Goal: Task Accomplishment & Management: Use online tool/utility

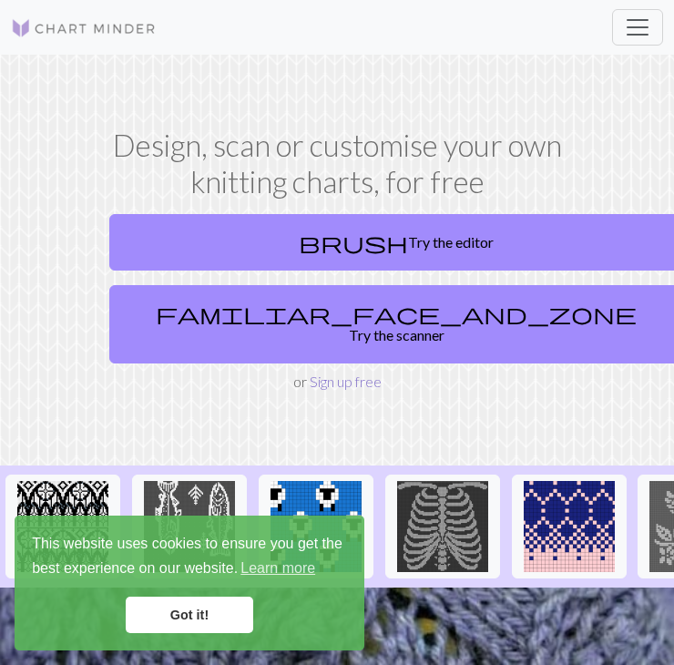
click at [359, 373] on link "Sign up free" at bounding box center [346, 381] width 72 height 17
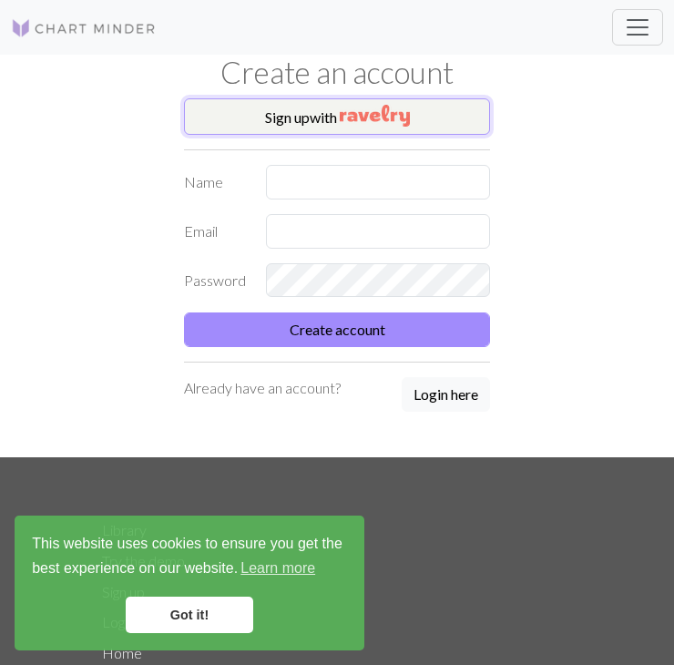
click at [396, 121] on img "button" at bounding box center [375, 116] width 70 height 22
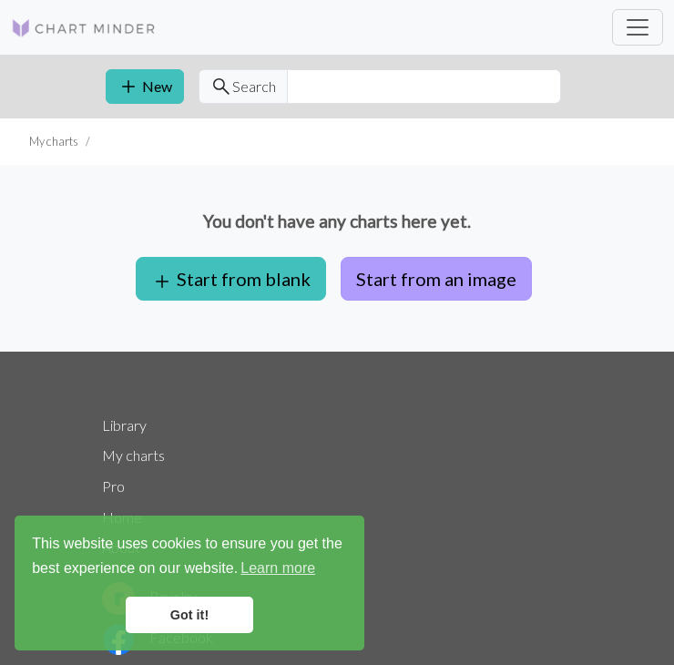
click at [449, 281] on button "Start from an image" at bounding box center [436, 279] width 191 height 44
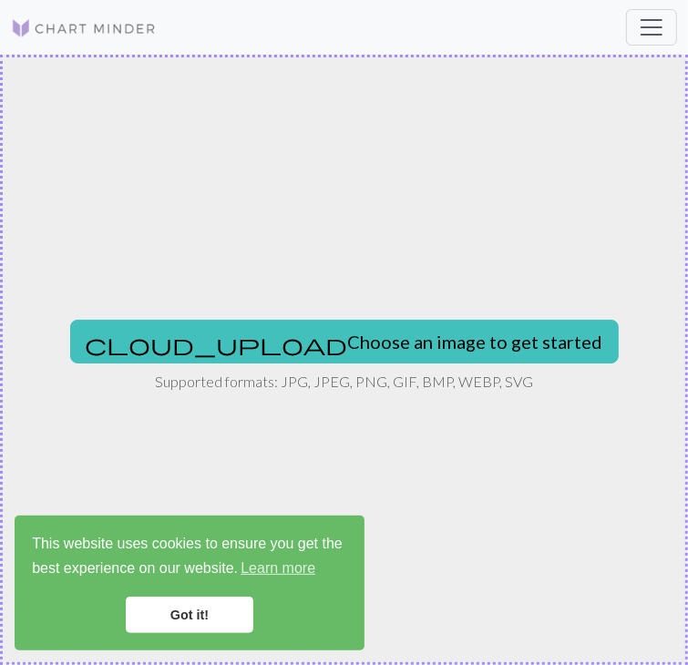
drag, startPoint x: 682, startPoint y: 381, endPoint x: 1398, endPoint y: 234, distance: 731.2
click at [674, 234] on html "This website uses cookies to ensure you get the best experience on our website.…" at bounding box center [344, 332] width 688 height 665
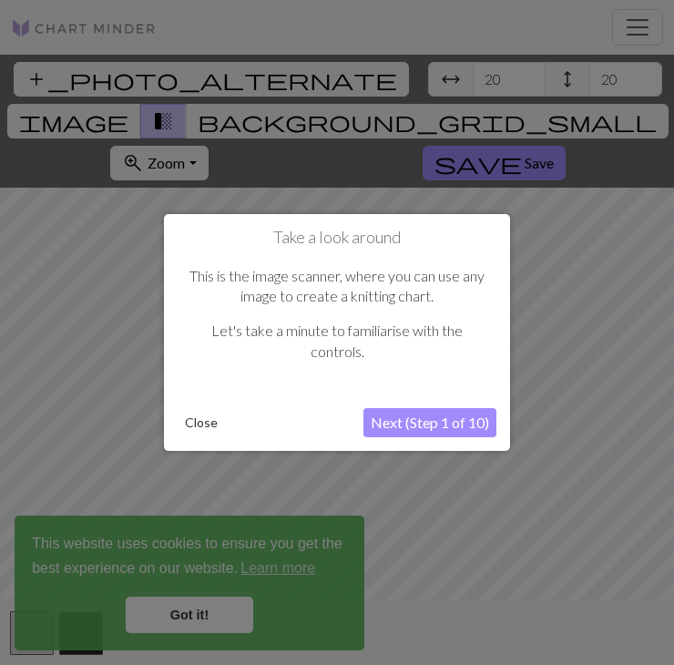
click at [198, 420] on button "Close" at bounding box center [201, 422] width 47 height 27
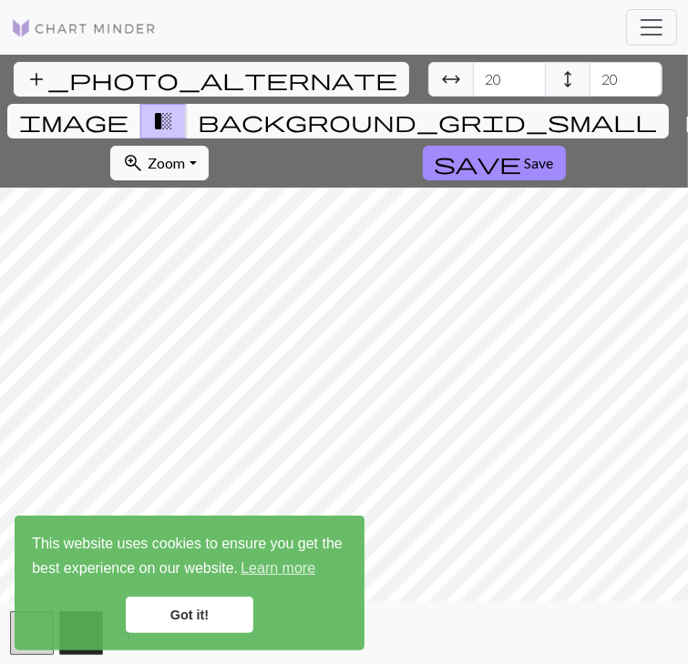
click at [204, 617] on link "Got it!" at bounding box center [190, 615] width 128 height 36
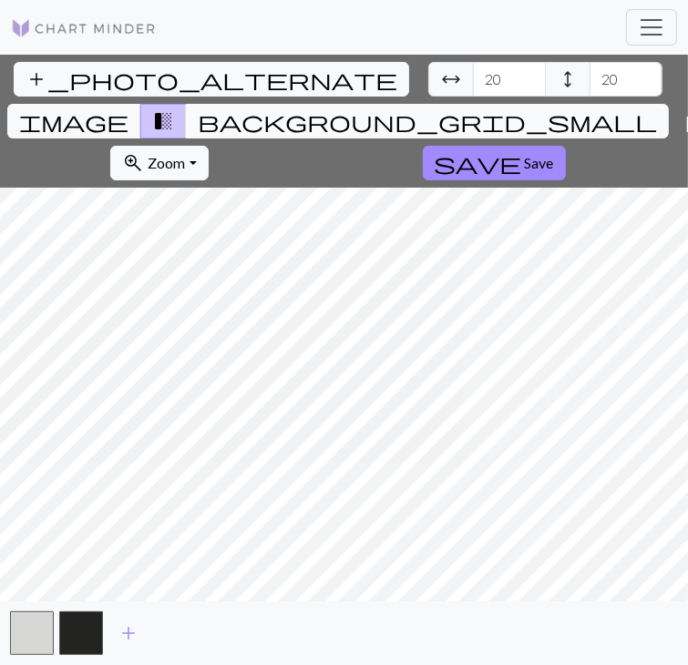
click at [419, 108] on span "background_grid_small" at bounding box center [427, 121] width 459 height 26
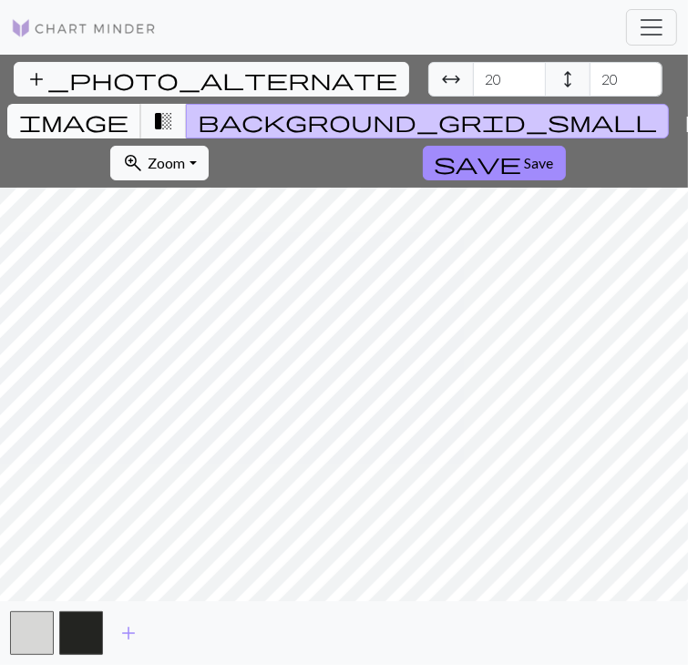
click at [141, 104] on button "image" at bounding box center [74, 121] width 134 height 35
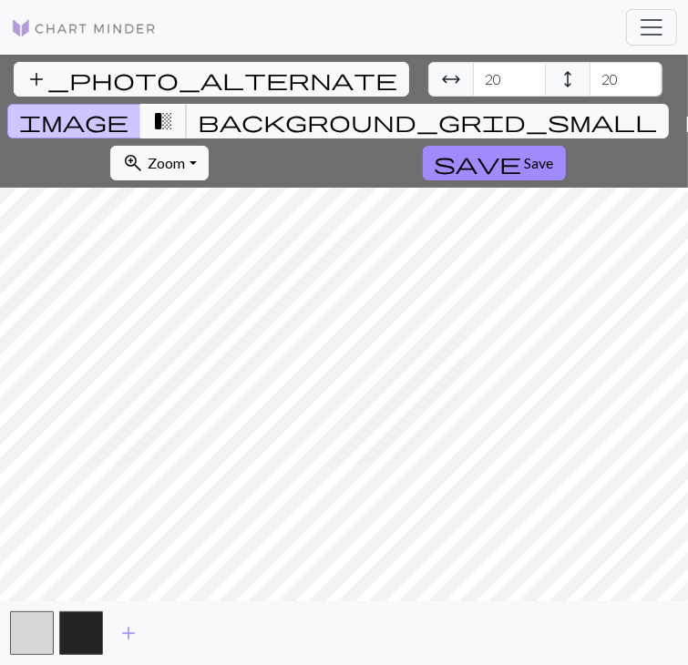
click at [174, 108] on span "transition_fade" at bounding box center [163, 121] width 22 height 26
click at [129, 108] on span "image" at bounding box center [73, 121] width 109 height 26
click at [187, 104] on button "transition_fade" at bounding box center [163, 121] width 46 height 35
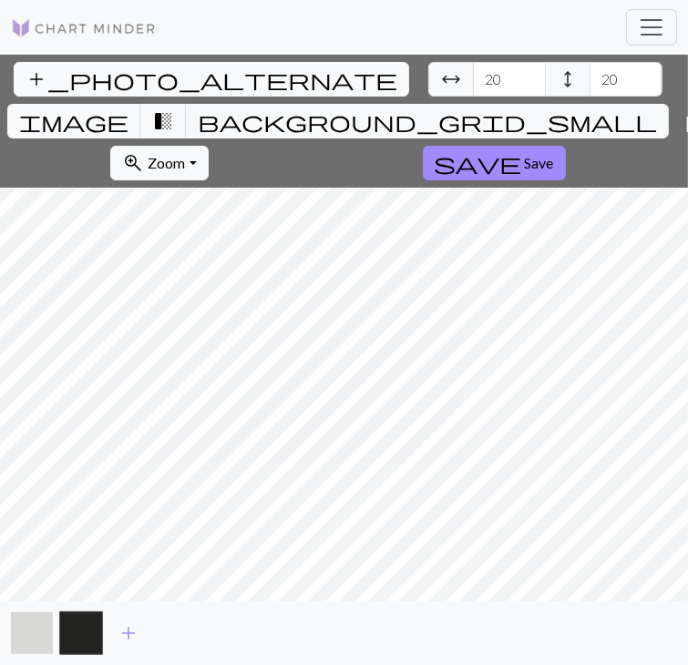
click at [45, 639] on button "button" at bounding box center [32, 634] width 44 height 44
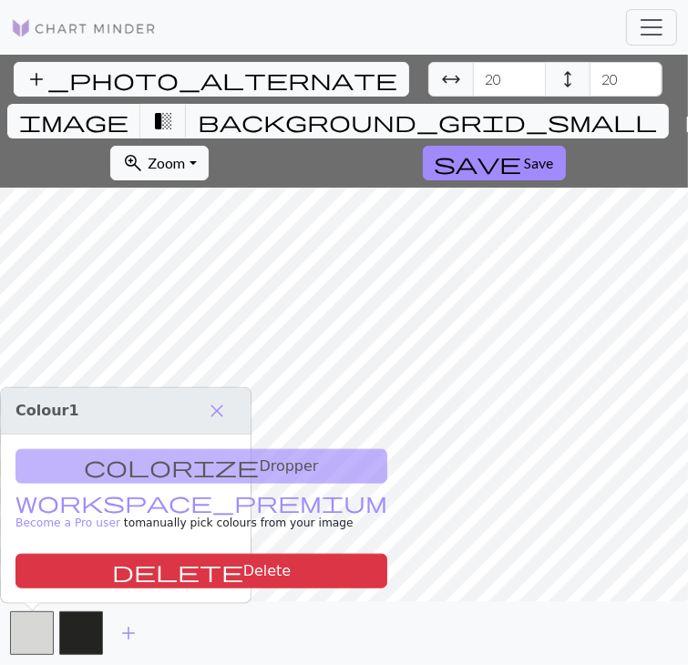
drag, startPoint x: 155, startPoint y: 472, endPoint x: 153, endPoint y: 459, distance: 12.9
click at [155, 472] on div "colorize Dropper workspace_premium Become a Pro user to manually pick colours f…" at bounding box center [126, 519] width 250 height 169
click at [185, 470] on div "colorize Dropper workspace_premium Become a Pro user to manually pick colours f…" at bounding box center [126, 519] width 250 height 169
click at [18, 631] on button "button" at bounding box center [32, 634] width 44 height 44
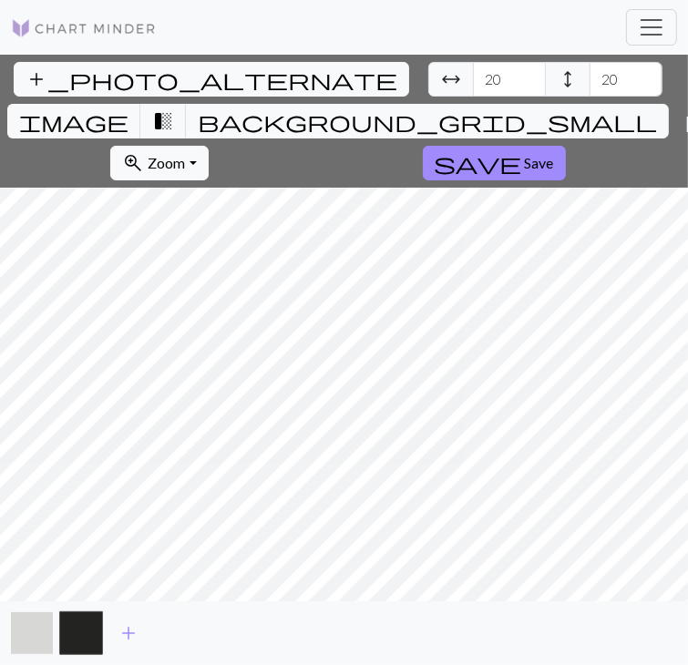
click at [30, 624] on button "button" at bounding box center [32, 634] width 44 height 44
click at [133, 633] on span "add" at bounding box center [129, 634] width 22 height 26
click at [19, 639] on button "button" at bounding box center [32, 634] width 44 height 44
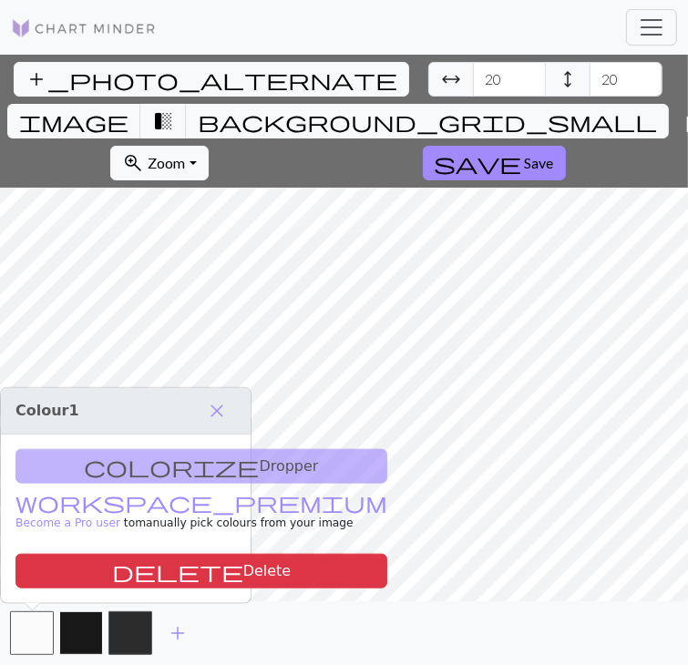
click at [73, 635] on button "button" at bounding box center [81, 634] width 44 height 44
click at [135, 633] on button "button" at bounding box center [130, 634] width 44 height 44
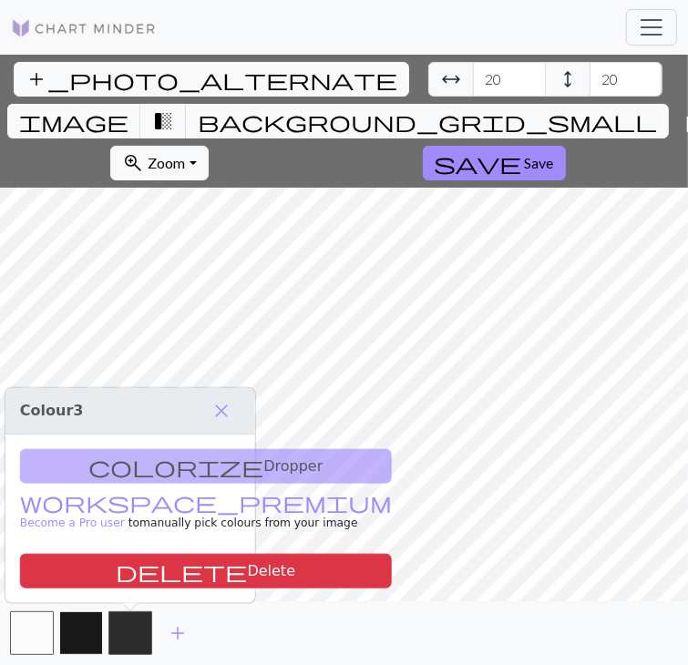
click at [86, 633] on button "button" at bounding box center [81, 634] width 44 height 44
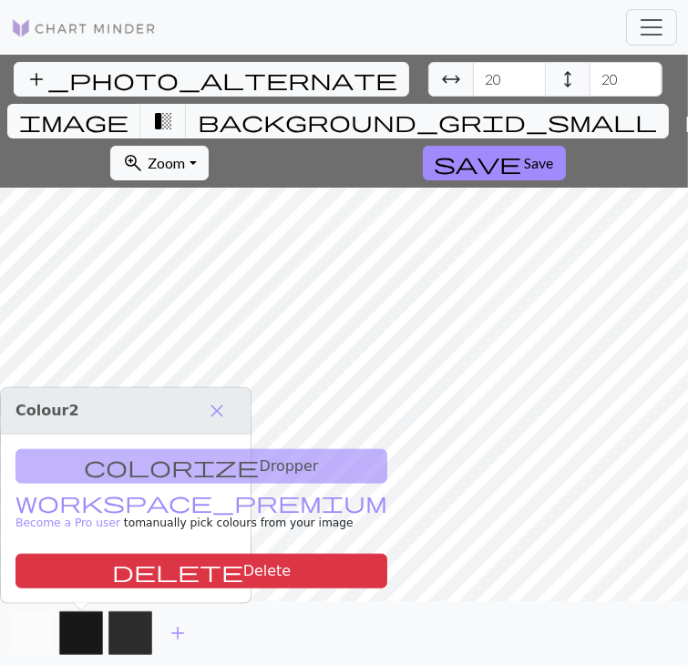
click at [26, 633] on button "button" at bounding box center [32, 634] width 44 height 44
click at [217, 407] on span "close" at bounding box center [217, 411] width 22 height 26
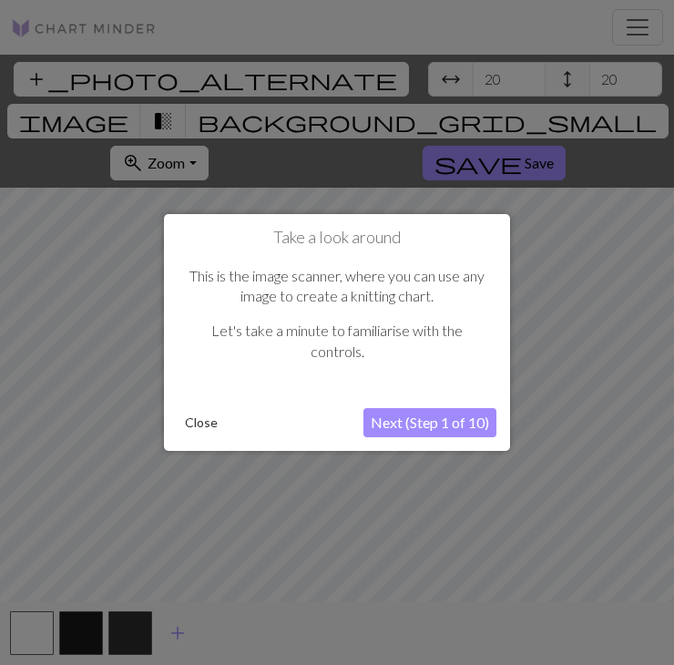
click at [397, 424] on button "Next (Step 1 of 10)" at bounding box center [430, 422] width 133 height 29
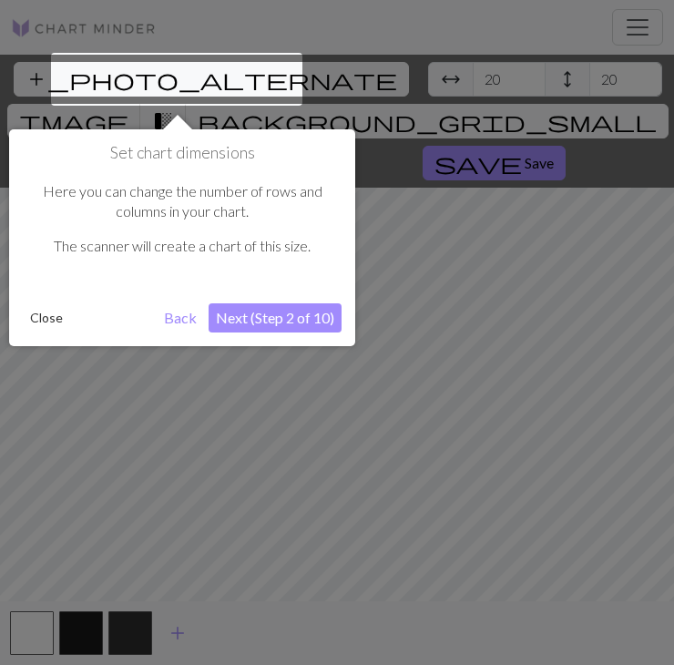
click at [295, 325] on button "Next (Step 2 of 10)" at bounding box center [275, 318] width 133 height 29
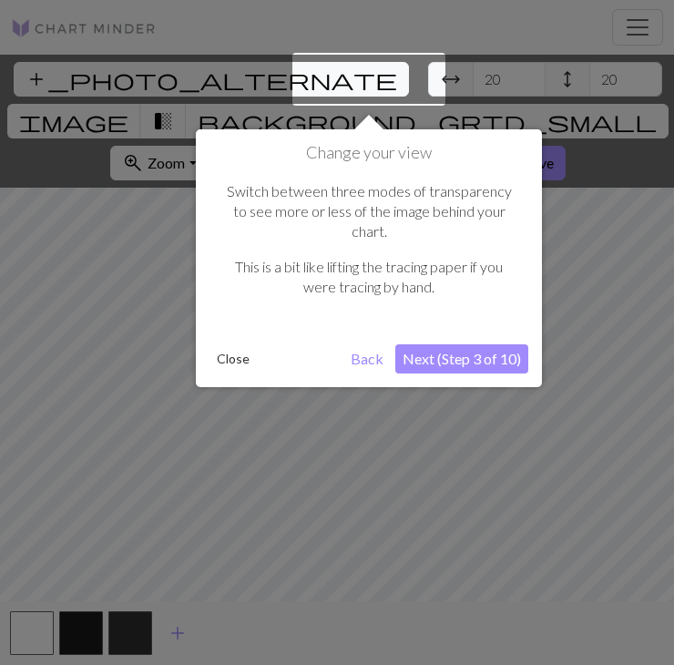
click at [467, 345] on button "Next (Step 3 of 10)" at bounding box center [462, 359] width 133 height 29
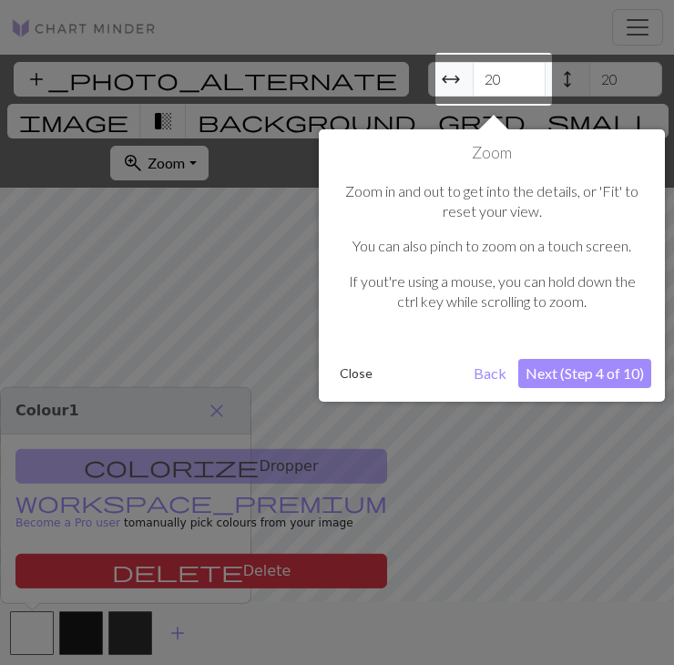
click at [579, 368] on button "Next (Step 4 of 10)" at bounding box center [585, 373] width 133 height 29
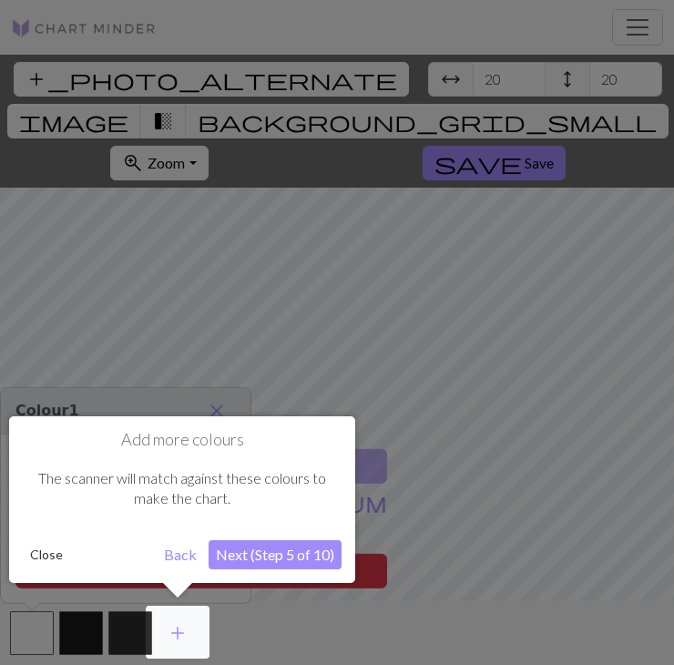
click at [293, 549] on button "Next (Step 5 of 10)" at bounding box center [275, 554] width 133 height 29
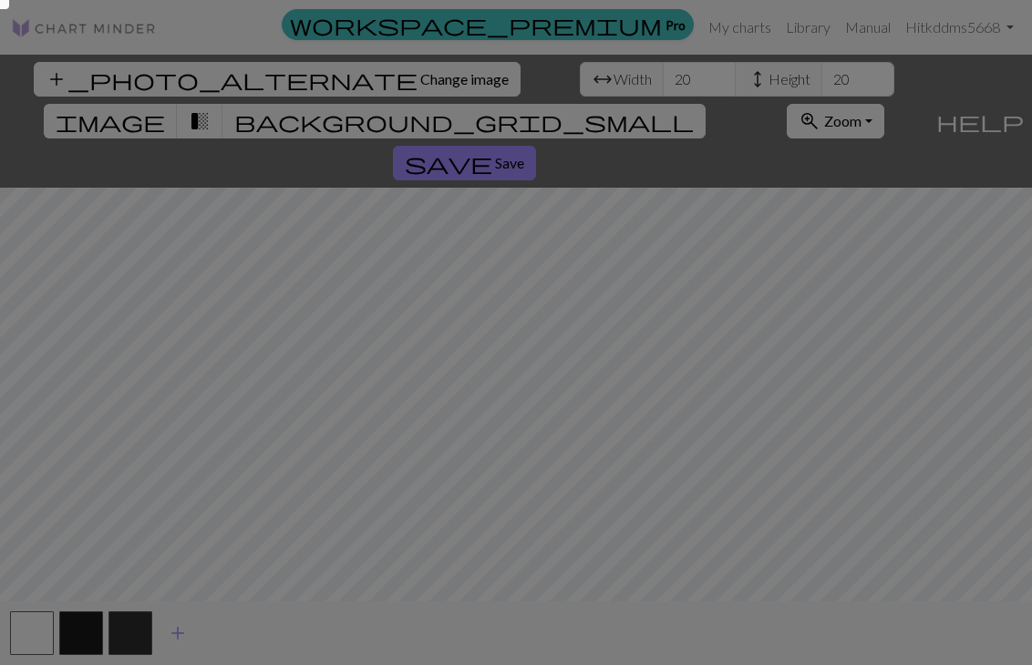
click at [194, 548] on div at bounding box center [516, 332] width 1032 height 665
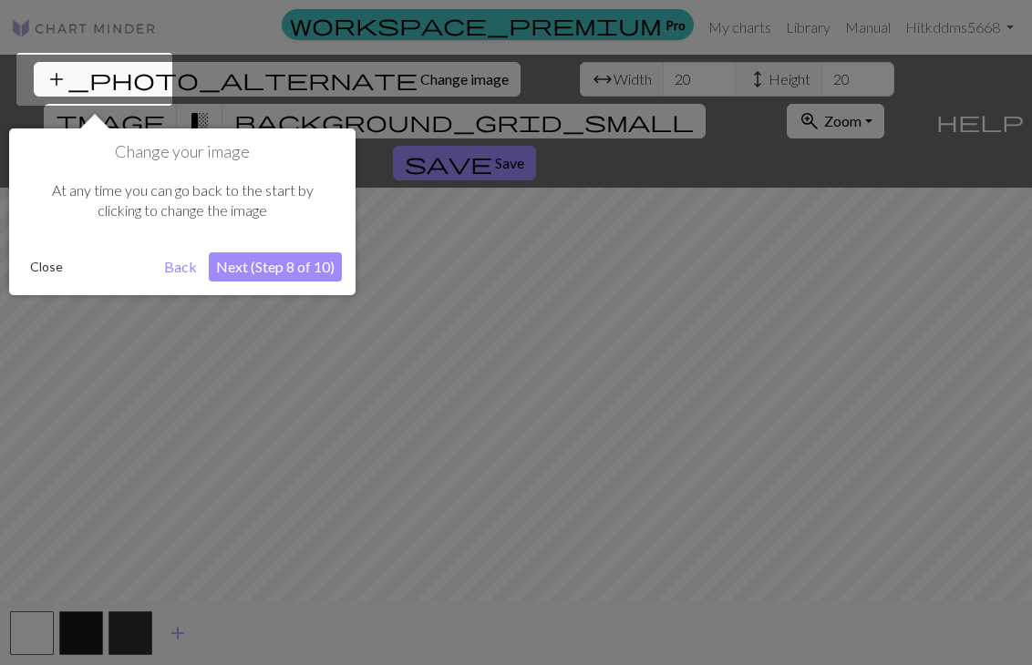
click at [195, 266] on button "Back" at bounding box center [180, 266] width 47 height 29
click at [186, 266] on button "Back" at bounding box center [180, 266] width 47 height 29
click at [273, 283] on div "Change your image At any time you can go back to the start by clicking to chang…" at bounding box center [182, 212] width 346 height 167
click at [284, 274] on button "Next (Step 8 of 10)" at bounding box center [275, 266] width 133 height 29
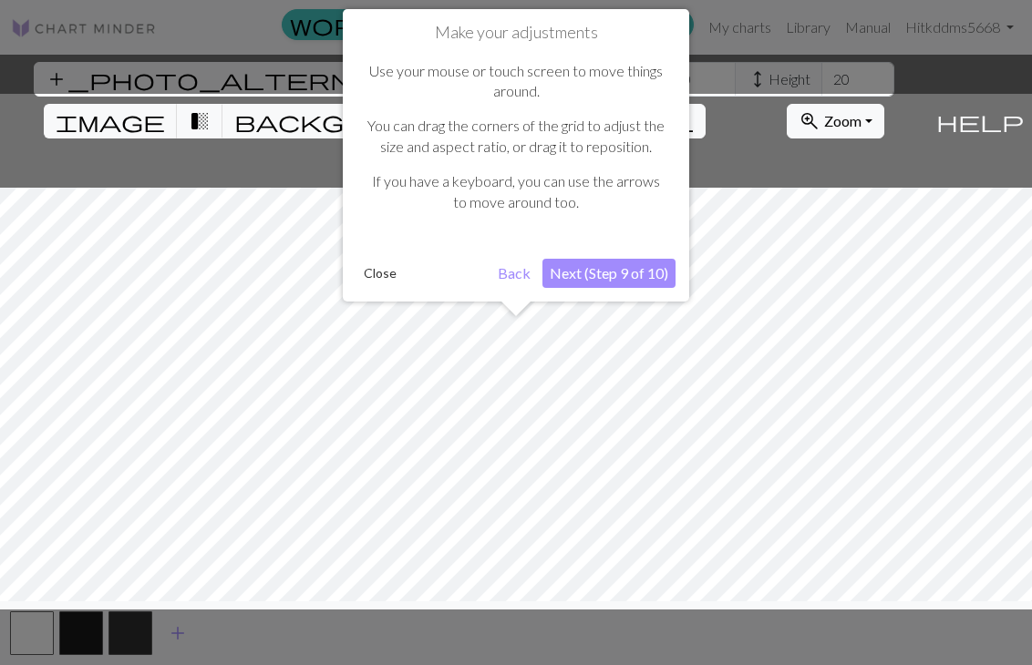
click at [612, 274] on button "Next (Step 9 of 10)" at bounding box center [608, 273] width 133 height 29
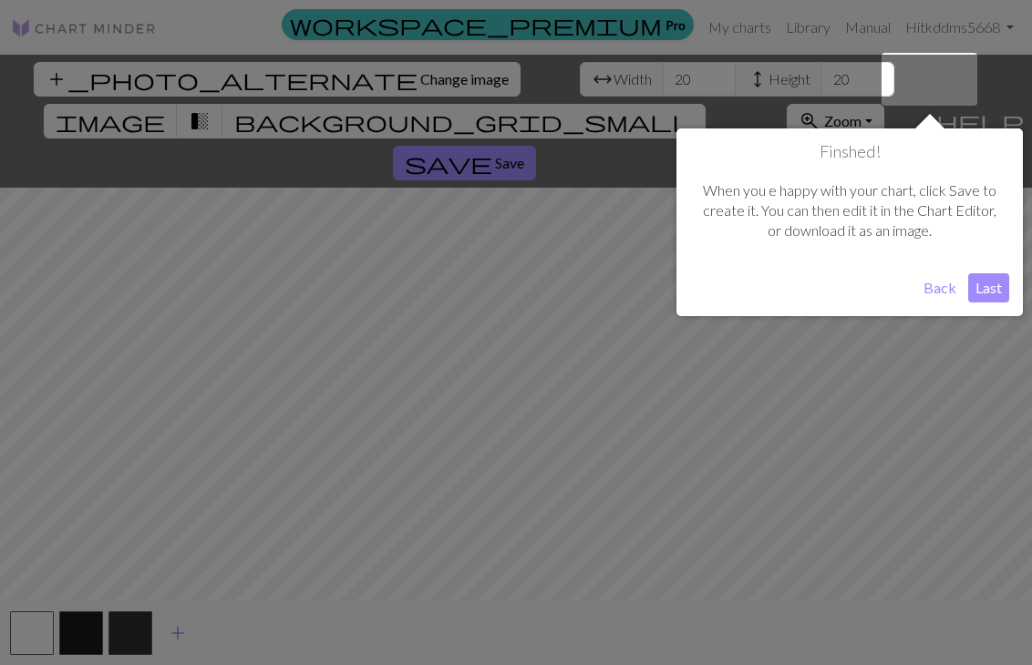
click at [674, 294] on button "Back" at bounding box center [939, 287] width 47 height 29
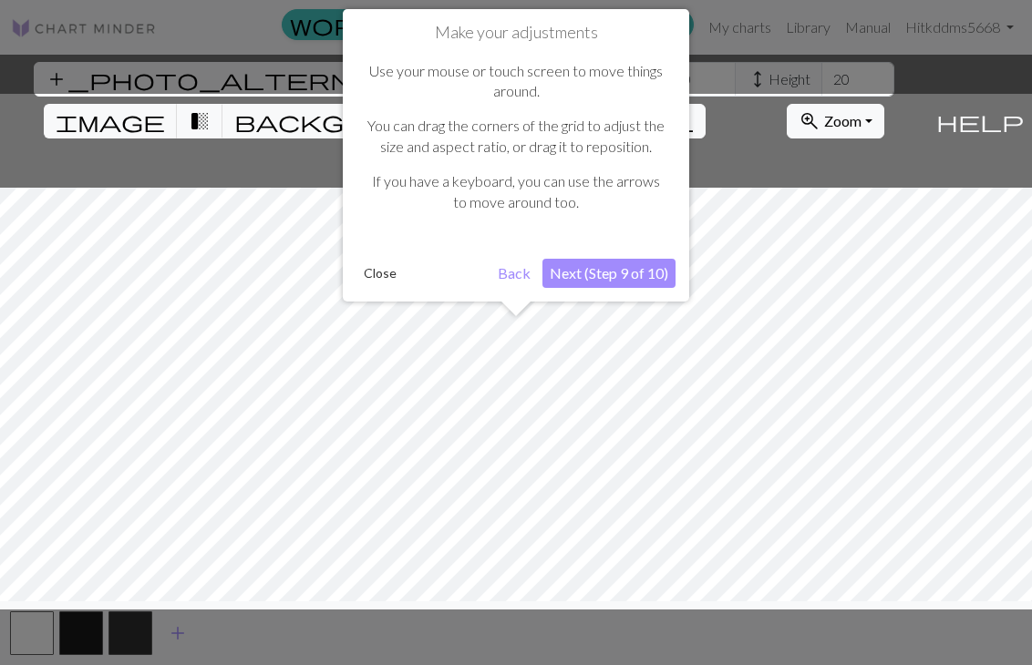
click at [512, 277] on button "Back" at bounding box center [513, 273] width 47 height 29
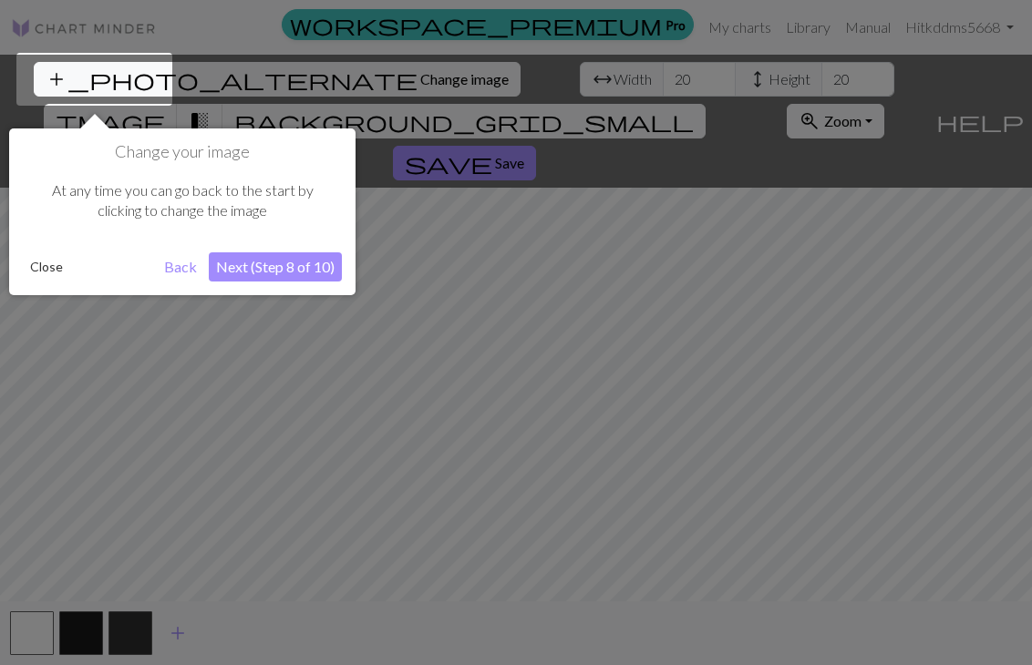
click at [181, 267] on button "Back" at bounding box center [180, 266] width 47 height 29
click at [49, 261] on button "Close" at bounding box center [46, 266] width 47 height 27
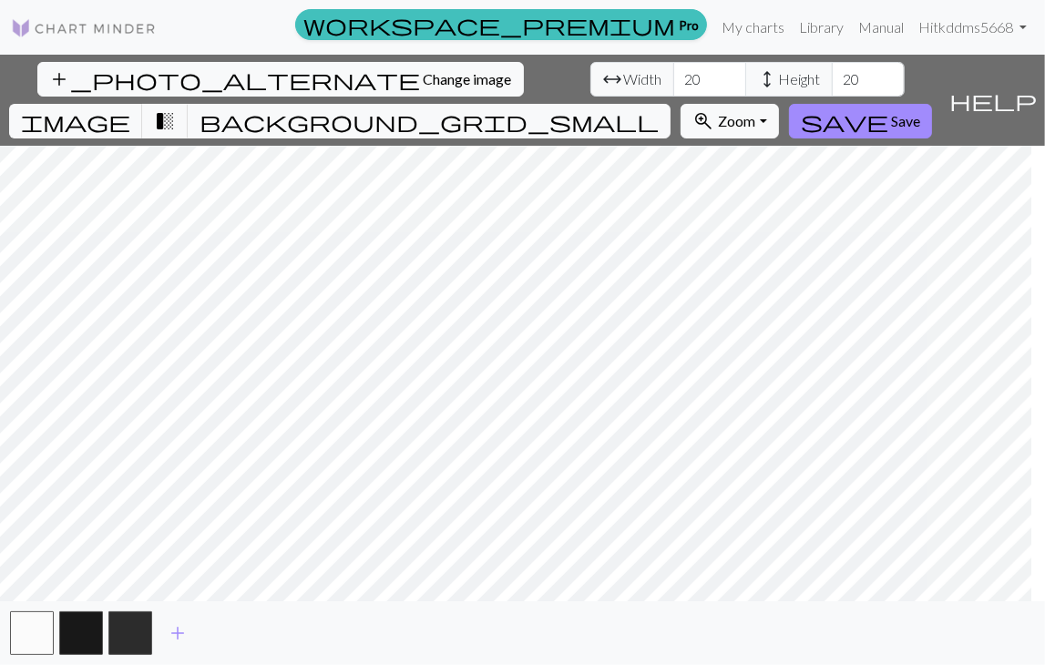
click at [674, 87] on span "help" at bounding box center [993, 100] width 87 height 26
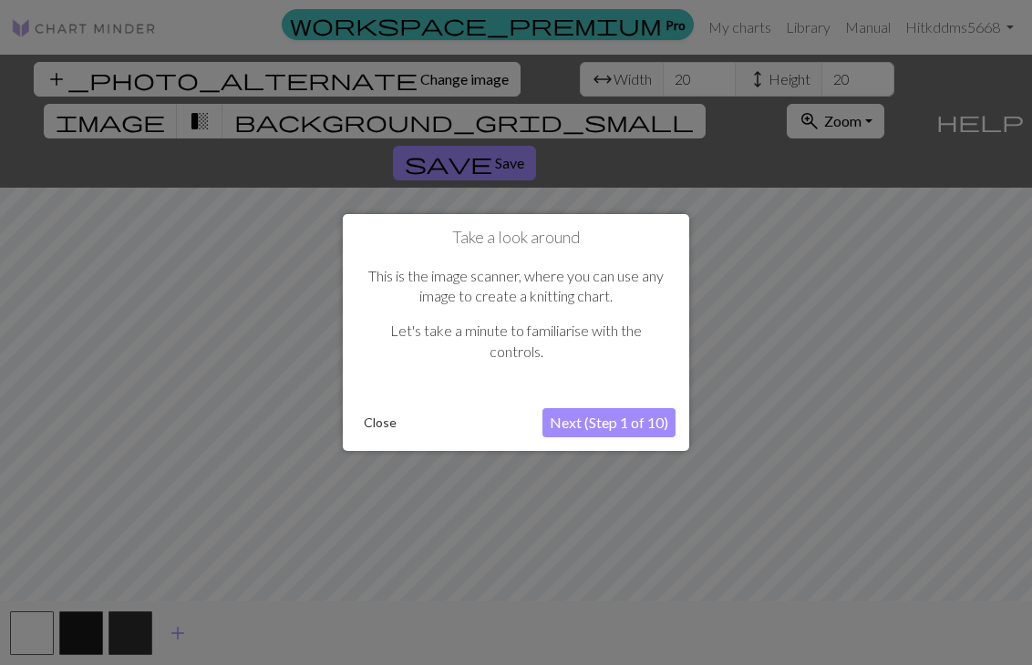
click at [616, 420] on button "Next (Step 1 of 10)" at bounding box center [608, 422] width 133 height 29
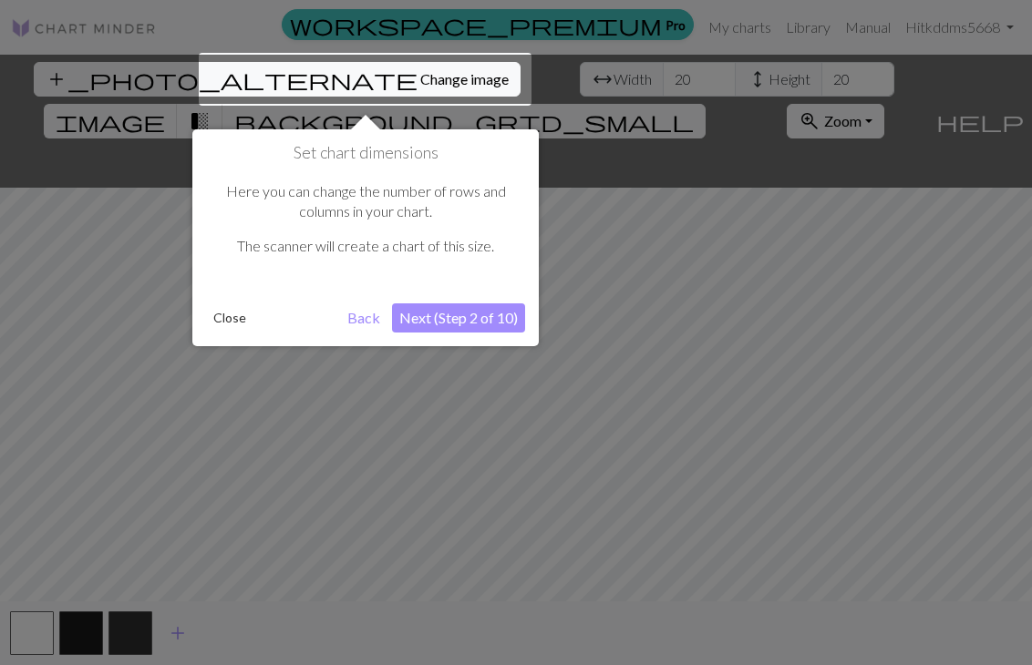
click at [483, 314] on button "Next (Step 2 of 10)" at bounding box center [458, 318] width 133 height 29
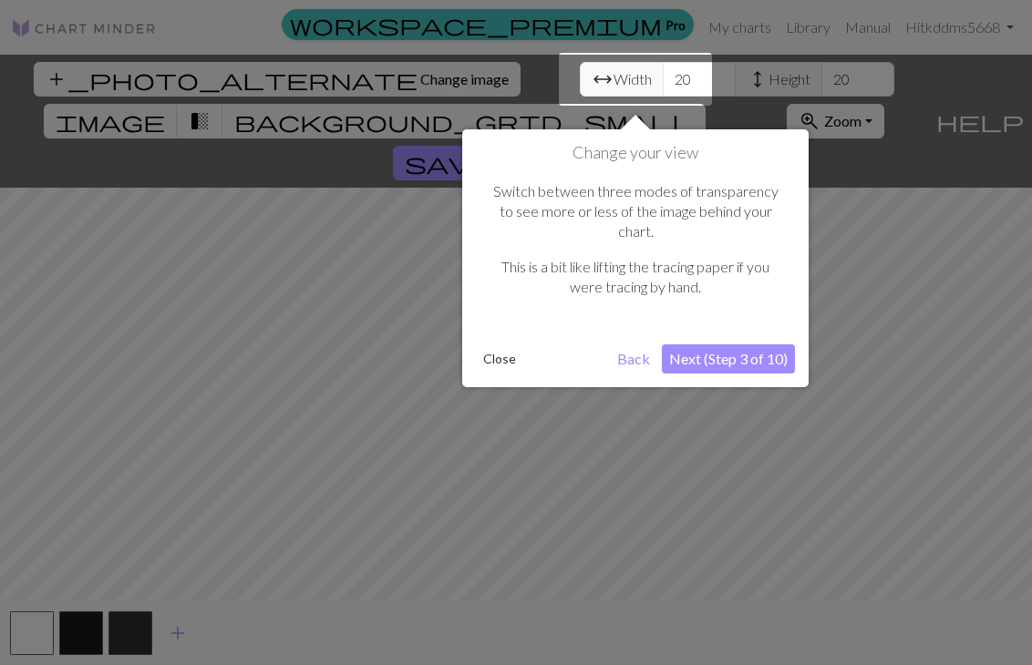
click at [674, 345] on button "Next (Step 3 of 10)" at bounding box center [728, 359] width 133 height 29
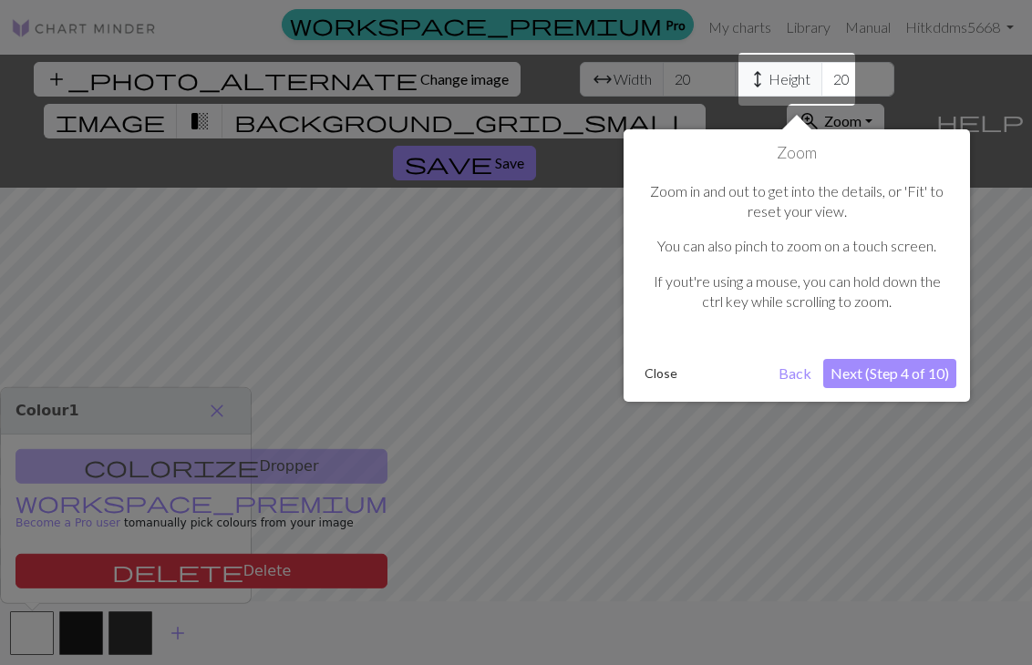
click at [674, 369] on button "Next (Step 4 of 10)" at bounding box center [889, 373] width 133 height 29
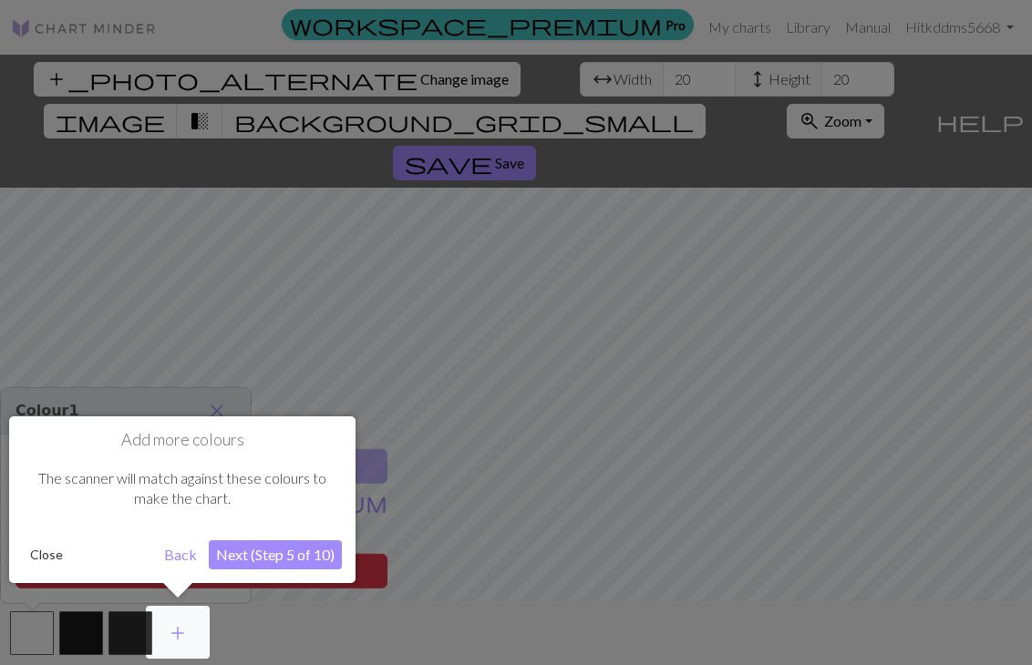
click at [311, 553] on button "Next (Step 5 of 10)" at bounding box center [275, 554] width 133 height 29
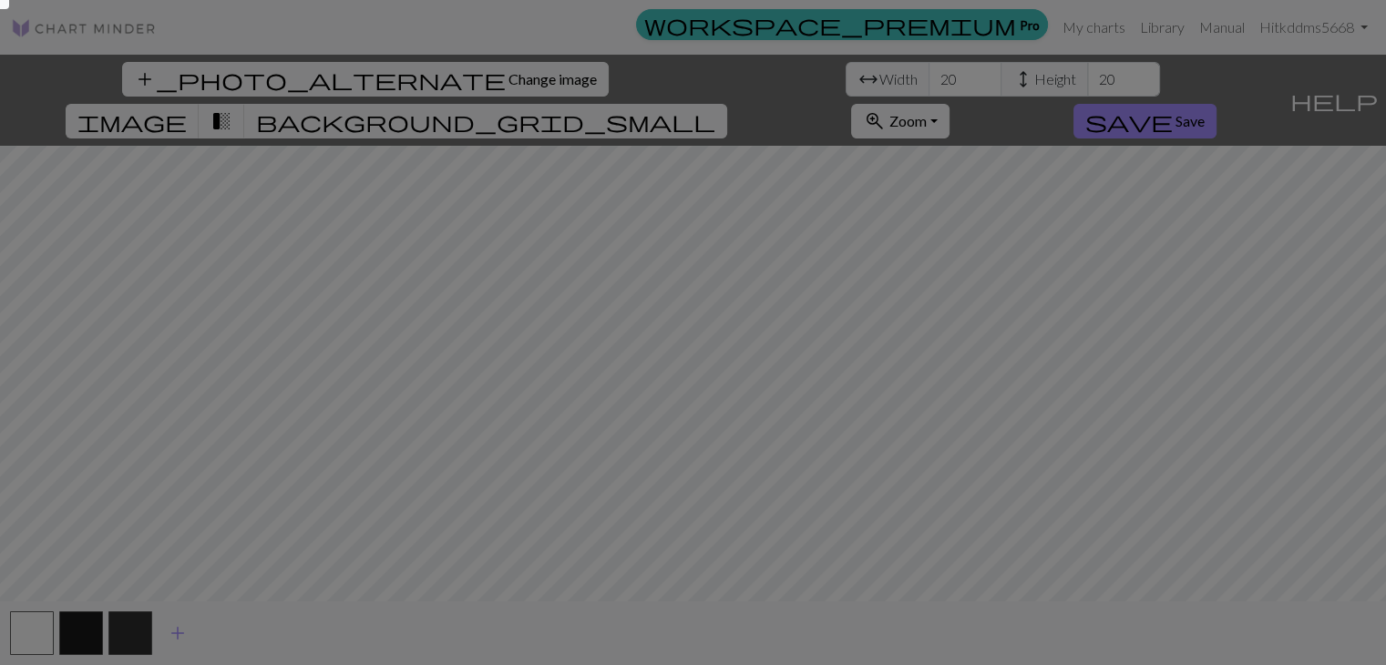
drag, startPoint x: 3, startPoint y: 7, endPoint x: 51, endPoint y: 58, distance: 70.3
click at [51, 58] on div at bounding box center [693, 332] width 1386 height 665
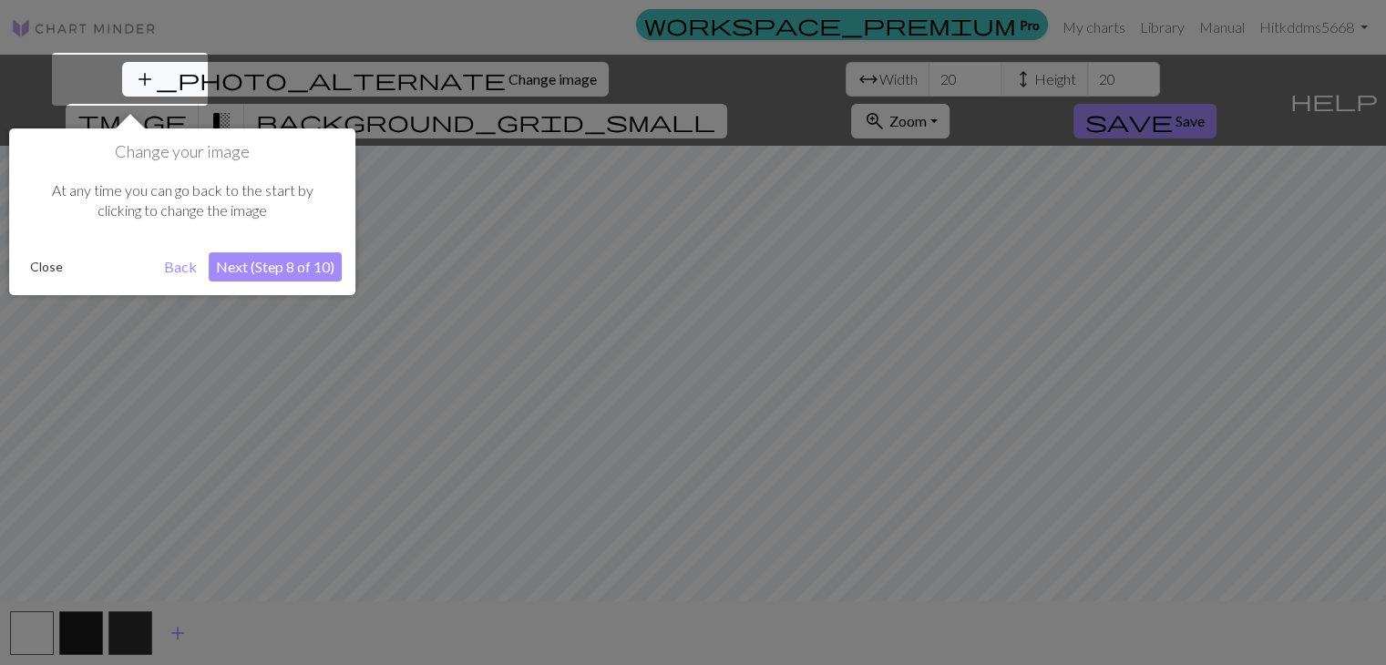
click at [166, 268] on button "Back" at bounding box center [180, 266] width 47 height 29
click at [47, 273] on button "Close" at bounding box center [46, 266] width 47 height 27
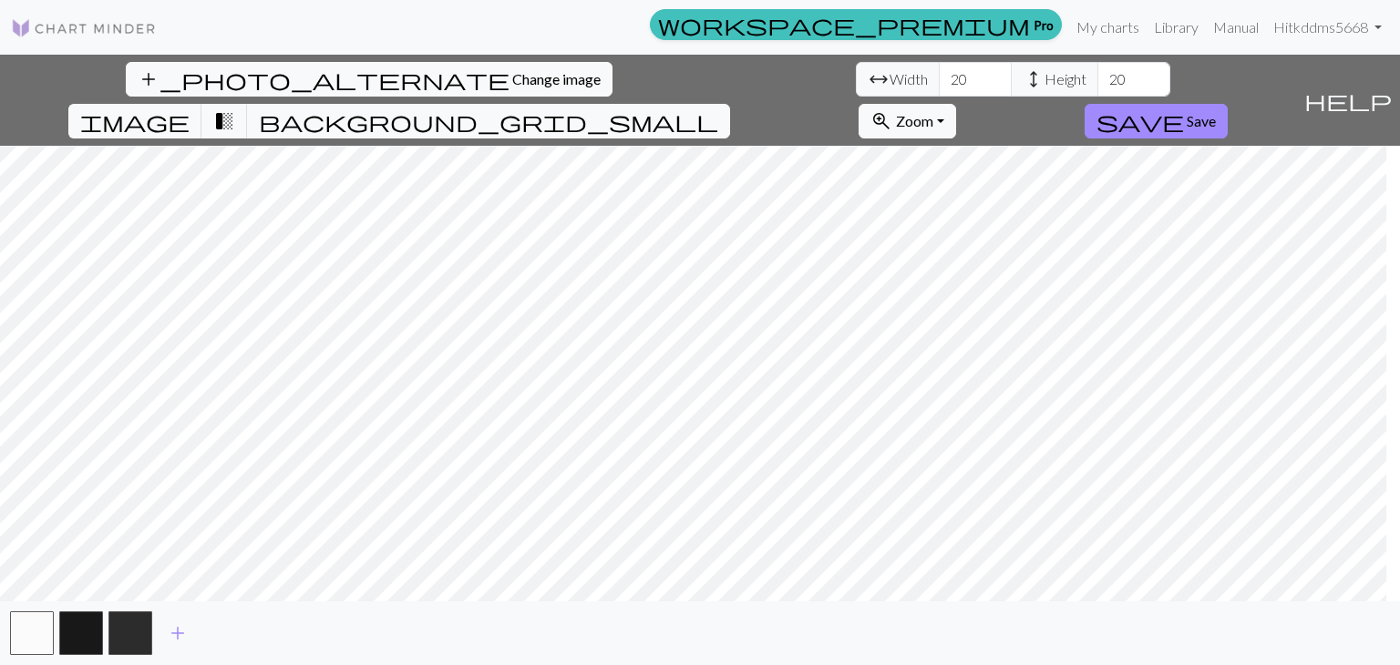
click at [674, 87] on span "help" at bounding box center [1347, 100] width 87 height 26
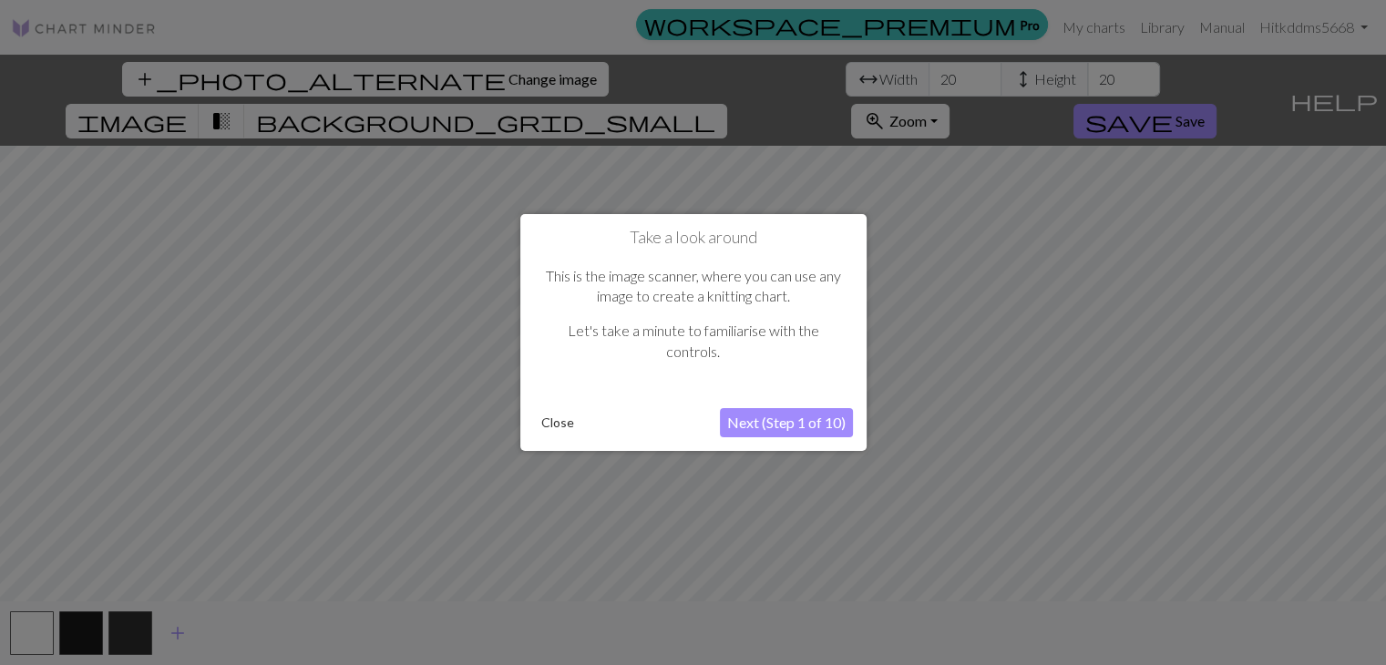
click at [674, 424] on button "Next (Step 1 of 10)" at bounding box center [786, 422] width 133 height 29
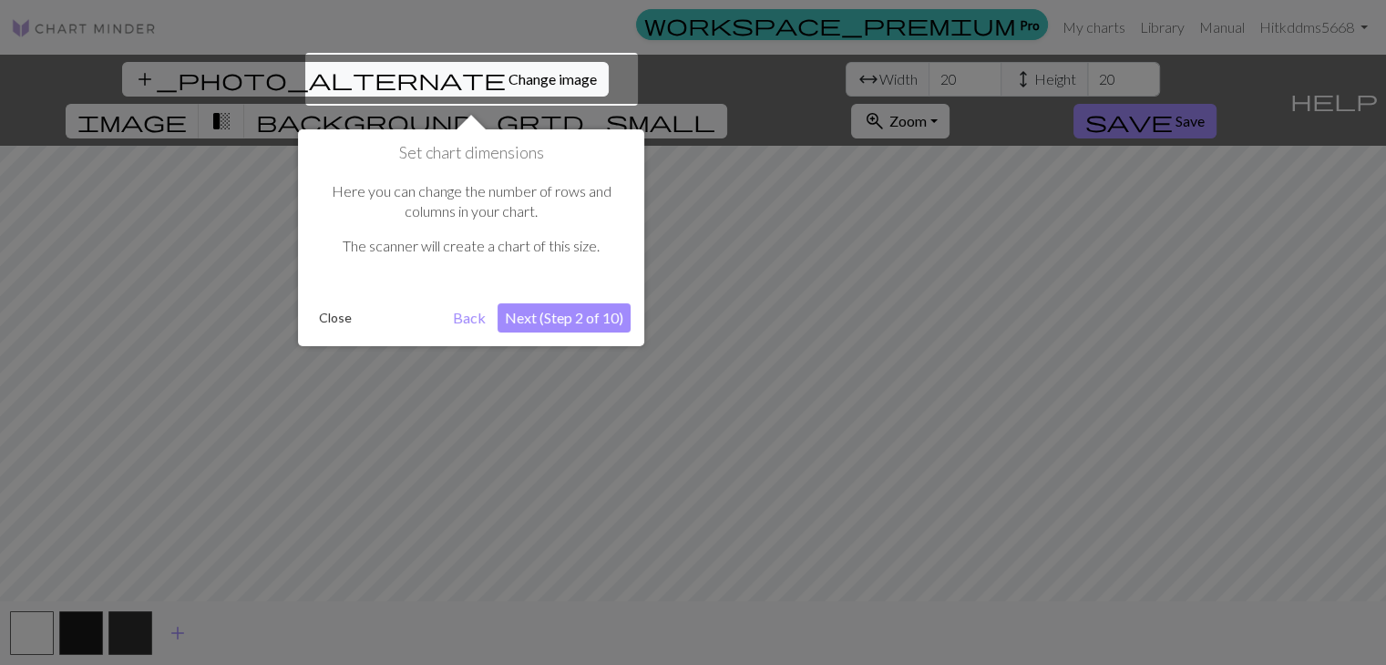
click at [605, 307] on button "Next (Step 2 of 10)" at bounding box center [564, 318] width 133 height 29
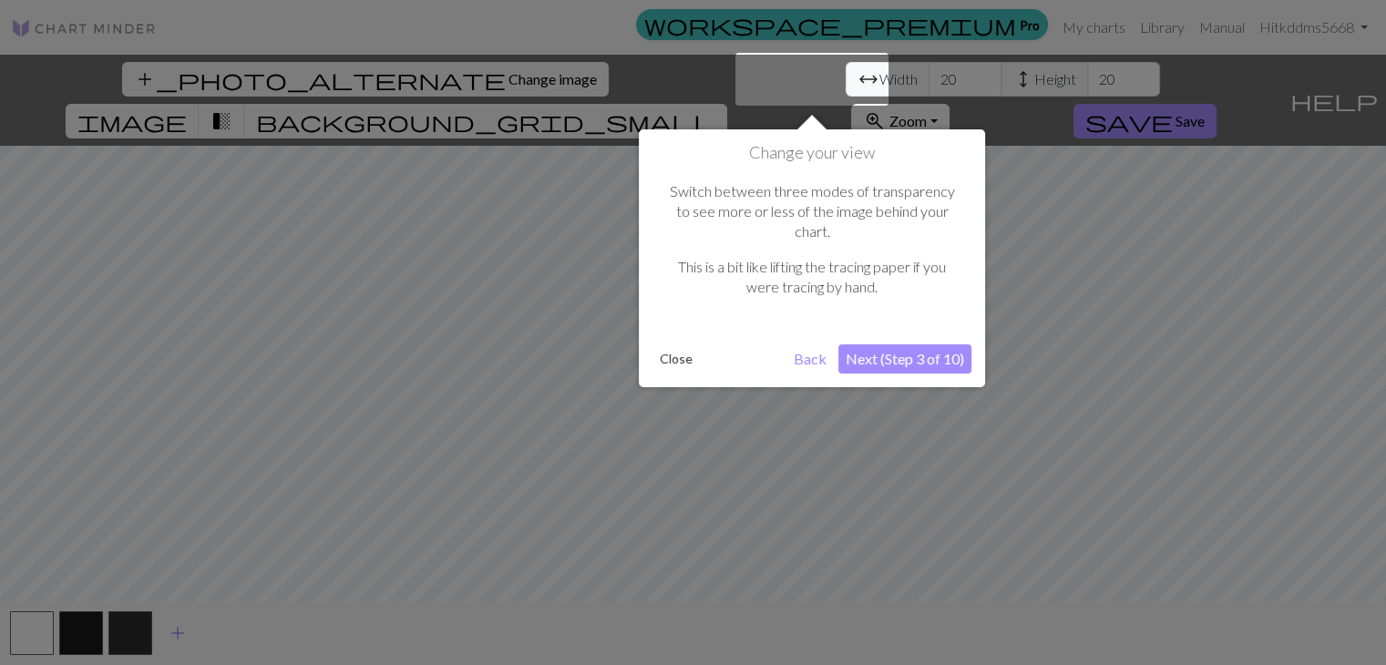
click at [674, 345] on button "Next (Step 3 of 10)" at bounding box center [905, 359] width 133 height 29
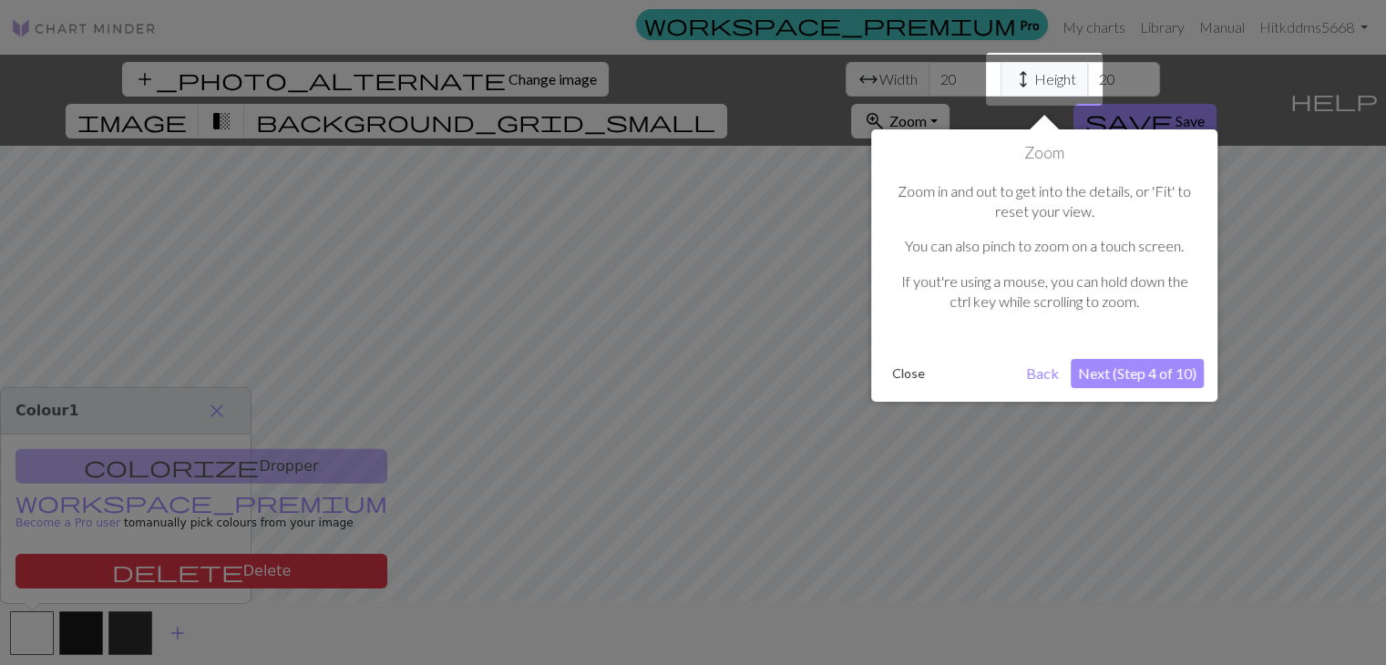
click at [674, 365] on button "Next (Step 4 of 10)" at bounding box center [1137, 373] width 133 height 29
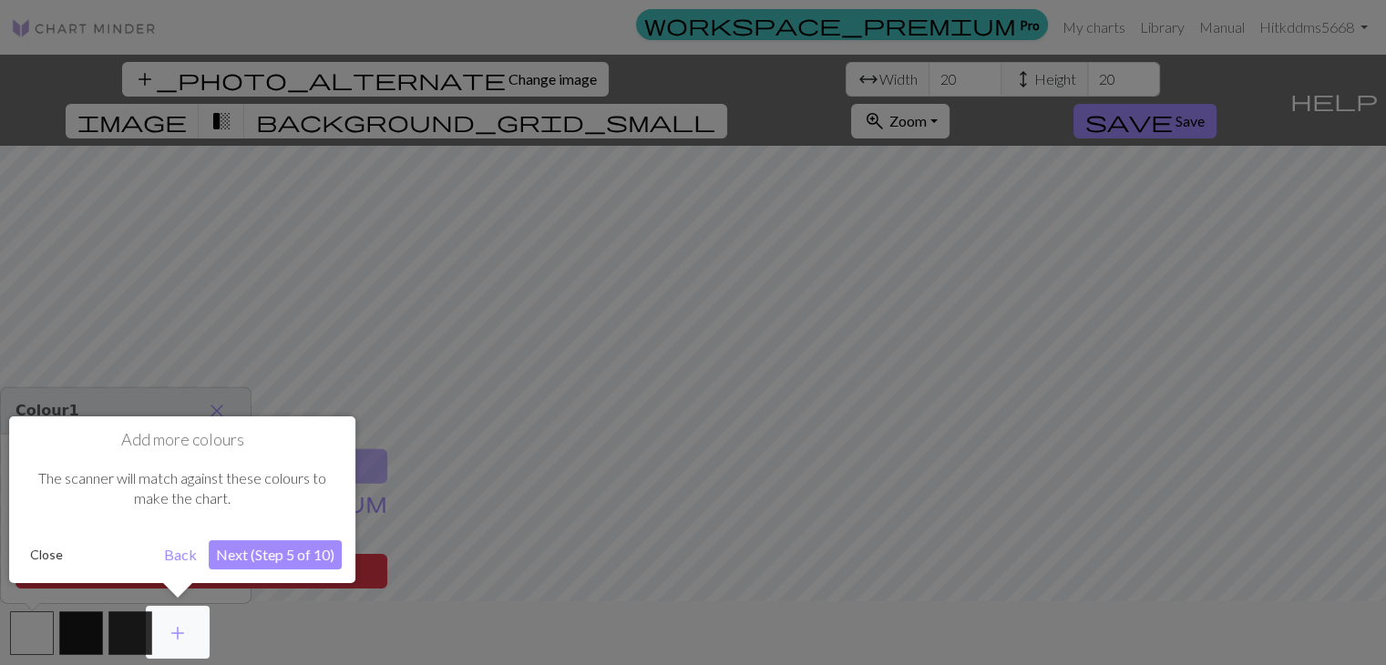
click at [301, 551] on button "Next (Step 5 of 10)" at bounding box center [275, 554] width 133 height 29
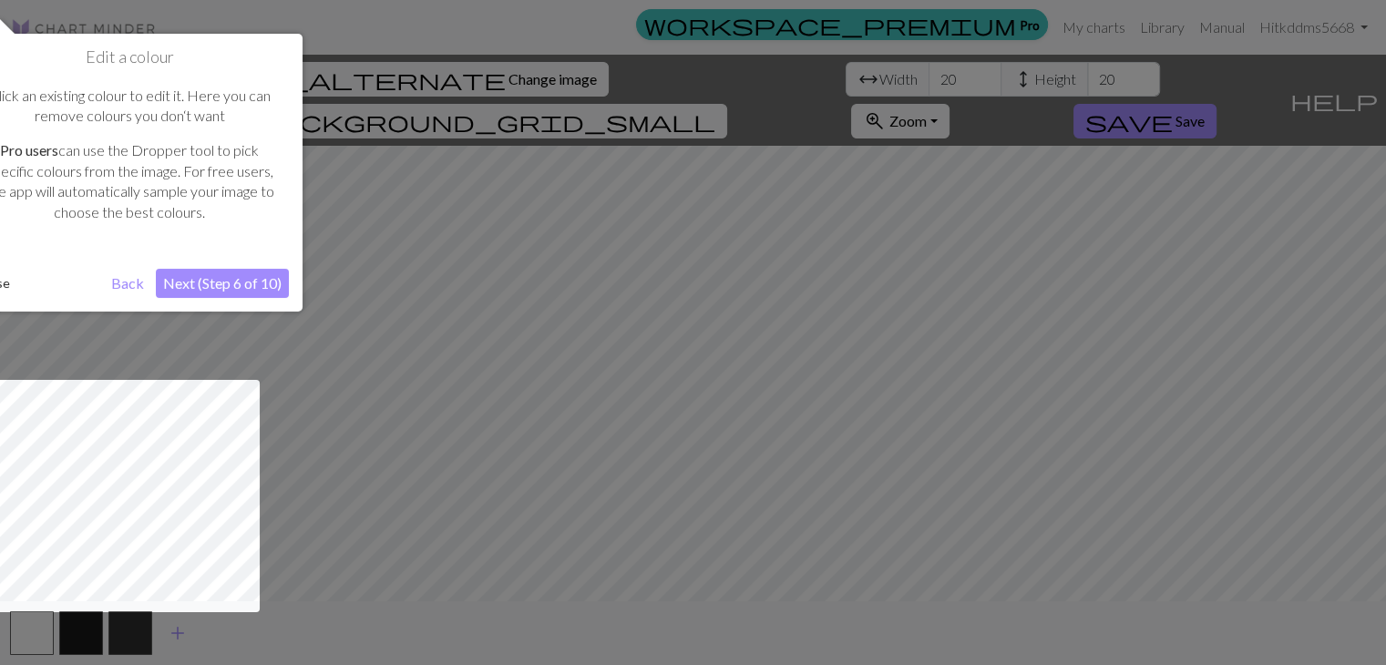
click at [57, 114] on p "Click an existing colour to edit it. Here you can remove colours you don‘t want" at bounding box center [129, 106] width 301 height 41
drag, startPoint x: 14, startPoint y: 151, endPoint x: 66, endPoint y: 151, distance: 52.0
click at [66, 151] on p "Pro users can use the Dropper tool to pick specific colours from the image. For…" at bounding box center [129, 181] width 301 height 82
drag, startPoint x: 87, startPoint y: 154, endPoint x: 62, endPoint y: 125, distance: 38.8
click at [62, 125] on div "Click an existing colour to edit it. Here you can remove colours you don‘t want…" at bounding box center [129, 161] width 319 height 188
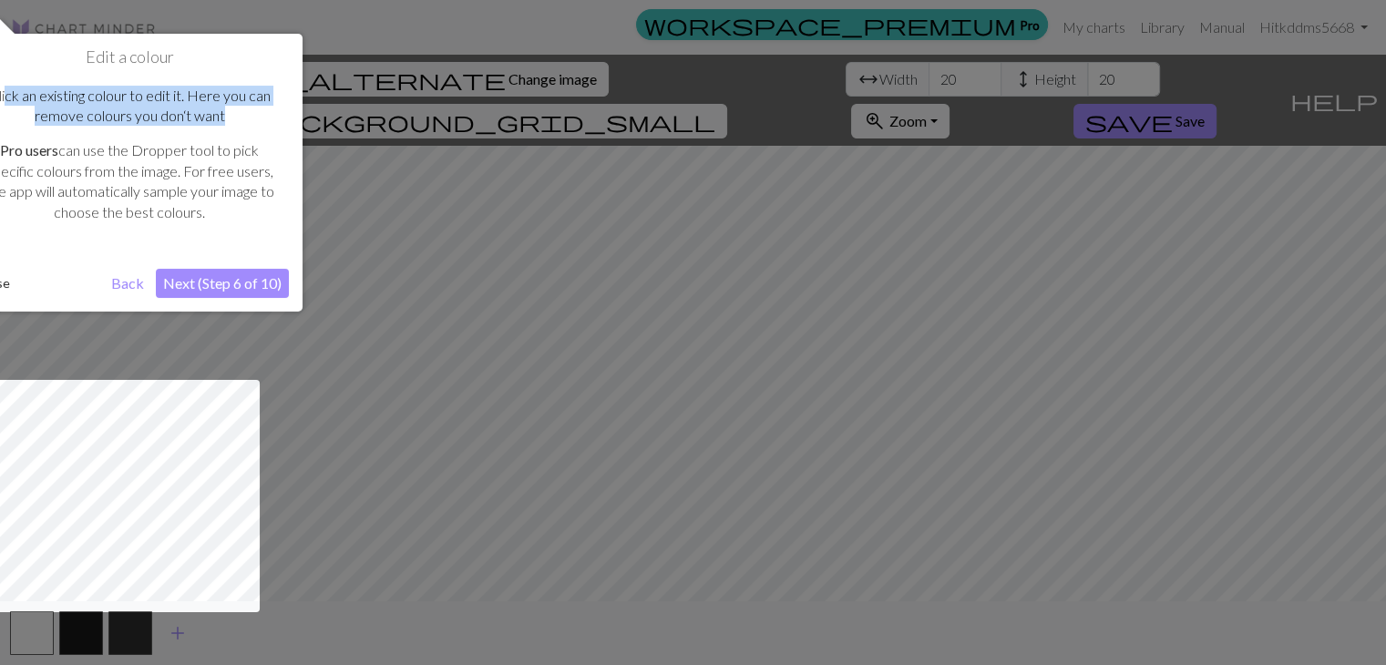
drag, startPoint x: 7, startPoint y: 89, endPoint x: 255, endPoint y: 109, distance: 248.7
click at [255, 109] on p "Click an existing colour to edit it. Here you can remove colours you don‘t want" at bounding box center [129, 106] width 301 height 41
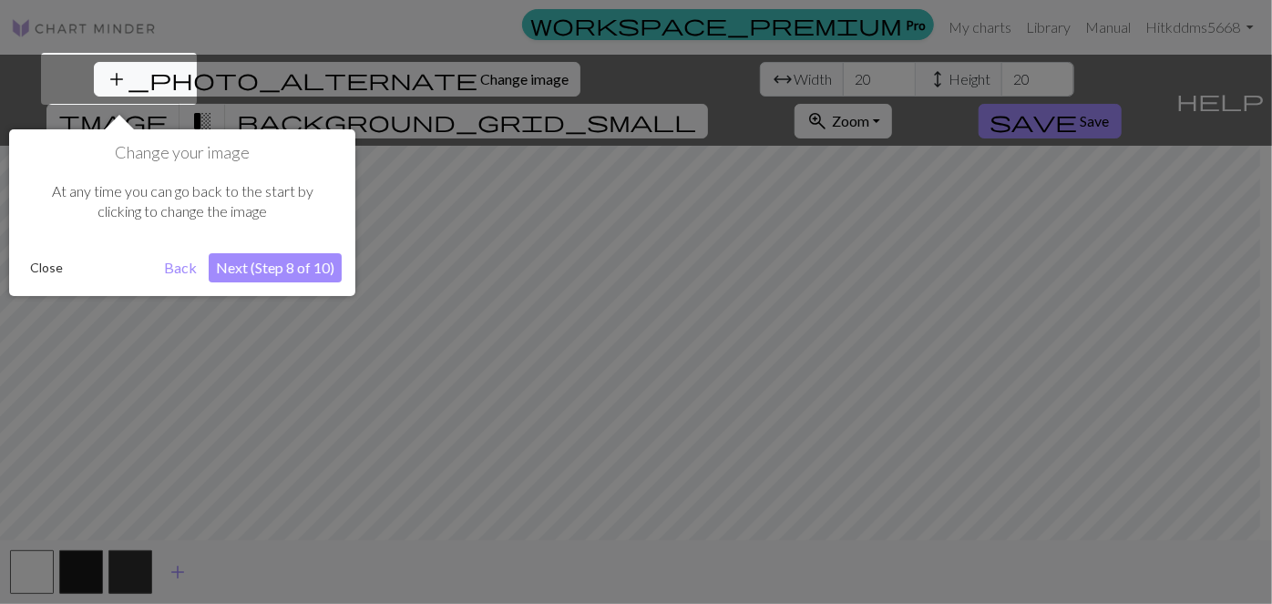
click at [48, 261] on button "Close" at bounding box center [46, 267] width 47 height 27
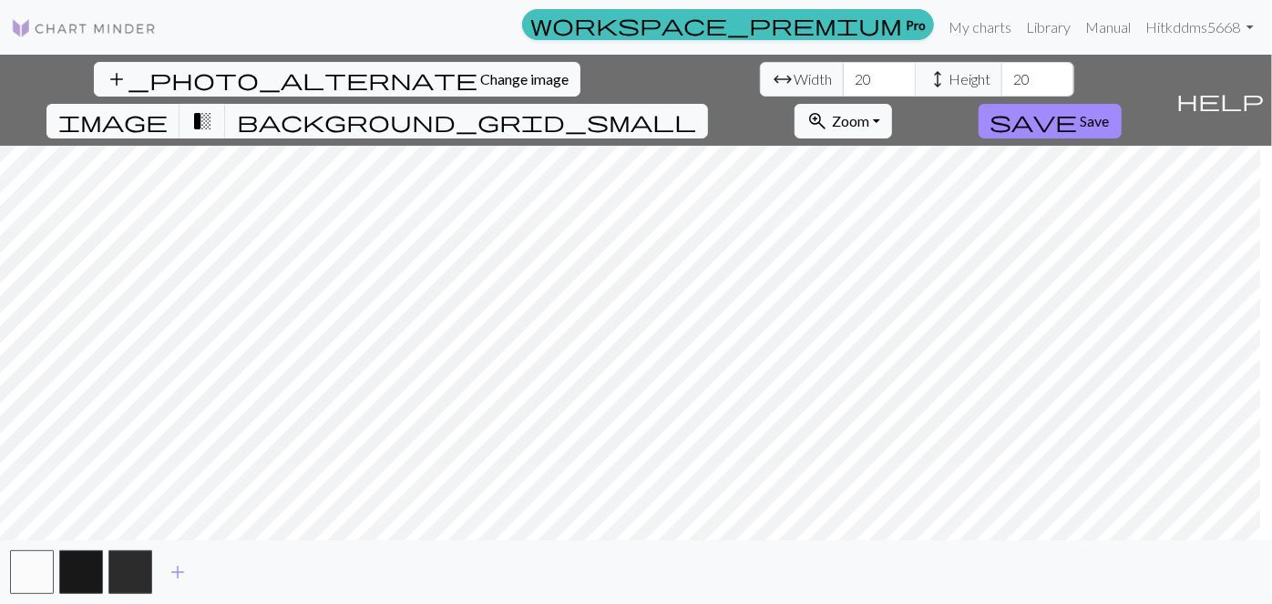
click at [2, 0] on nav "workspace_premium Pro My charts Library Manual Hi tkddms5668 Account settings L…" at bounding box center [636, 27] width 1272 height 55
drag, startPoint x: 4, startPoint y: 14, endPoint x: 22, endPoint y: 17, distance: 18.6
click at [6, 15] on div "workspace_premium Pro My charts Library Manual Hi tkddms5668 Account settings L…" at bounding box center [636, 27] width 1272 height 36
click at [25, 20] on img at bounding box center [84, 28] width 146 height 22
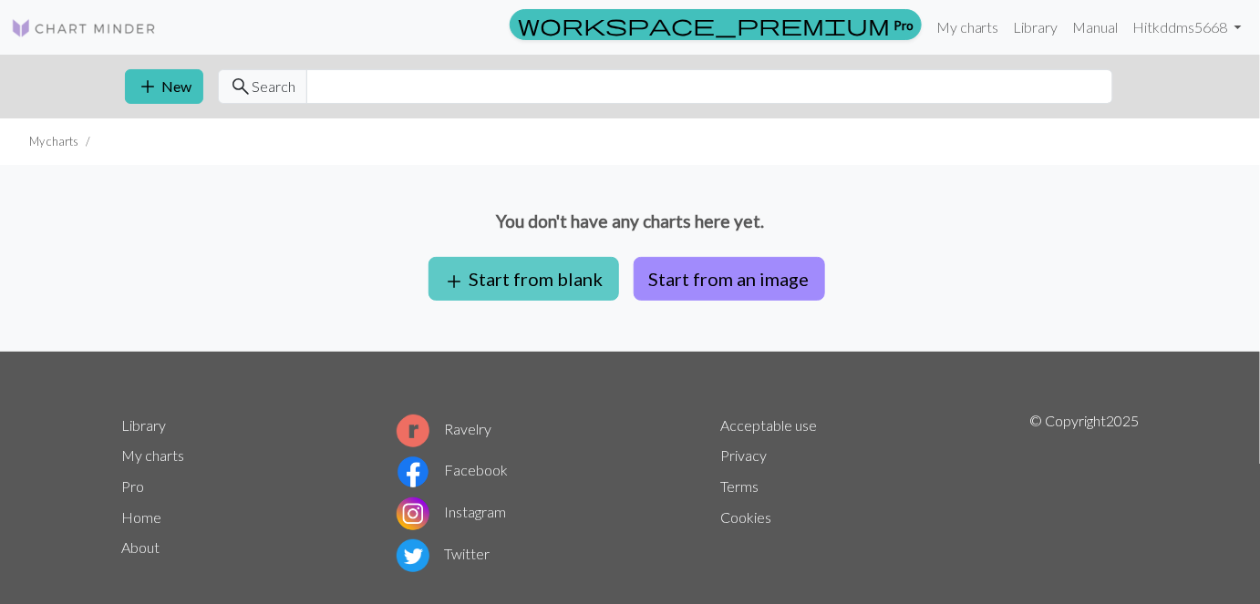
click at [547, 273] on button "add Start from blank" at bounding box center [523, 279] width 190 height 44
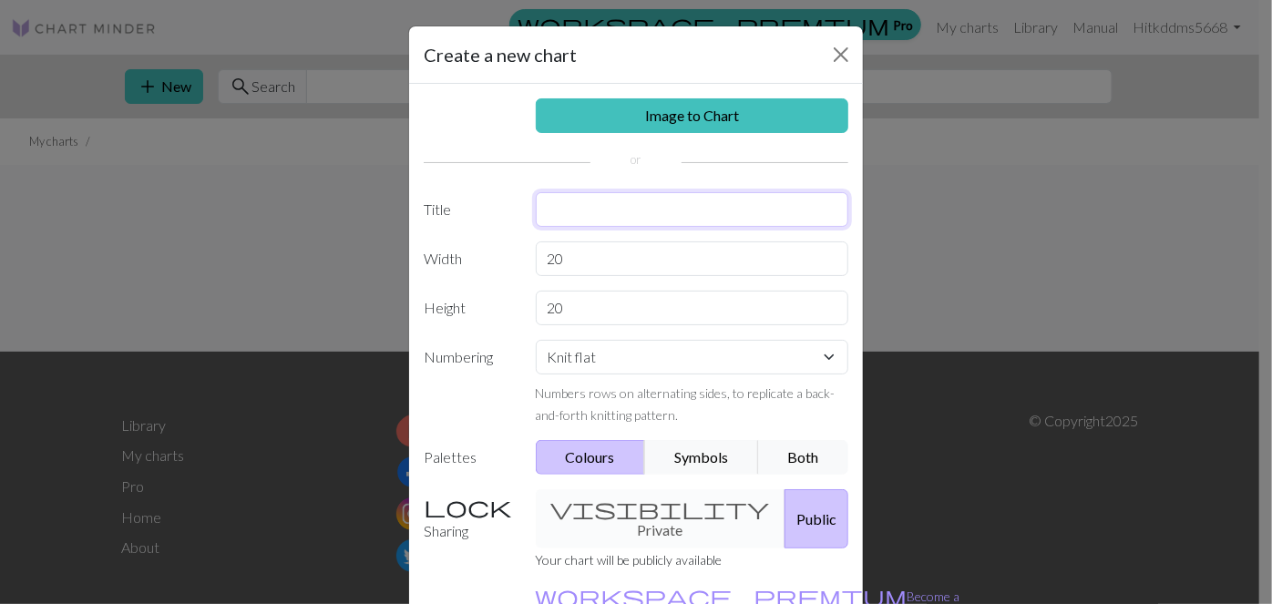
click at [651, 209] on input "text" at bounding box center [693, 209] width 314 height 35
type input "g"
type input "흑백 헬로키티"
click at [674, 364] on select "Knit flat Knit in the round Lace knitting Cross stitch" at bounding box center [693, 357] width 314 height 35
click at [536, 340] on select "Knit flat Knit in the round Lace knitting Cross stitch" at bounding box center [693, 357] width 314 height 35
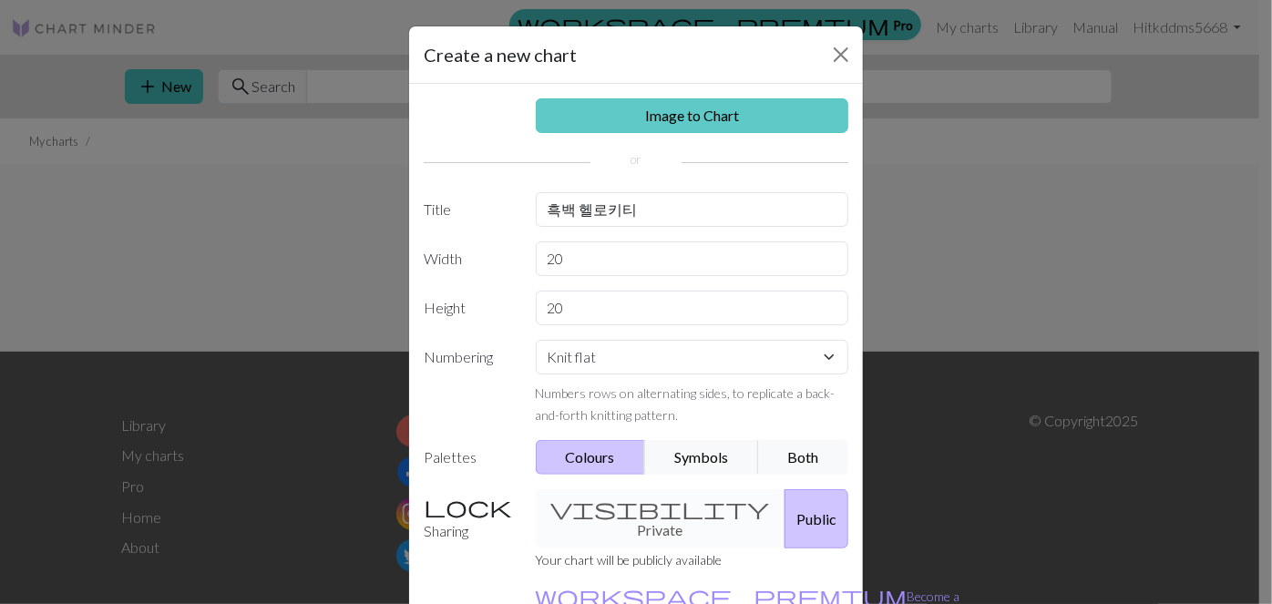
click at [674, 122] on link "Image to Chart" at bounding box center [693, 115] width 314 height 35
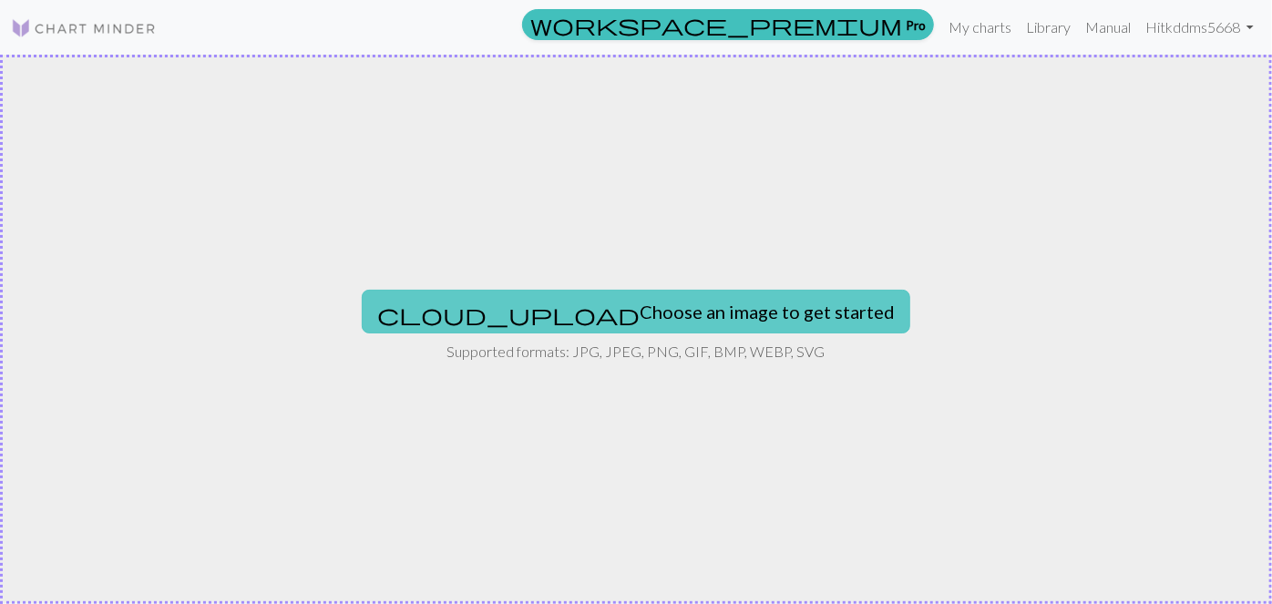
click at [674, 303] on button "cloud_upload Choose an image to get started" at bounding box center [636, 312] width 549 height 44
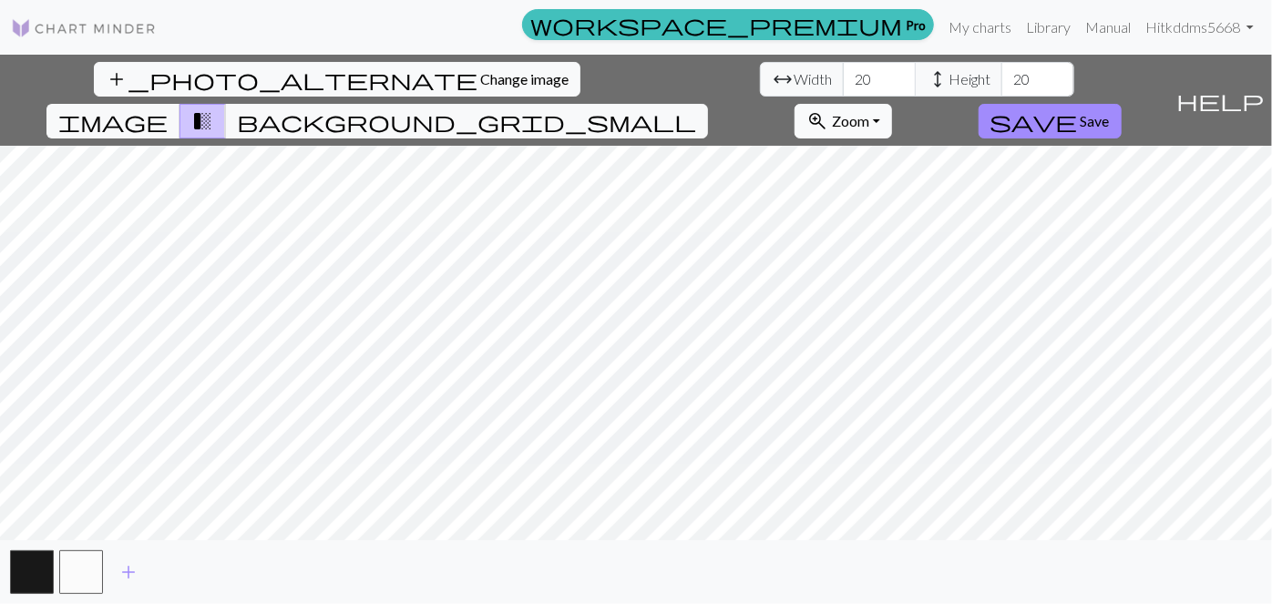
click at [674, 104] on button "zoom_in Zoom Zoom" at bounding box center [844, 121] width 98 height 35
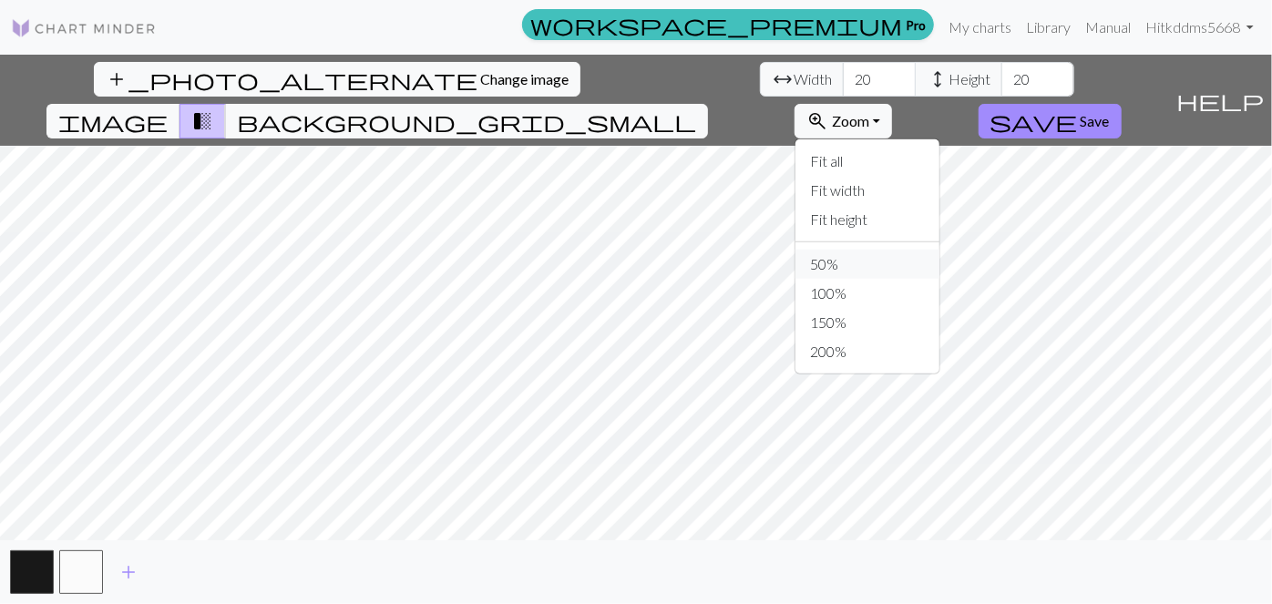
click at [674, 250] on button "50%" at bounding box center [868, 264] width 144 height 29
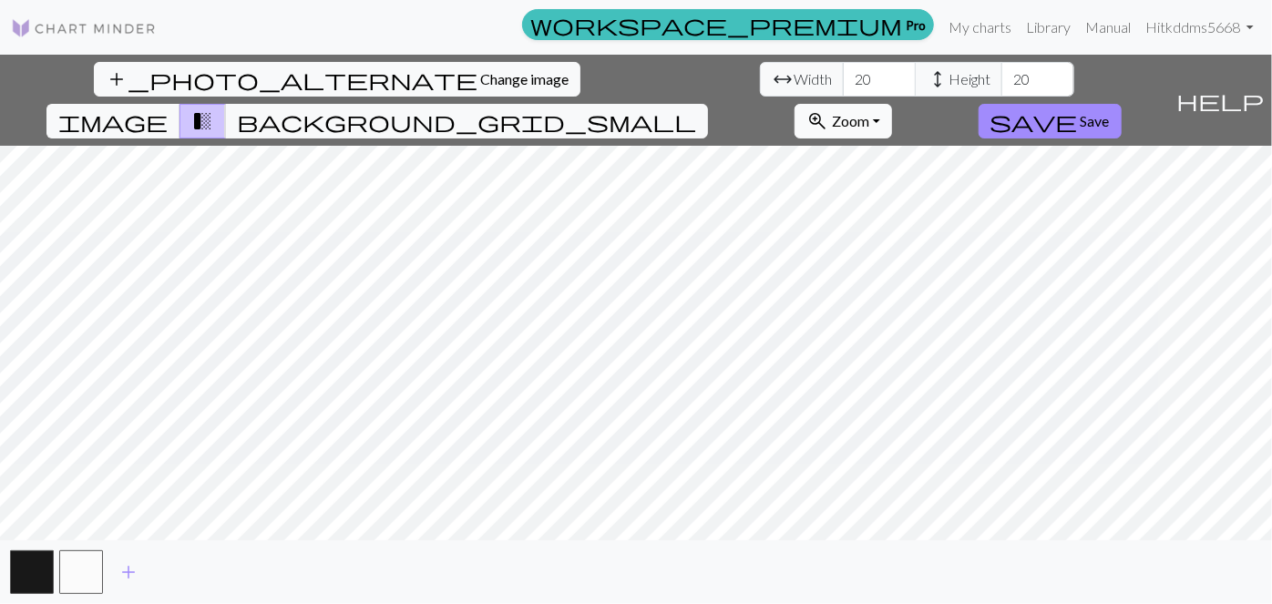
click at [674, 112] on span "Zoom" at bounding box center [850, 120] width 37 height 17
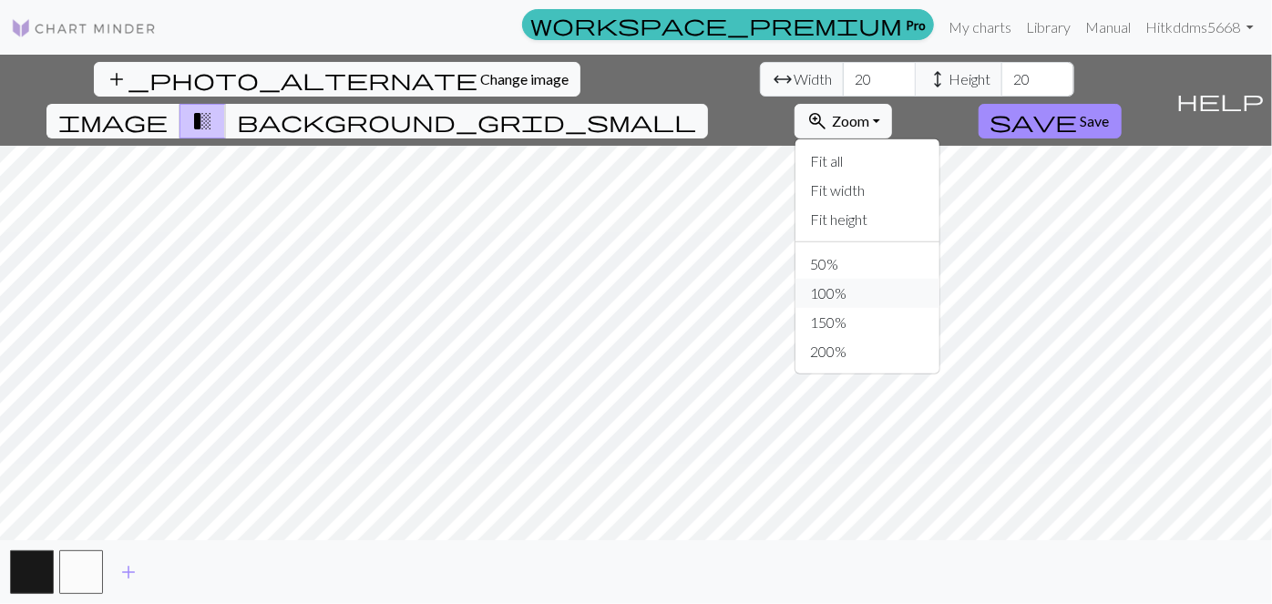
click at [674, 279] on button "100%" at bounding box center [868, 293] width 144 height 29
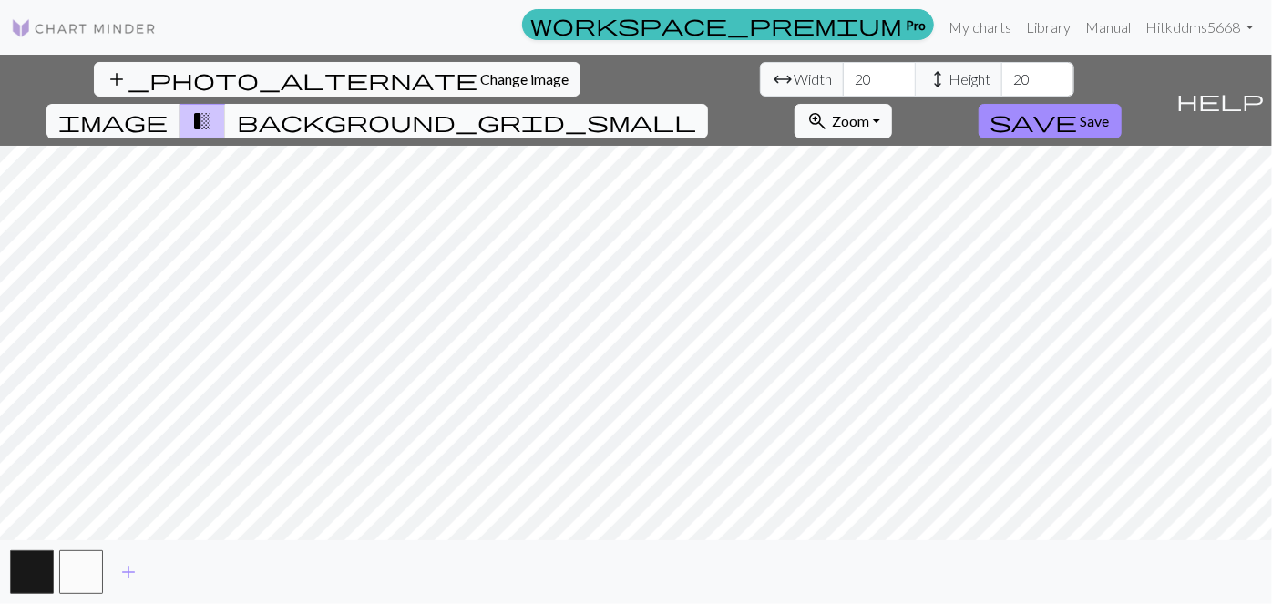
click at [674, 108] on span "background_grid_small" at bounding box center [466, 121] width 459 height 26
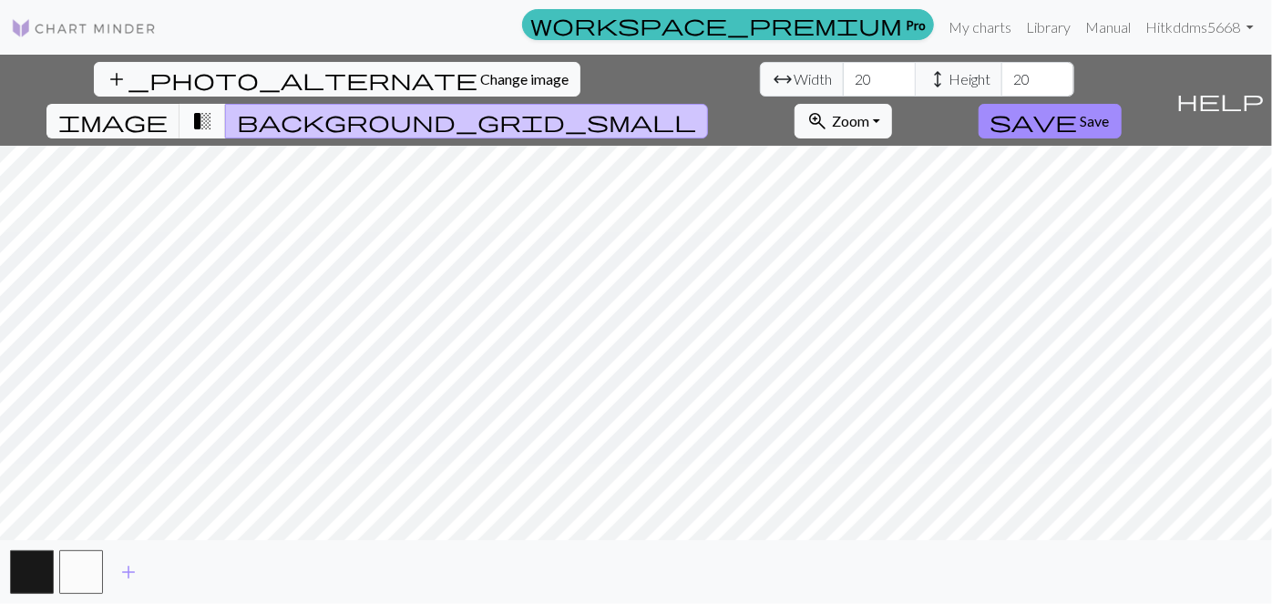
click at [213, 108] on span "transition_fade" at bounding box center [202, 121] width 22 height 26
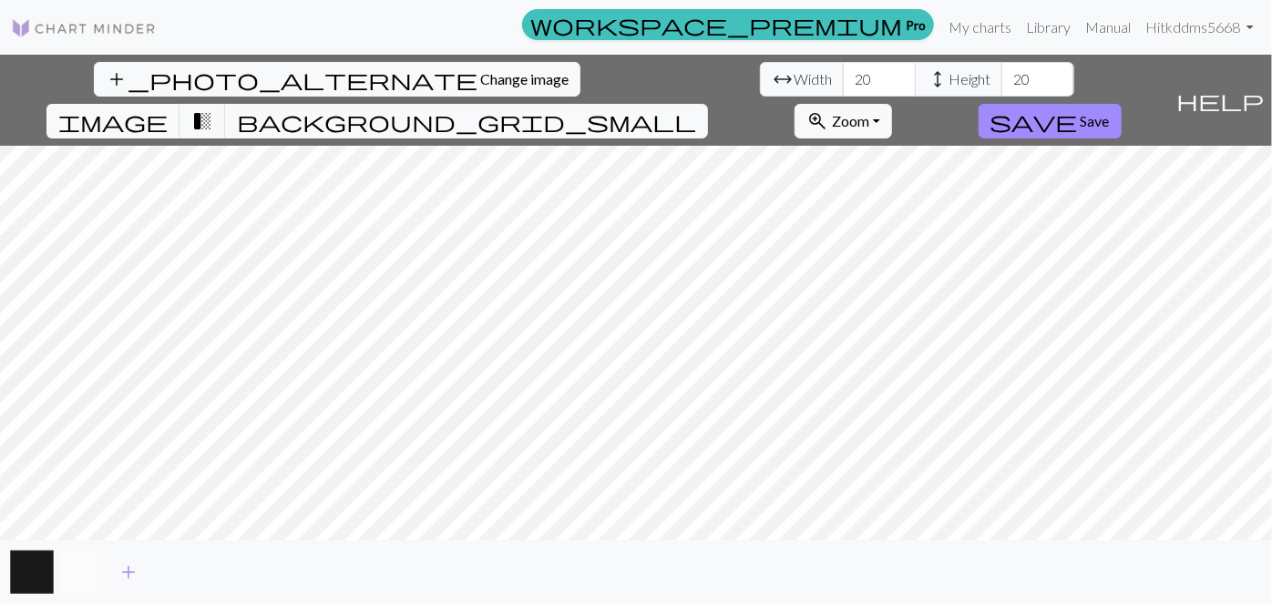
click at [84, 581] on button "button" at bounding box center [81, 572] width 44 height 44
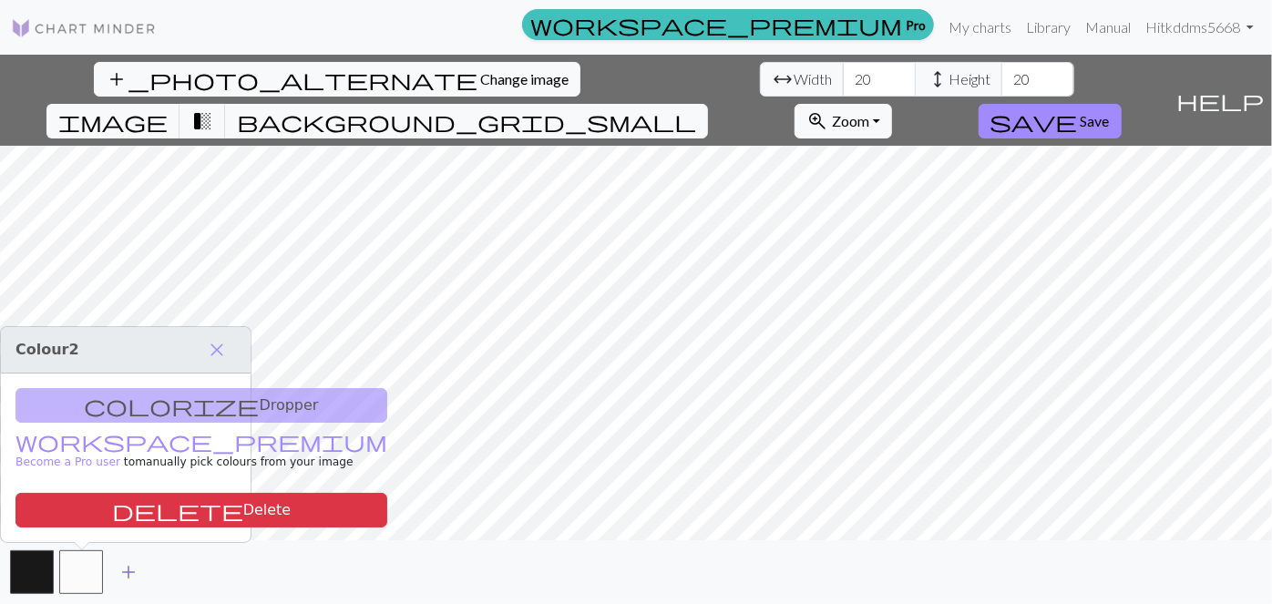
click at [131, 568] on span "add" at bounding box center [129, 573] width 22 height 26
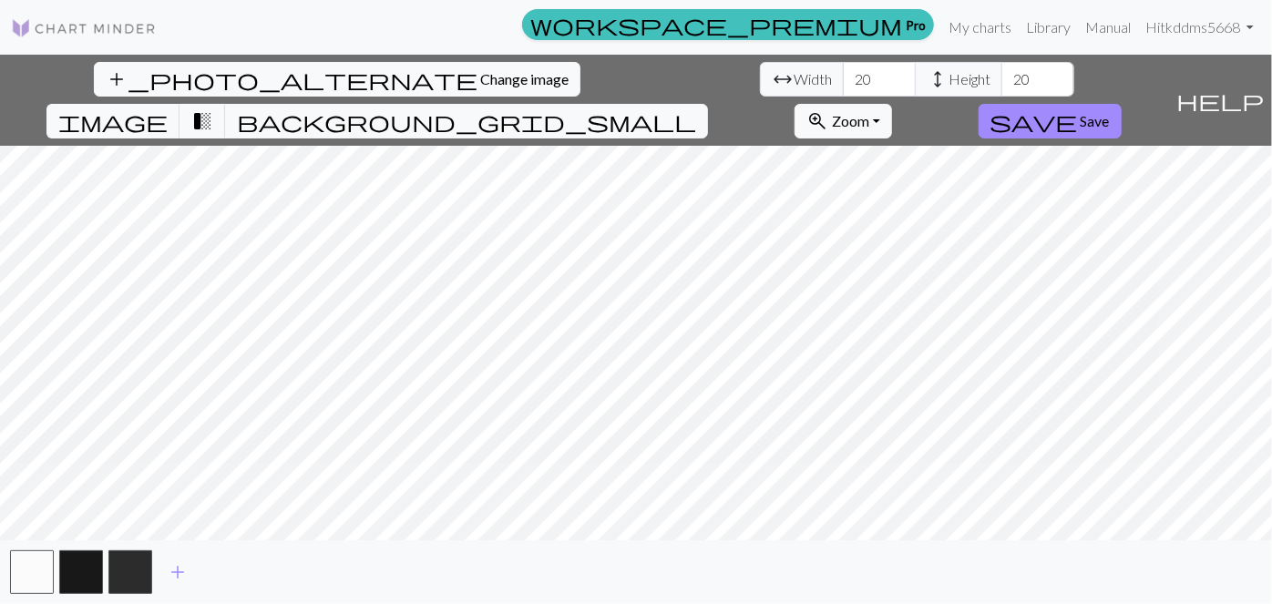
click at [36, 11] on link at bounding box center [84, 27] width 146 height 33
click at [37, 25] on img at bounding box center [84, 28] width 146 height 22
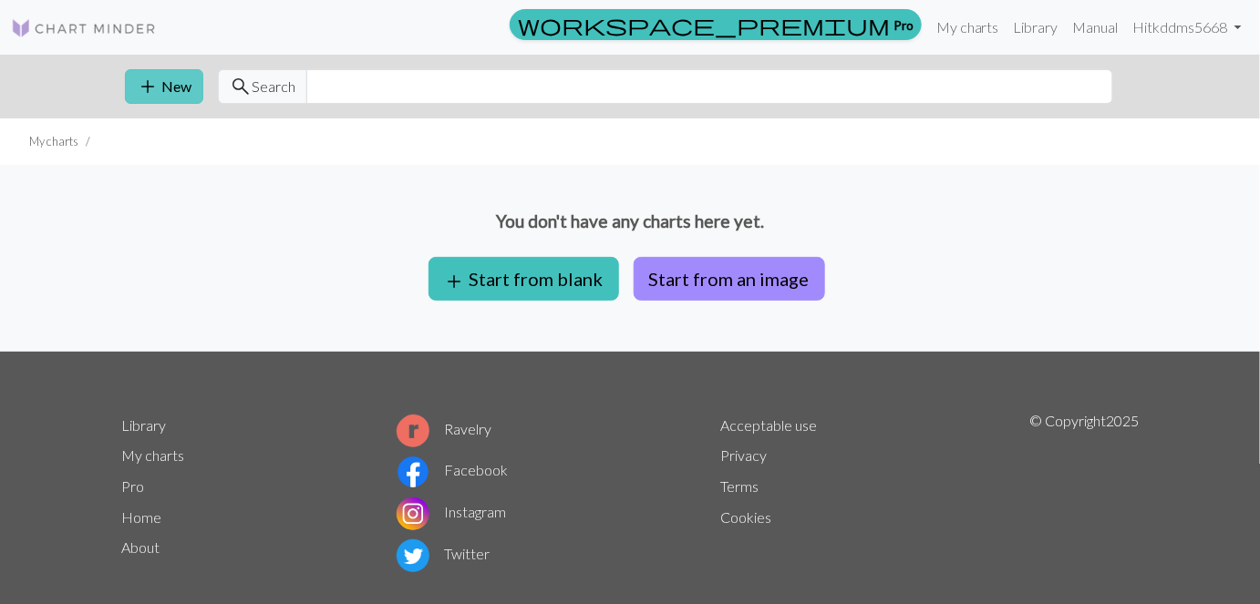
click at [177, 89] on button "add New" at bounding box center [164, 86] width 78 height 35
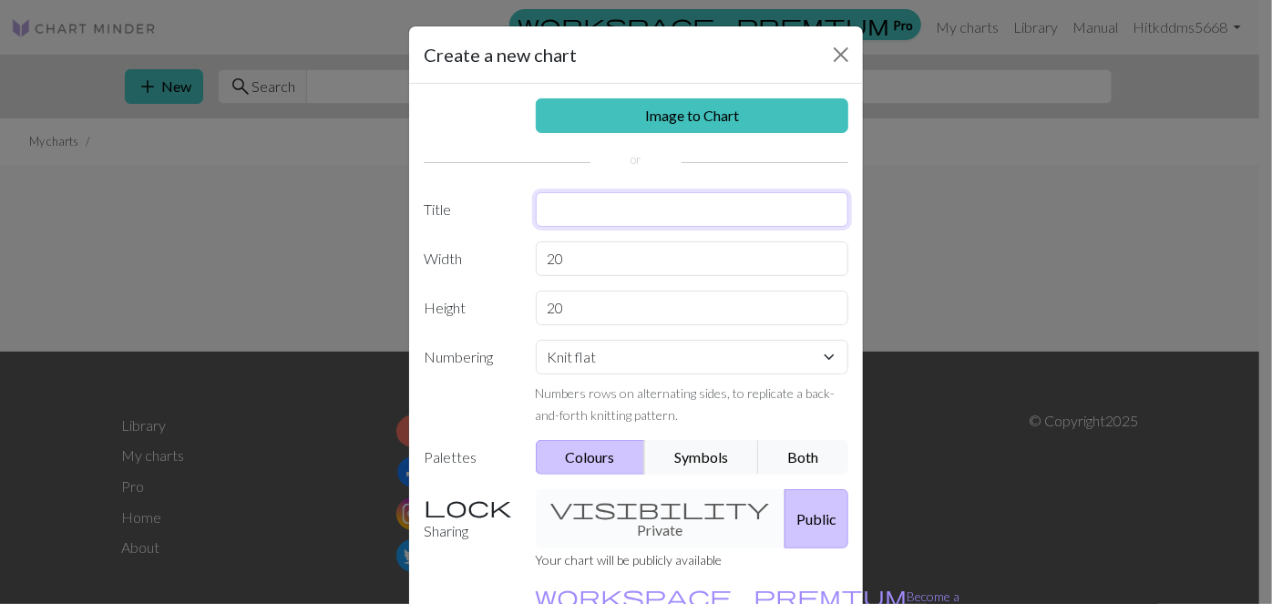
click at [629, 217] on input "text" at bounding box center [693, 209] width 314 height 35
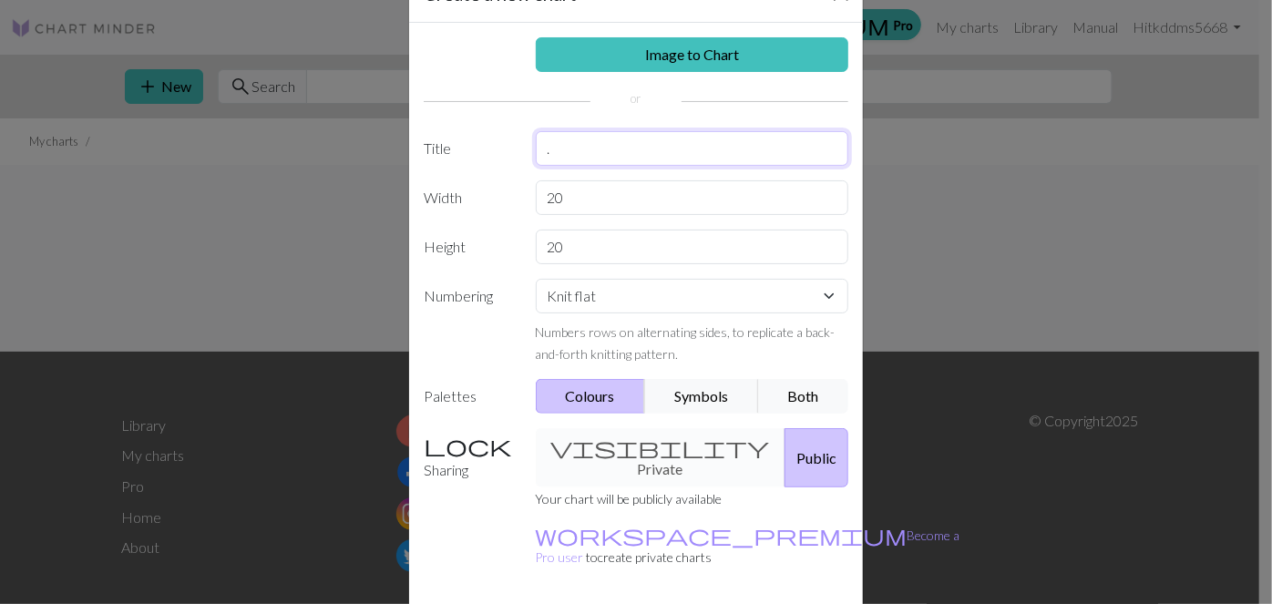
scroll to position [111, 0]
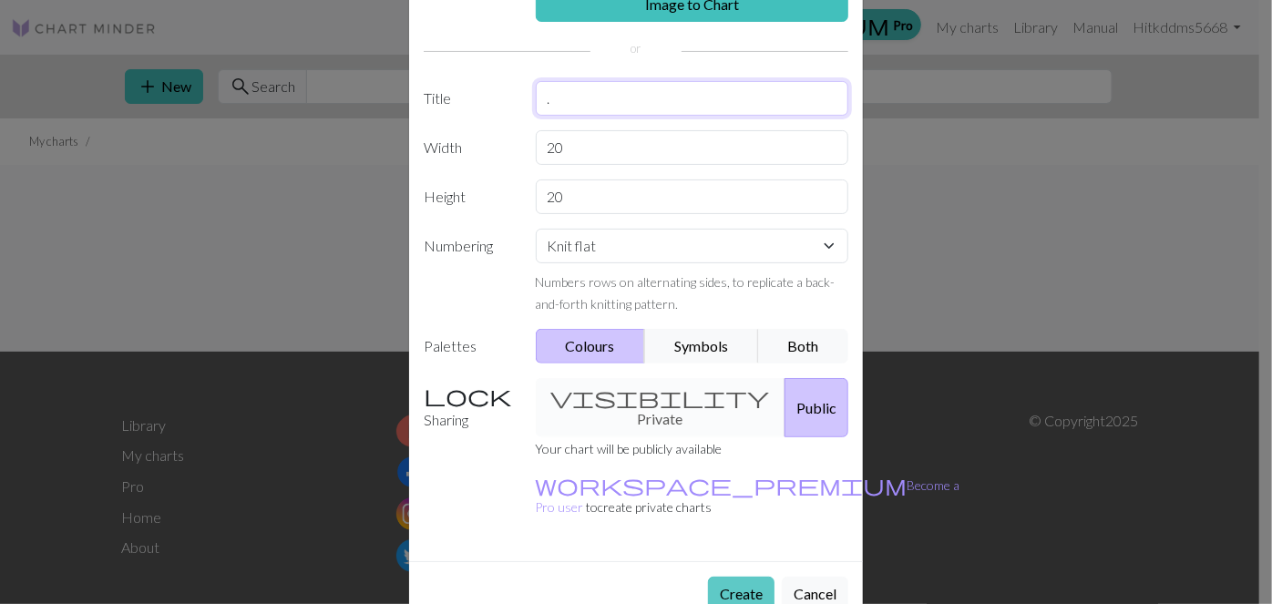
type input "."
click at [674, 577] on button "Create" at bounding box center [741, 594] width 67 height 35
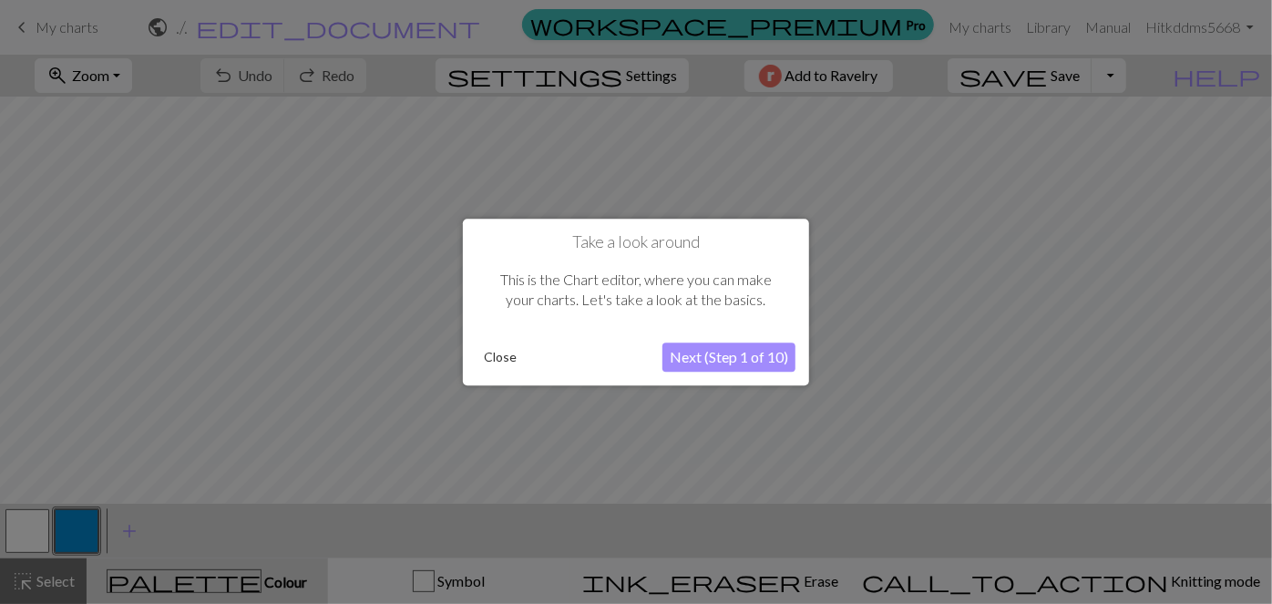
click at [674, 358] on button "Next (Step 1 of 10)" at bounding box center [729, 357] width 133 height 29
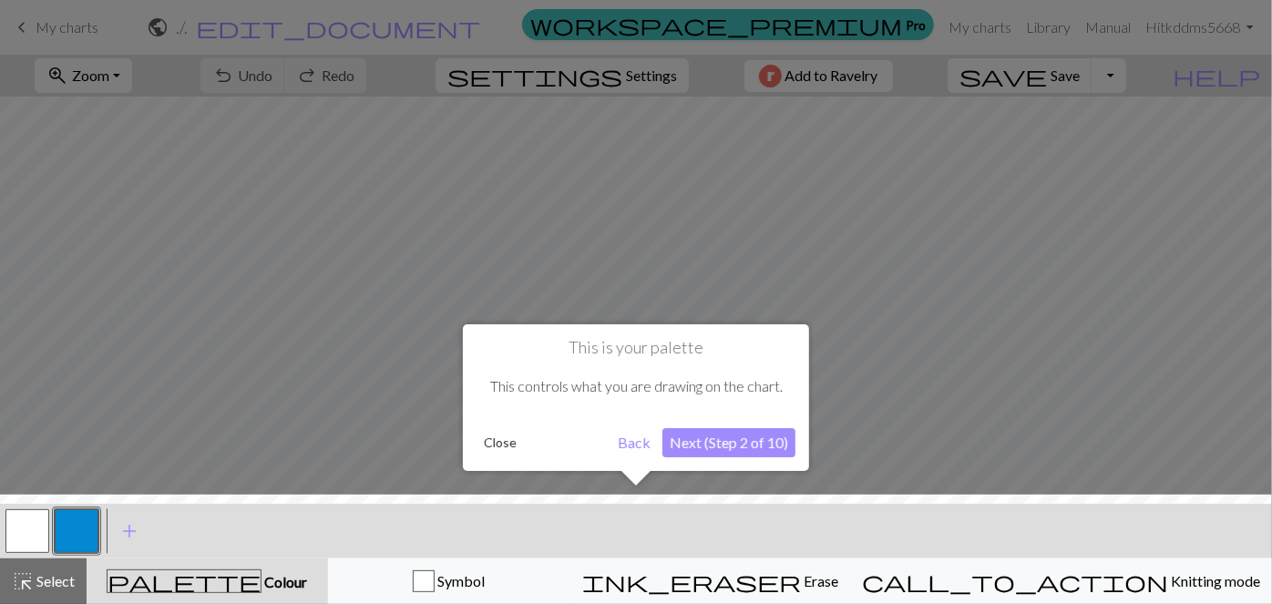
click at [674, 442] on button "Next (Step 2 of 10)" at bounding box center [729, 442] width 133 height 29
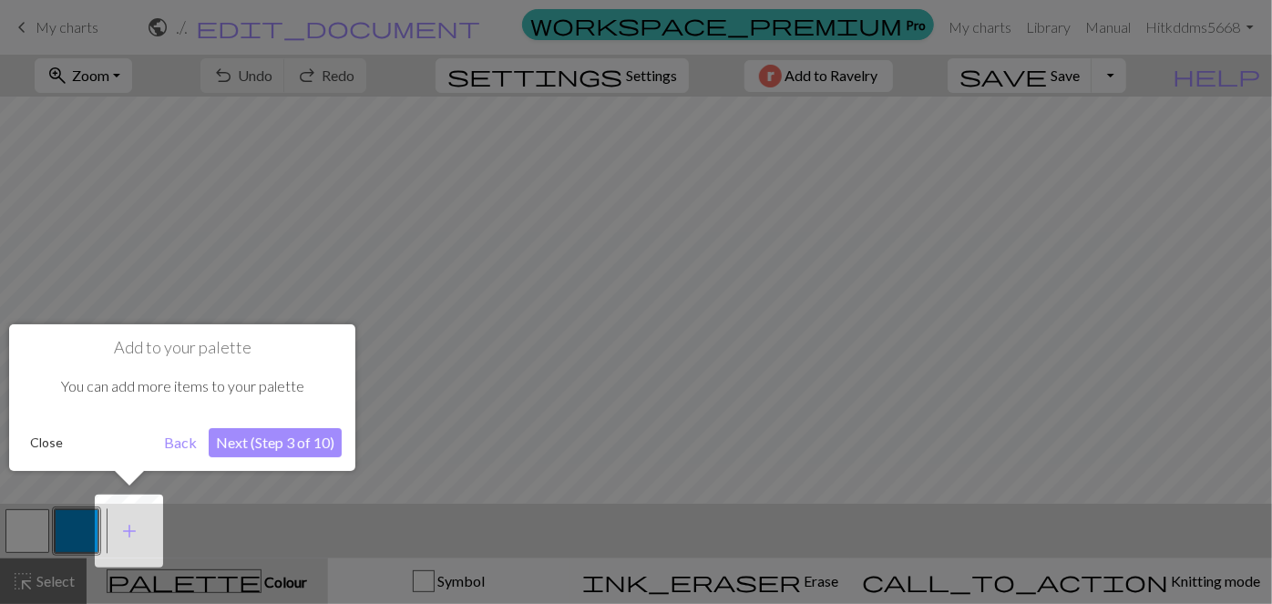
click at [319, 438] on button "Next (Step 3 of 10)" at bounding box center [275, 442] width 133 height 29
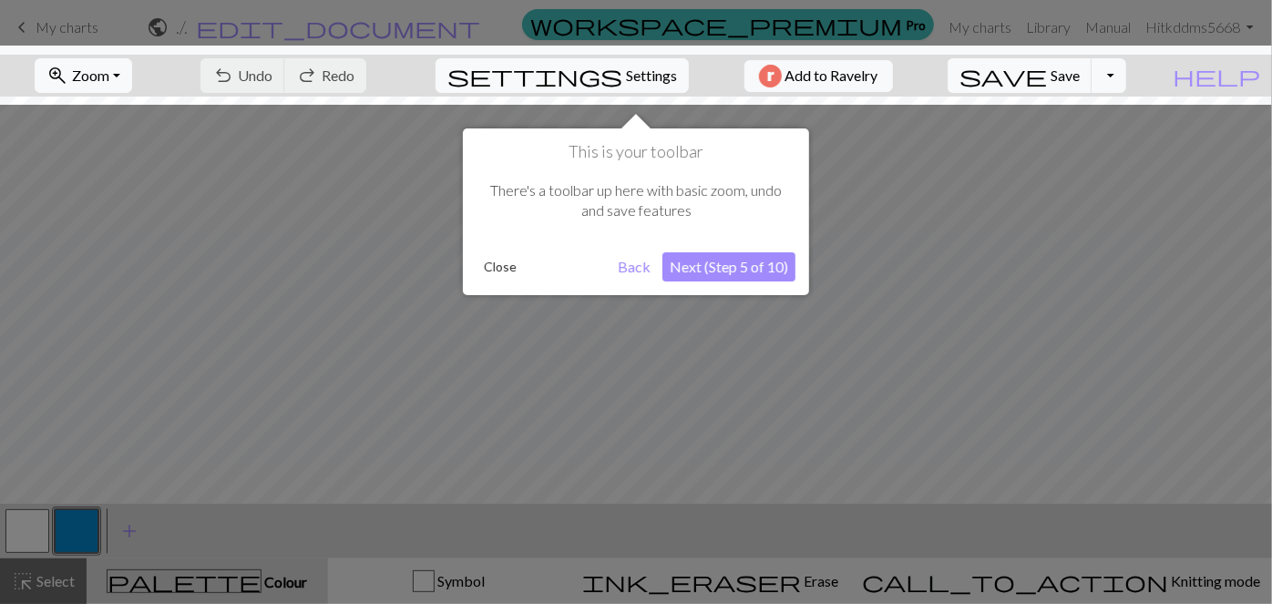
click at [674, 269] on button "Next (Step 5 of 10)" at bounding box center [729, 266] width 133 height 29
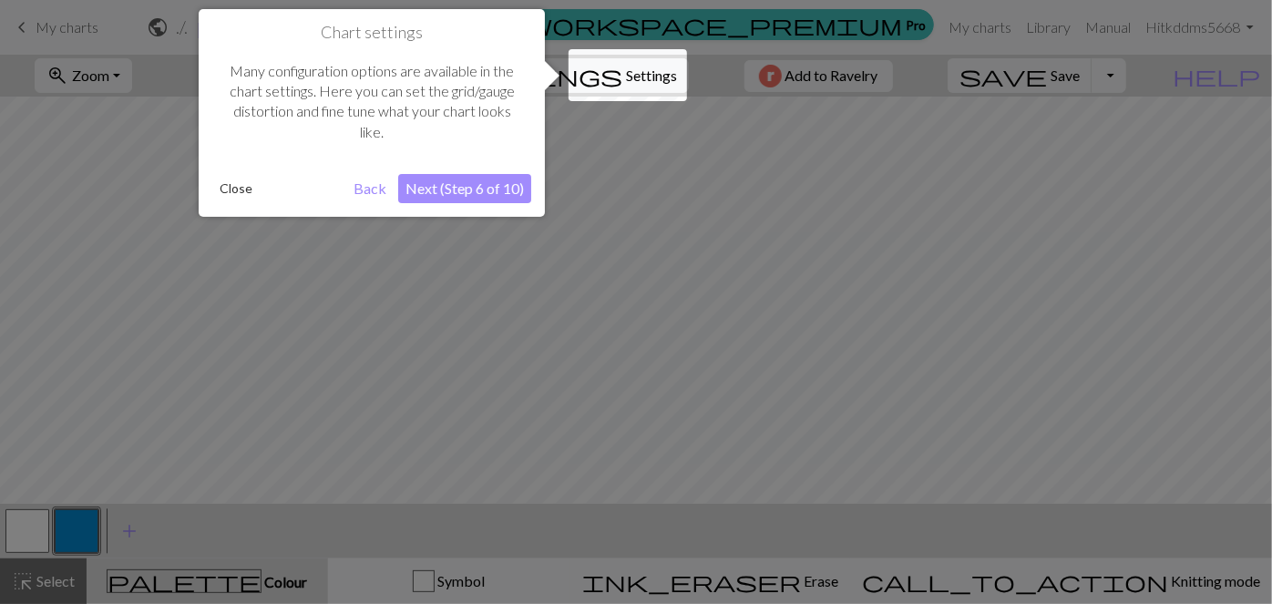
click at [486, 195] on button "Next (Step 6 of 10)" at bounding box center [464, 188] width 133 height 29
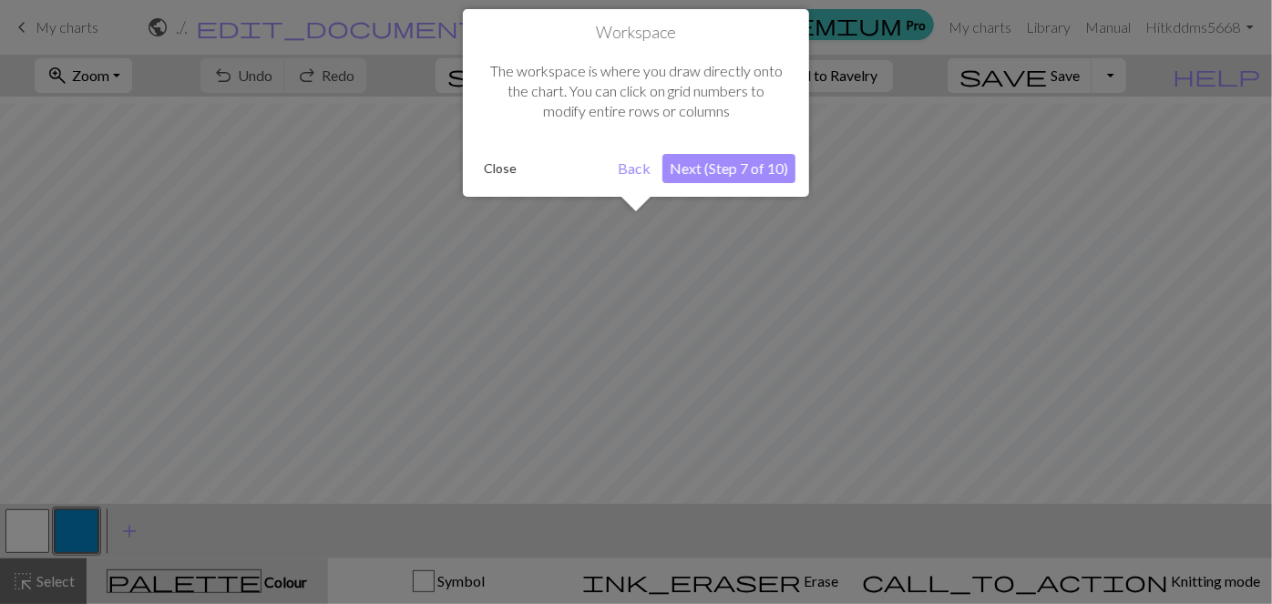
scroll to position [51, 0]
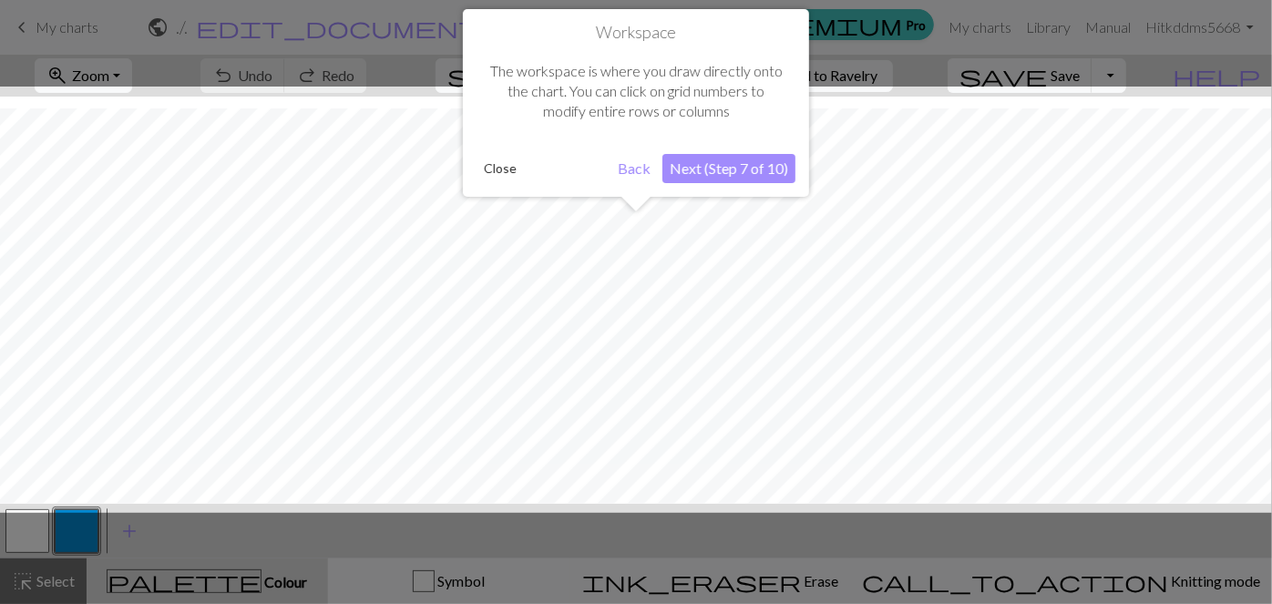
click at [674, 164] on button "Next (Step 7 of 10)" at bounding box center [729, 168] width 133 height 29
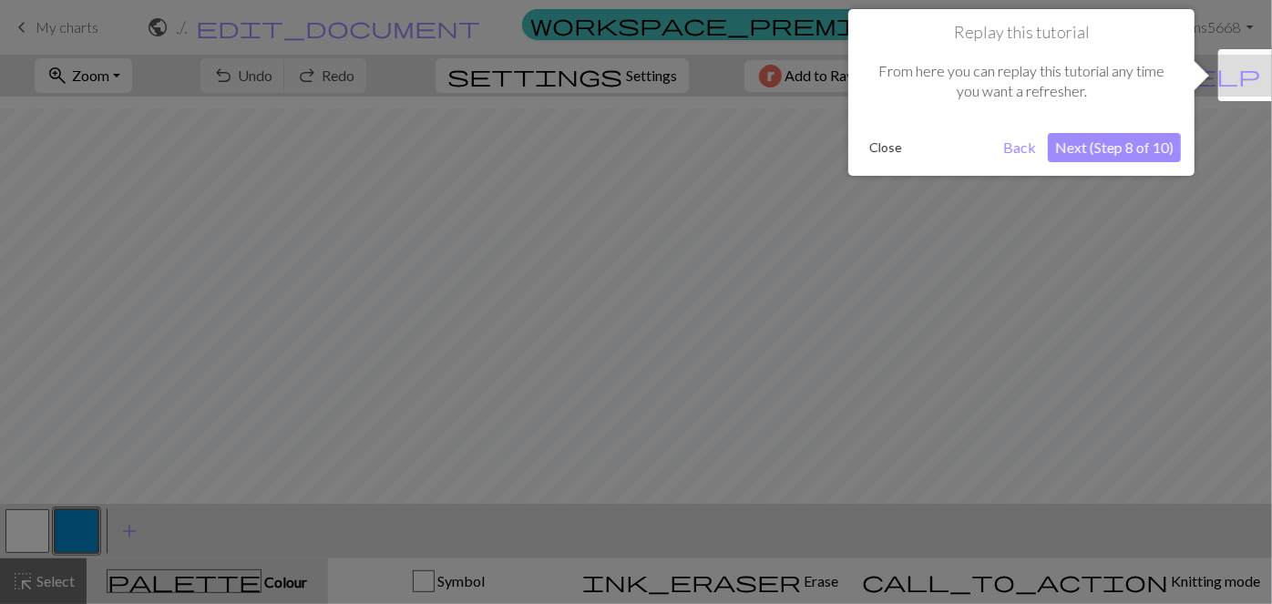
click at [674, 141] on button "Next (Step 8 of 10)" at bounding box center [1114, 147] width 133 height 29
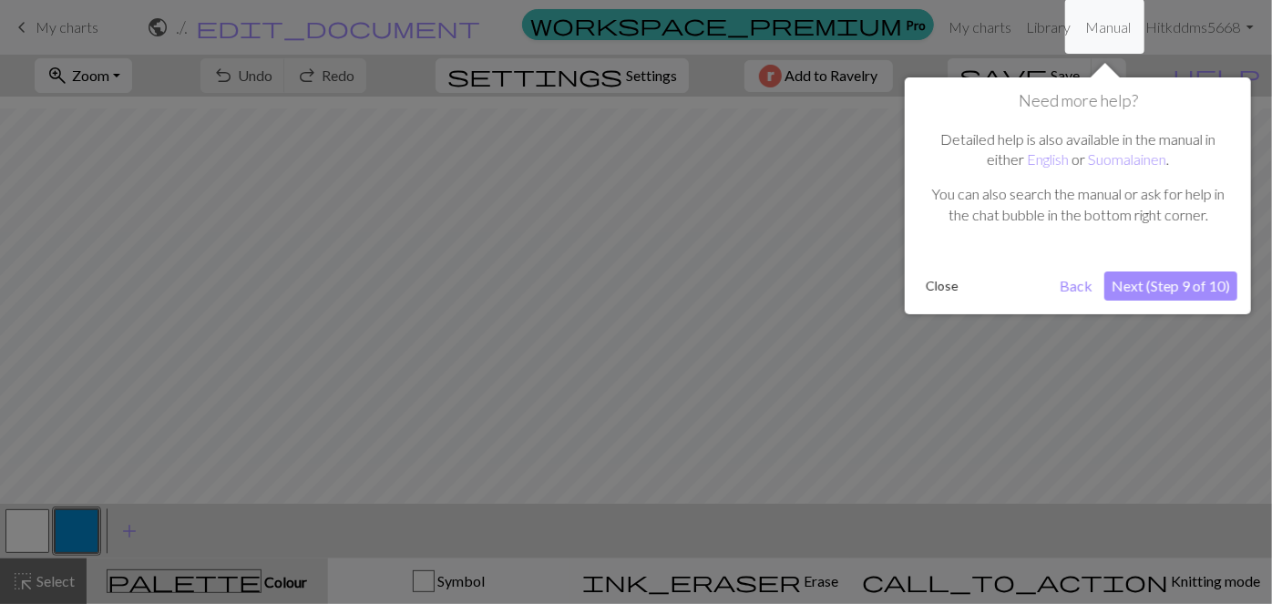
click at [674, 298] on button "Next (Step 9 of 10)" at bounding box center [1171, 286] width 133 height 29
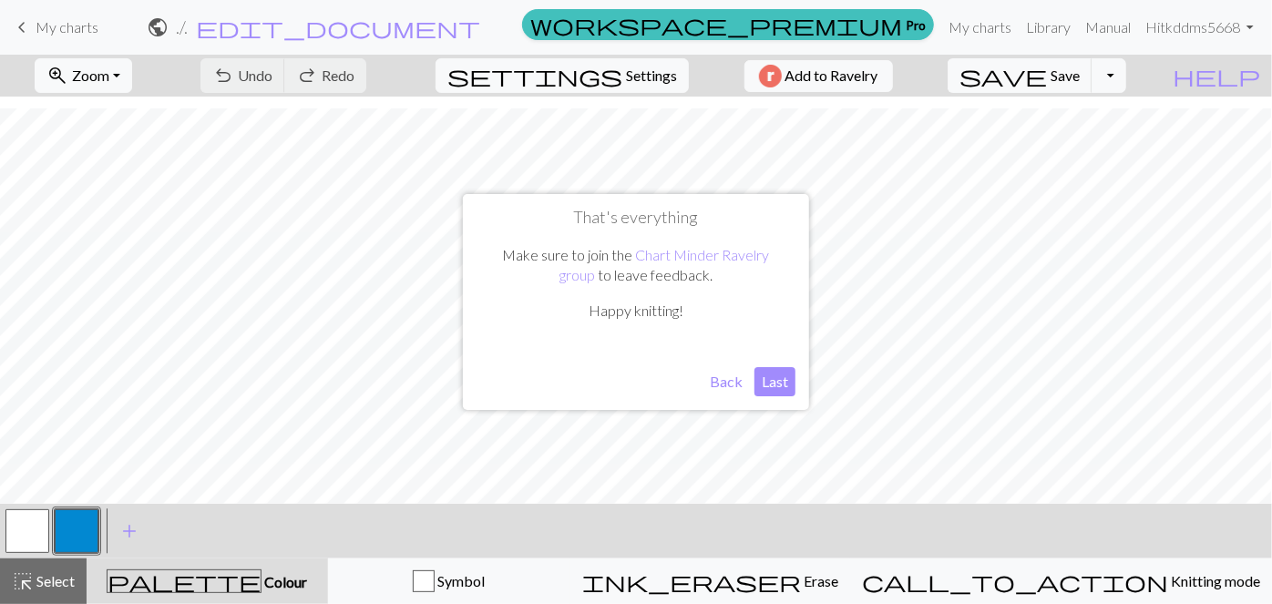
click at [674, 385] on button "Last" at bounding box center [775, 381] width 41 height 29
click at [608, 75] on span "settings" at bounding box center [535, 76] width 175 height 26
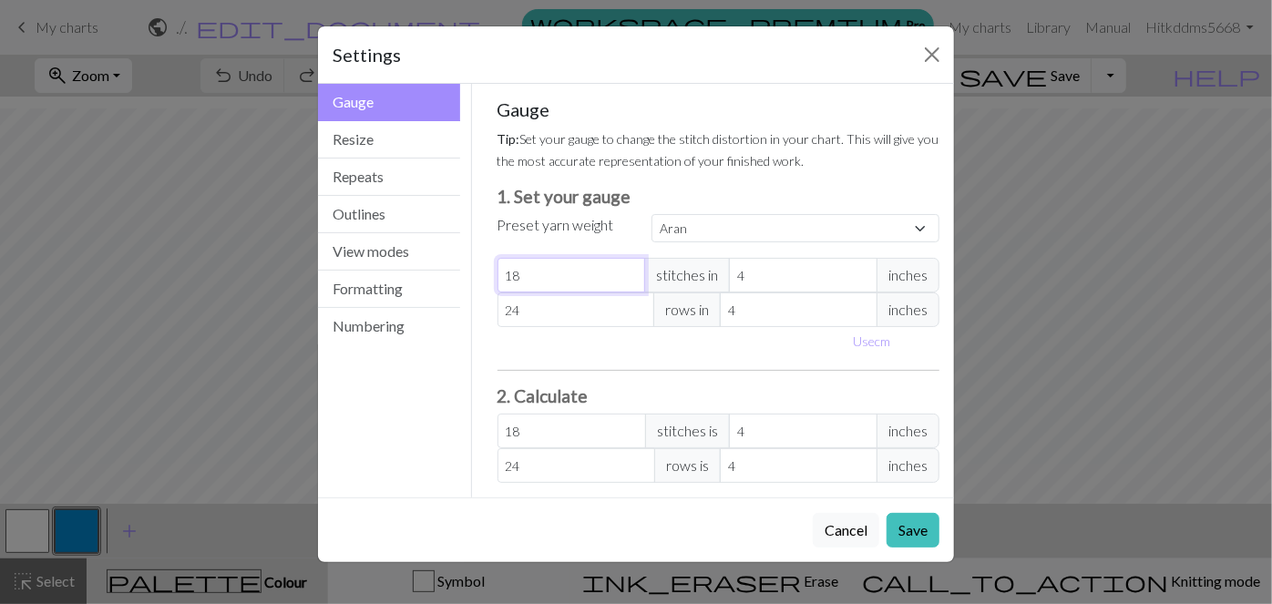
click at [581, 270] on input "18" at bounding box center [572, 275] width 149 height 35
select select "custom"
type input "19"
click at [629, 269] on input "19" at bounding box center [572, 275] width 149 height 35
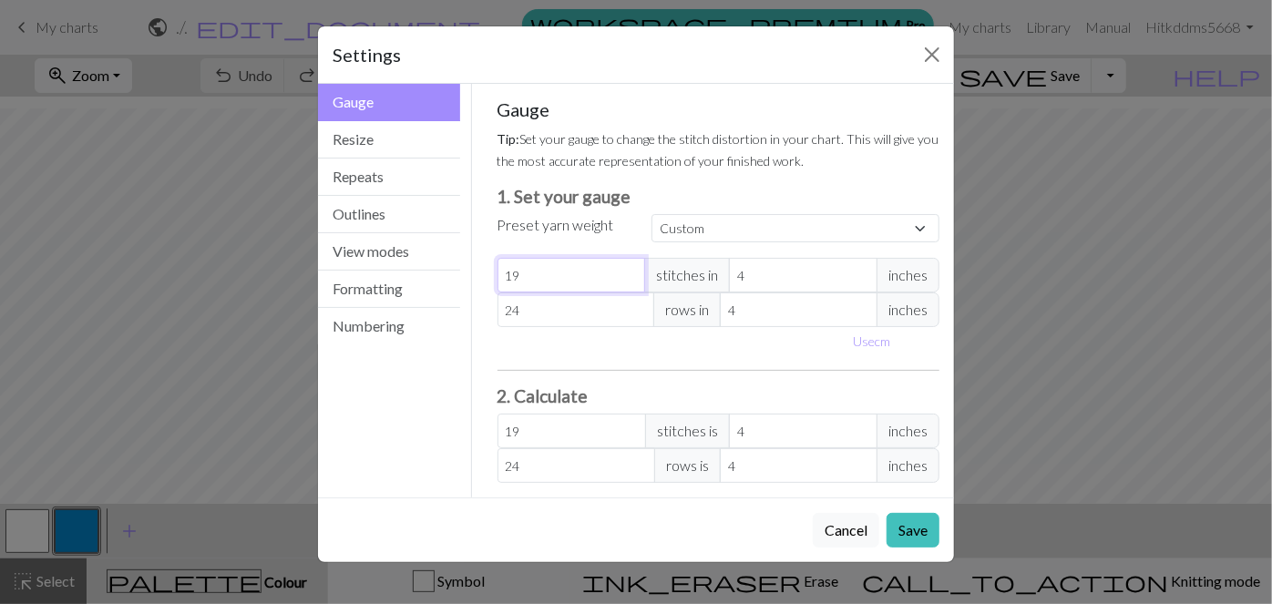
type input "20"
click at [629, 269] on input "20" at bounding box center [572, 275] width 149 height 35
click at [674, 525] on button "Save" at bounding box center [913, 530] width 53 height 35
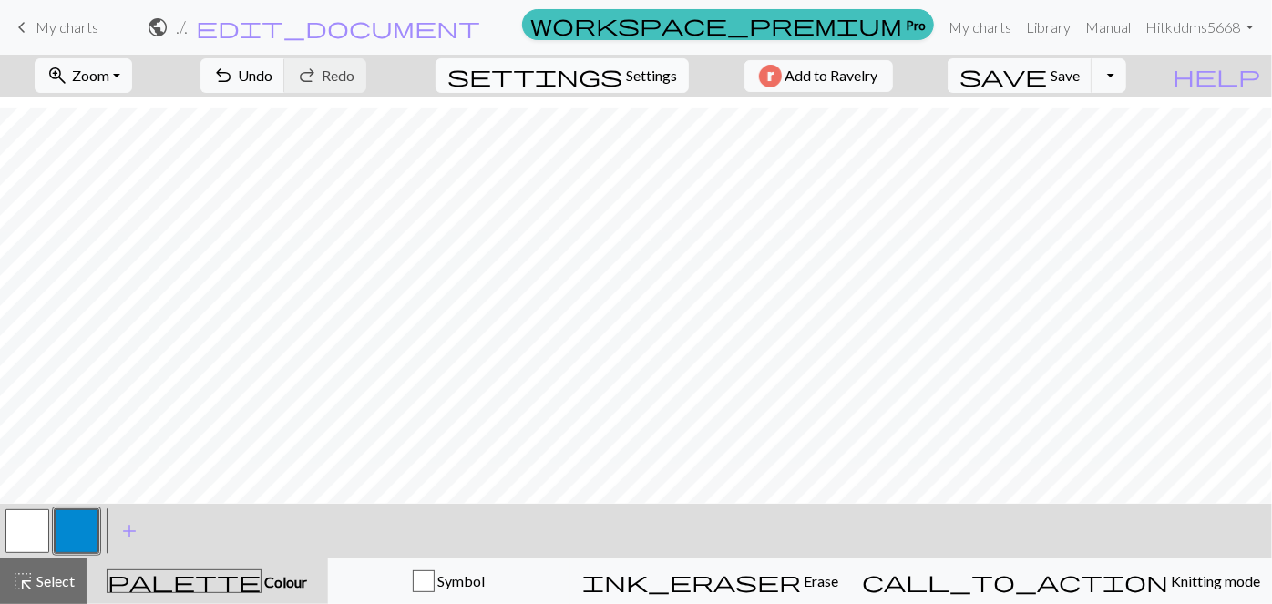
click at [600, 77] on span "settings" at bounding box center [535, 76] width 175 height 26
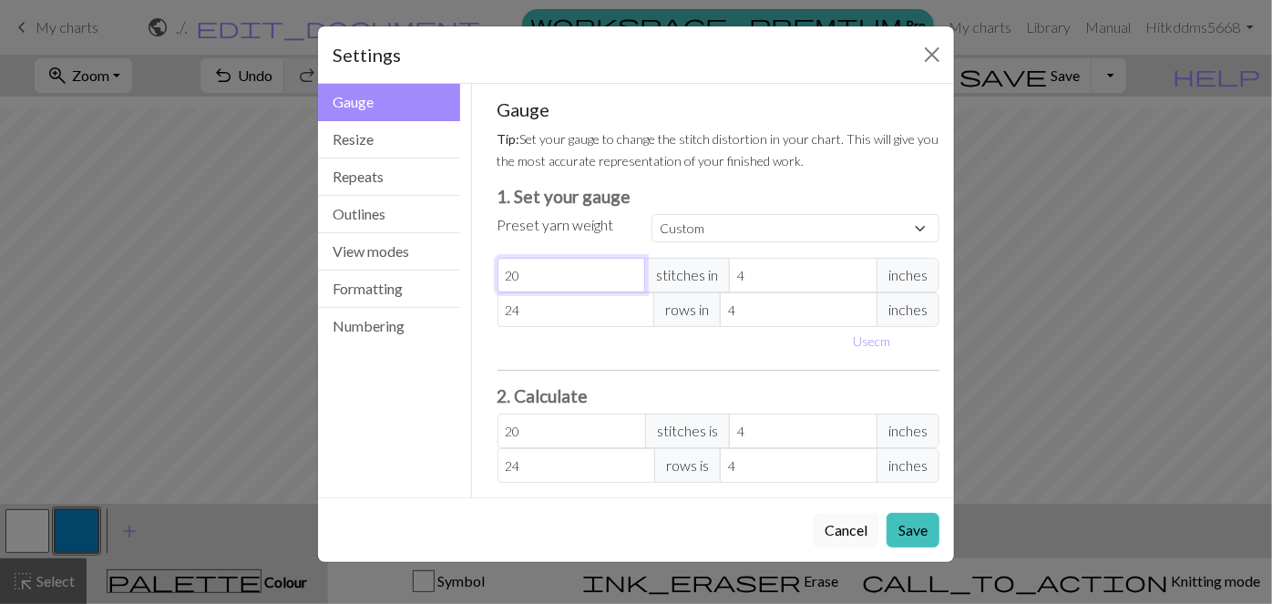
type input "21"
click at [630, 272] on input "21" at bounding box center [572, 275] width 149 height 35
type input "22"
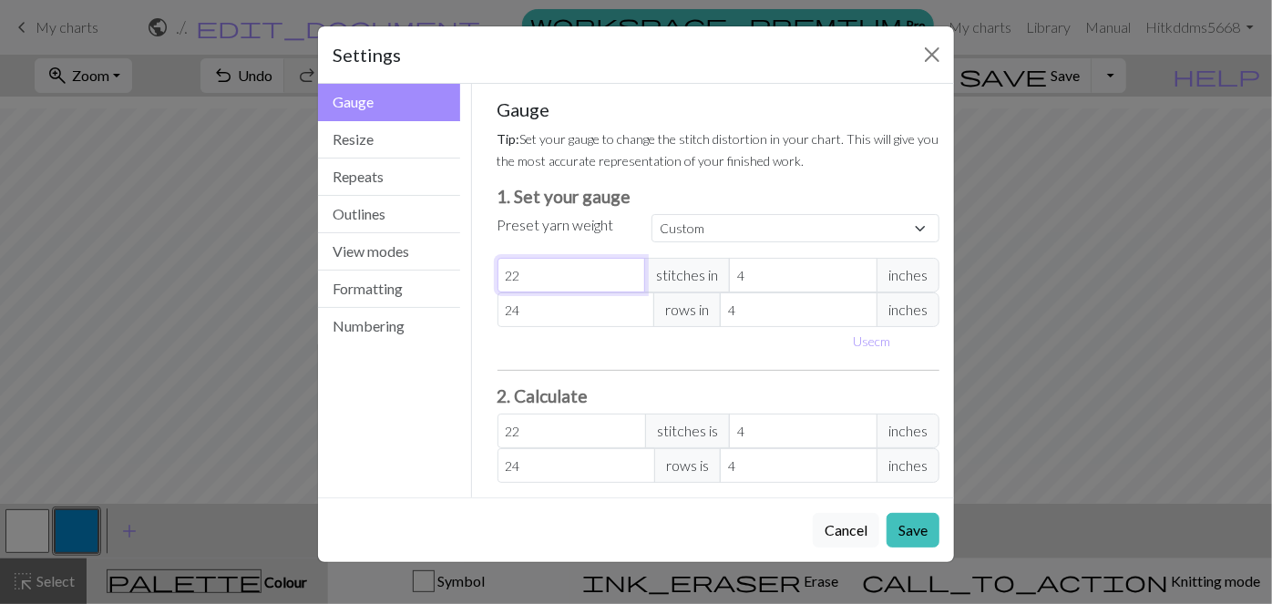
click at [630, 272] on input "22" at bounding box center [572, 275] width 149 height 35
type input "23"
click at [630, 272] on input "23" at bounding box center [572, 275] width 149 height 35
type input "24"
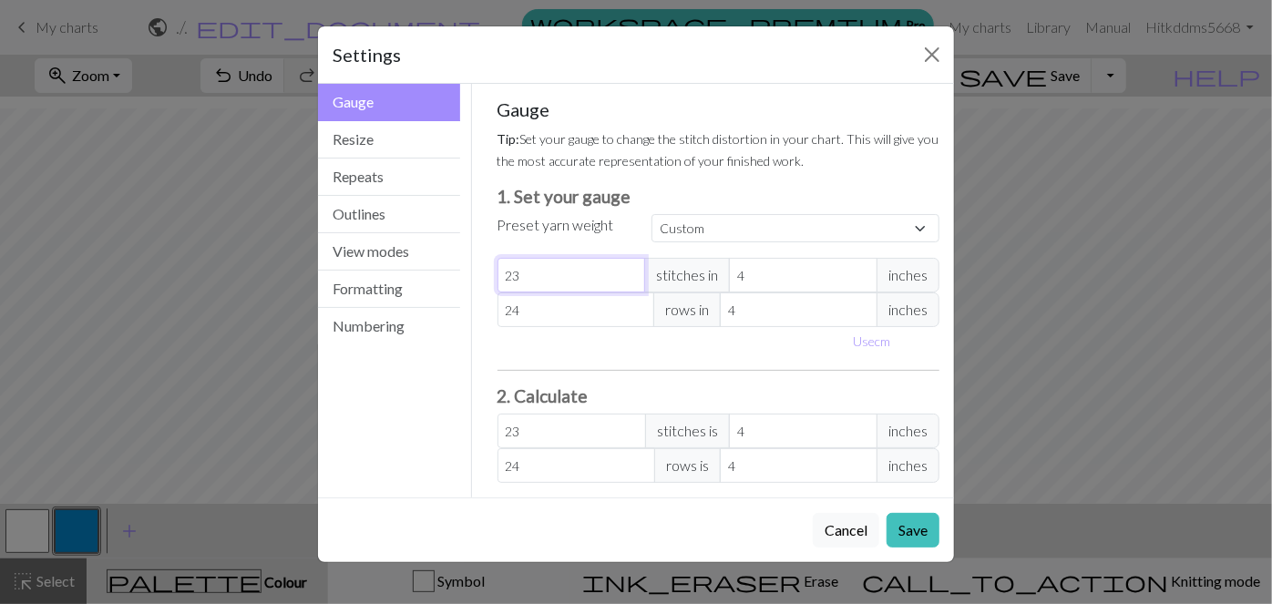
type input "24"
click at [630, 272] on input "24" at bounding box center [572, 275] width 149 height 35
click at [674, 523] on button "Save" at bounding box center [913, 530] width 53 height 35
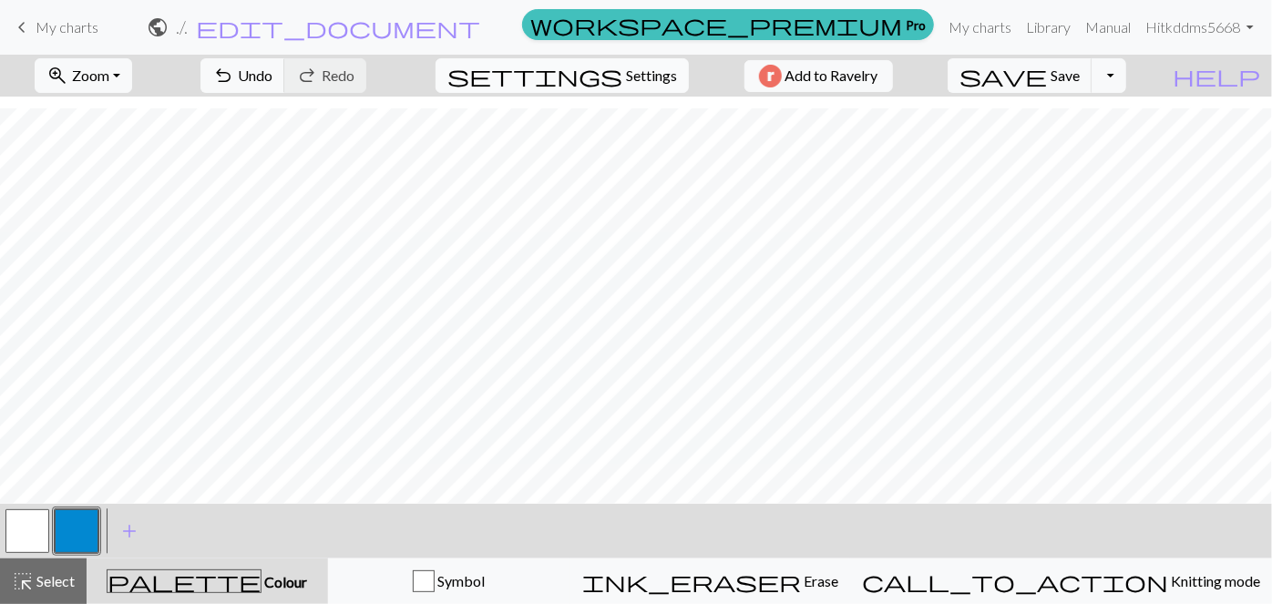
click at [598, 71] on span "settings" at bounding box center [535, 76] width 175 height 26
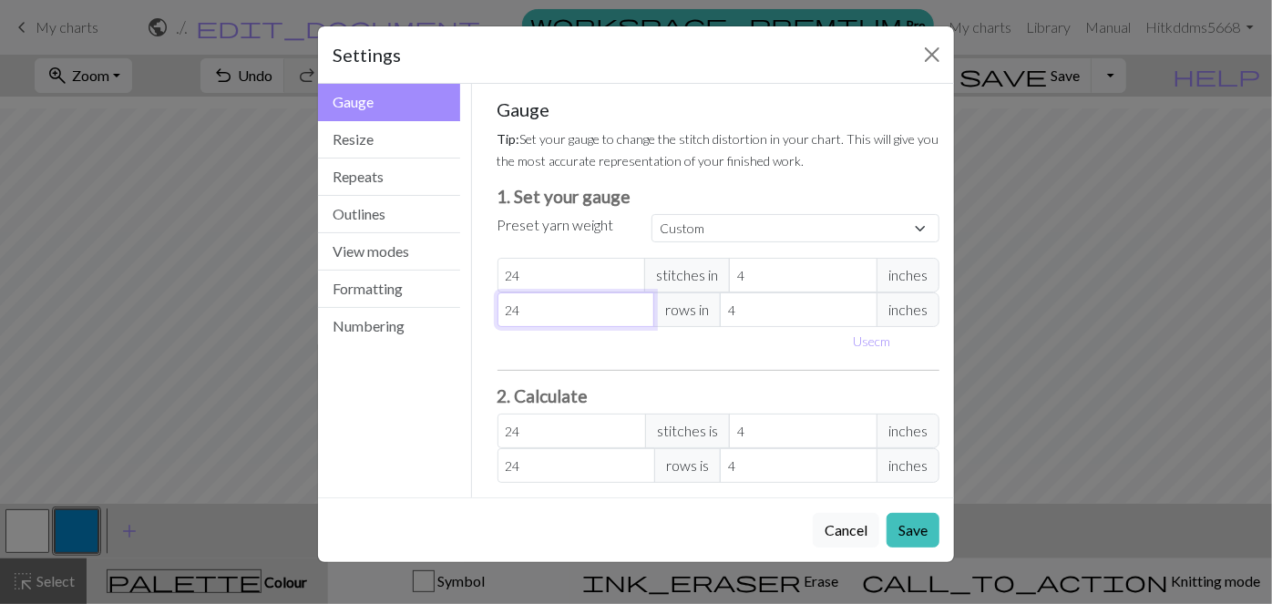
type input "23"
click at [641, 317] on input "23" at bounding box center [577, 310] width 158 height 35
type input "22"
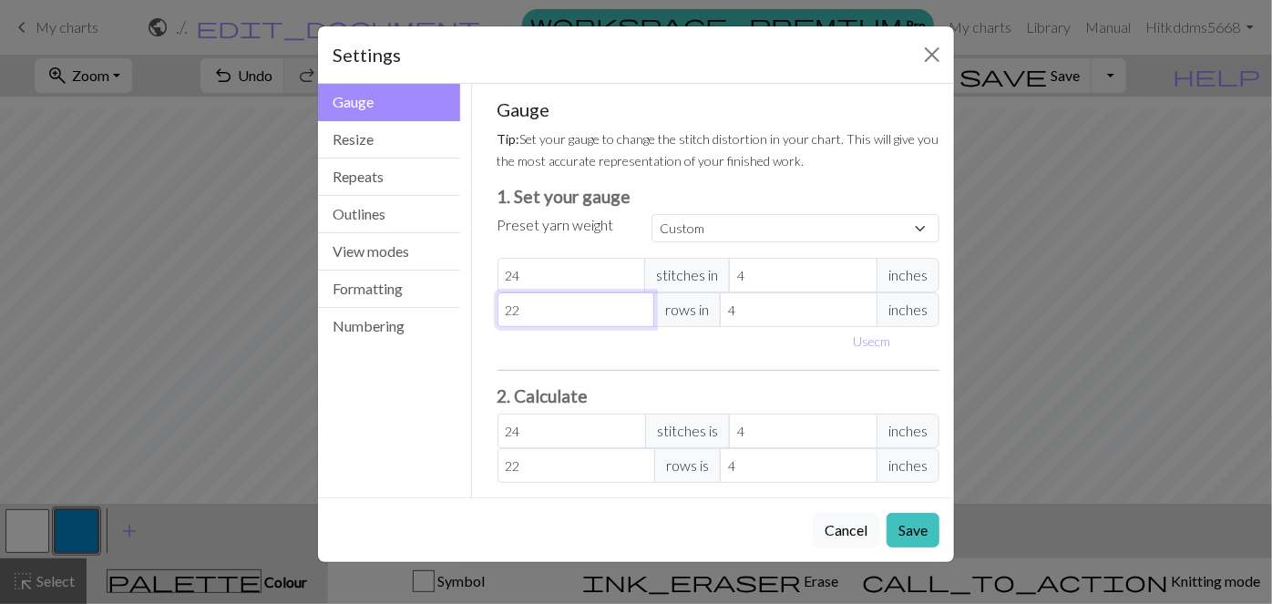
click at [641, 317] on input "22" at bounding box center [577, 310] width 158 height 35
type input "21"
click at [642, 316] on input "21" at bounding box center [577, 310] width 158 height 35
type input "20"
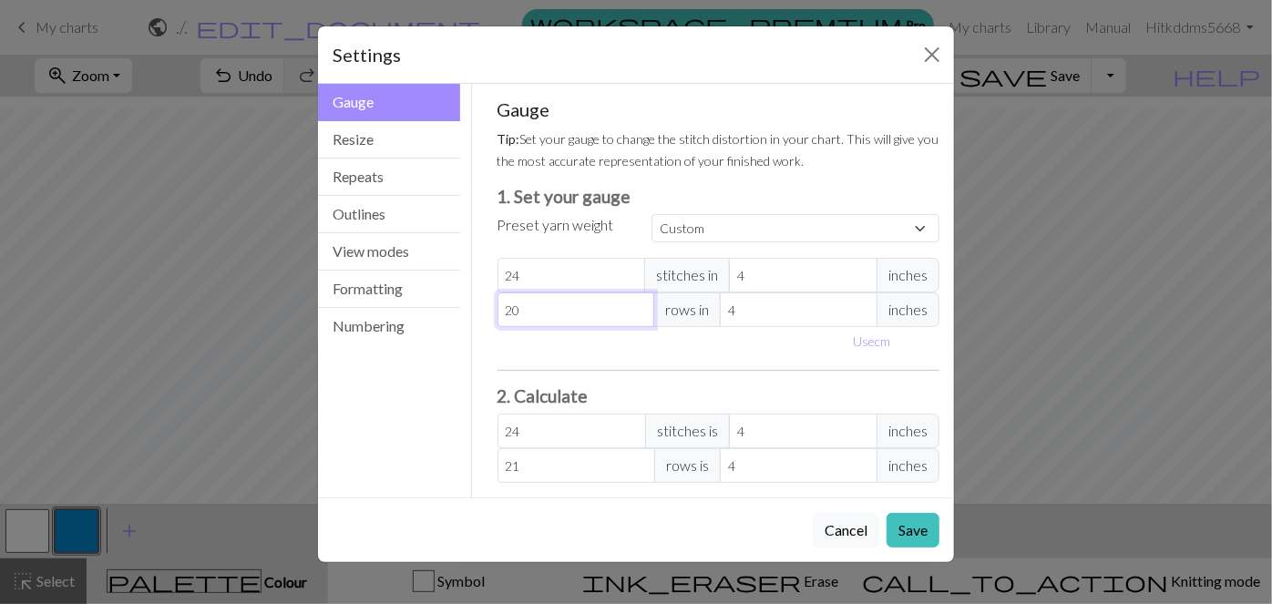
type input "20"
click at [642, 316] on input "20" at bounding box center [577, 310] width 158 height 35
type input "19"
click at [642, 316] on input "19" at bounding box center [577, 310] width 158 height 35
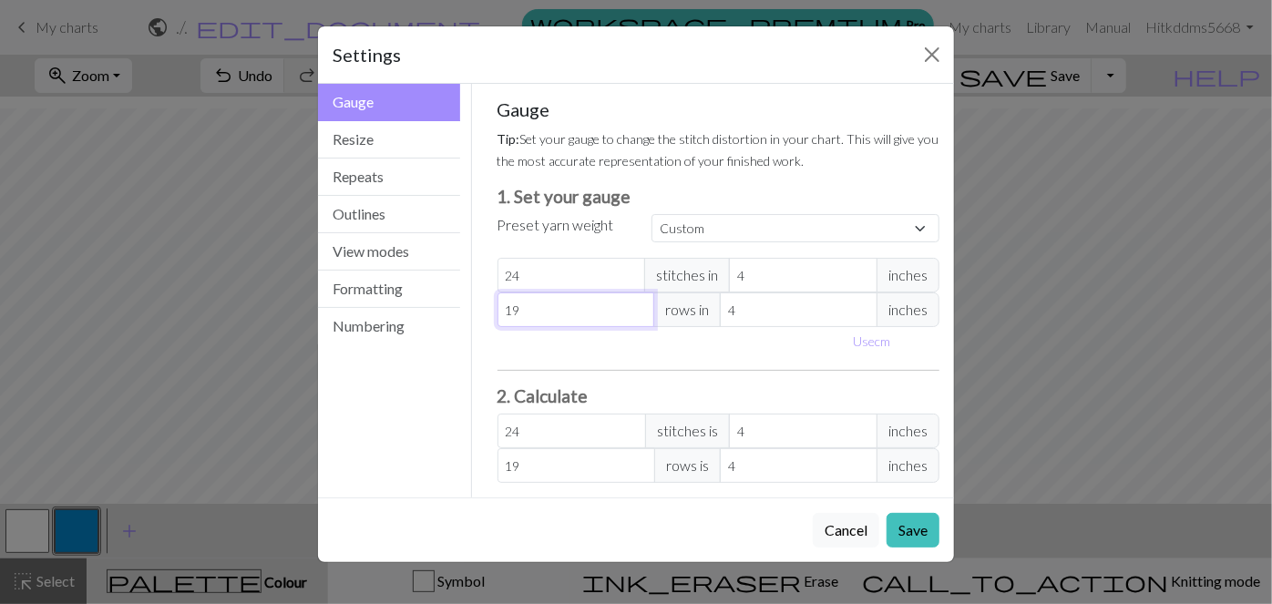
type input "18"
click at [642, 316] on input "18" at bounding box center [577, 310] width 158 height 35
type input "17"
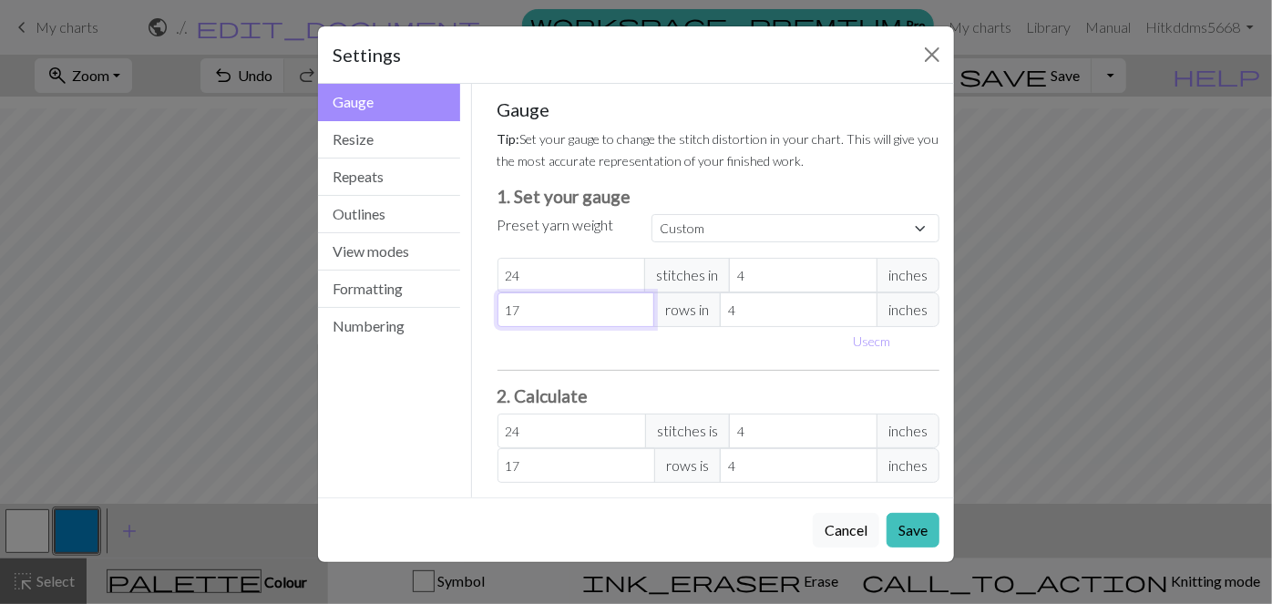
click at [642, 316] on input "17" at bounding box center [577, 310] width 158 height 35
type input "16"
click at [642, 316] on input "16" at bounding box center [577, 310] width 158 height 35
type input "15"
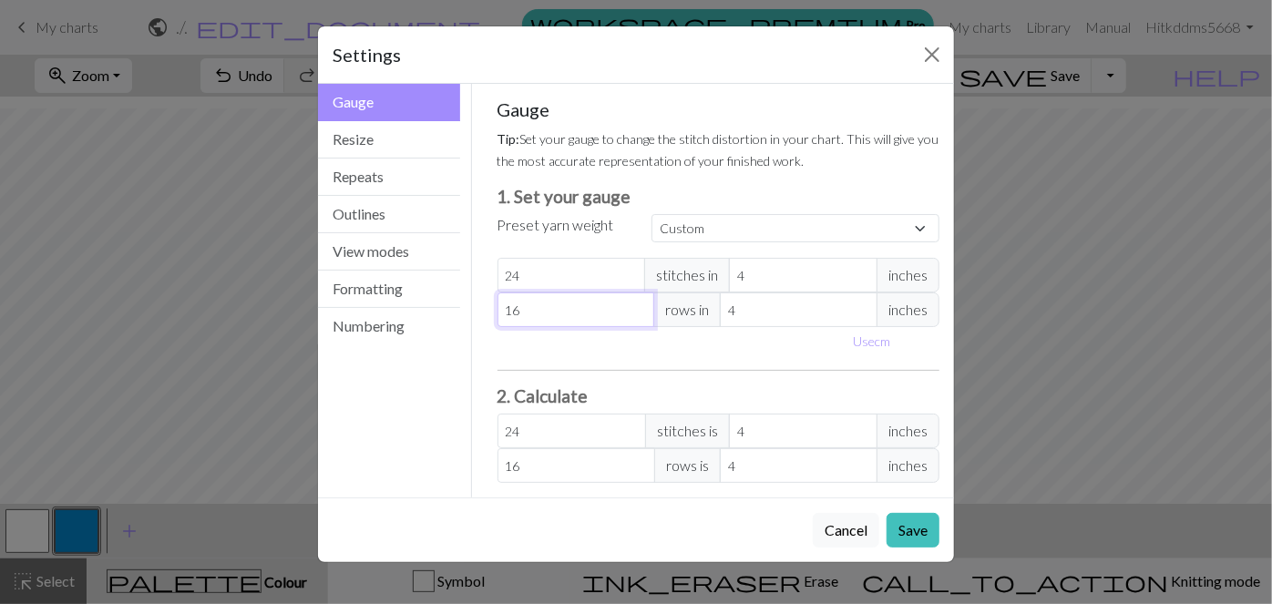
type input "15"
click at [642, 316] on input "15" at bounding box center [577, 310] width 158 height 35
type input "14"
click at [642, 316] on input "14" at bounding box center [577, 310] width 158 height 35
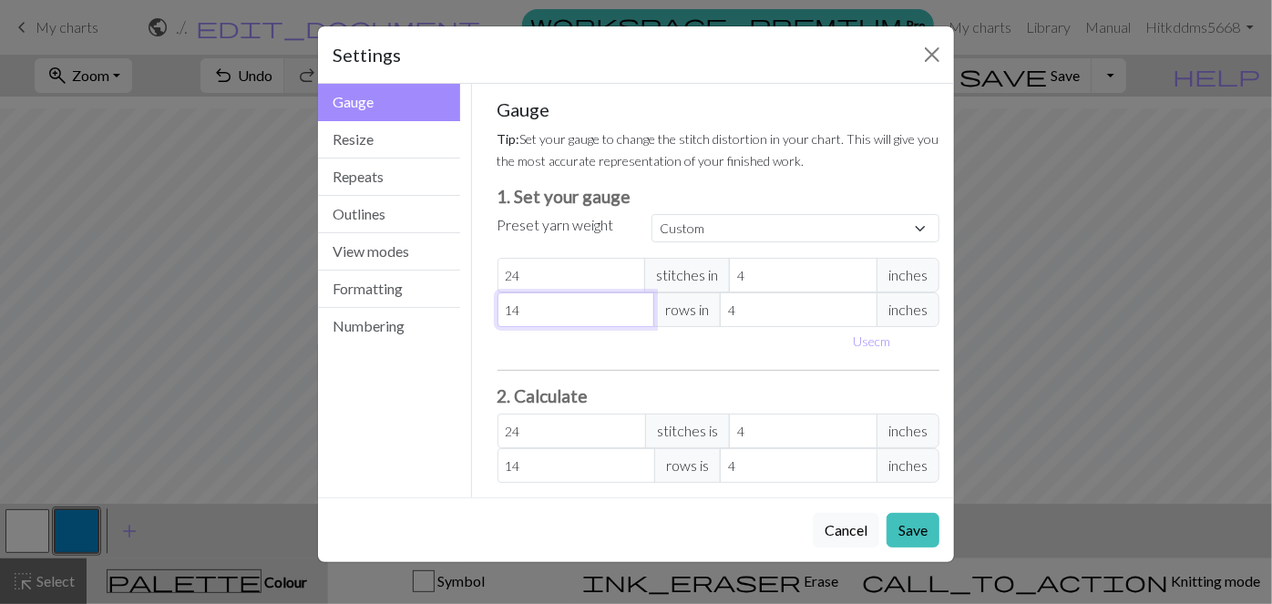
type input "13"
click at [642, 316] on input "13" at bounding box center [577, 310] width 158 height 35
type input "12"
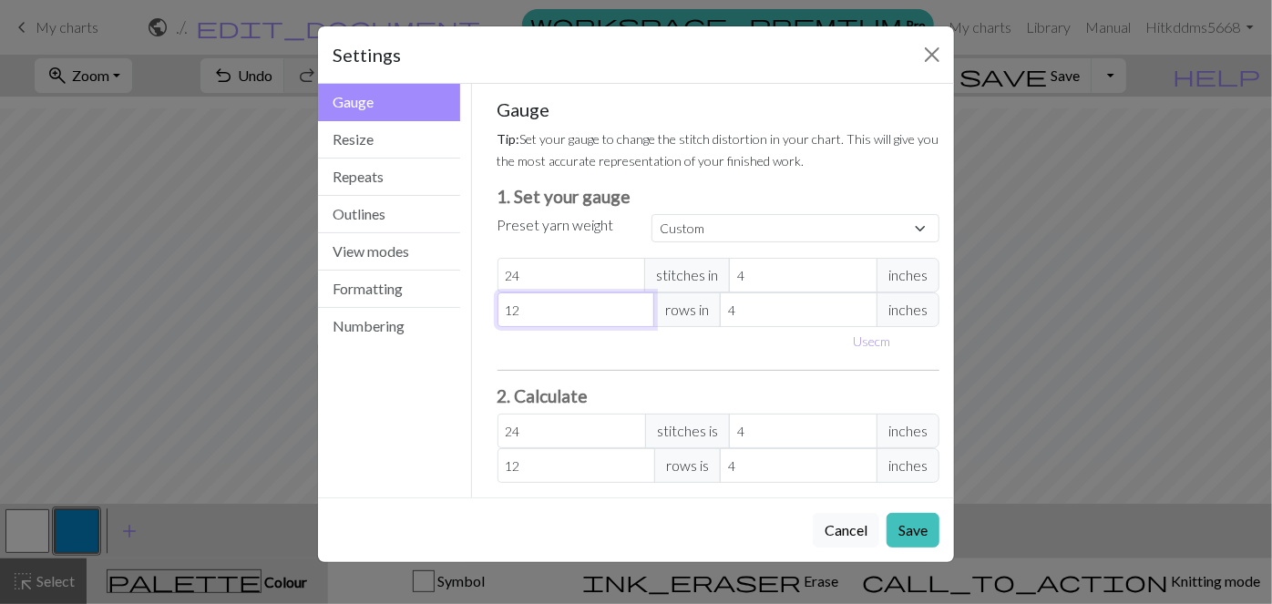
click at [642, 316] on input "12" at bounding box center [577, 310] width 158 height 35
type input "11"
click at [642, 316] on input "11" at bounding box center [577, 310] width 158 height 35
type input "10"
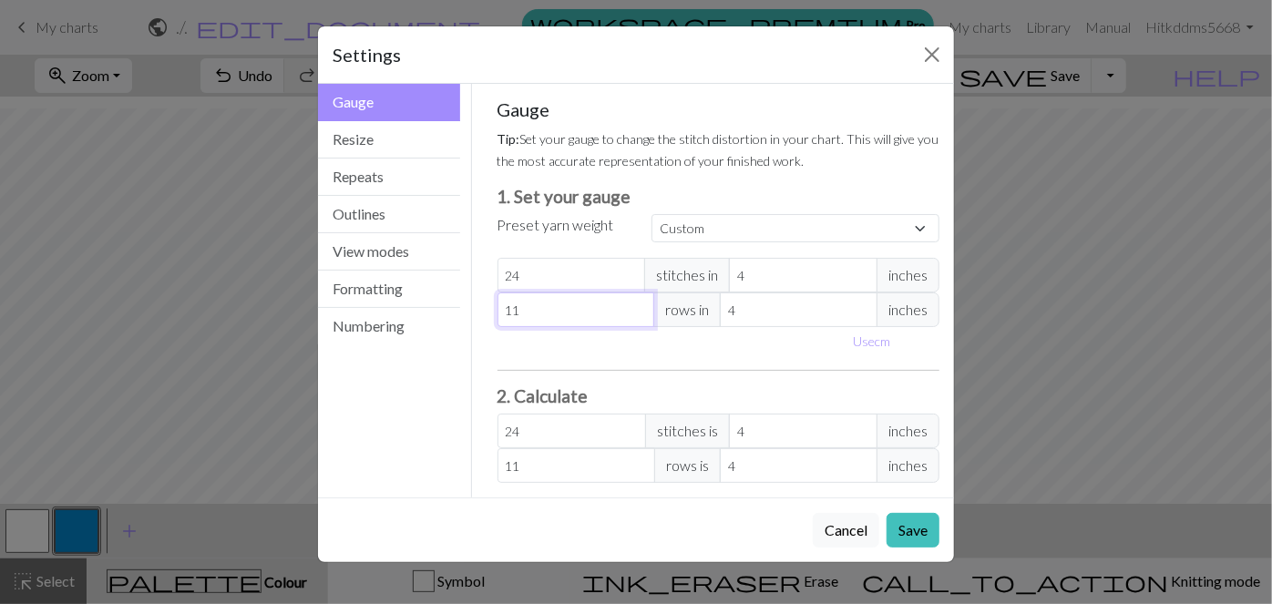
type input "10"
click at [642, 316] on input "10" at bounding box center [577, 310] width 158 height 35
type input "9"
click at [642, 316] on input "9" at bounding box center [577, 310] width 158 height 35
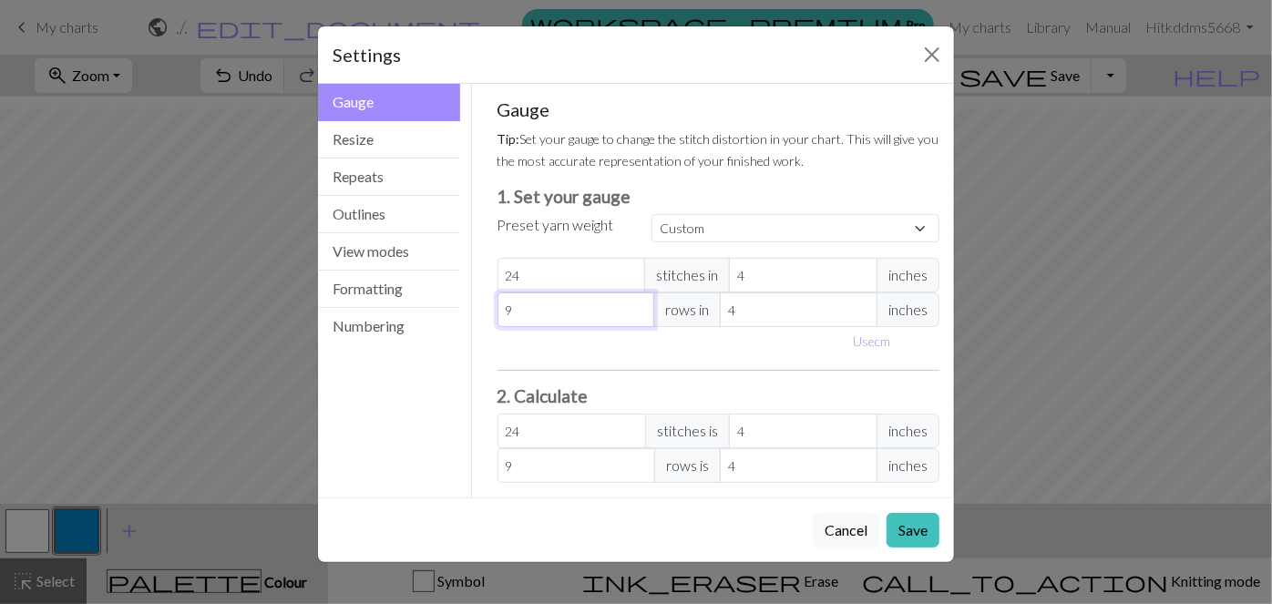
type input "8"
click at [642, 316] on input "8" at bounding box center [577, 310] width 158 height 35
type input "7"
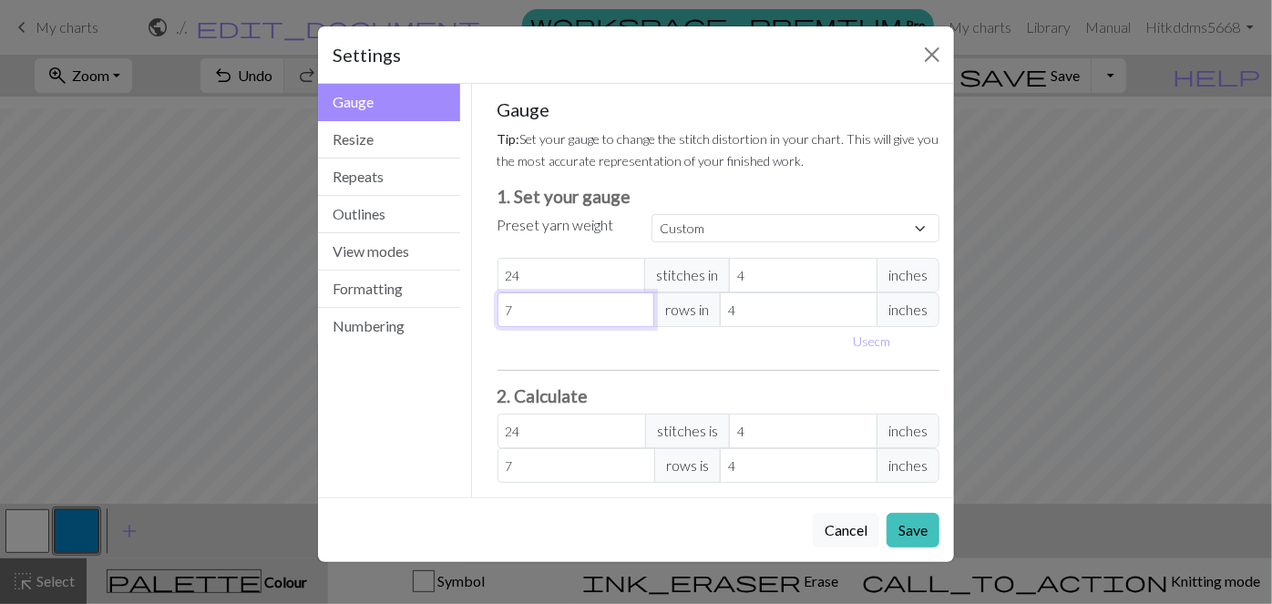
click at [642, 316] on input "7" at bounding box center [577, 310] width 158 height 35
type input "8"
click at [640, 301] on input "8" at bounding box center [577, 310] width 158 height 35
type input "9"
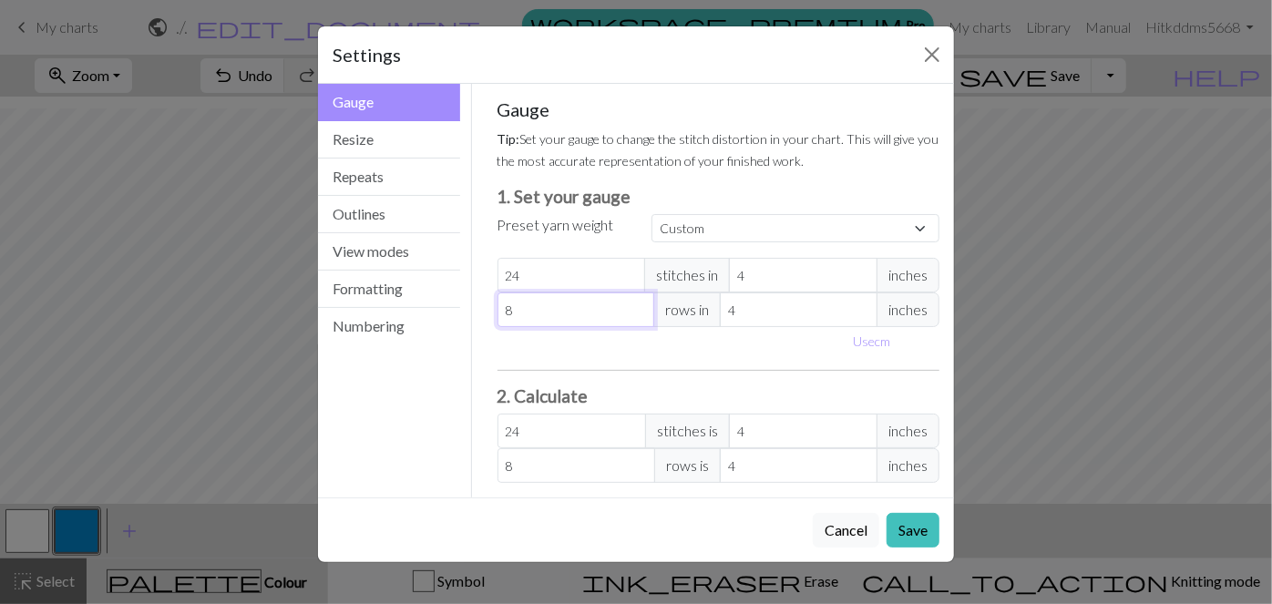
type input "9"
click at [639, 303] on input "9" at bounding box center [577, 310] width 158 height 35
type input "10"
click at [639, 304] on input "10" at bounding box center [577, 310] width 158 height 35
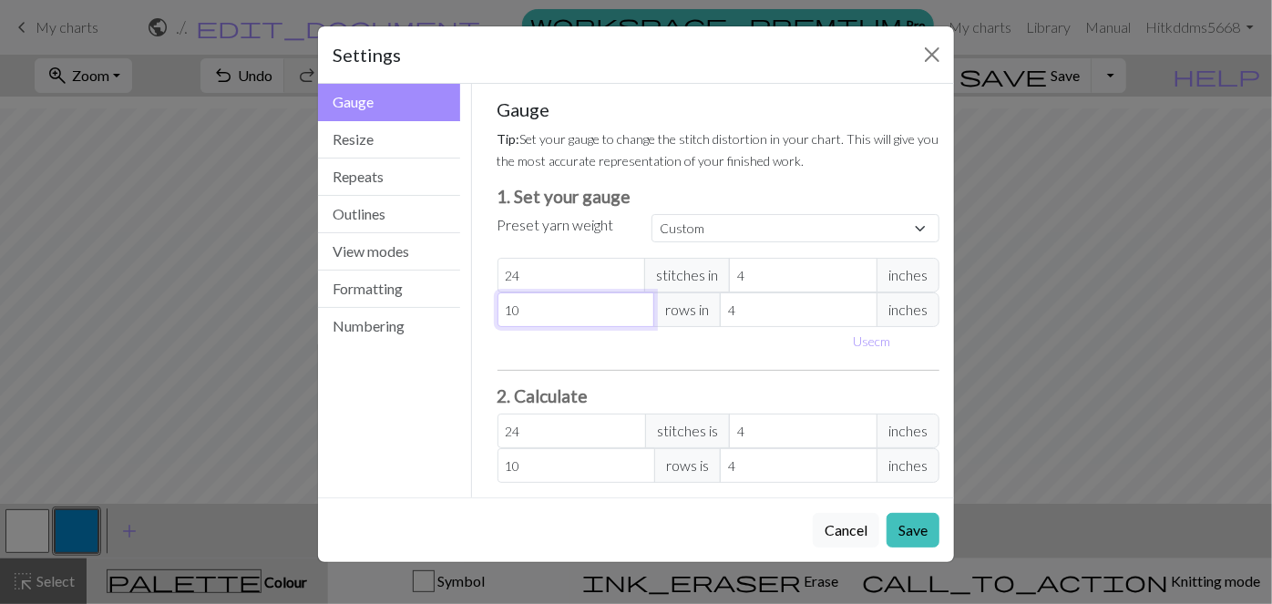
type input "11"
click at [639, 307] on input "11" at bounding box center [577, 310] width 158 height 35
type input "12"
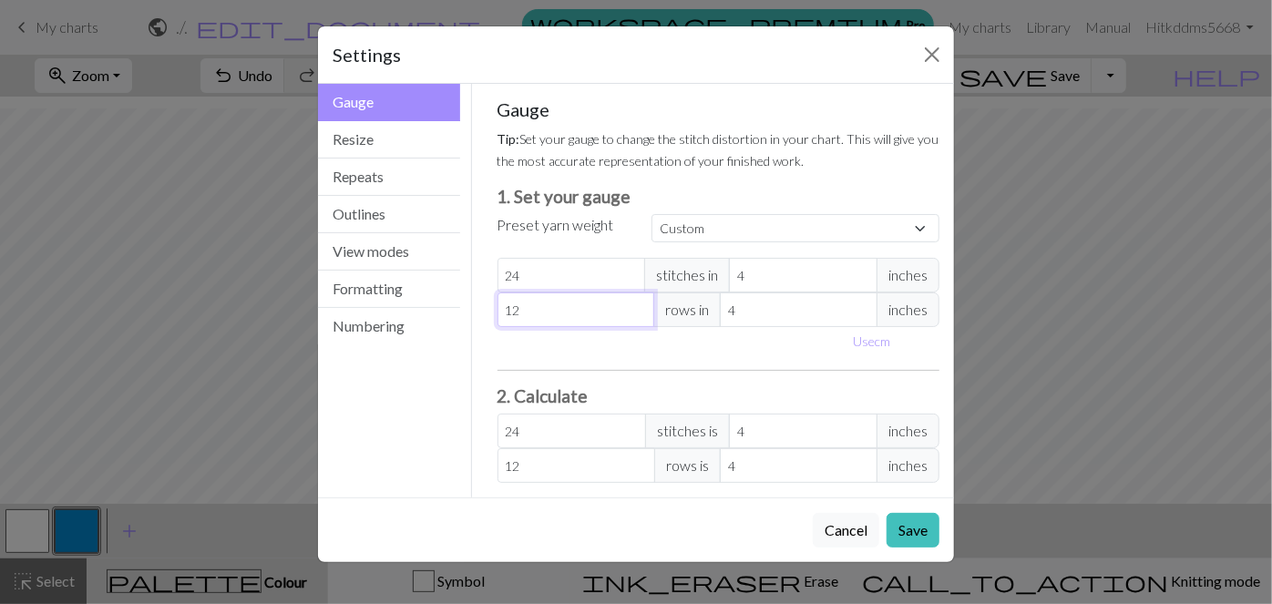
click at [639, 307] on input "12" at bounding box center [577, 310] width 158 height 35
type input "13"
click at [639, 307] on input "13" at bounding box center [577, 310] width 158 height 35
type input "14"
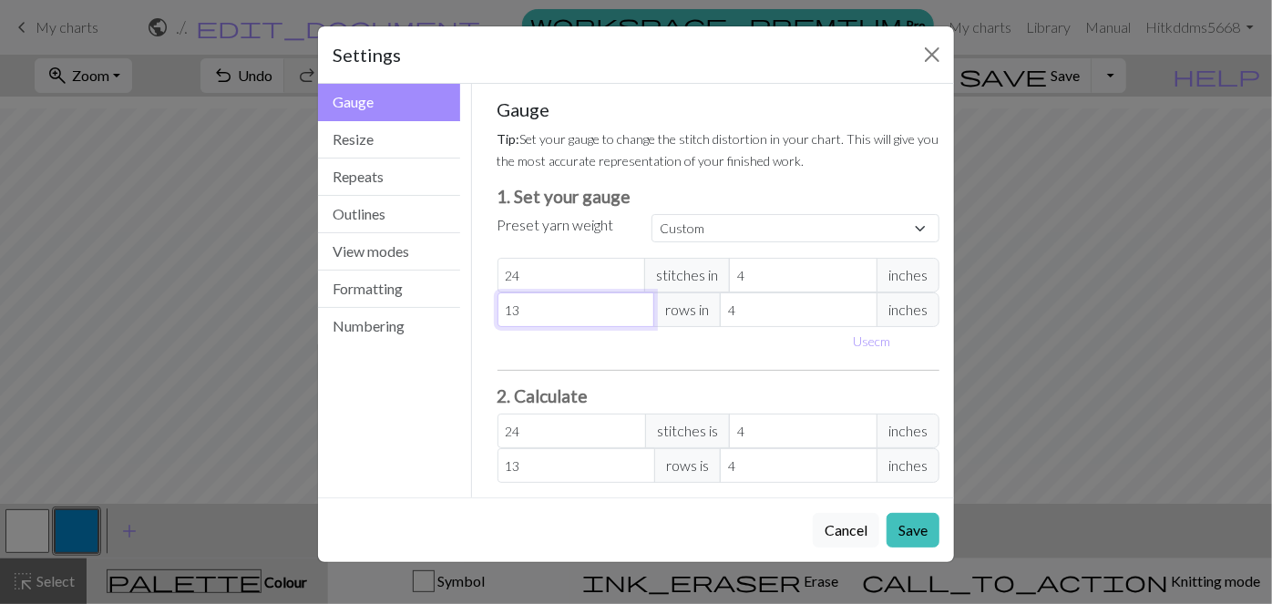
type input "14"
click at [639, 307] on input "14" at bounding box center [577, 310] width 158 height 35
type input "15"
click at [639, 307] on input "15" at bounding box center [577, 310] width 158 height 35
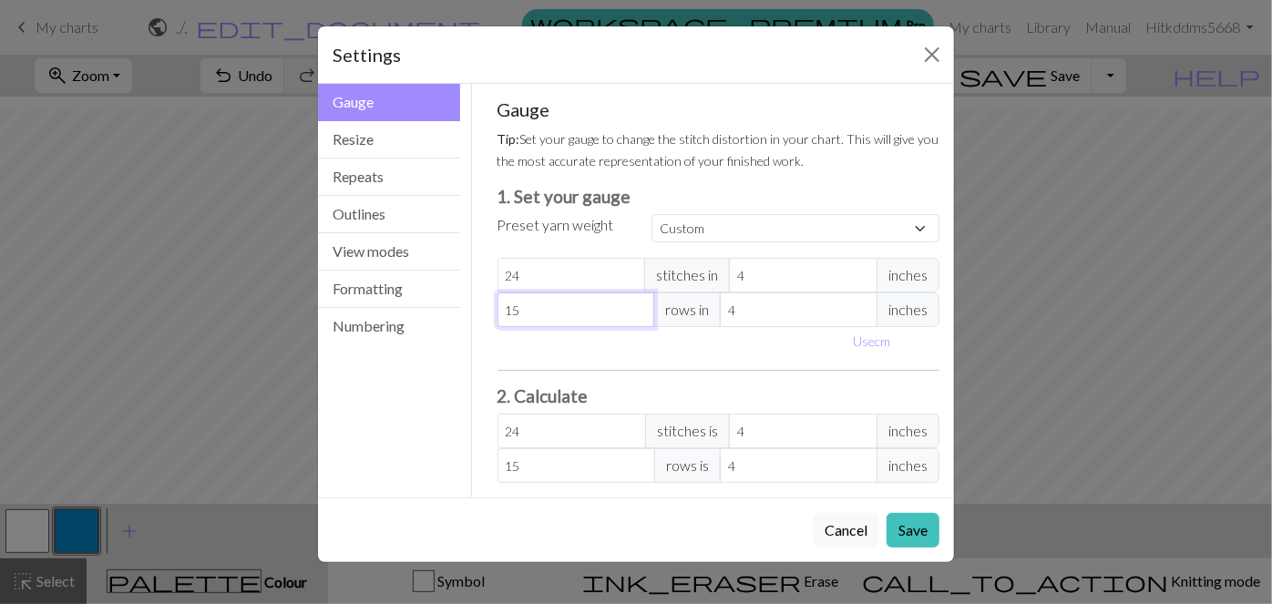
type input "16"
click at [639, 307] on input "16" at bounding box center [577, 310] width 158 height 35
type input "17"
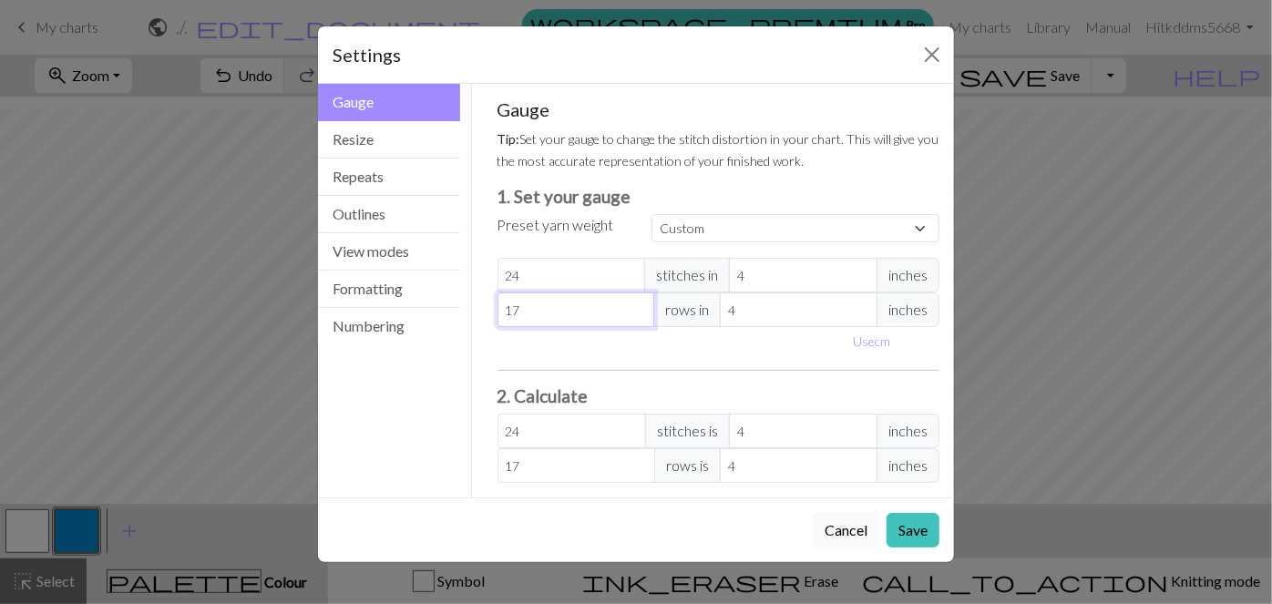
click at [639, 307] on input "17" at bounding box center [577, 310] width 158 height 35
type input "18"
click at [639, 307] on input "18" at bounding box center [577, 310] width 158 height 35
type input "19"
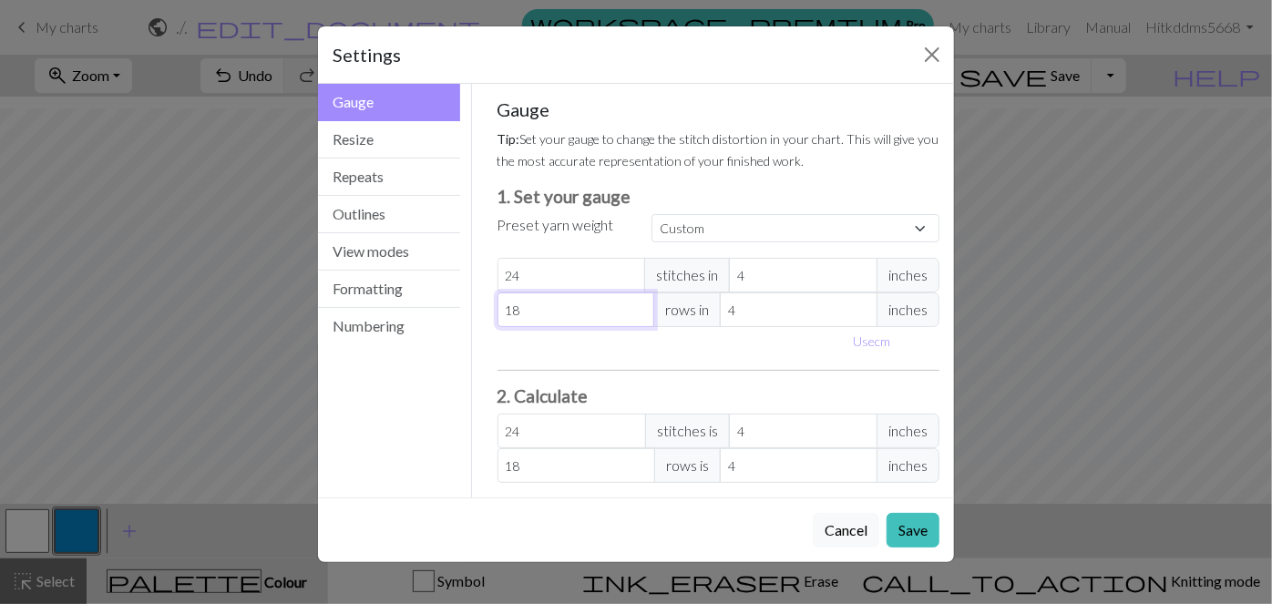
type input "19"
click at [639, 307] on input "19" at bounding box center [577, 310] width 158 height 35
type input "20"
click at [639, 307] on input "20" at bounding box center [577, 310] width 158 height 35
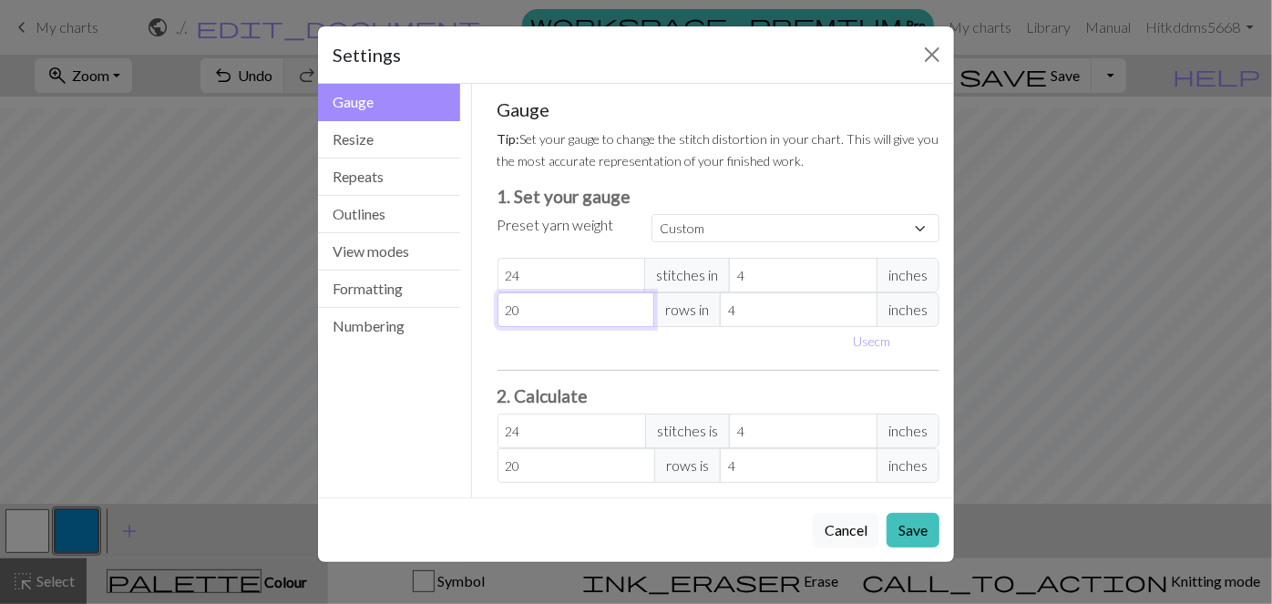
type input "21"
click at [639, 307] on input "21" at bounding box center [577, 310] width 158 height 35
type input "22"
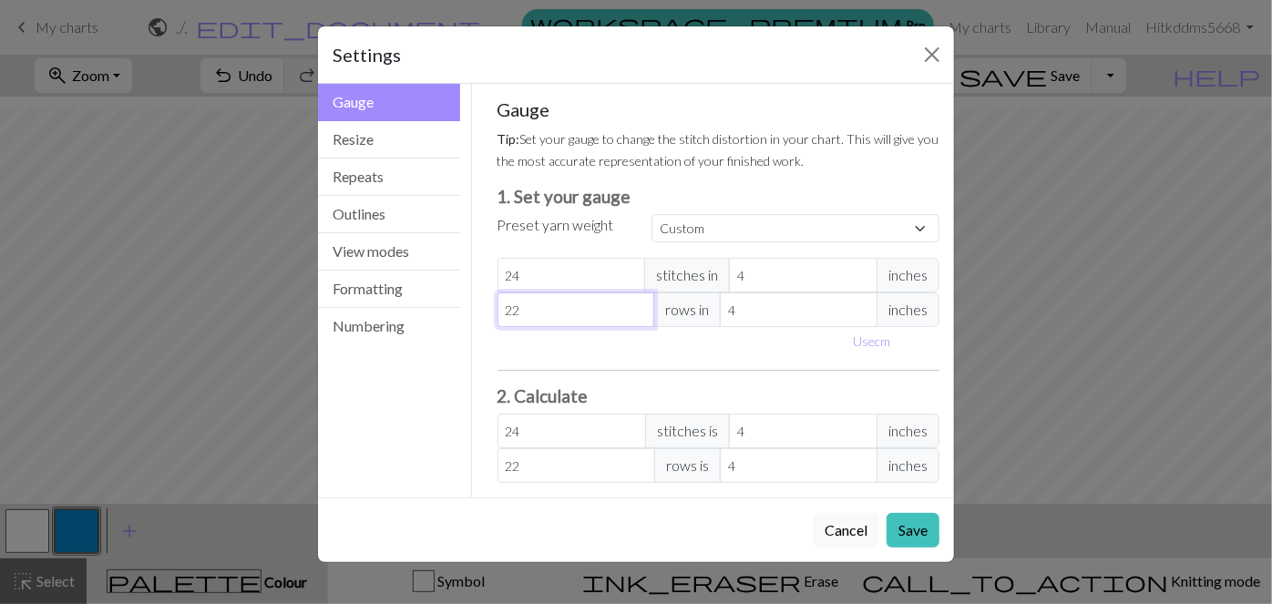
click at [636, 306] on input "22" at bounding box center [577, 310] width 158 height 35
type input "21"
click at [636, 311] on input "21" at bounding box center [577, 310] width 158 height 35
type input "20"
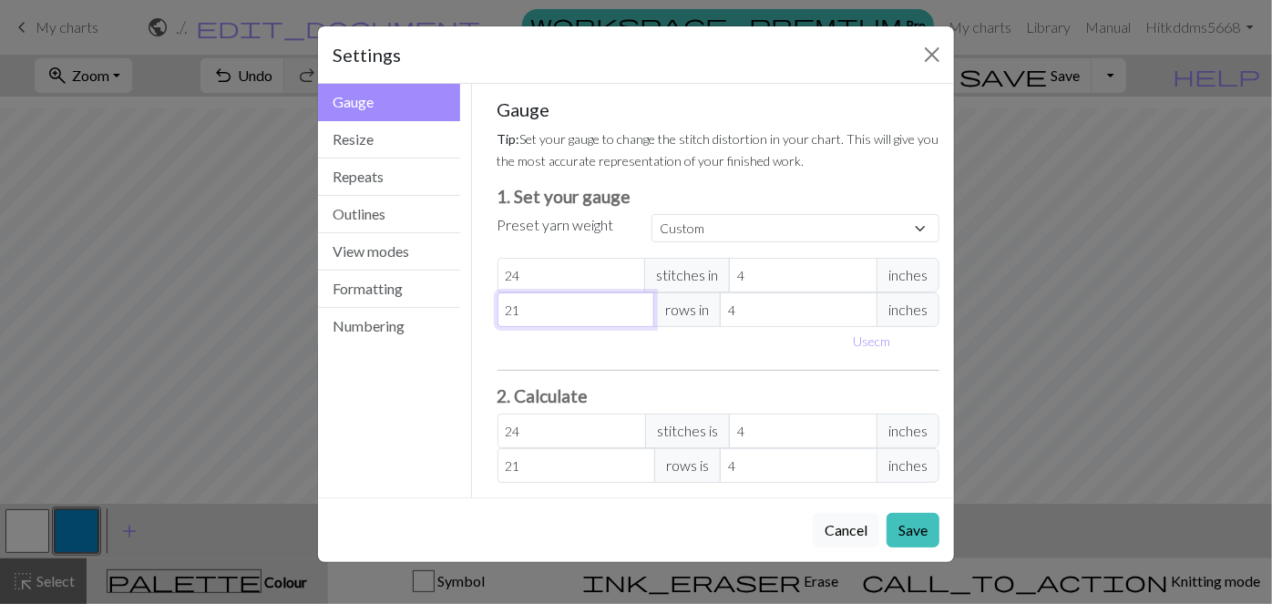
type input "20"
click at [636, 311] on input "20" at bounding box center [577, 310] width 158 height 35
type input "23"
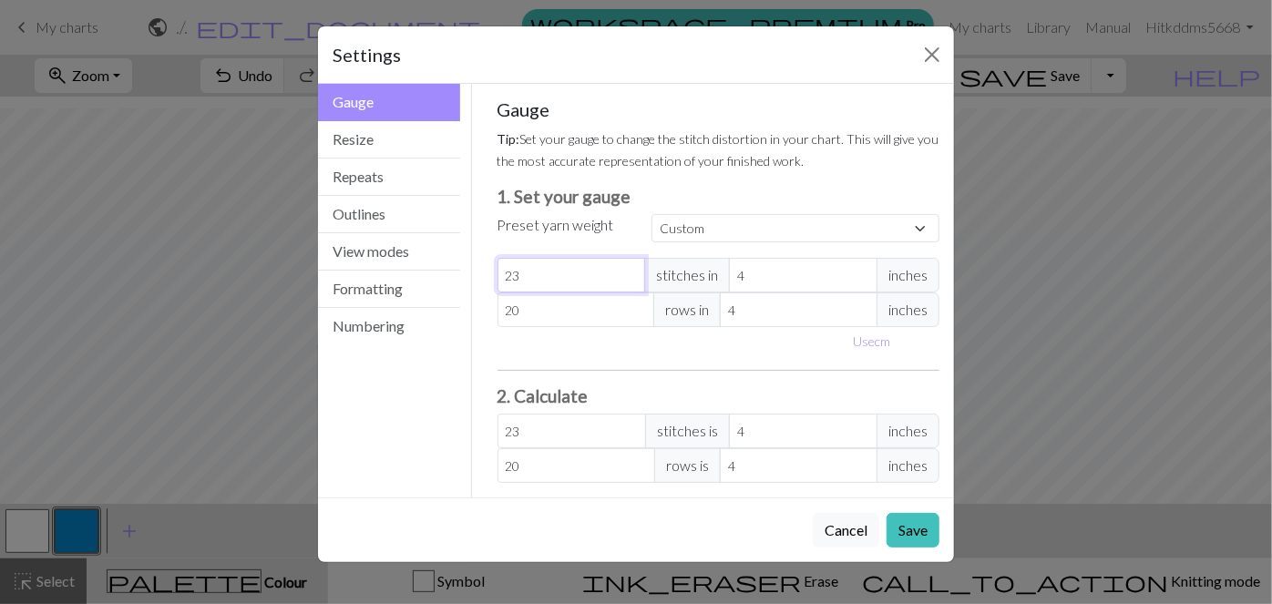
click at [629, 277] on input "23" at bounding box center [572, 275] width 149 height 35
type input "24"
click at [630, 268] on input "24" at bounding box center [572, 275] width 149 height 35
type input "25"
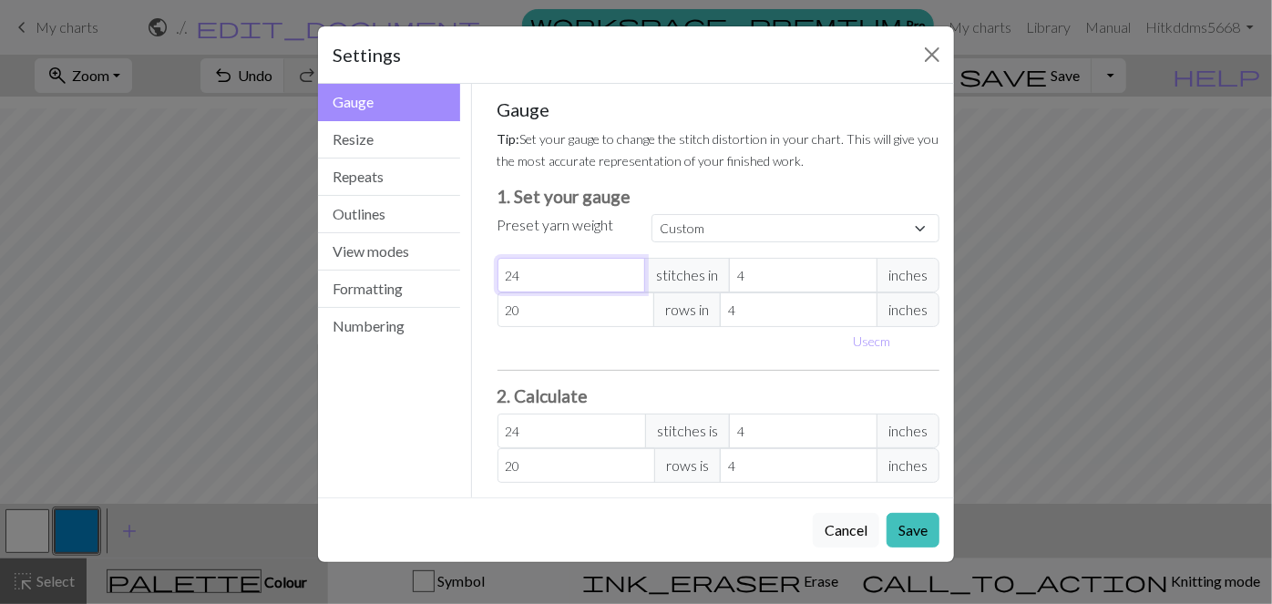
type input "25"
click at [629, 268] on input "25" at bounding box center [572, 275] width 149 height 35
click at [674, 532] on button "Save" at bounding box center [913, 530] width 53 height 35
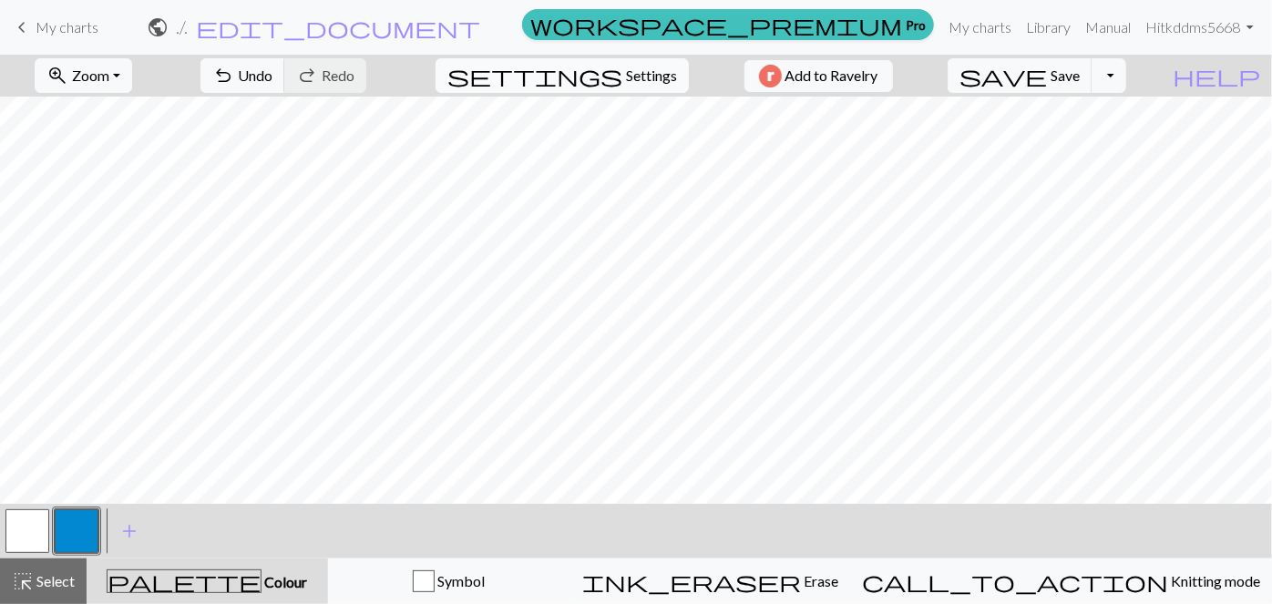
click at [639, 78] on span "Settings" at bounding box center [651, 76] width 51 height 22
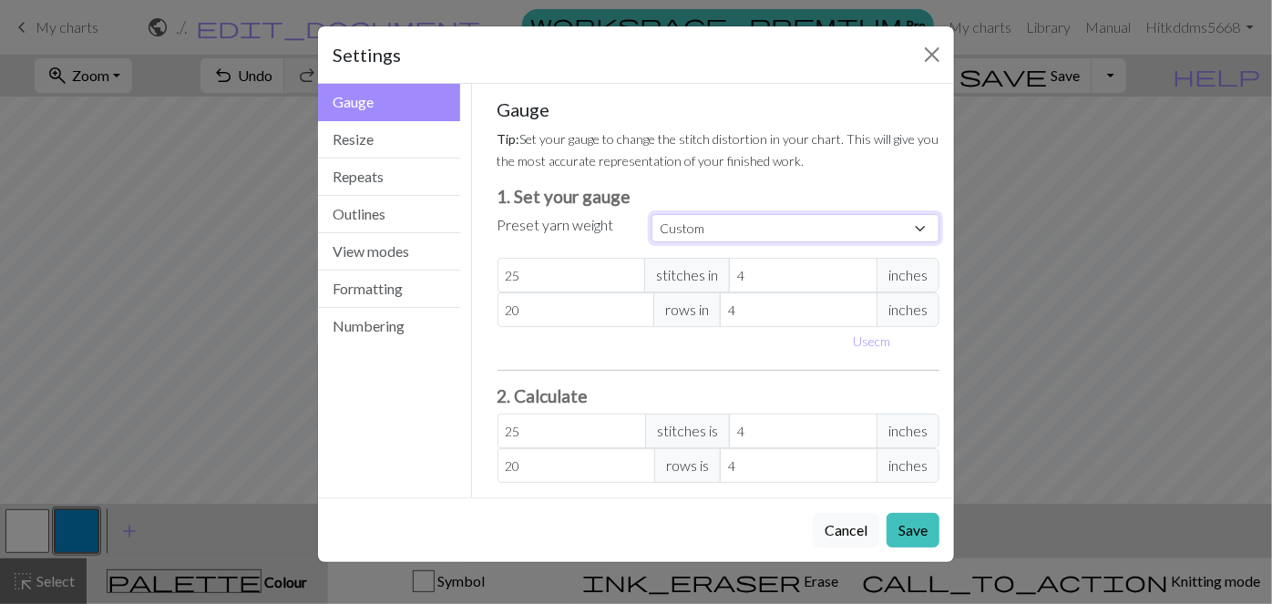
click at [674, 218] on select "Custom Square Lace Light Fingering Fingering Sport Double knit Worsted Aran Bul…" at bounding box center [796, 228] width 288 height 28
select select "square"
click at [652, 214] on select "Custom Square Lace Light Fingering Fingering Sport Double knit Worsted Aran Bul…" at bounding box center [796, 228] width 288 height 28
type input "32"
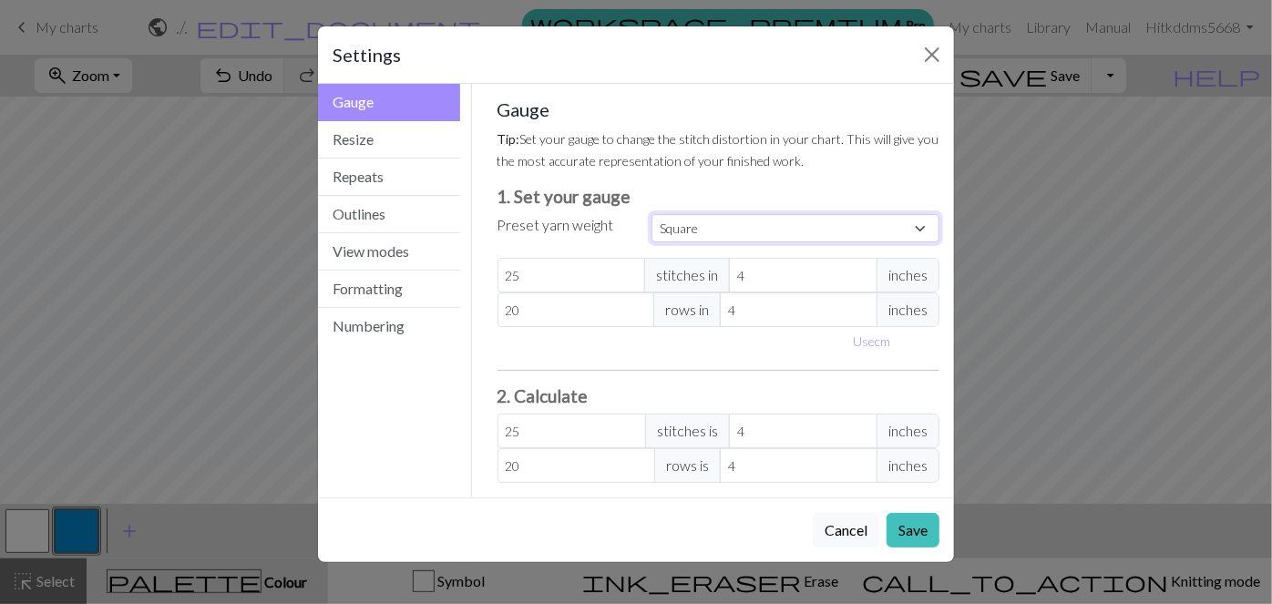
type input "32"
click at [674, 241] on div "Custom Square Lace Light Fingering Fingering Sport Double knit Worsted Aran Bul…" at bounding box center [796, 228] width 310 height 29
click at [674, 224] on select "Custom Square Lace Light Fingering Fingering Sport Double knit Worsted Aran Bul…" at bounding box center [796, 228] width 288 height 28
select select "lace"
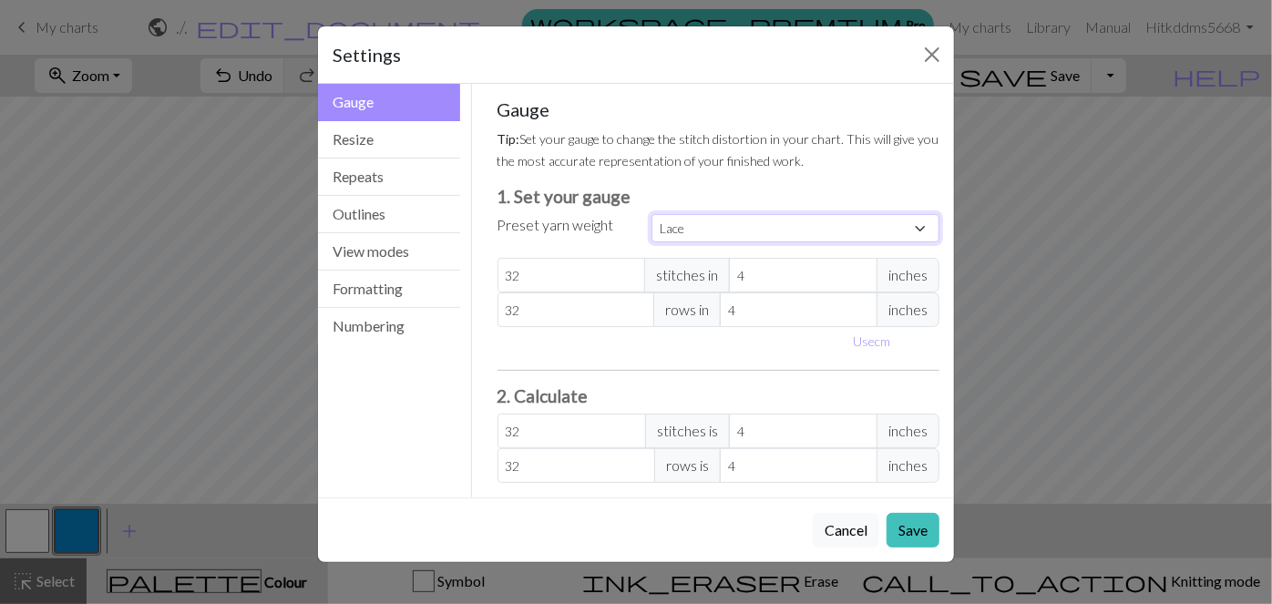
click at [652, 214] on select "Custom Square Lace Light Fingering Fingering Sport Double knit Worsted Aran Bul…" at bounding box center [796, 228] width 288 height 28
type input "40"
click at [674, 224] on select "Custom Square Lace Light Fingering Fingering Sport Double knit Worsted Aran Bul…" at bounding box center [796, 228] width 288 height 28
select select "lightfingering"
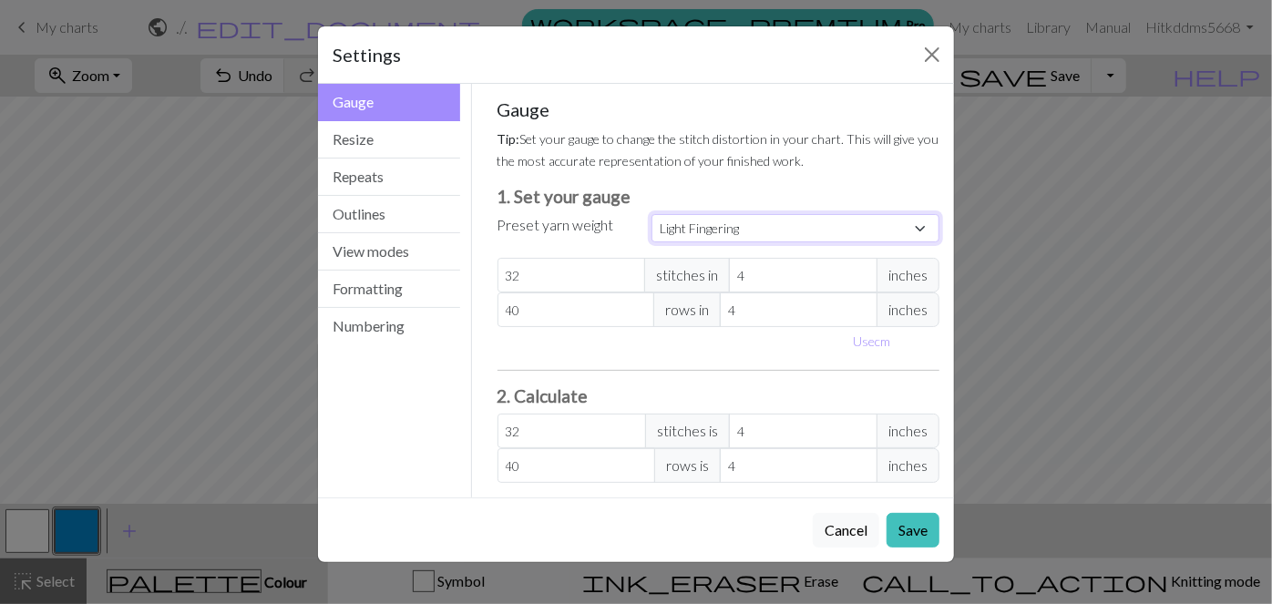
click at [652, 214] on select "Custom Square Lace Light Fingering Fingering Sport Double knit Worsted Aran Bul…" at bounding box center [796, 228] width 288 height 28
type input "38"
click at [674, 224] on select "Custom Square Lace Light Fingering Fingering Sport Double knit Worsted Aran Bul…" at bounding box center [796, 228] width 288 height 28
select select "fingering"
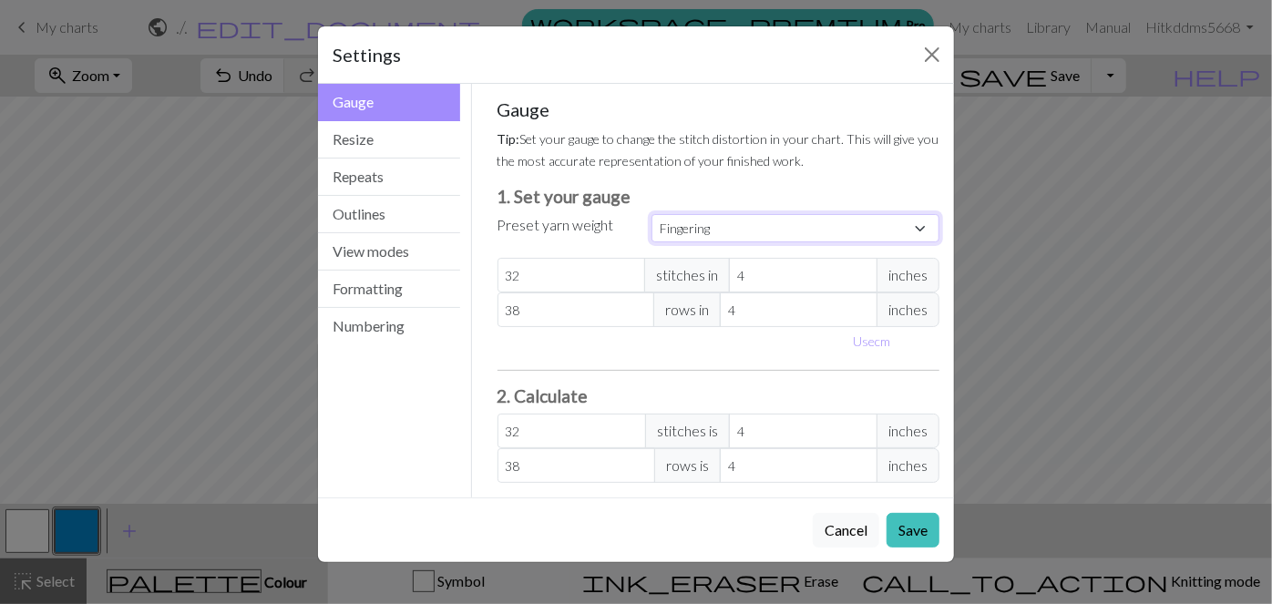
click at [652, 214] on select "Custom Square Lace Light Fingering Fingering Sport Double knit Worsted Aran Bul…" at bounding box center [796, 228] width 288 height 28
type input "28"
type input "36"
type input "28"
type input "36"
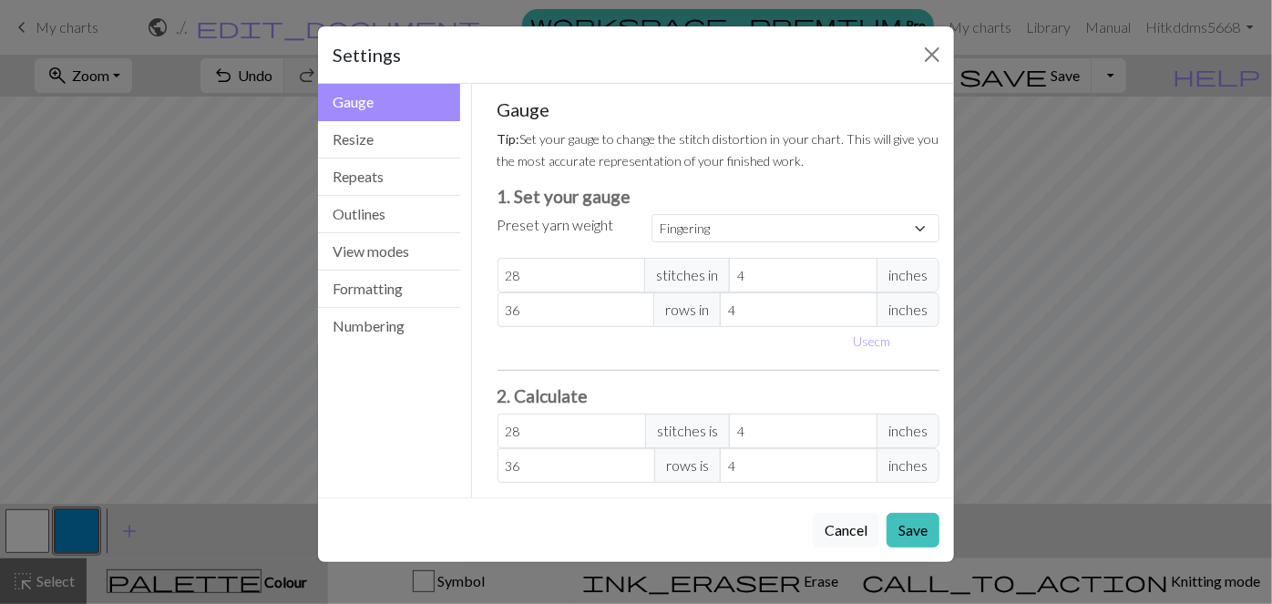
click at [674, 248] on div "Gauge Tip: Set your gauge to change the stitch distortion in your chart. This w…" at bounding box center [719, 290] width 443 height 385
click at [674, 235] on select "Custom Square Lace Light Fingering Fingering Sport Double knit Worsted Aran Bul…" at bounding box center [796, 228] width 288 height 28
select select "sport"
click at [652, 214] on select "Custom Square Lace Light Fingering Fingering Sport Double knit Worsted Aran Bul…" at bounding box center [796, 228] width 288 height 28
type input "24"
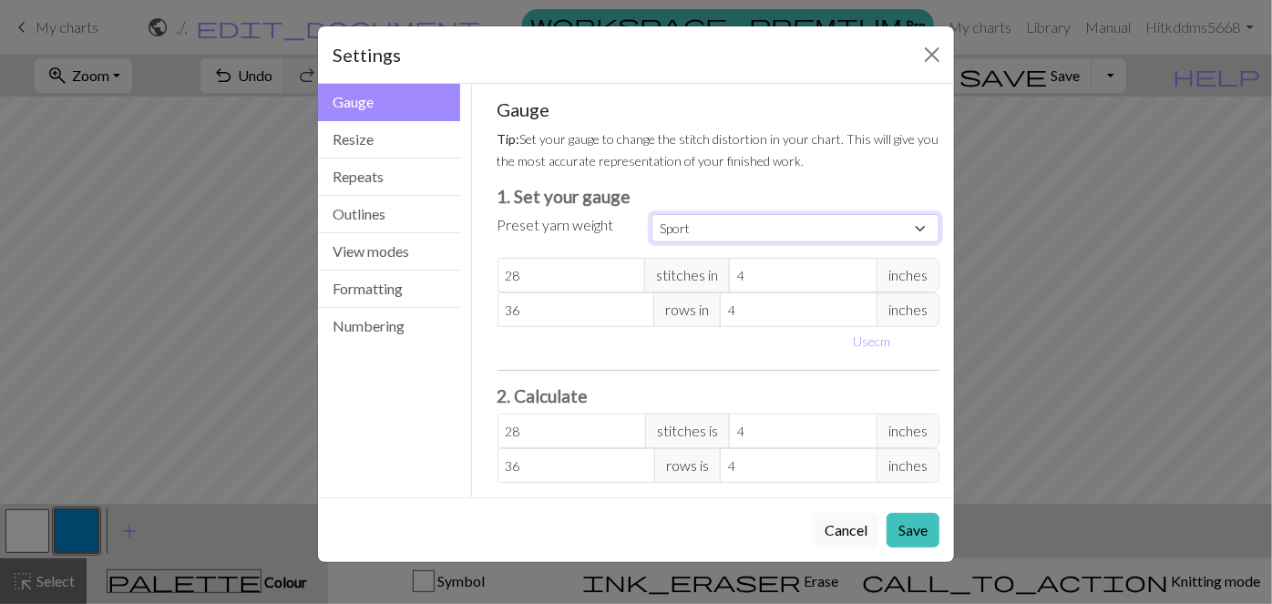
type input "34"
type input "24"
type input "34"
drag, startPoint x: 741, startPoint y: 221, endPoint x: 729, endPoint y: 240, distance: 21.7
click at [674, 221] on select "Custom Square Lace Light Fingering Fingering Sport Double knit Worsted Aran Bul…" at bounding box center [796, 228] width 288 height 28
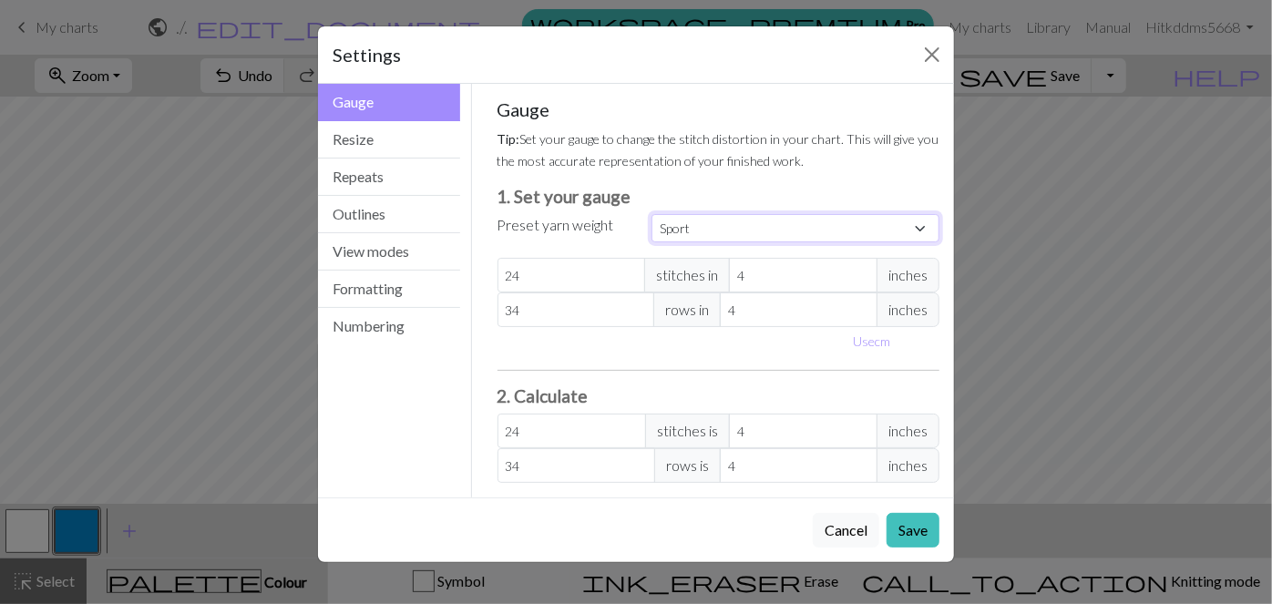
select select "dk"
click at [652, 214] on select "Custom Square Lace Light Fingering Fingering Sport Double knit Worsted Aran Bul…" at bounding box center [796, 228] width 288 height 28
type input "22"
type input "30"
type input "22"
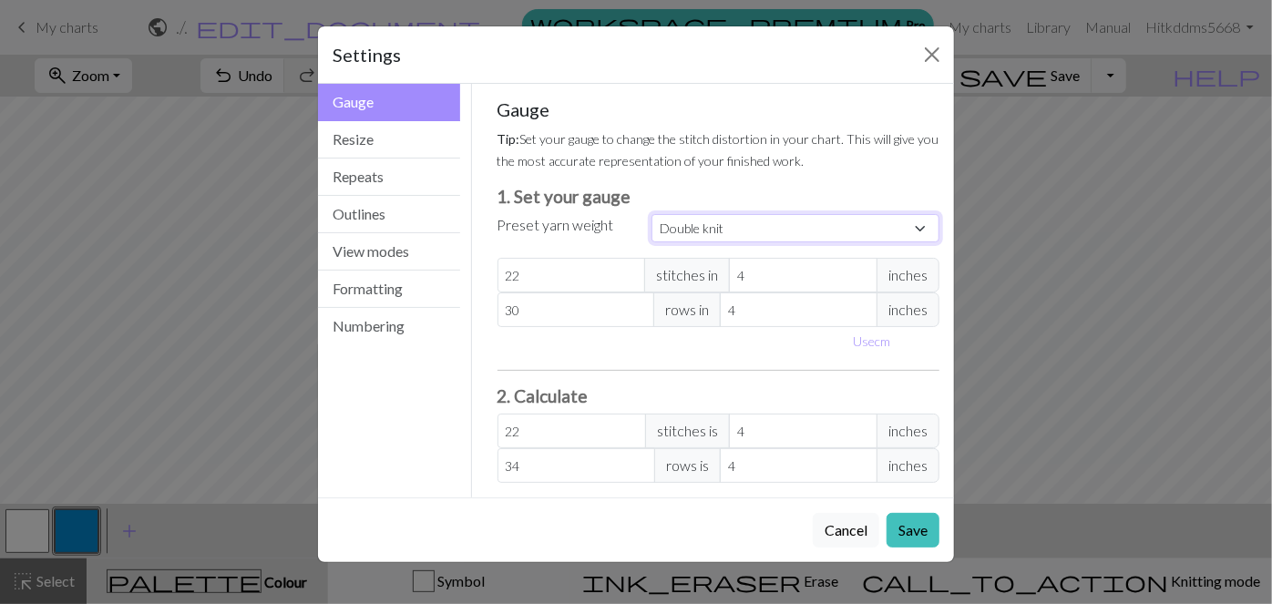
type input "30"
drag, startPoint x: 741, startPoint y: 229, endPoint x: 736, endPoint y: 239, distance: 11.4
click at [674, 229] on select "Custom Square Lace Light Fingering Fingering Sport Double knit Worsted Aran Bul…" at bounding box center [796, 228] width 288 height 28
select select "worsted"
click at [652, 214] on select "Custom Square Lace Light Fingering Fingering Sport Double knit Worsted Aran Bul…" at bounding box center [796, 228] width 288 height 28
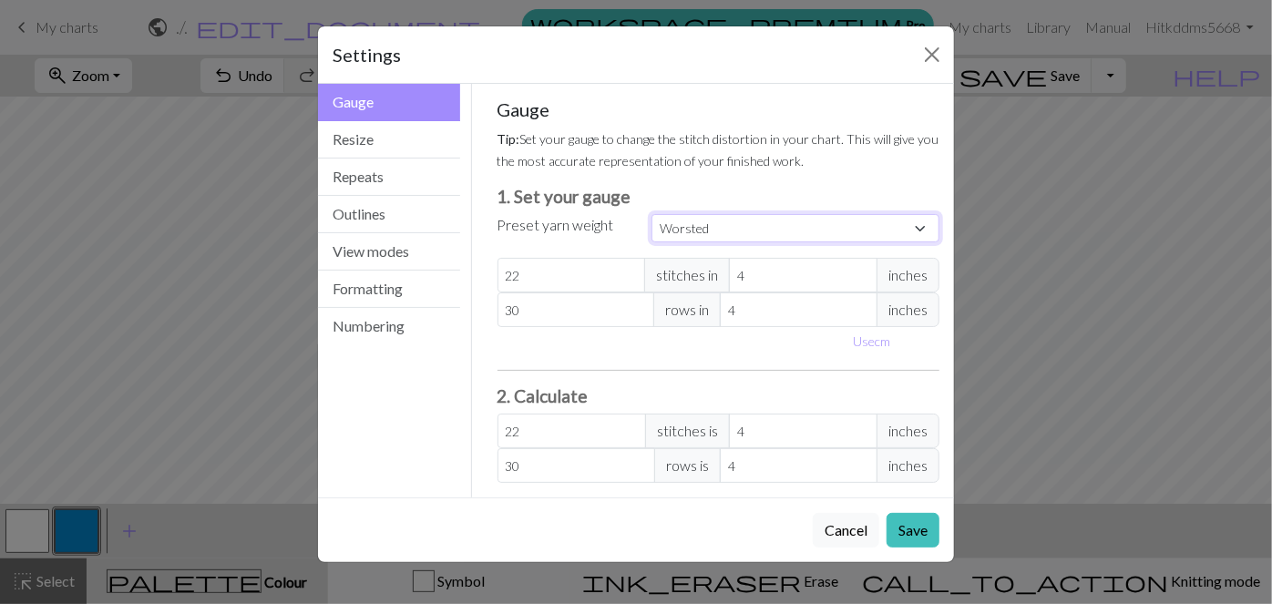
type input "20"
type input "26"
type input "20"
type input "26"
click at [674, 232] on select "Custom Square Lace Light Fingering Fingering Sport Double knit Worsted Aran Bul…" at bounding box center [796, 228] width 288 height 28
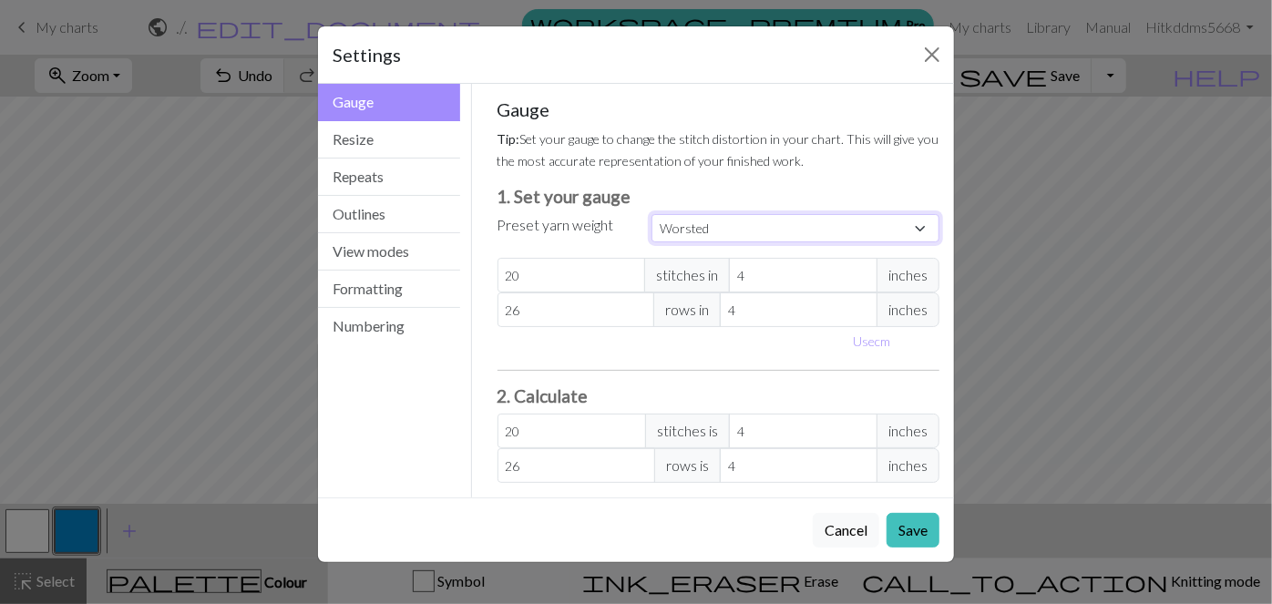
select select "custom"
click at [652, 214] on select "Custom Square Lace Light Fingering Fingering Sport Double knit Worsted Aran Bul…" at bounding box center [796, 228] width 288 height 28
click at [376, 136] on button "Resize" at bounding box center [389, 139] width 142 height 37
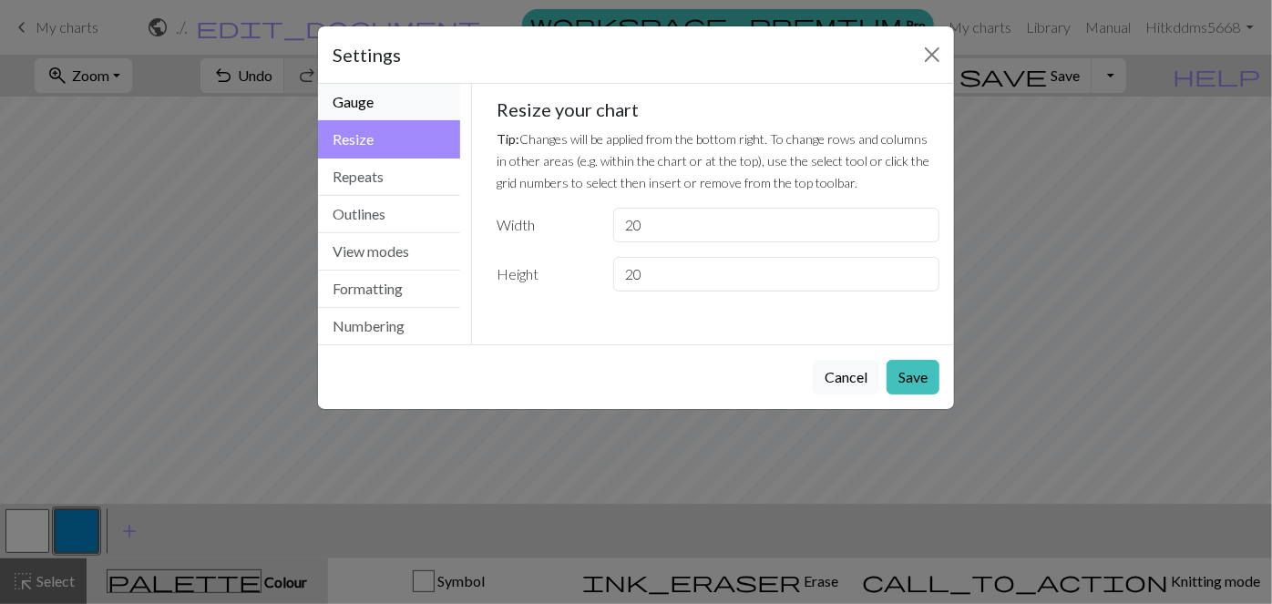
click at [386, 109] on button "Gauge" at bounding box center [389, 102] width 142 height 37
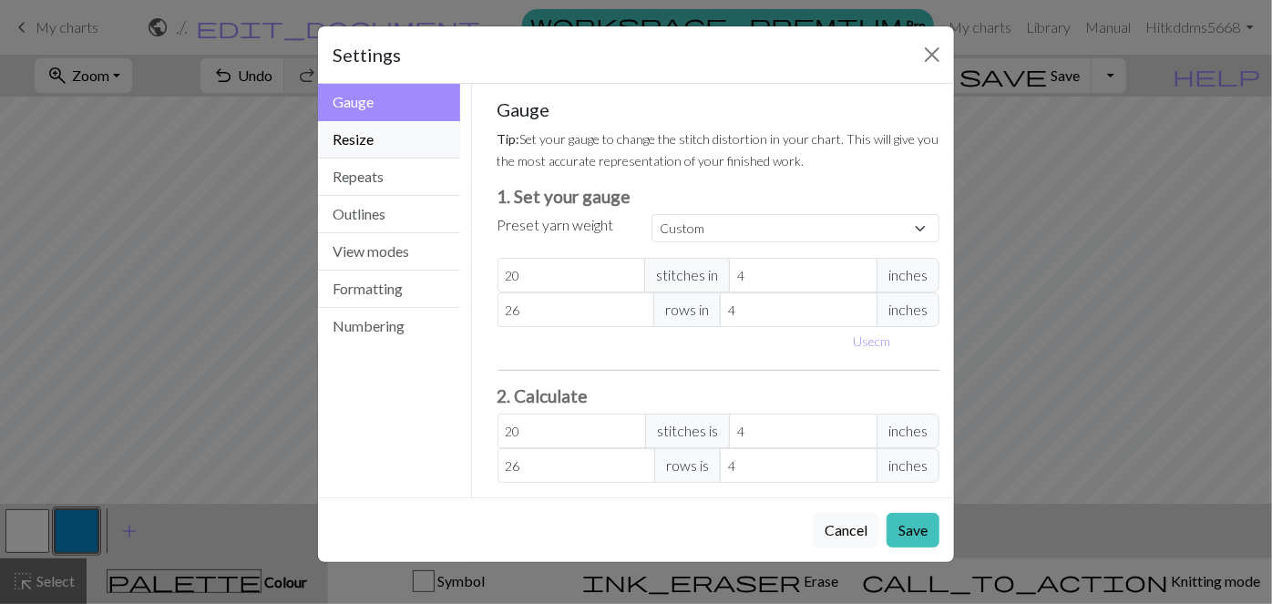
click at [371, 152] on button "Resize" at bounding box center [389, 139] width 142 height 37
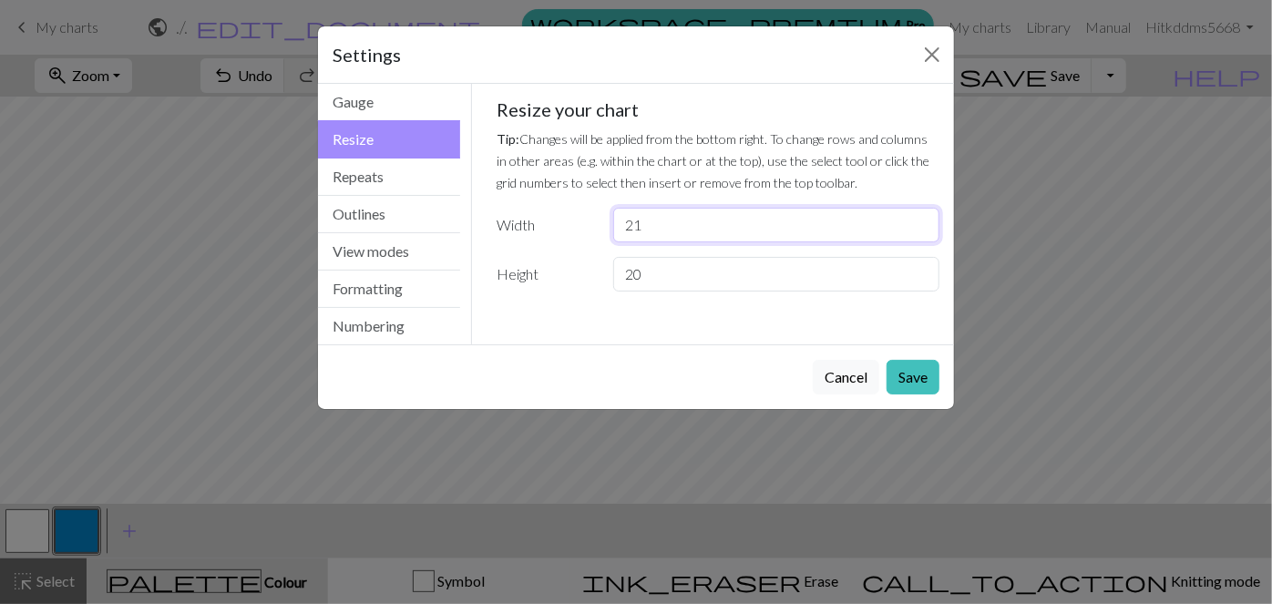
click at [674, 220] on input "21" at bounding box center [776, 225] width 326 height 35
type input "20"
click at [674, 233] on input "20" at bounding box center [776, 225] width 326 height 35
click at [365, 175] on button "Repeats" at bounding box center [389, 177] width 142 height 37
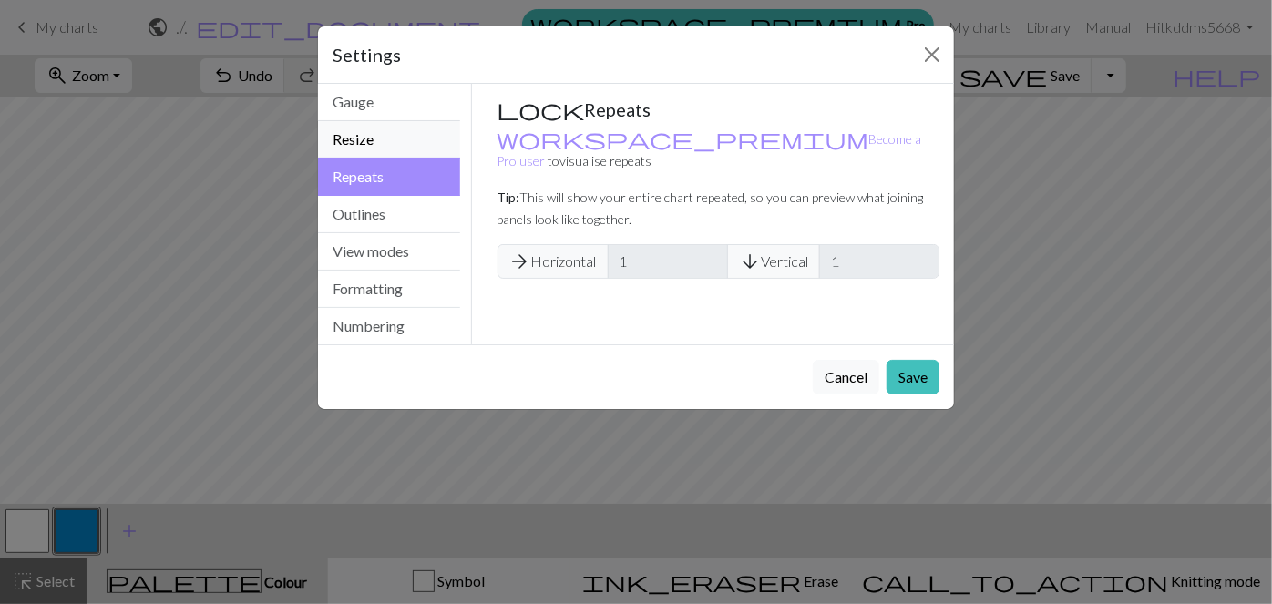
click at [390, 149] on button "Resize" at bounding box center [389, 139] width 142 height 37
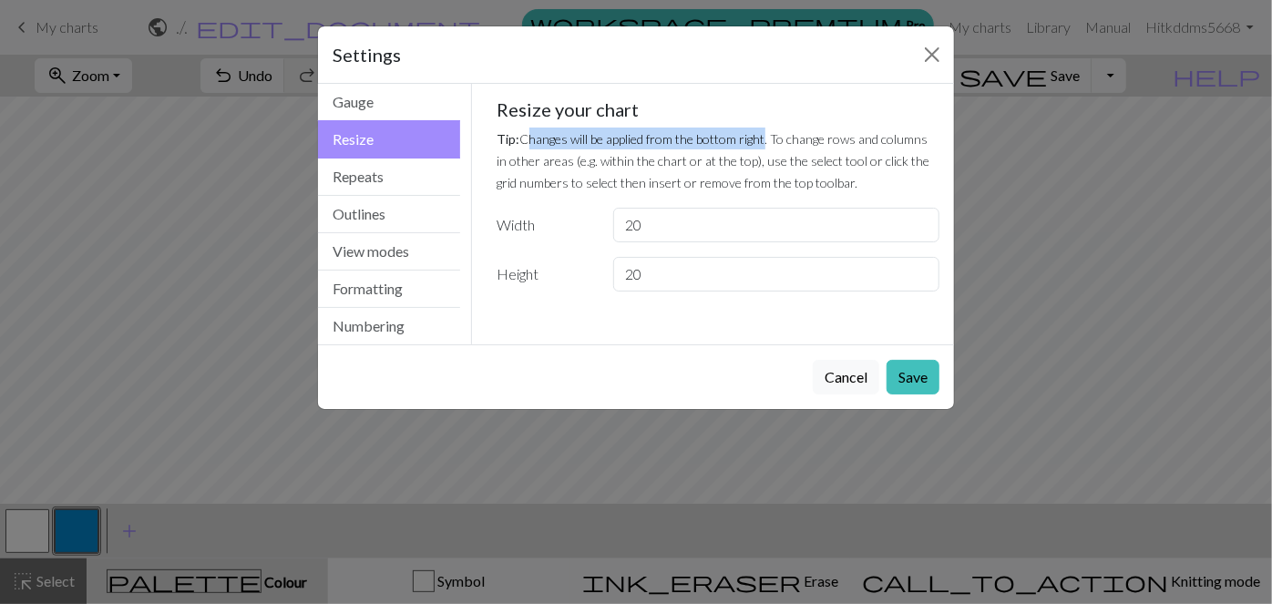
drag, startPoint x: 525, startPoint y: 140, endPoint x: 811, endPoint y: 157, distance: 286.7
click at [674, 145] on small "Tip: Changes will be applied from the bottom right. To change rows and columns …" at bounding box center [714, 160] width 433 height 59
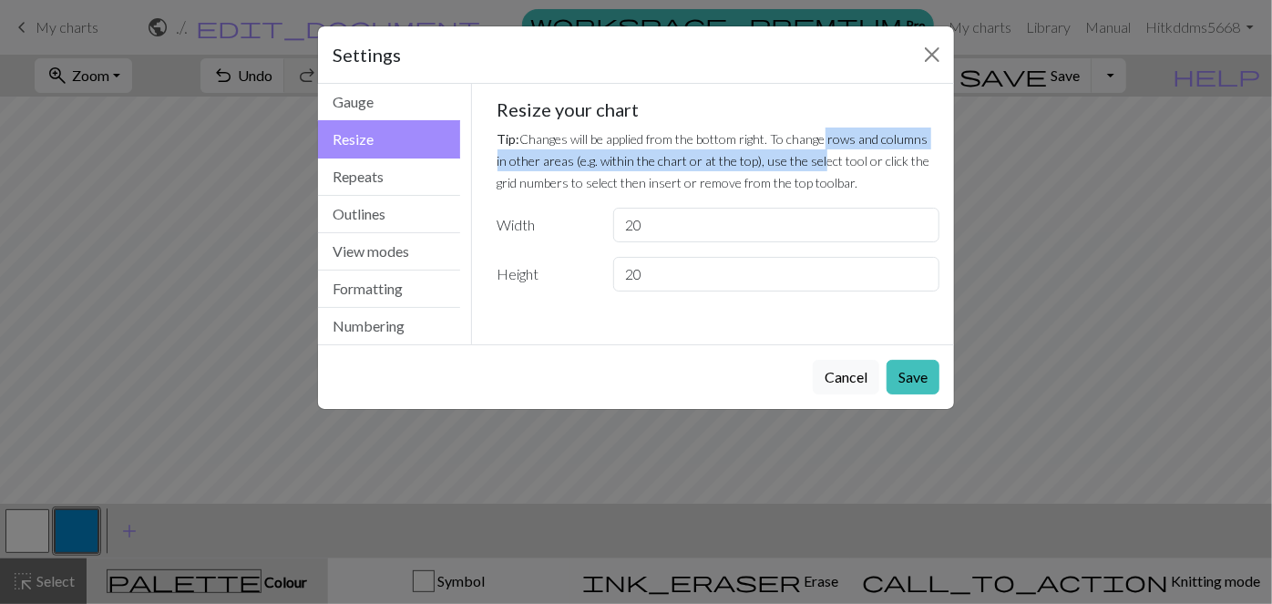
drag, startPoint x: 811, startPoint y: 157, endPoint x: 831, endPoint y: 140, distance: 25.9
click at [674, 140] on small "Tip: Changes will be applied from the bottom right. To change rows and columns …" at bounding box center [714, 160] width 433 height 59
click at [674, 378] on button "Save" at bounding box center [913, 377] width 53 height 35
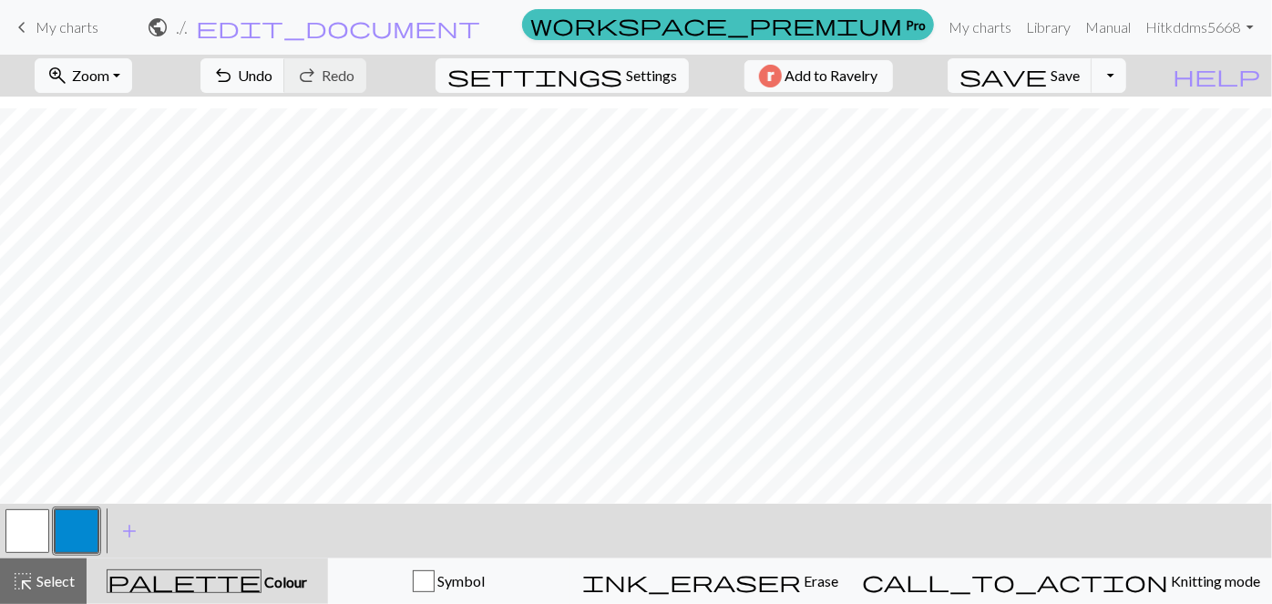
click at [89, 526] on button "button" at bounding box center [77, 531] width 44 height 44
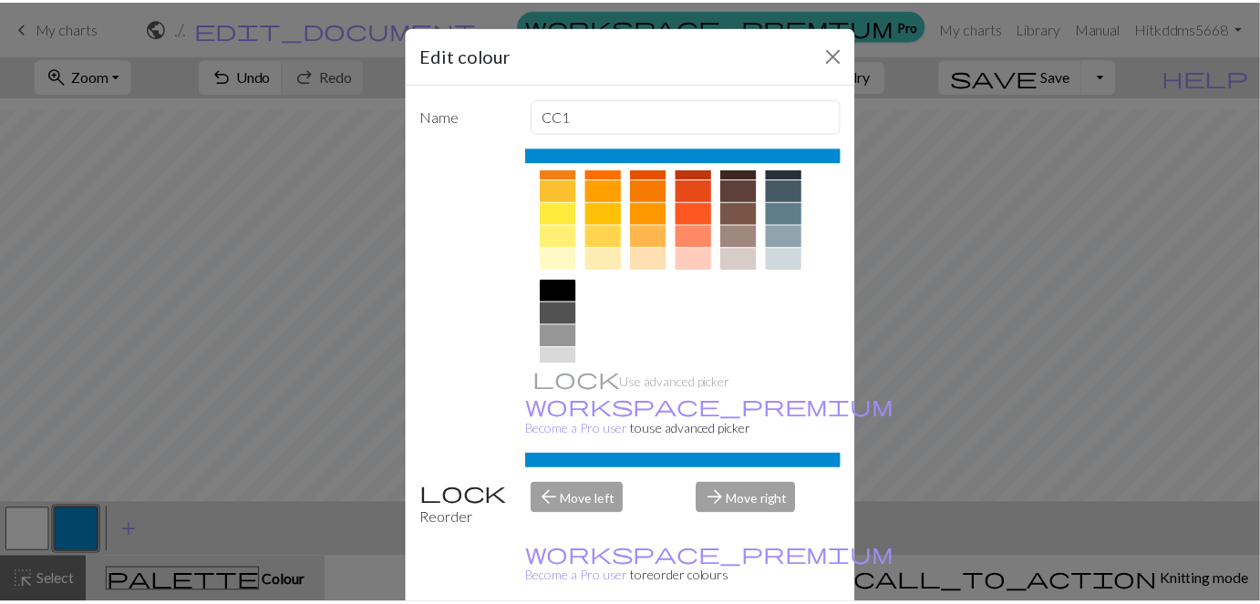
scroll to position [323, 0]
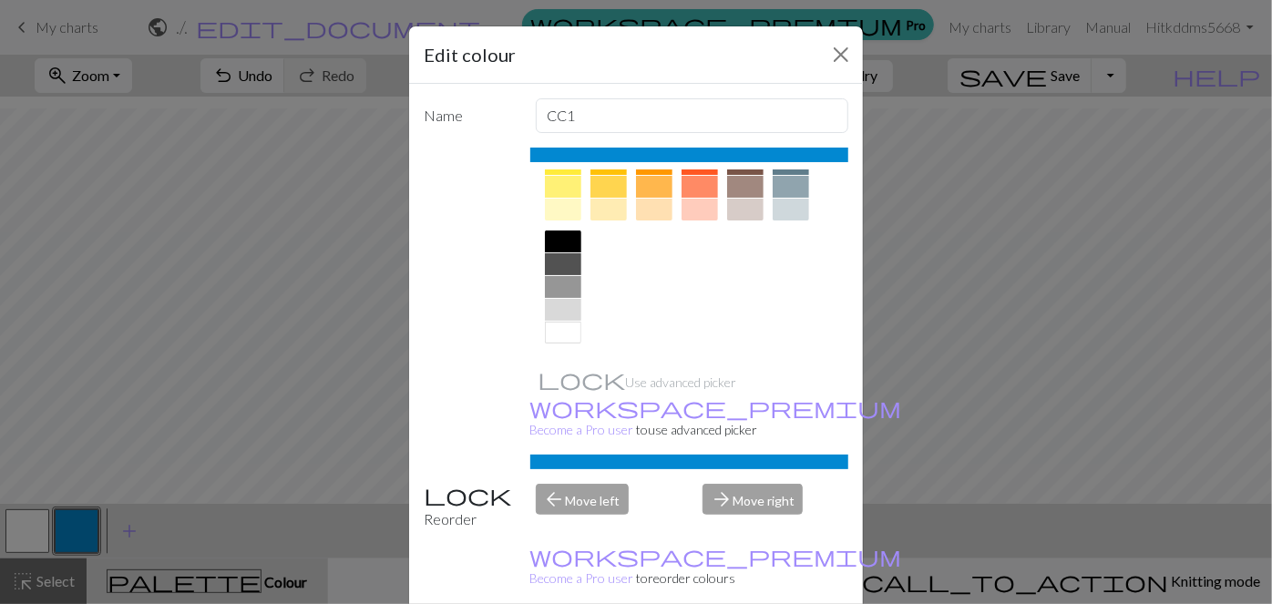
click at [568, 239] on div at bounding box center [563, 242] width 36 height 22
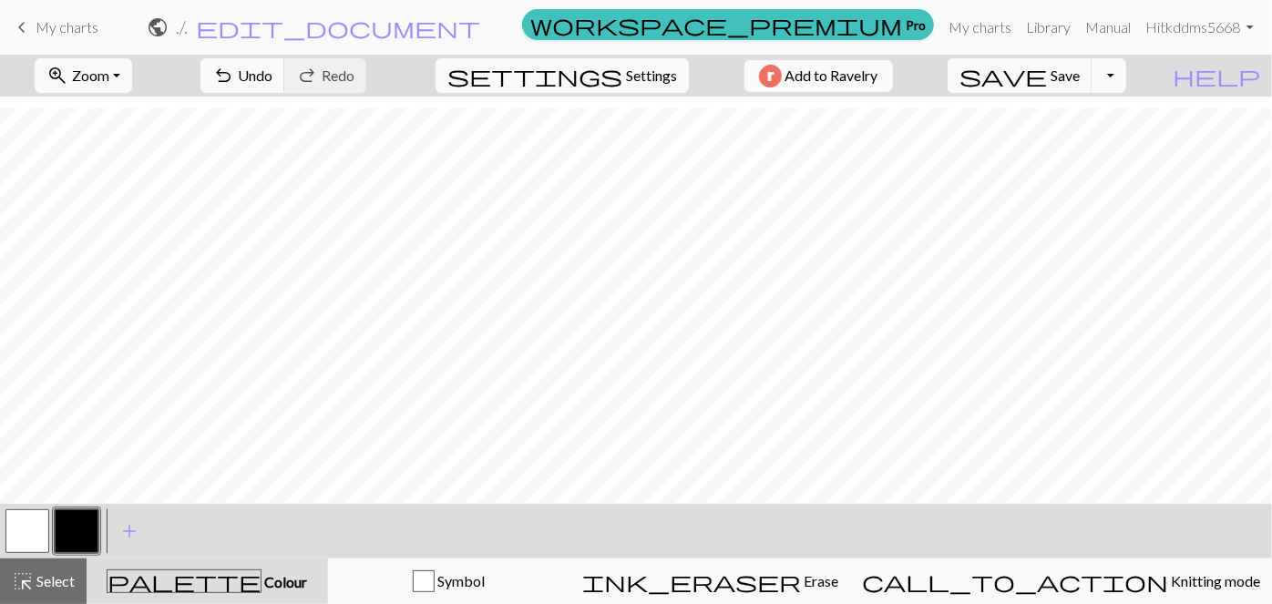
click at [33, 27] on link "keyboard_arrow_left My charts" at bounding box center [54, 27] width 87 height 31
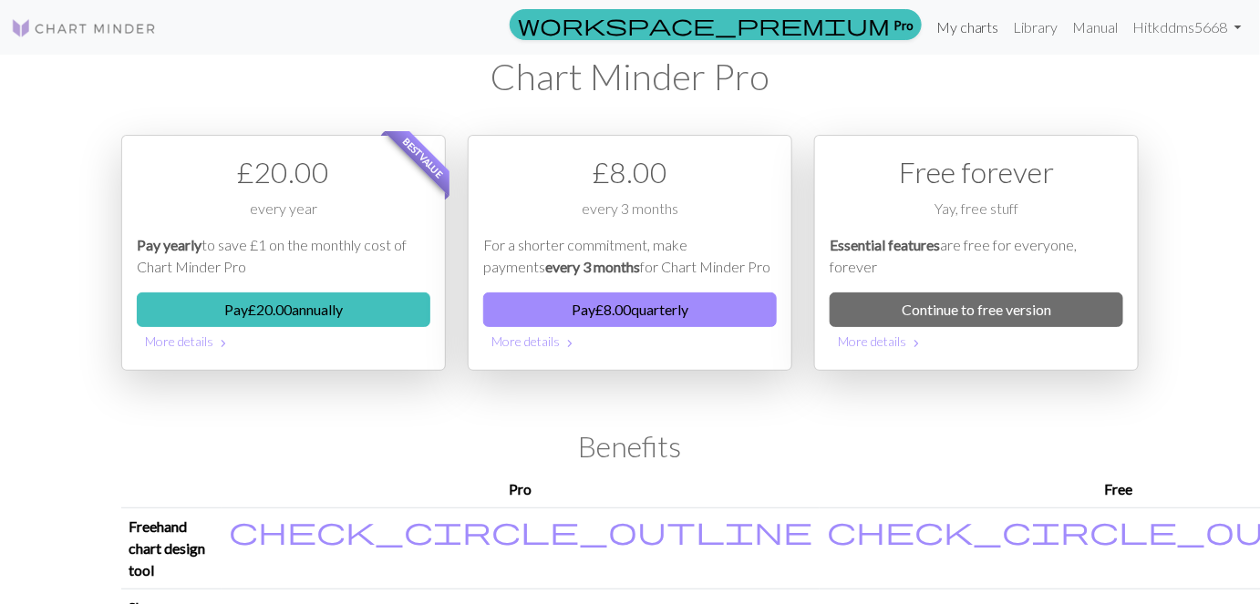
click at [674, 34] on link "My charts" at bounding box center [967, 27] width 77 height 36
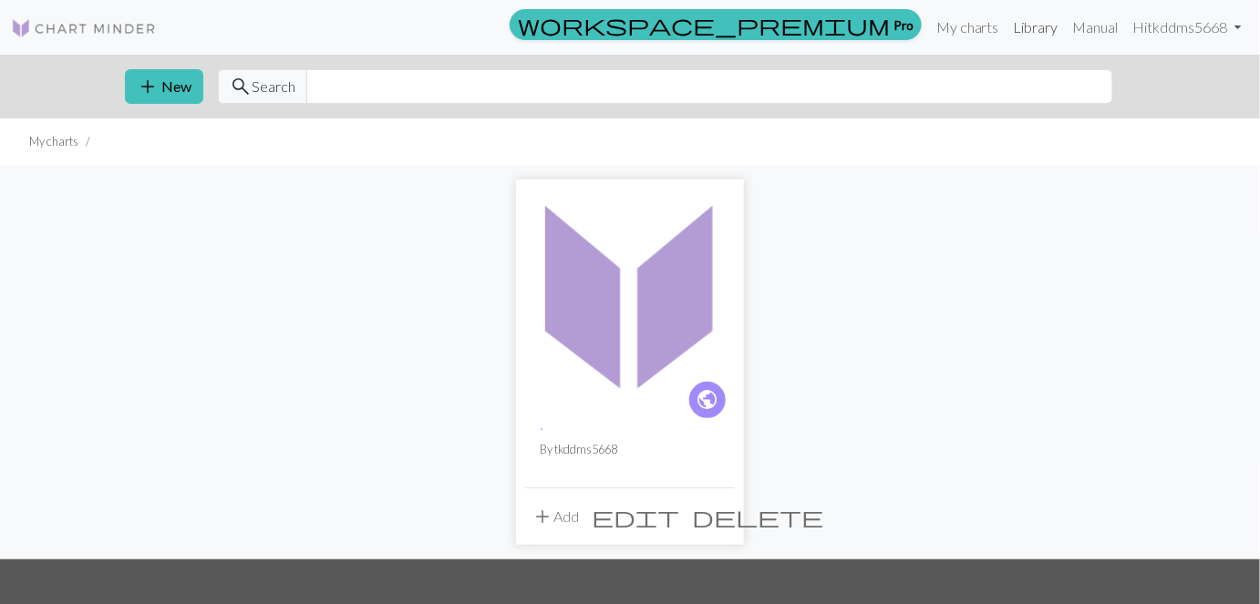
click at [674, 25] on link "Library" at bounding box center [1035, 27] width 59 height 36
click at [674, 27] on link "My charts" at bounding box center [967, 27] width 77 height 36
click at [552, 518] on span "add" at bounding box center [542, 517] width 22 height 26
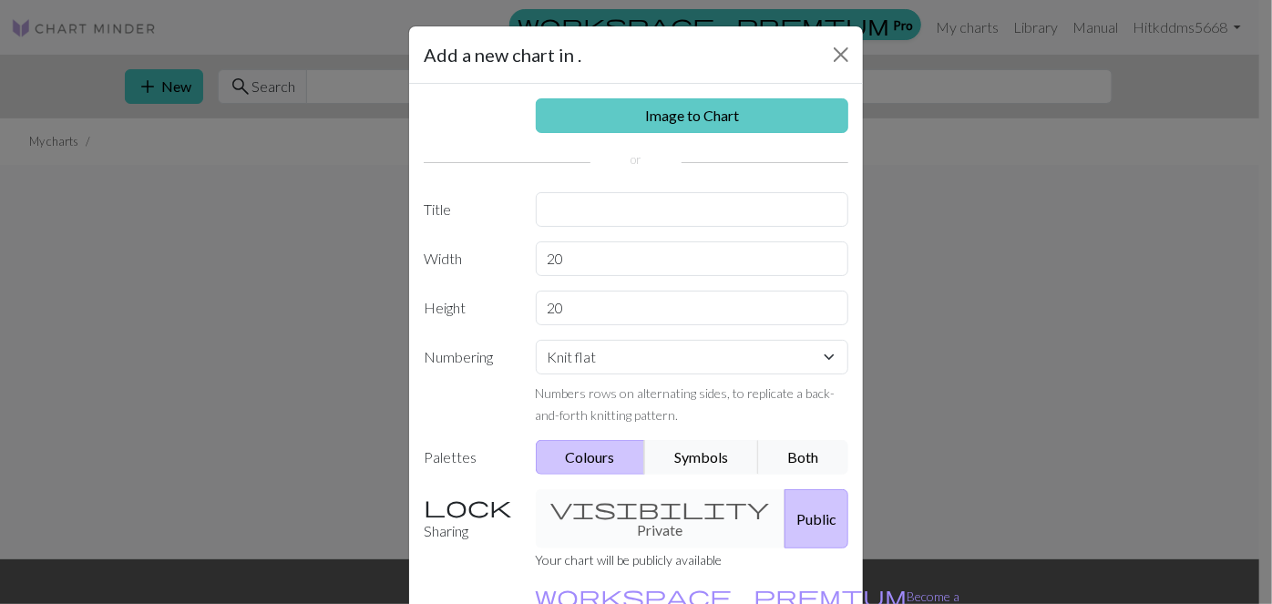
click at [674, 112] on link "Image to Chart" at bounding box center [693, 115] width 314 height 35
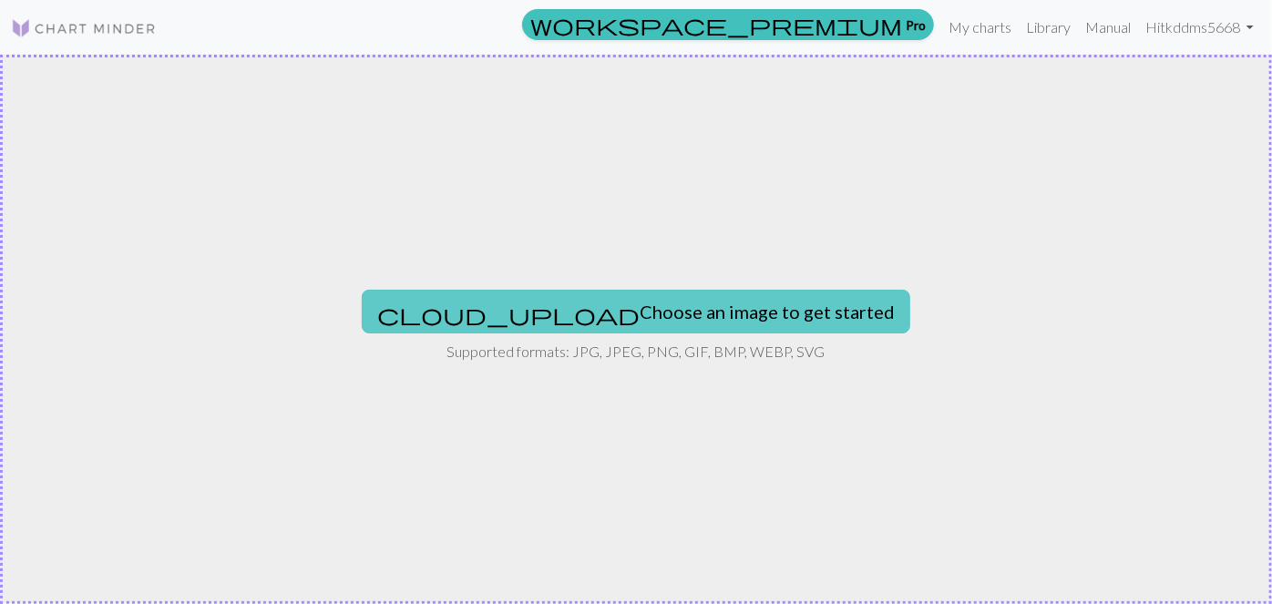
click at [674, 312] on button "cloud_upload Choose an image to get started" at bounding box center [636, 312] width 549 height 44
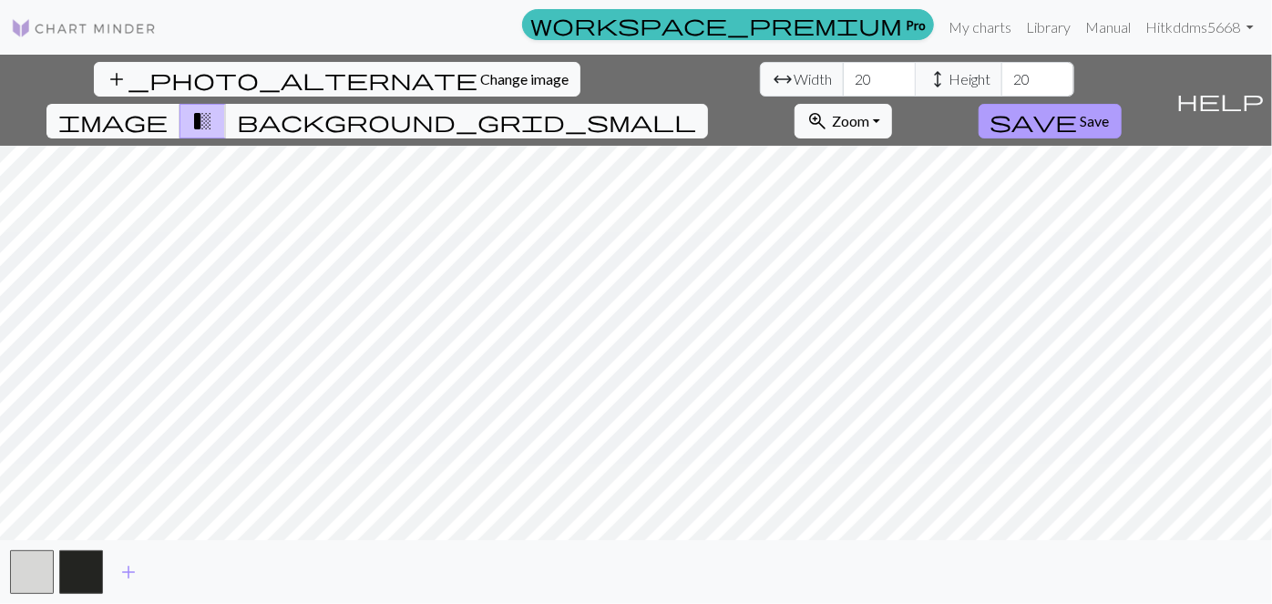
click at [674, 112] on span "Save" at bounding box center [1095, 120] width 29 height 17
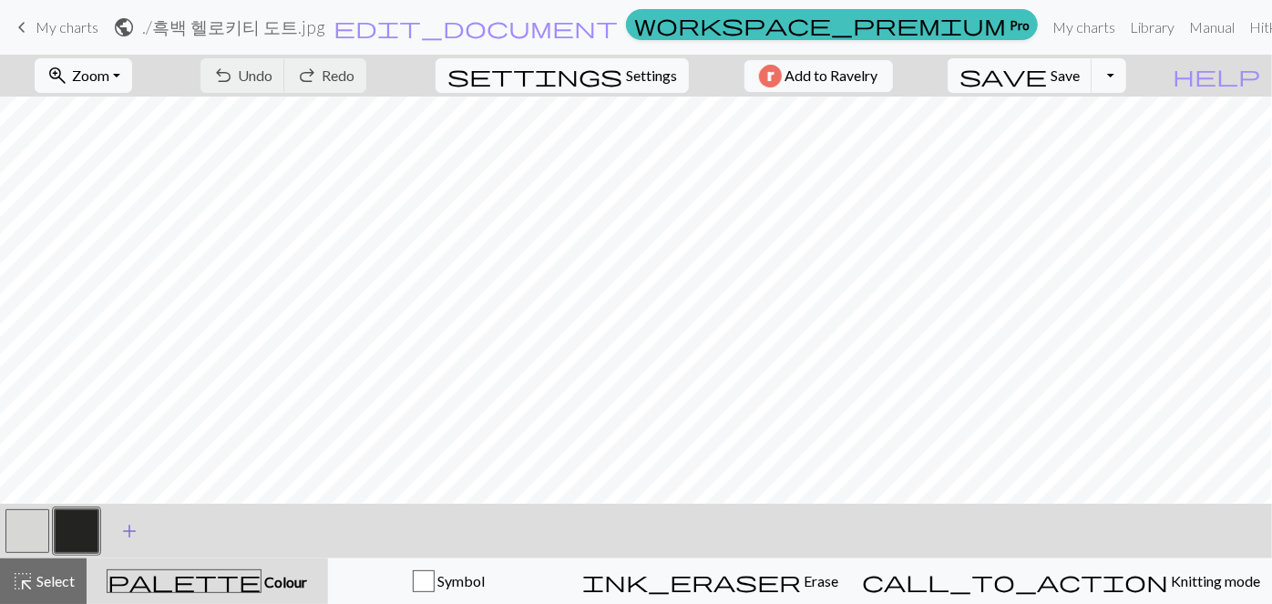
click at [126, 530] on span "add" at bounding box center [129, 532] width 22 height 26
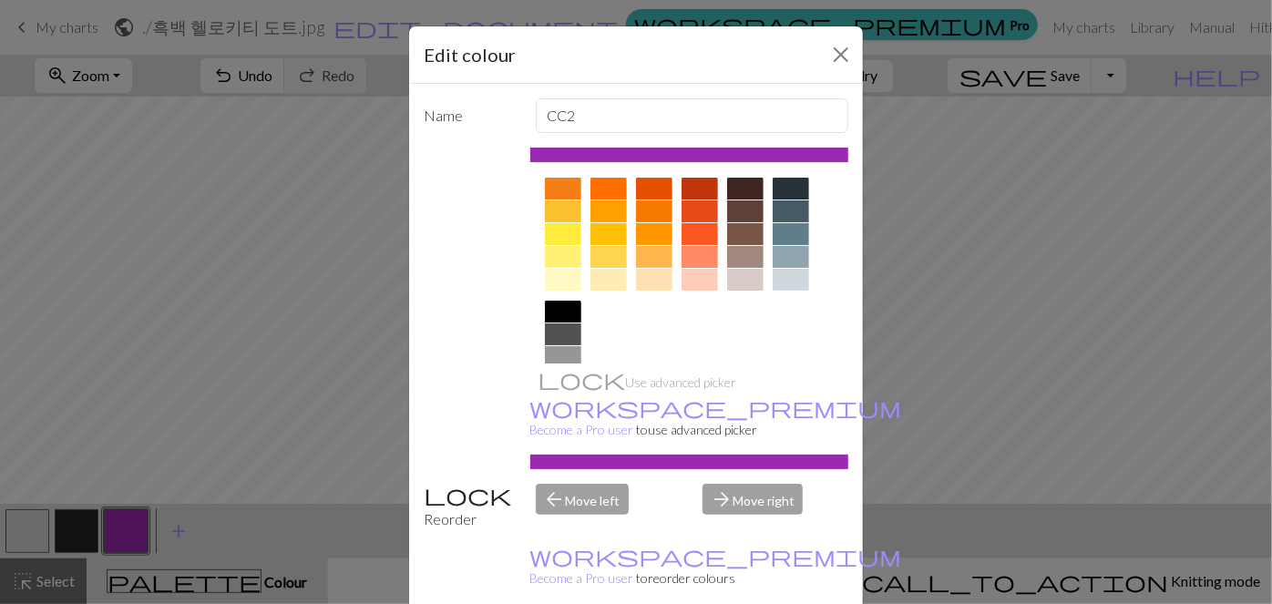
scroll to position [323, 0]
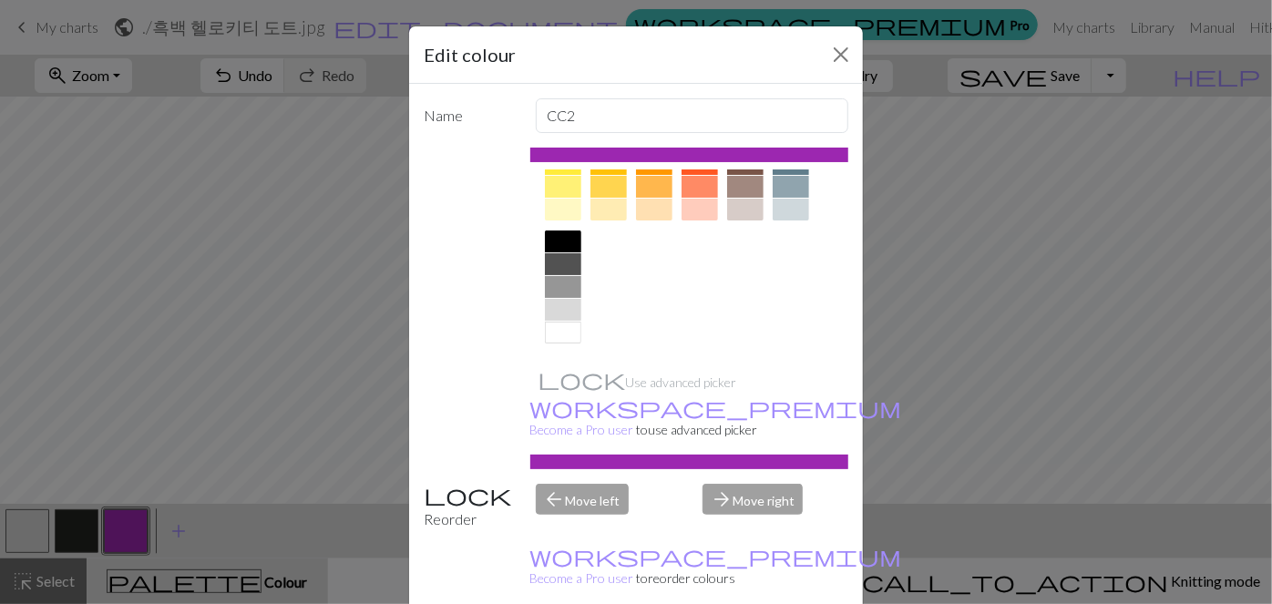
click at [545, 334] on div at bounding box center [563, 333] width 36 height 22
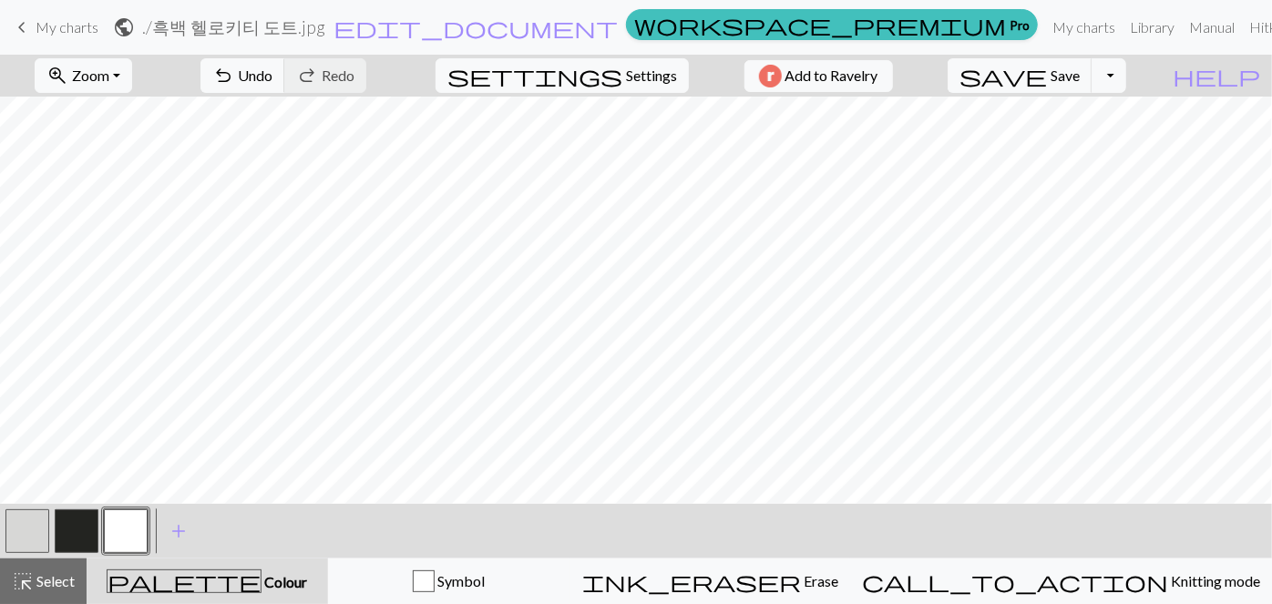
click at [33, 530] on button "button" at bounding box center [27, 531] width 44 height 44
click at [28, 527] on button "button" at bounding box center [27, 531] width 44 height 44
click at [27, 530] on div "Edit colour Name MC Use advanced picker workspace_premium Become a Pro user to …" at bounding box center [636, 302] width 1272 height 604
click at [26, 531] on button "button" at bounding box center [27, 531] width 44 height 44
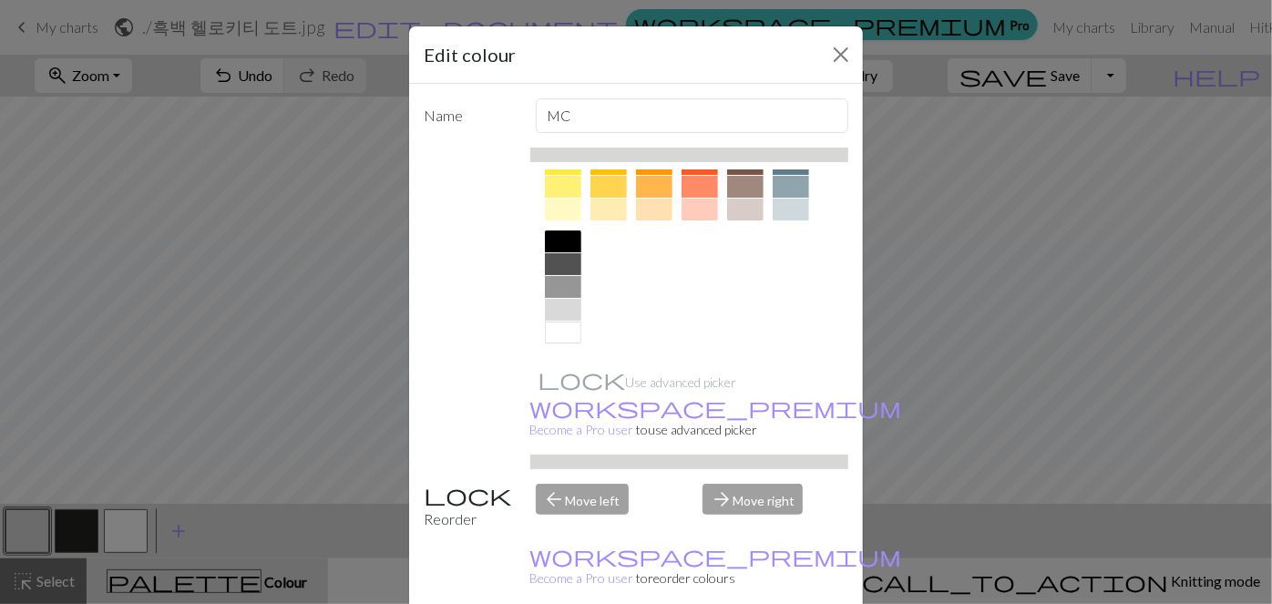
click at [559, 329] on div at bounding box center [563, 333] width 36 height 22
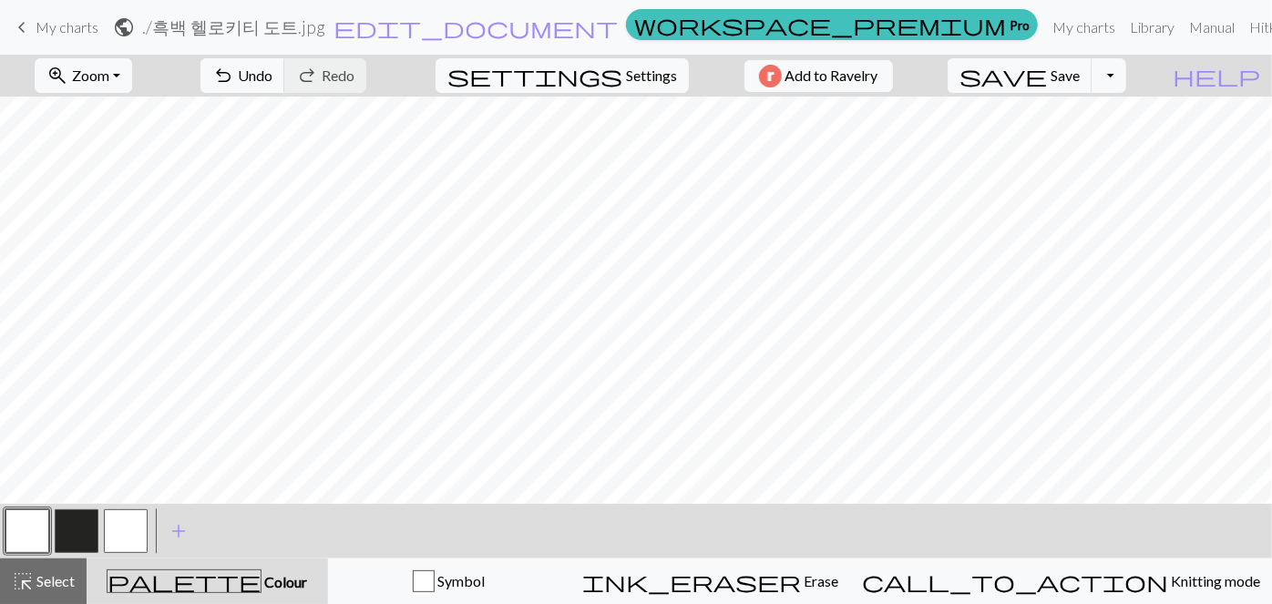
click at [131, 530] on button "button" at bounding box center [126, 531] width 44 height 44
click at [32, 530] on button "button" at bounding box center [27, 531] width 44 height 44
click at [612, 68] on button "settings Settings" at bounding box center [562, 75] width 253 height 35
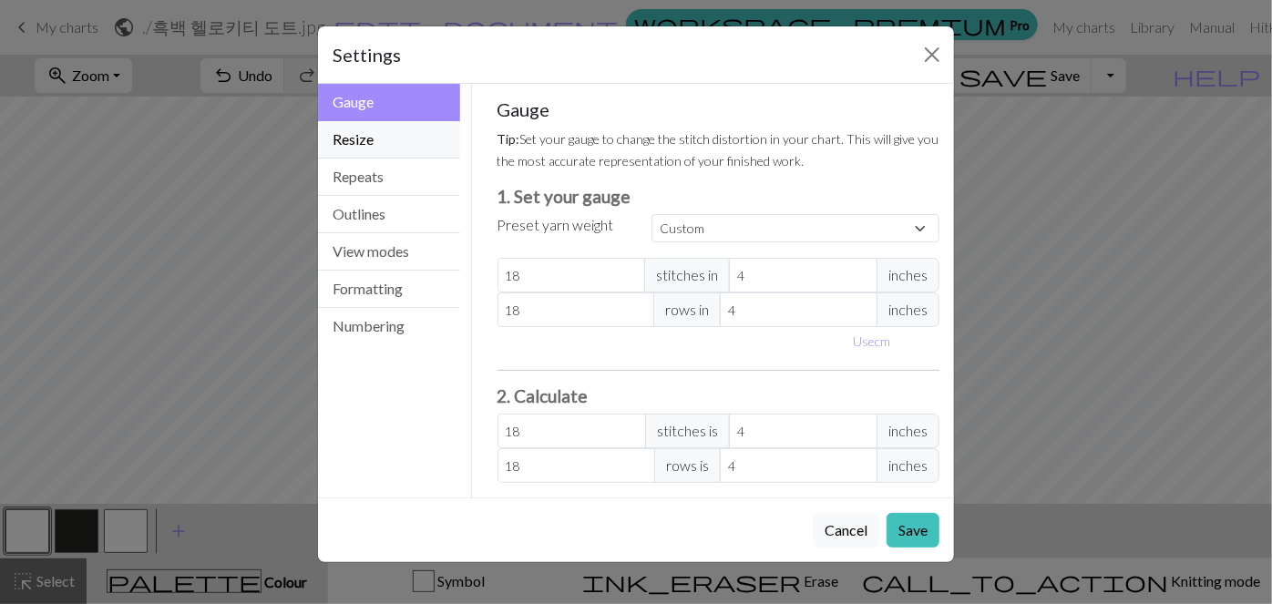
click at [369, 149] on button "Resize" at bounding box center [389, 139] width 142 height 37
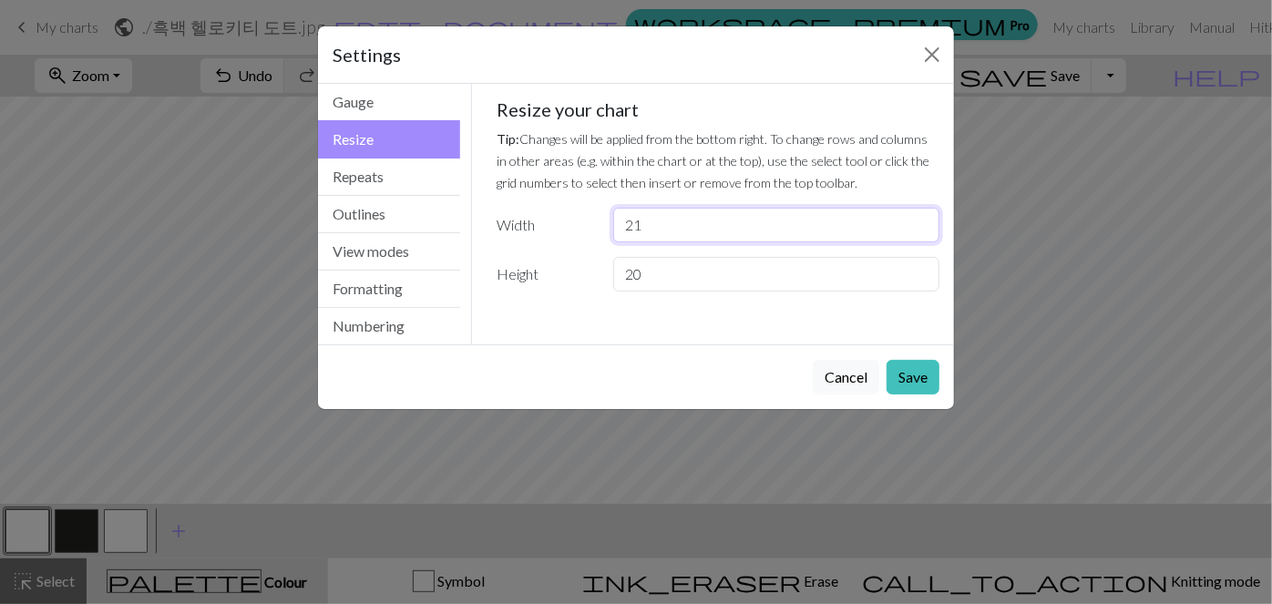
click at [674, 221] on input "21" at bounding box center [776, 225] width 326 height 35
type input "22"
click at [674, 221] on input "22" at bounding box center [776, 225] width 326 height 35
click at [674, 270] on input "21" at bounding box center [776, 274] width 326 height 35
type input "22"
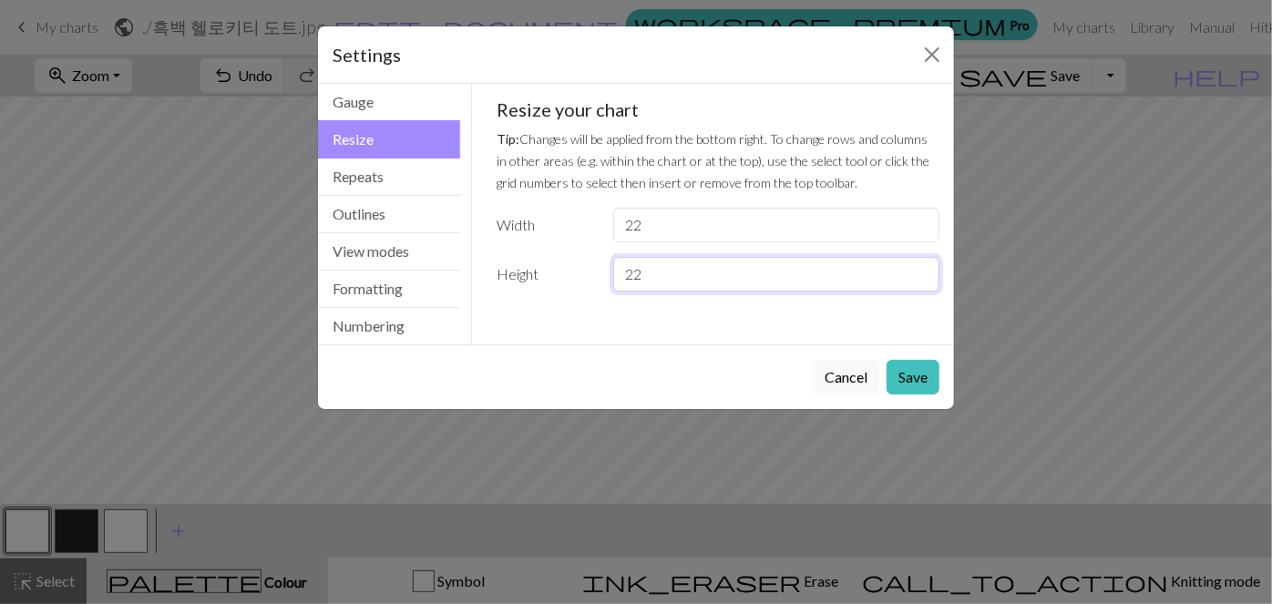
click at [674, 270] on input "22" at bounding box center [776, 274] width 326 height 35
click at [674, 375] on button "Save" at bounding box center [913, 377] width 53 height 35
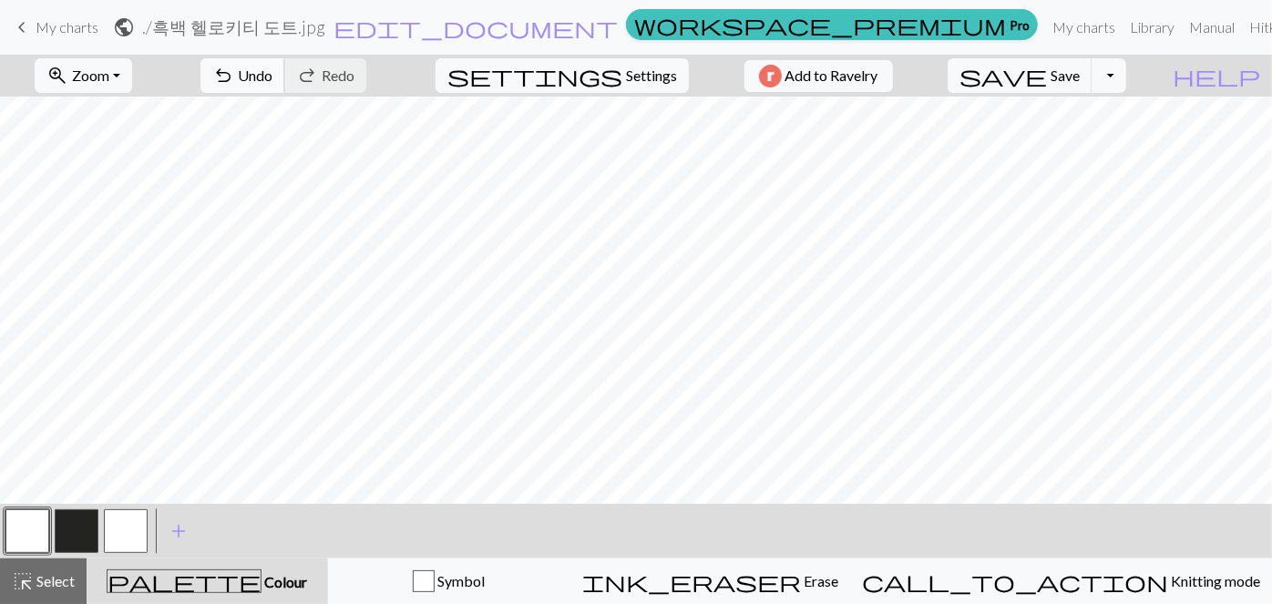
click at [273, 71] on span "Undo" at bounding box center [255, 75] width 35 height 17
click at [656, 81] on span "Settings" at bounding box center [651, 76] width 51 height 22
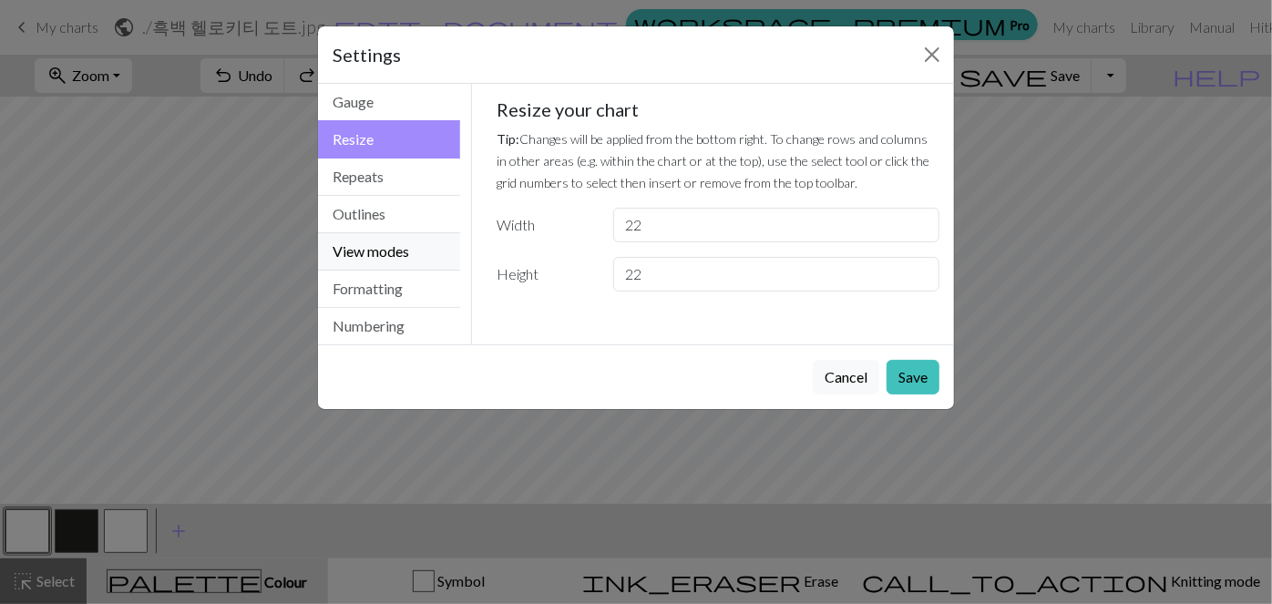
click at [397, 253] on button "View modes" at bounding box center [389, 251] width 142 height 37
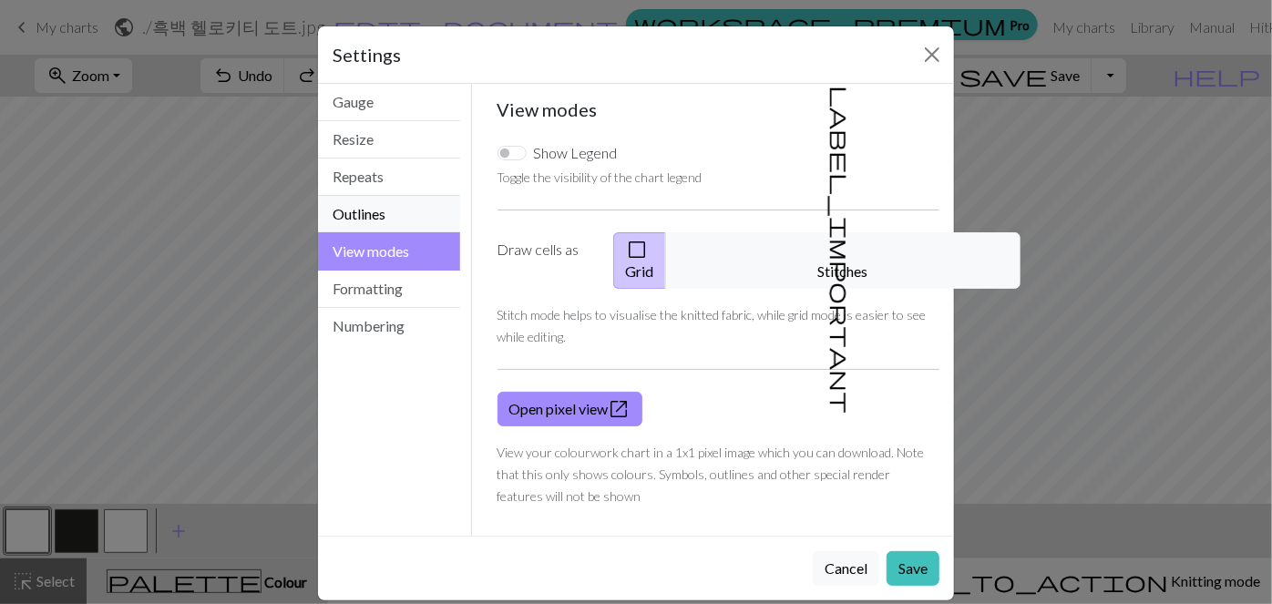
click at [396, 223] on button "Outlines" at bounding box center [389, 214] width 142 height 37
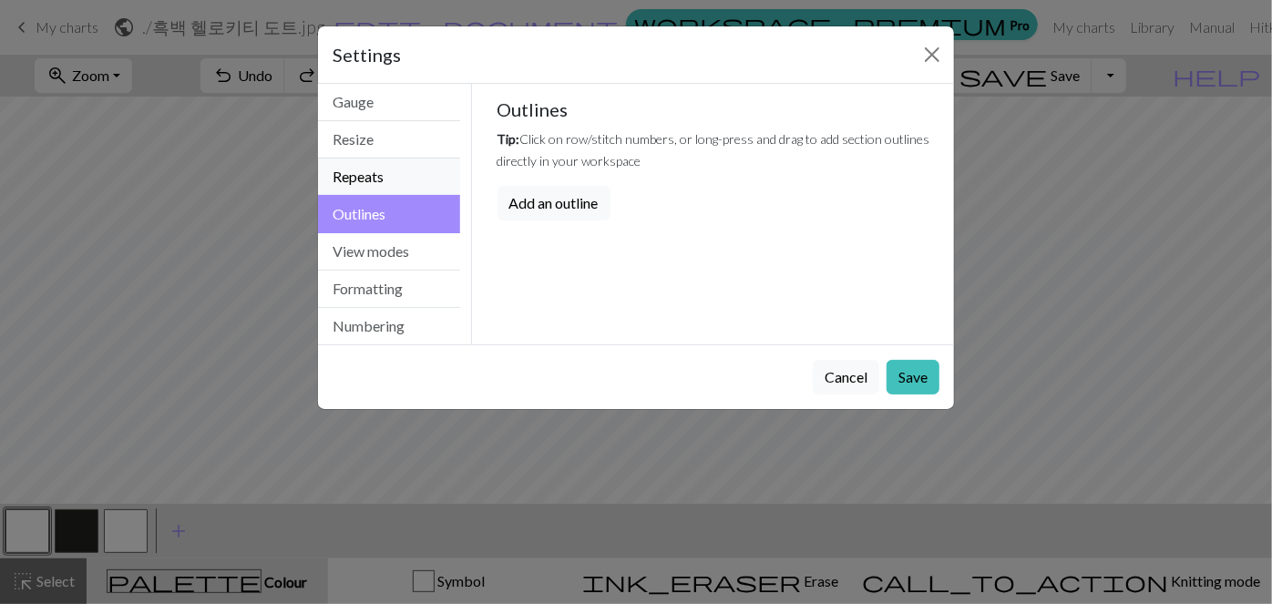
click at [408, 166] on button "Repeats" at bounding box center [389, 177] width 142 height 37
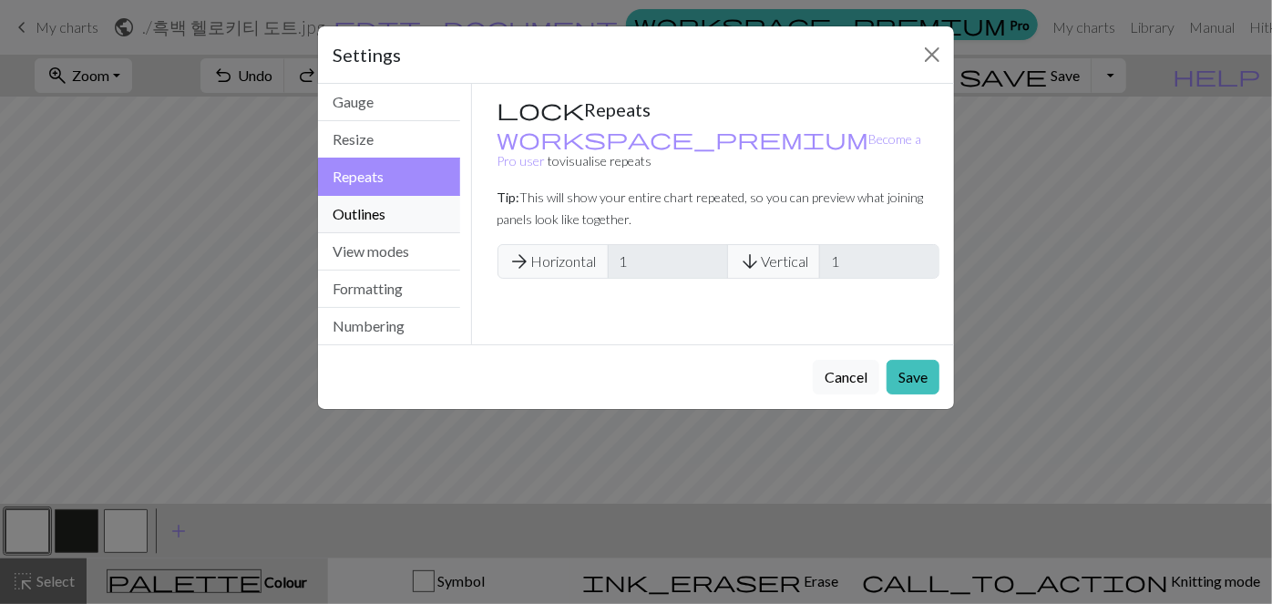
click at [395, 212] on button "Outlines" at bounding box center [389, 214] width 142 height 37
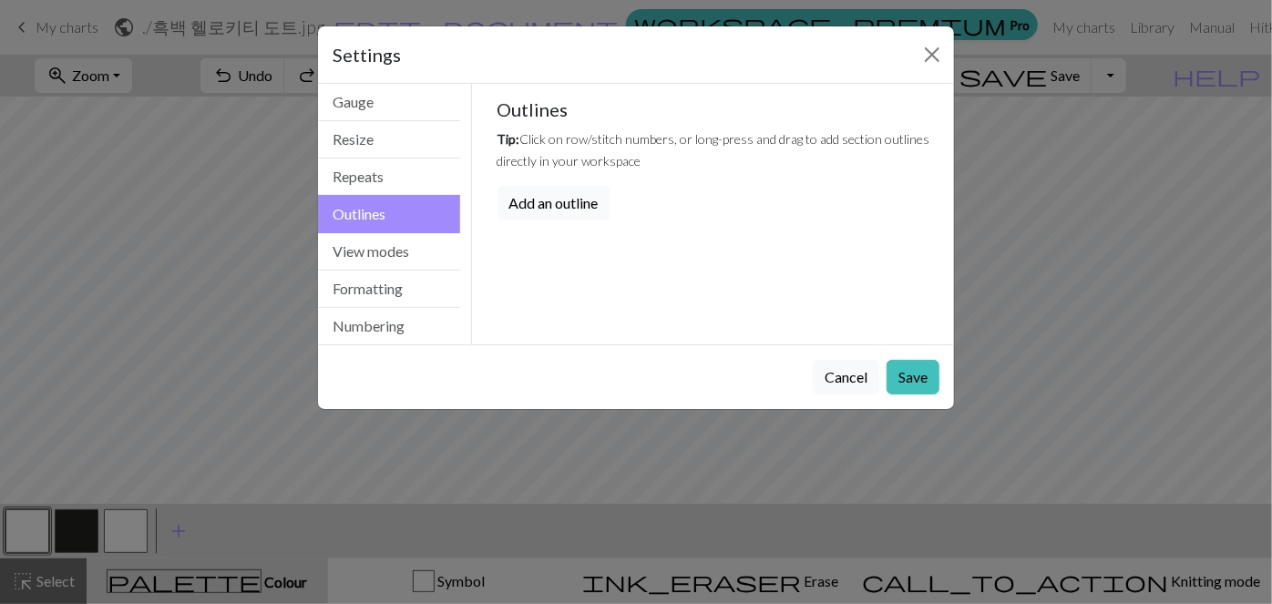
click at [545, 202] on button "Add an outline" at bounding box center [554, 203] width 113 height 35
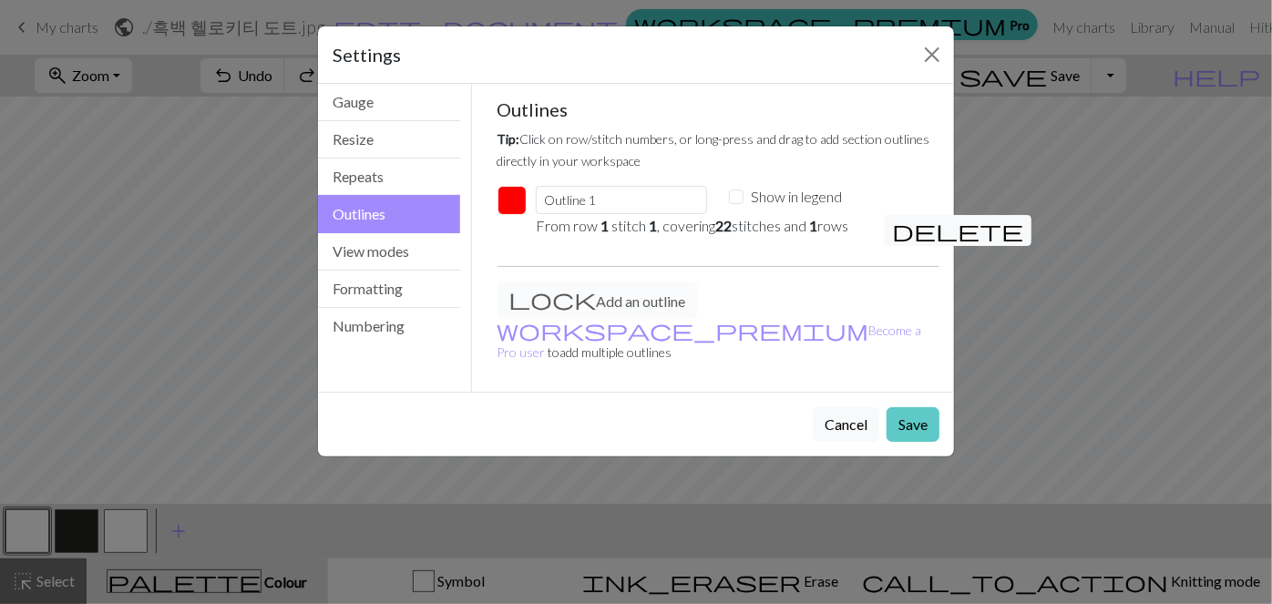
click at [674, 407] on button "Save" at bounding box center [913, 424] width 53 height 35
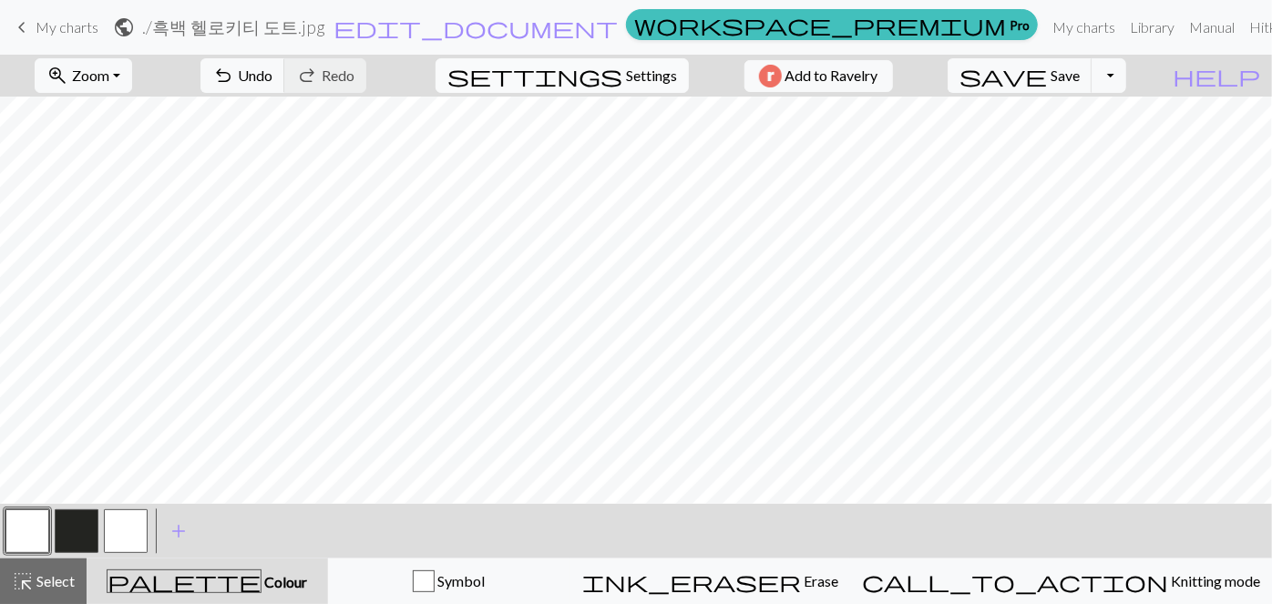
click at [646, 80] on span "Settings" at bounding box center [651, 76] width 51 height 22
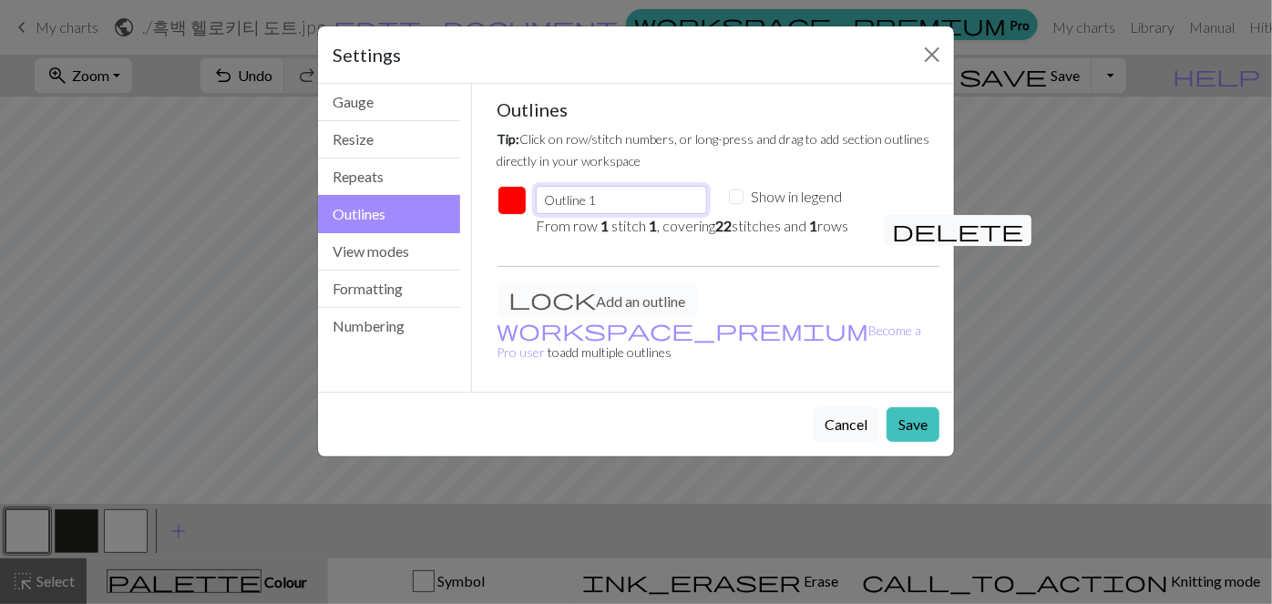
click at [617, 200] on input "Outline 1" at bounding box center [621, 200] width 171 height 28
click at [518, 195] on button "button" at bounding box center [512, 200] width 29 height 29
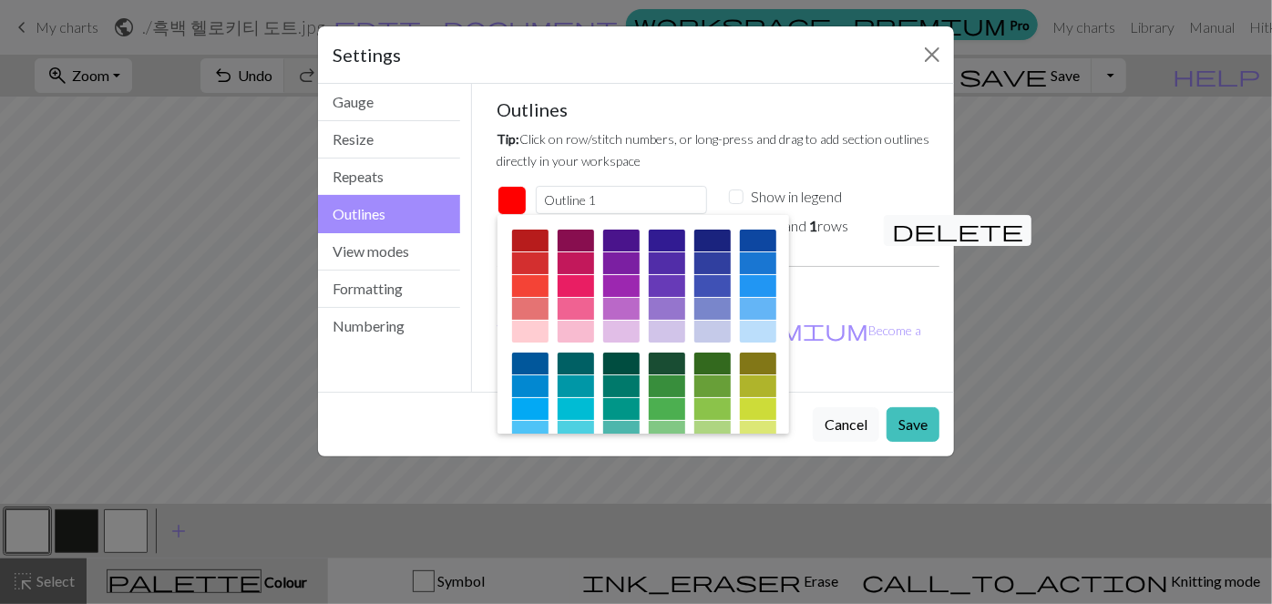
click at [517, 200] on button "button" at bounding box center [512, 200] width 29 height 29
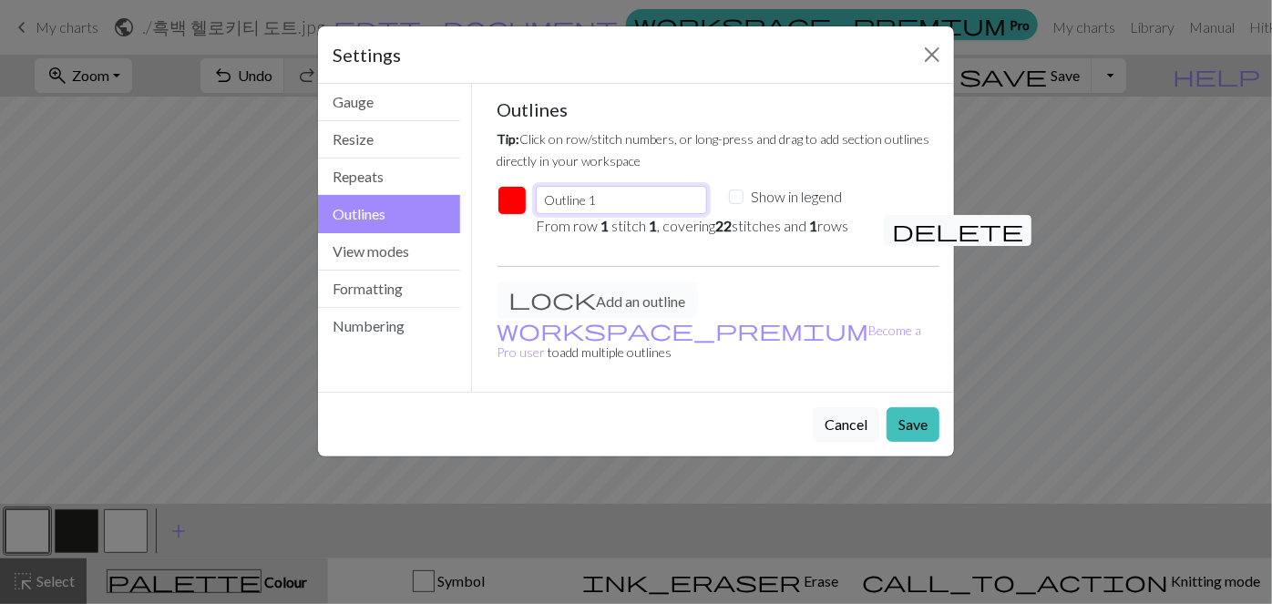
click at [595, 190] on input "Outline 1" at bounding box center [621, 200] width 171 height 28
click at [420, 251] on button "View modes" at bounding box center [389, 251] width 142 height 37
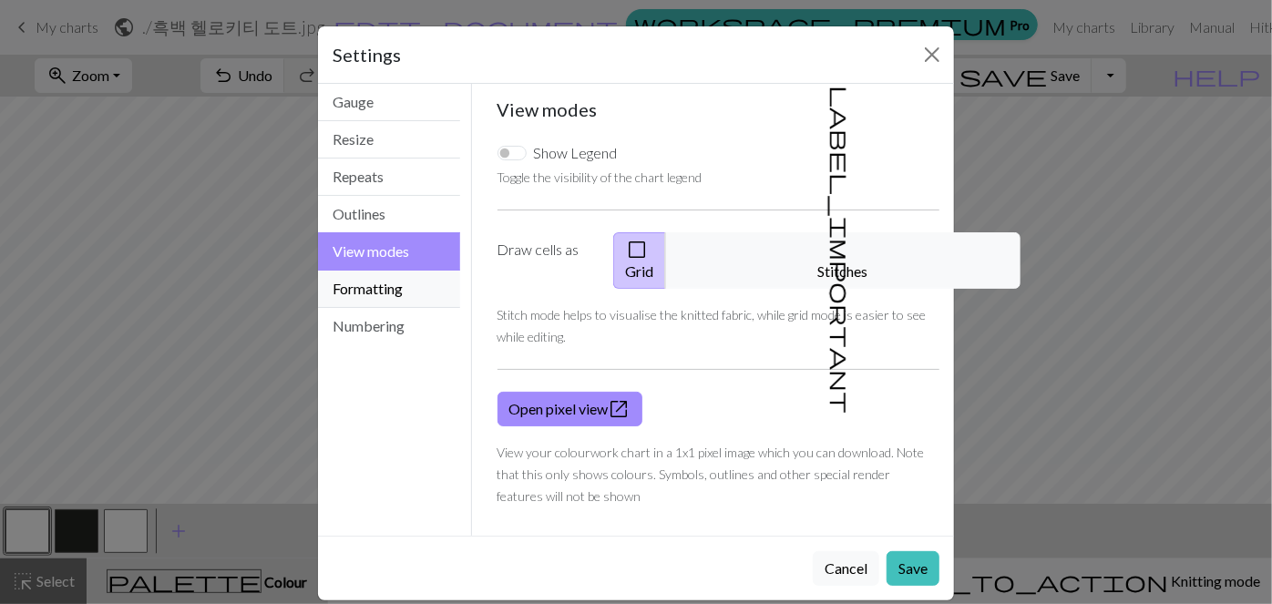
click at [404, 277] on button "Formatting" at bounding box center [389, 289] width 142 height 37
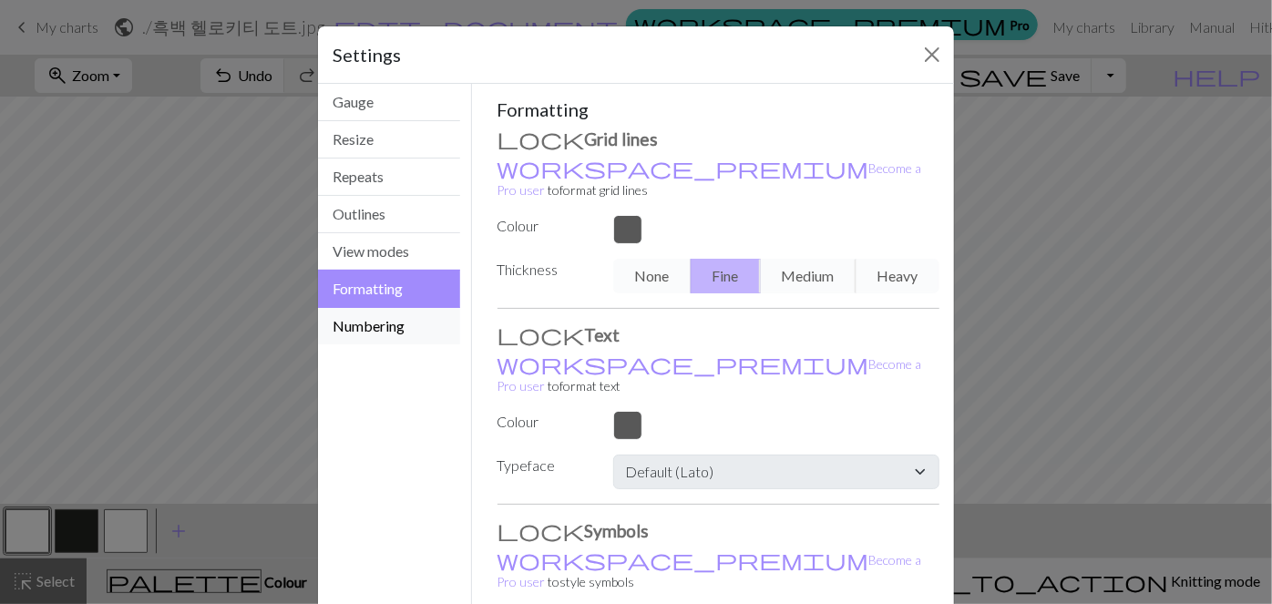
click at [401, 324] on button "Numbering" at bounding box center [389, 326] width 142 height 36
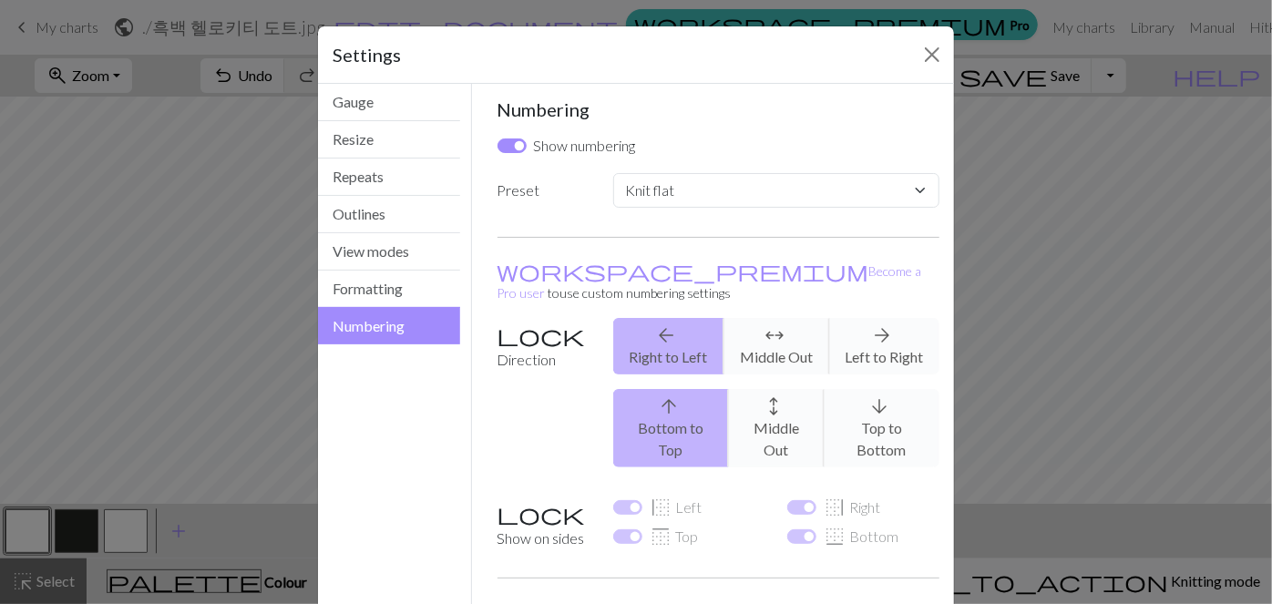
click at [674, 323] on div "arrow_back Right to Left arrows_outward Middle Out arrow_forward Left to Right" at bounding box center [776, 346] width 348 height 57
click at [674, 334] on div "arrow_back Right to Left arrows_outward Middle Out arrow_forward Left to Right" at bounding box center [776, 346] width 348 height 57
click at [674, 325] on div "arrow_back Right to Left arrows_outward Middle Out arrow_forward Left to Right" at bounding box center [776, 346] width 348 height 57
click at [674, 427] on div "arrow_back Right to Left arrows_outward Middle Out arrow_forward Left to Right …" at bounding box center [776, 400] width 348 height 164
click at [665, 419] on div "arrow_upward Bottom to Top arrows_outward Middle Out arrow_downward Top to Bott…" at bounding box center [776, 428] width 348 height 78
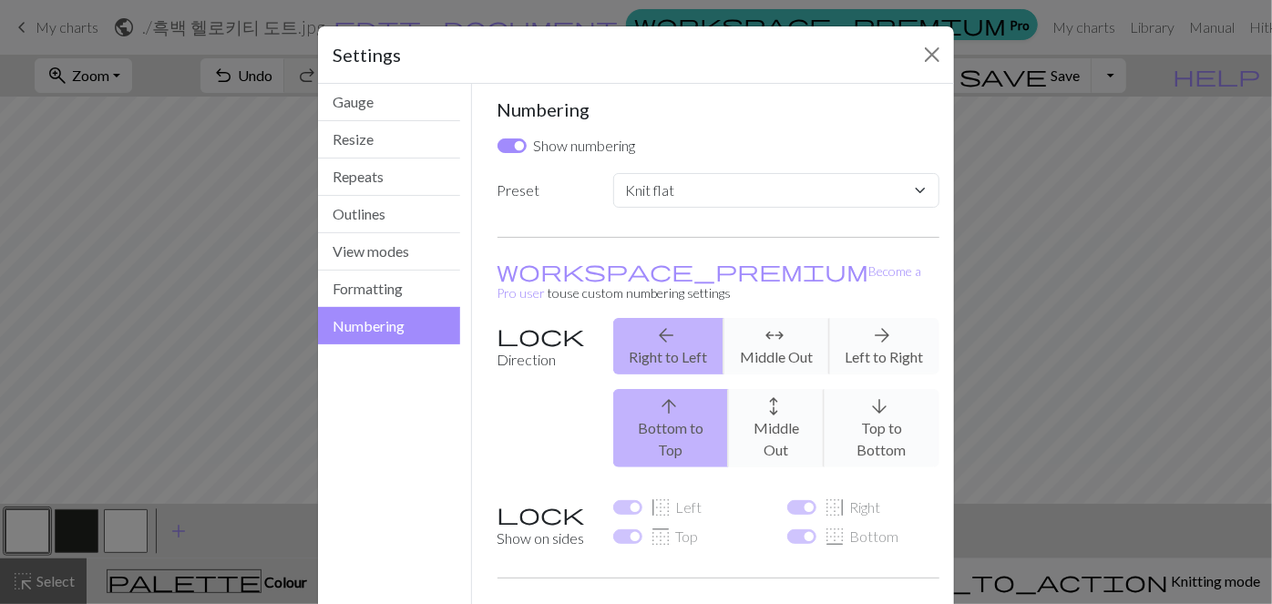
click at [649, 318] on div "arrow_back Right to Left arrows_outward Middle Out arrow_forward Left to Right" at bounding box center [776, 346] width 348 height 57
click at [503, 321] on label "Direction" at bounding box center [545, 400] width 116 height 164
click at [674, 330] on div "arrow_back Right to Left arrows_outward Middle Out arrow_forward Left to Right" at bounding box center [776, 346] width 348 height 57
drag, startPoint x: 821, startPoint y: 324, endPoint x: 850, endPoint y: 324, distance: 29.2
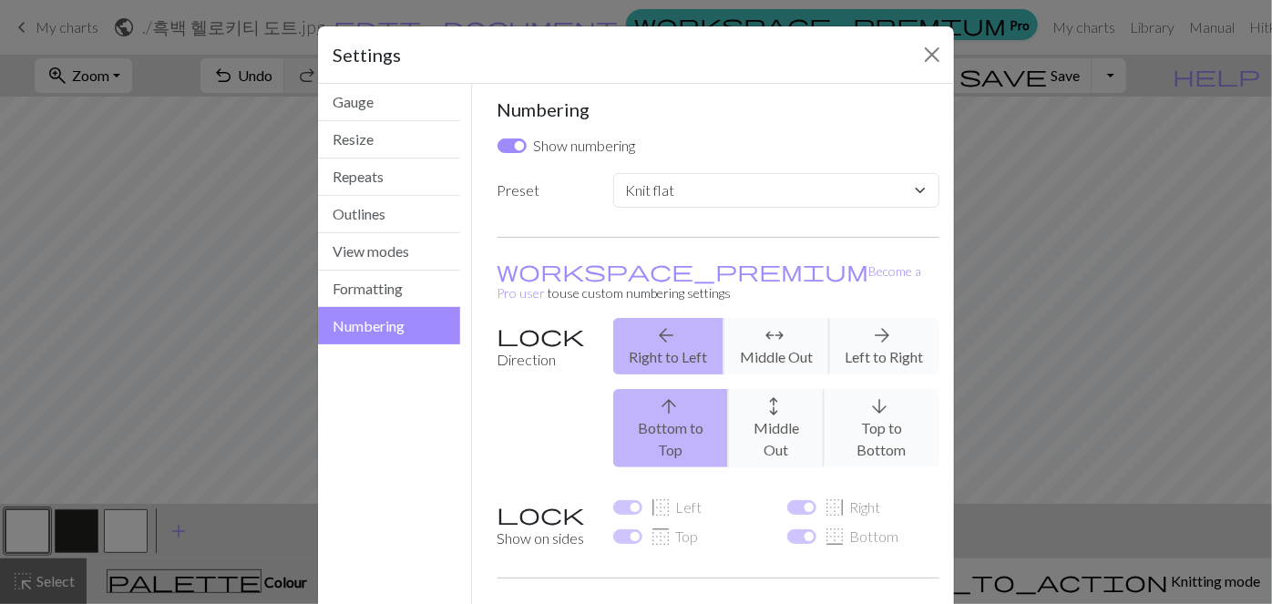
click at [674, 324] on div "arrow_back Right to Left arrows_outward Middle Out arrow_forward Left to Right" at bounding box center [776, 346] width 348 height 57
click at [674, 185] on select "Custom Knit flat Knit in the round Lace knitting Cross stitch" at bounding box center [776, 190] width 326 height 35
click at [674, 47] on button "Close" at bounding box center [932, 54] width 29 height 29
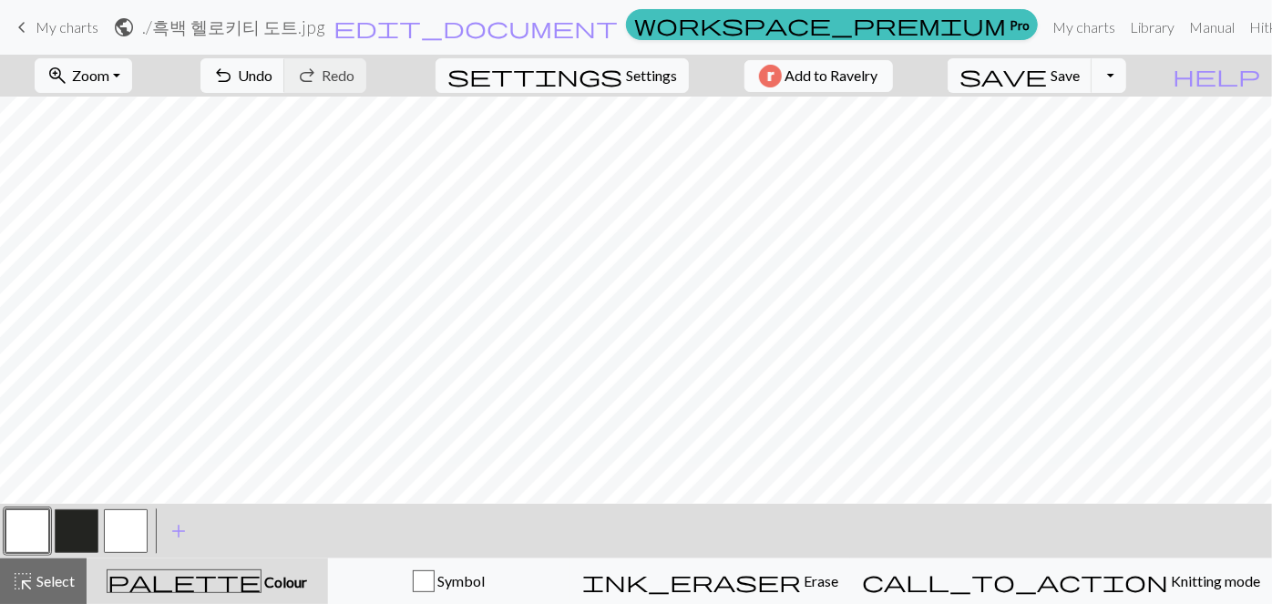
scroll to position [82, 0]
click at [80, 533] on button "button" at bounding box center [77, 531] width 44 height 44
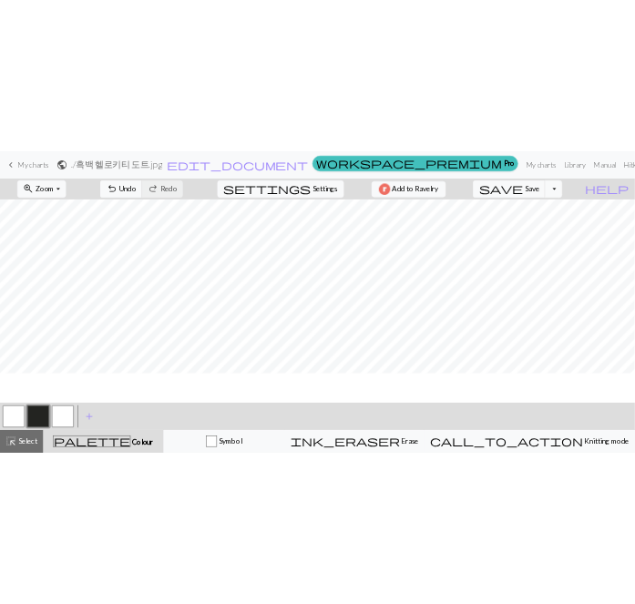
scroll to position [0, 0]
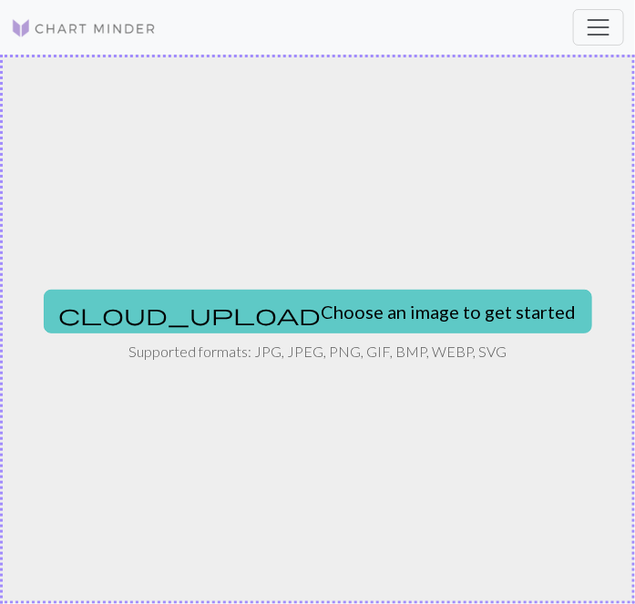
click at [325, 310] on button "cloud_upload Choose an image to get started" at bounding box center [318, 312] width 549 height 44
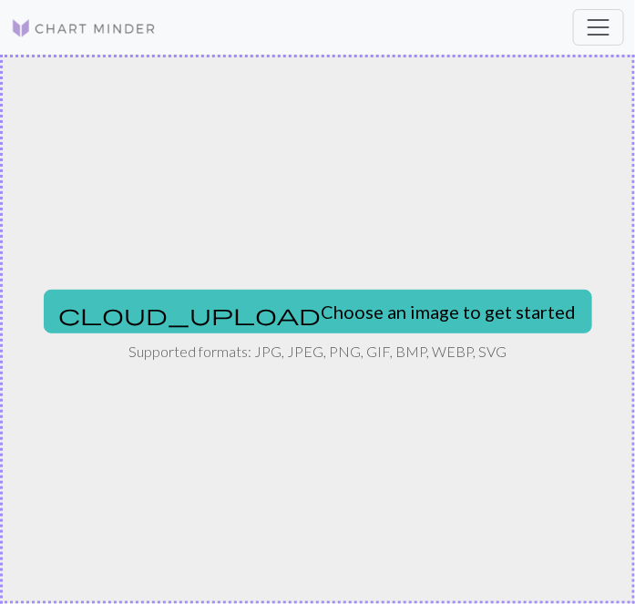
click at [408, 440] on div "cloud_upload Choose an image to get started Supported formats: JPG, JPEG, PNG, …" at bounding box center [317, 330] width 635 height 550
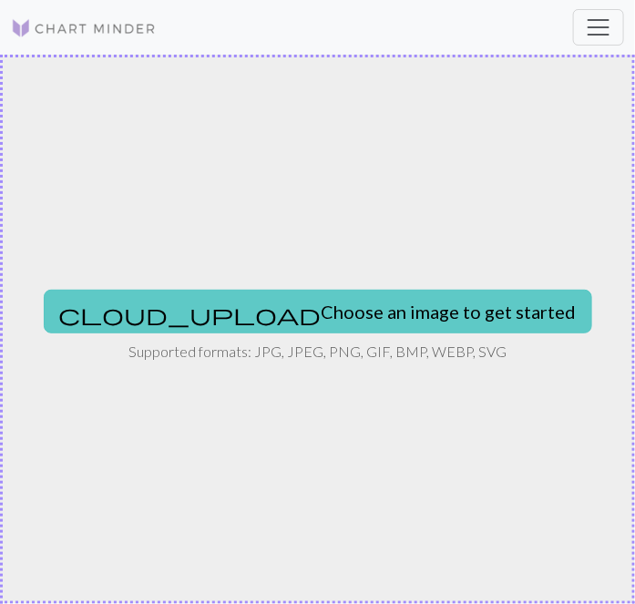
click at [386, 316] on button "cloud_upload Choose an image to get started" at bounding box center [318, 312] width 549 height 44
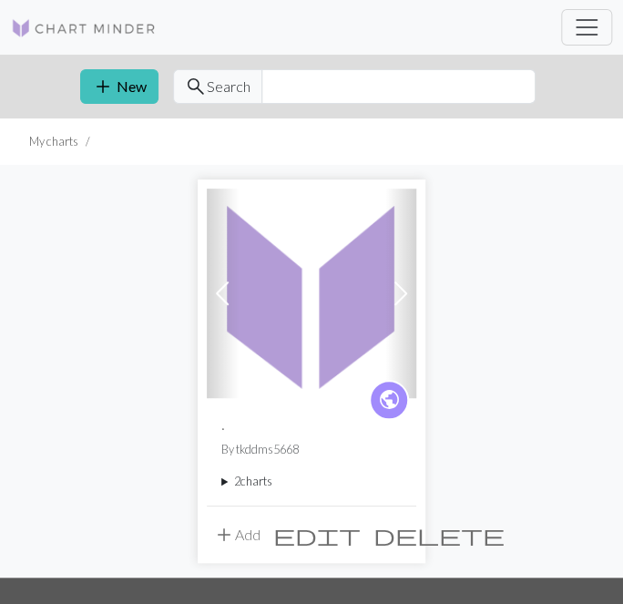
click at [219, 532] on span "add" at bounding box center [224, 535] width 22 height 26
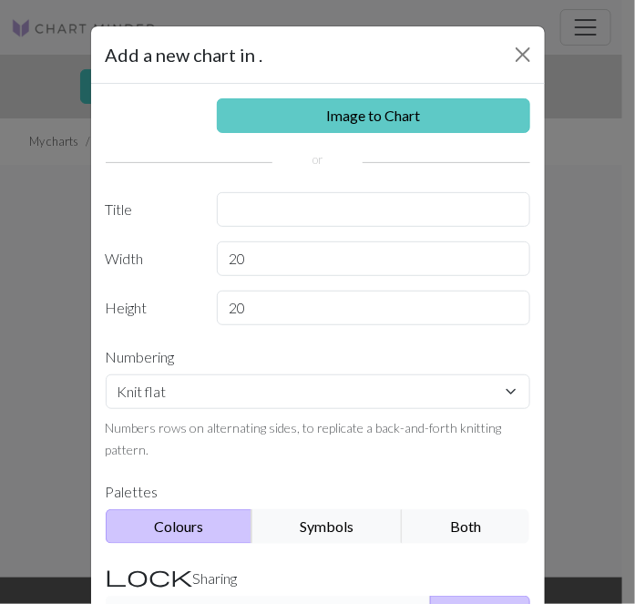
click at [432, 115] on link "Image to Chart" at bounding box center [374, 115] width 314 height 35
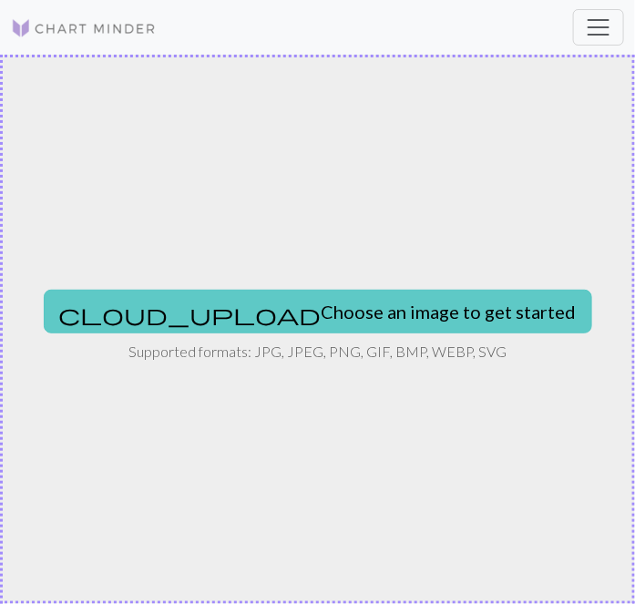
click at [325, 309] on button "cloud_upload Choose an image to get started" at bounding box center [318, 312] width 549 height 44
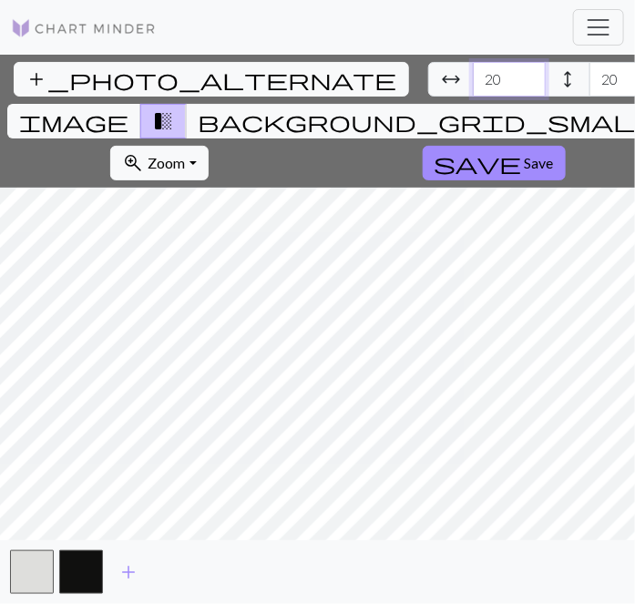
drag, startPoint x: 158, startPoint y: 81, endPoint x: 148, endPoint y: 83, distance: 10.2
click at [473, 83] on input "20" at bounding box center [509, 79] width 73 height 35
click at [473, 78] on input "20" at bounding box center [509, 79] width 73 height 35
click at [473, 86] on input "20" at bounding box center [509, 79] width 73 height 35
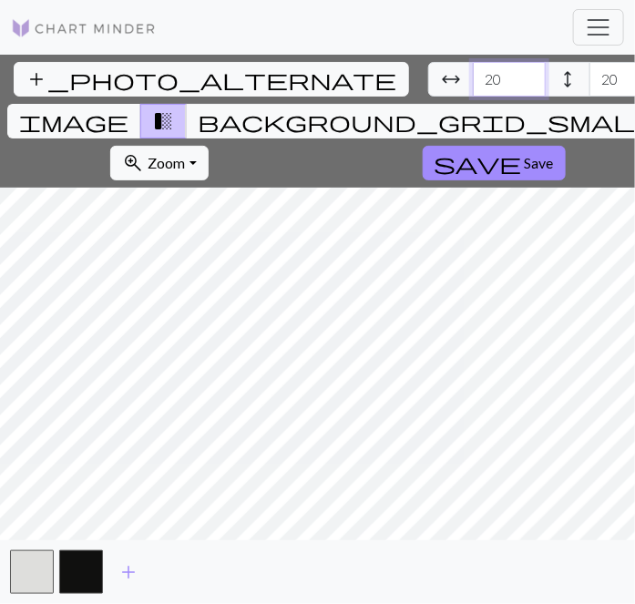
type input "2"
type input "40"
click at [590, 76] on input "20" at bounding box center [626, 79] width 73 height 35
type input "2"
click at [506, 554] on div "add_photo_alternate Change image arrow_range Width 40 height Height 40 image tr…" at bounding box center [317, 330] width 635 height 550
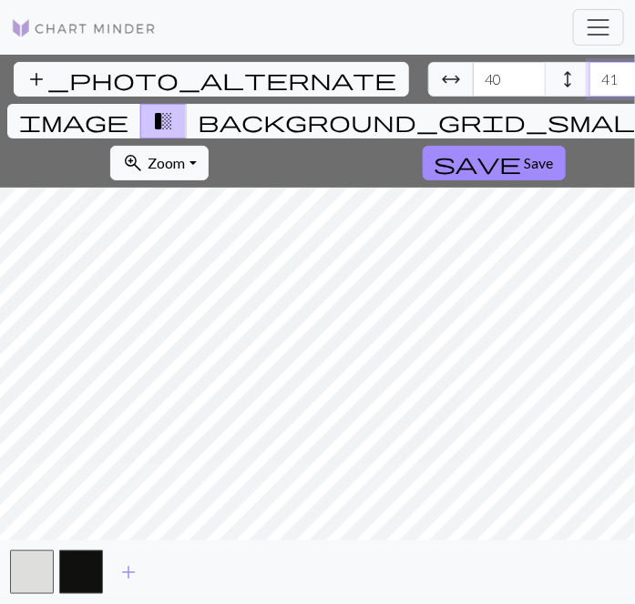
click at [590, 71] on input "41" at bounding box center [626, 79] width 73 height 35
click at [590, 71] on input "42" at bounding box center [626, 79] width 73 height 35
click at [590, 71] on input "43" at bounding box center [626, 79] width 73 height 35
click at [590, 71] on input "44" at bounding box center [626, 79] width 73 height 35
click at [590, 71] on input "45" at bounding box center [626, 79] width 73 height 35
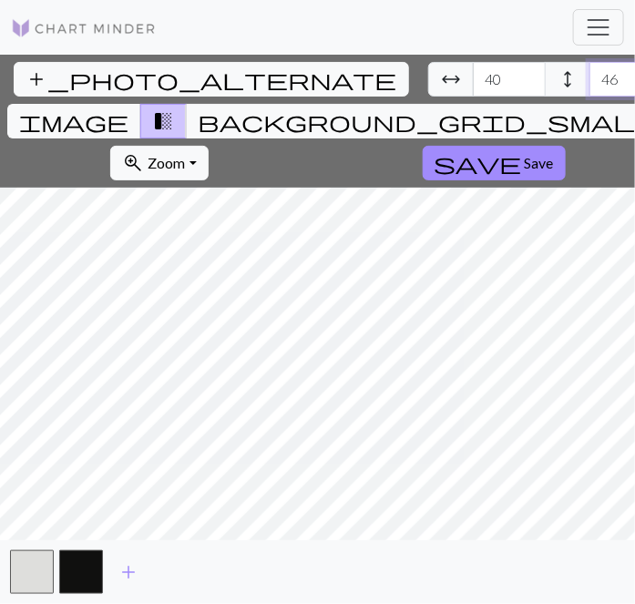
click at [590, 71] on input "46" at bounding box center [626, 79] width 73 height 35
type input "47"
click at [590, 71] on input "47" at bounding box center [626, 79] width 73 height 35
click at [473, 73] on input "41" at bounding box center [509, 79] width 73 height 35
click at [473, 73] on input "42" at bounding box center [509, 79] width 73 height 35
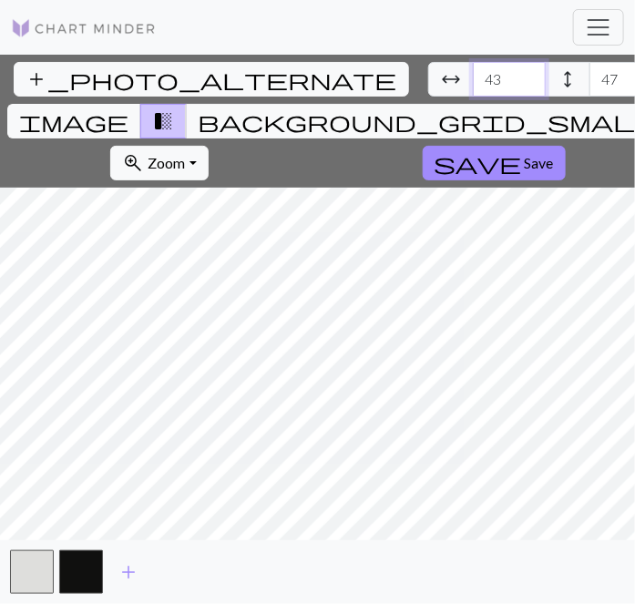
click at [473, 73] on input "43" at bounding box center [509, 79] width 73 height 35
click at [473, 73] on input "44" at bounding box center [509, 79] width 73 height 35
click at [473, 73] on input "45" at bounding box center [509, 79] width 73 height 35
click at [473, 73] on input "46" at bounding box center [509, 79] width 73 height 35
click at [473, 73] on input "47" at bounding box center [509, 79] width 73 height 35
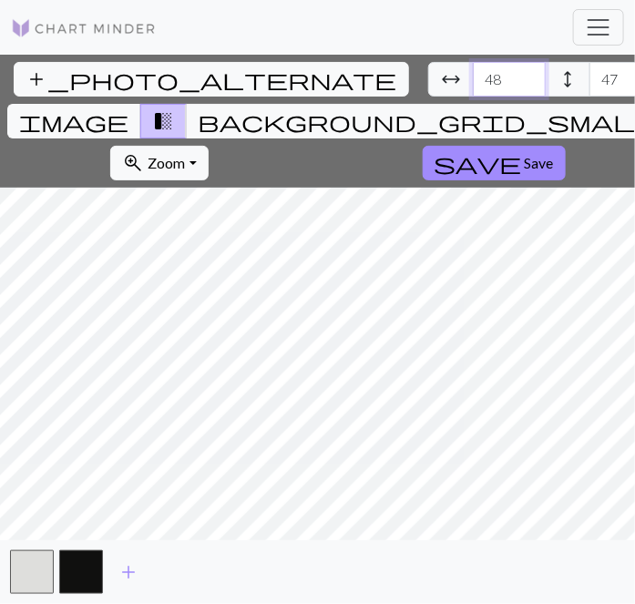
click at [473, 73] on input "48" at bounding box center [509, 79] width 73 height 35
click at [473, 73] on input "49" at bounding box center [509, 79] width 73 height 35
click at [473, 73] on input "50" at bounding box center [509, 79] width 73 height 35
click at [473, 73] on input "51" at bounding box center [509, 79] width 73 height 35
click at [473, 73] on input "52" at bounding box center [509, 79] width 73 height 35
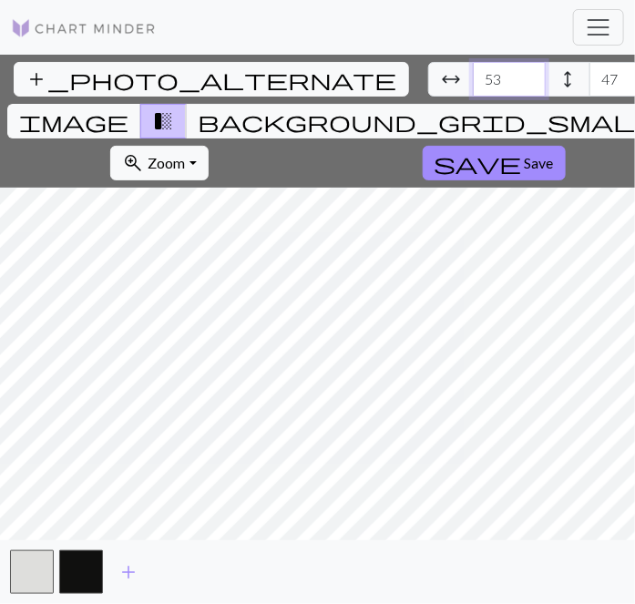
click at [473, 73] on input "53" at bounding box center [509, 79] width 73 height 35
click at [473, 73] on input "54" at bounding box center [509, 79] width 73 height 35
click at [473, 72] on input "55" at bounding box center [509, 79] width 73 height 35
click at [473, 72] on input "56" at bounding box center [509, 79] width 73 height 35
click at [473, 72] on input "57" at bounding box center [509, 79] width 73 height 35
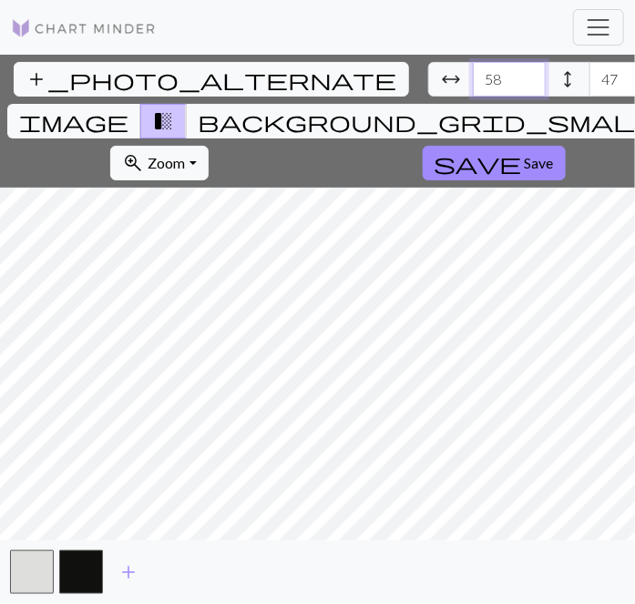
click at [473, 72] on input "58" at bounding box center [509, 79] width 73 height 35
click at [473, 72] on input "59" at bounding box center [509, 79] width 73 height 35
type input "60"
click at [473, 72] on input "60" at bounding box center [509, 79] width 73 height 35
click at [130, 568] on span "add" at bounding box center [129, 573] width 22 height 26
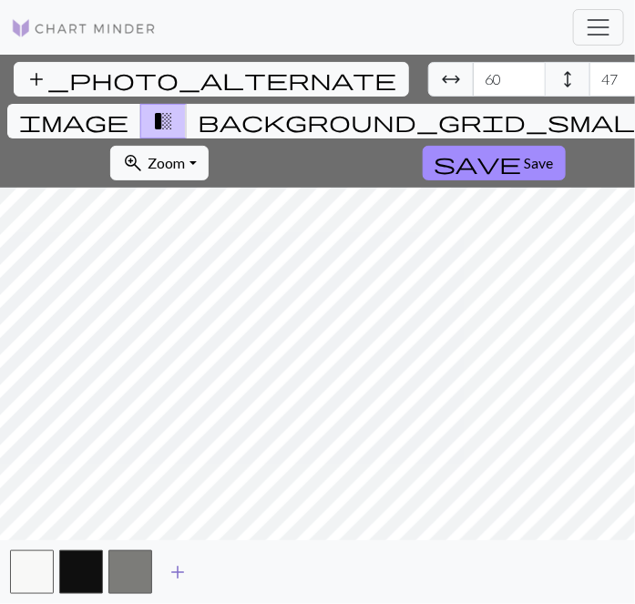
click at [172, 571] on span "add" at bounding box center [178, 573] width 22 height 26
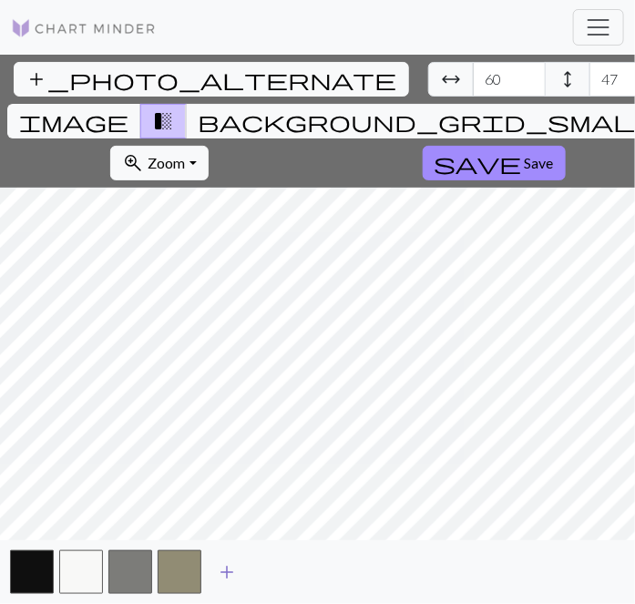
click at [232, 572] on span "add" at bounding box center [227, 573] width 22 height 26
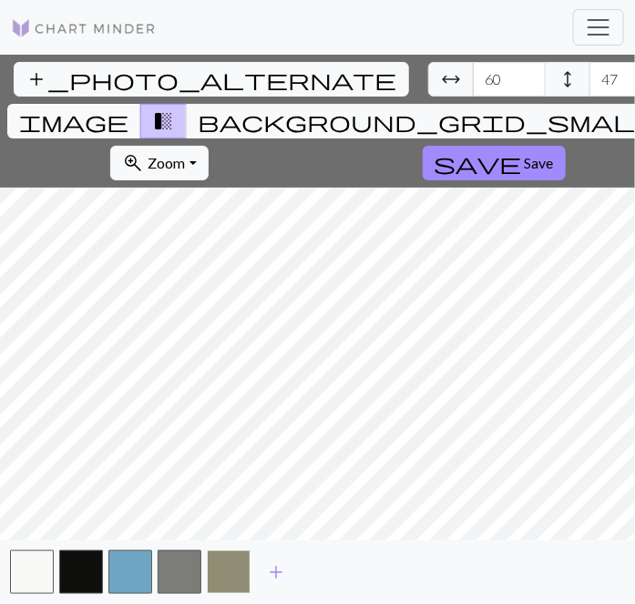
click at [232, 576] on button "button" at bounding box center [229, 572] width 44 height 44
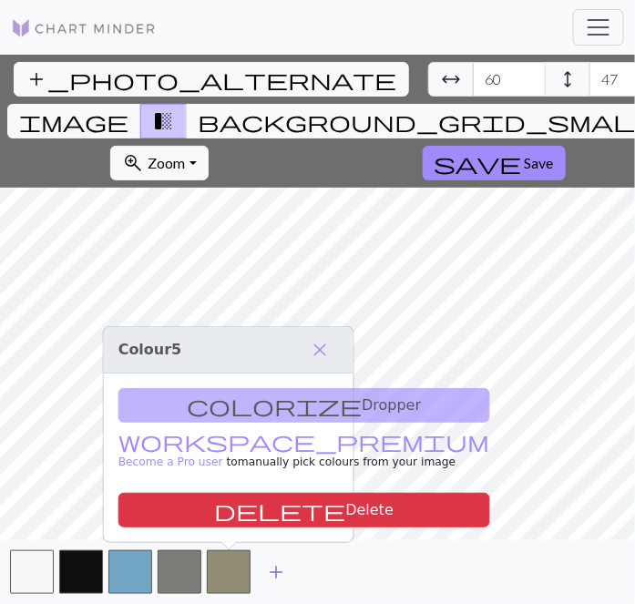
click at [284, 566] on span "add" at bounding box center [276, 573] width 22 height 26
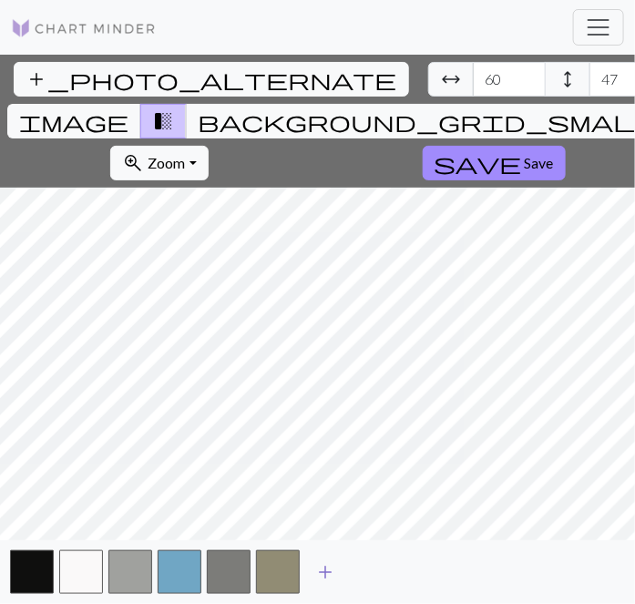
click at [343, 571] on button "add" at bounding box center [326, 572] width 46 height 35
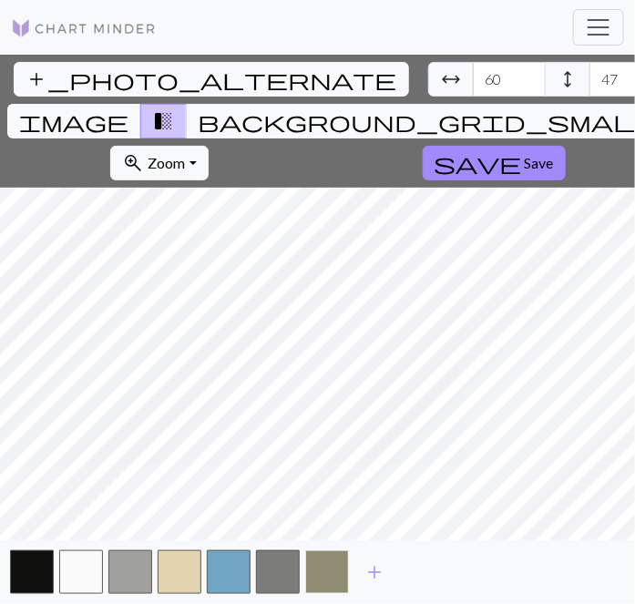
click at [332, 574] on button "button" at bounding box center [327, 572] width 44 height 44
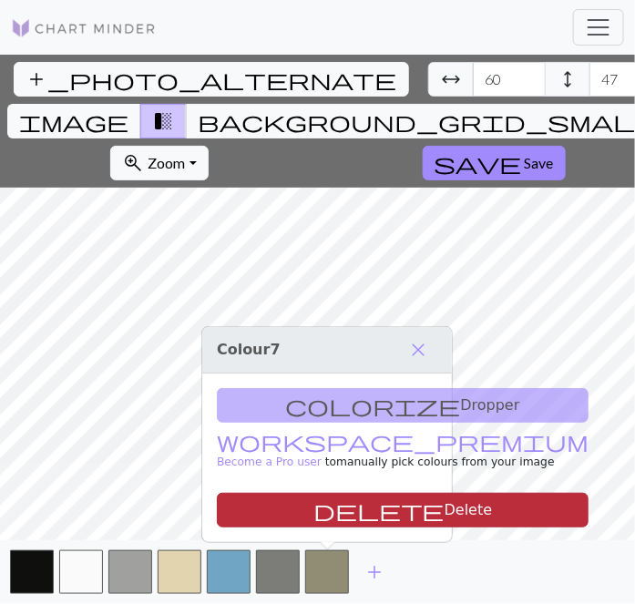
click at [381, 512] on button "delete Delete" at bounding box center [403, 510] width 372 height 35
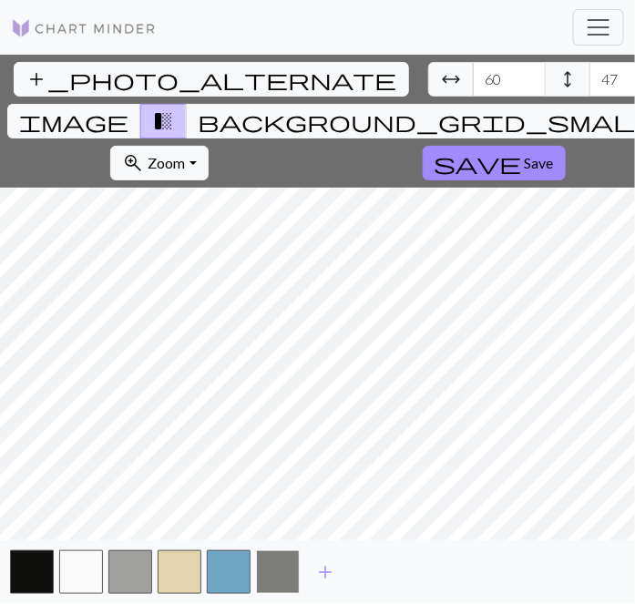
click at [283, 573] on button "button" at bounding box center [278, 572] width 44 height 44
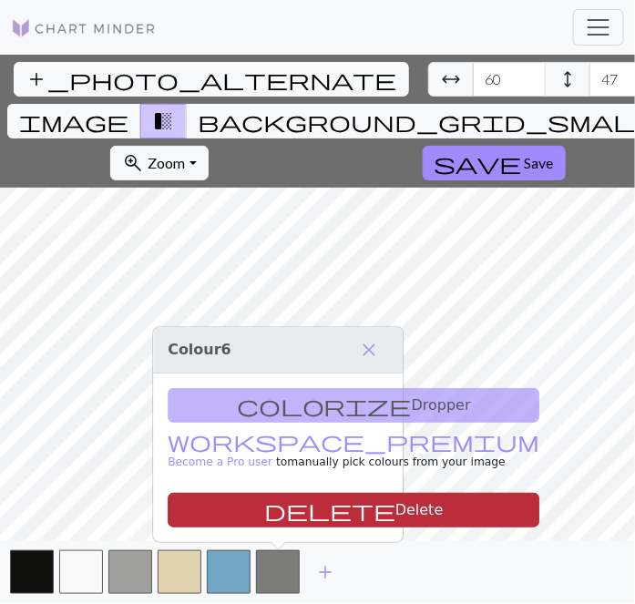
click at [323, 509] on button "delete Delete" at bounding box center [354, 510] width 372 height 35
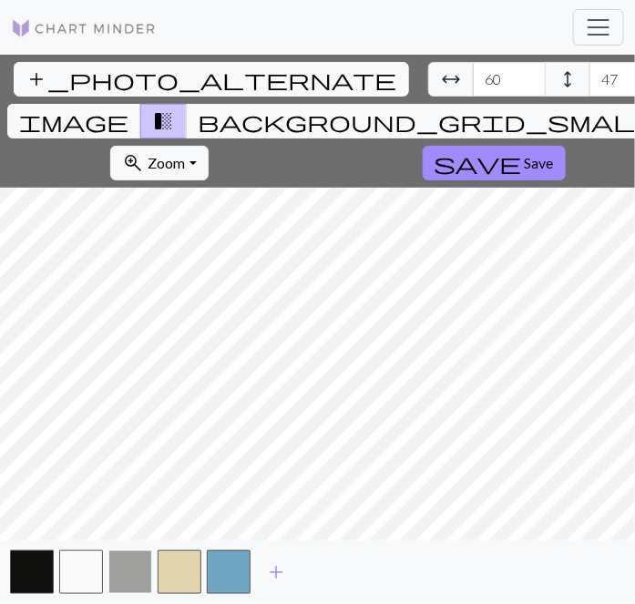
click at [126, 574] on button "button" at bounding box center [130, 572] width 44 height 44
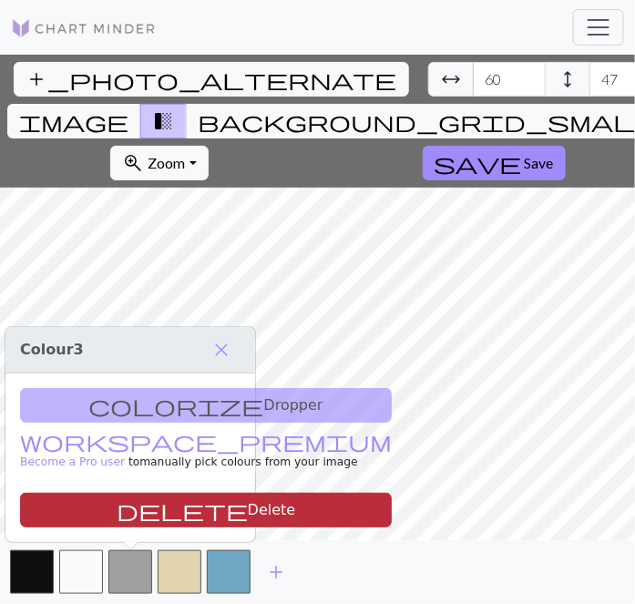
click at [150, 519] on button "delete Delete" at bounding box center [206, 510] width 372 height 35
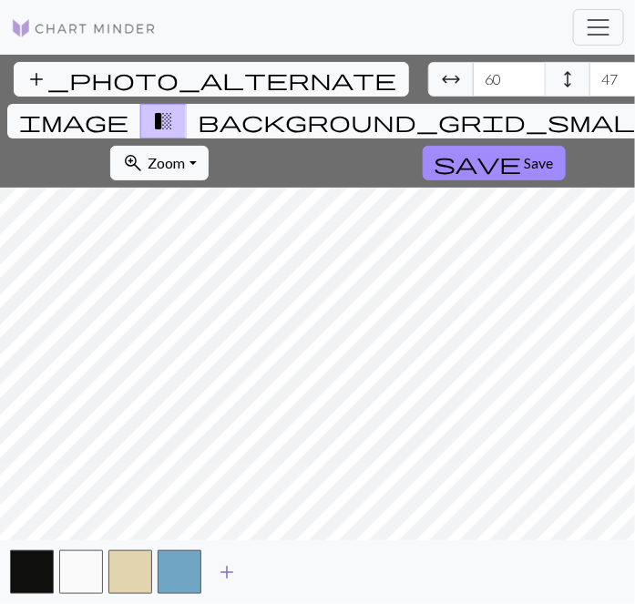
click at [223, 572] on span "add" at bounding box center [227, 573] width 22 height 26
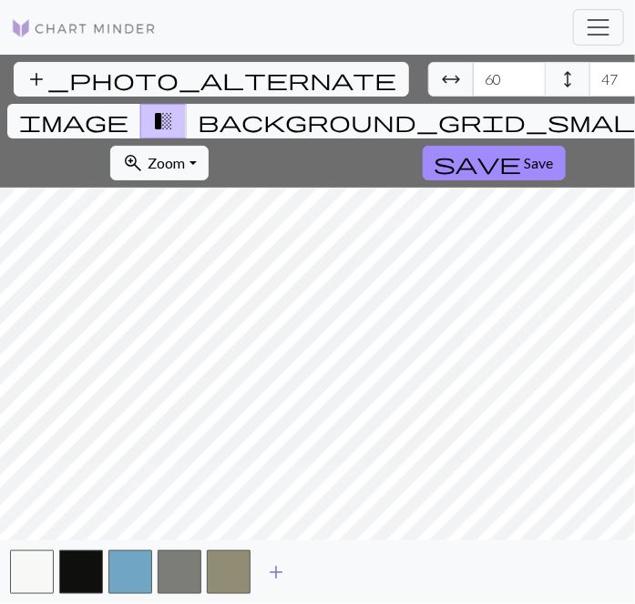
click at [279, 572] on span "add" at bounding box center [276, 573] width 22 height 26
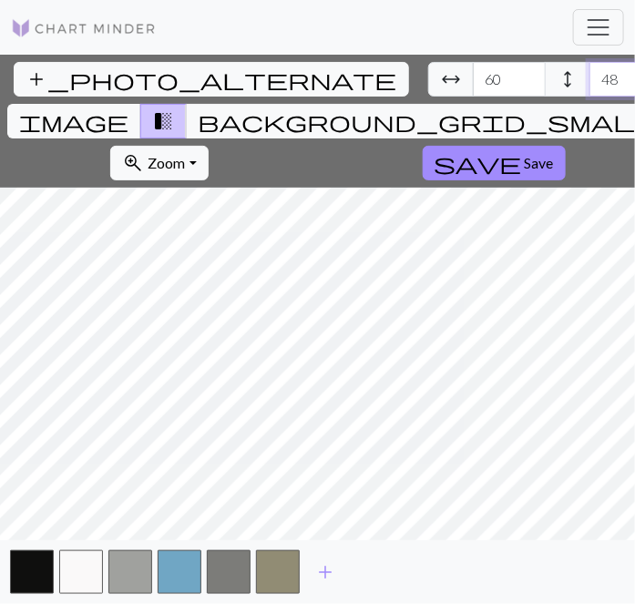
click at [590, 73] on input "48" at bounding box center [626, 79] width 73 height 35
click at [590, 73] on input "49" at bounding box center [626, 79] width 73 height 35
click at [590, 73] on input "50" at bounding box center [626, 79] width 73 height 35
click at [590, 73] on input "51" at bounding box center [626, 79] width 73 height 35
click at [590, 73] on input "52" at bounding box center [626, 79] width 73 height 35
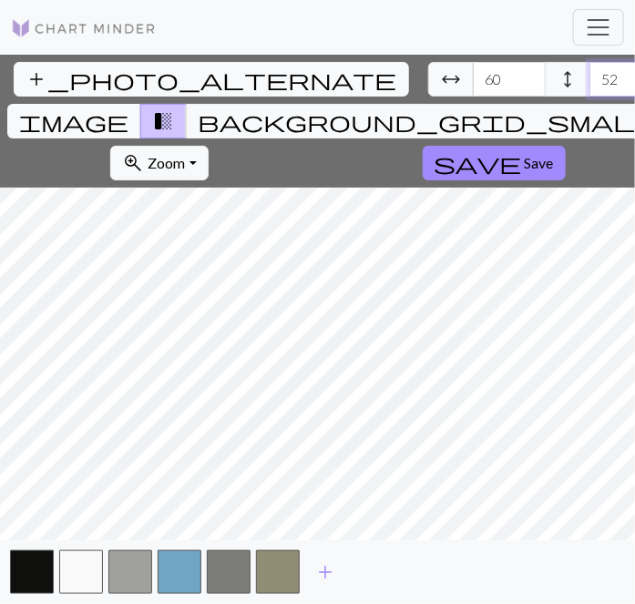
click at [590, 73] on input "53" at bounding box center [626, 79] width 73 height 35
click at [590, 73] on input "54" at bounding box center [626, 79] width 73 height 35
click at [590, 73] on input "55" at bounding box center [626, 79] width 73 height 35
click at [590, 73] on input "56" at bounding box center [626, 79] width 73 height 35
click at [590, 73] on input "57" at bounding box center [626, 79] width 73 height 35
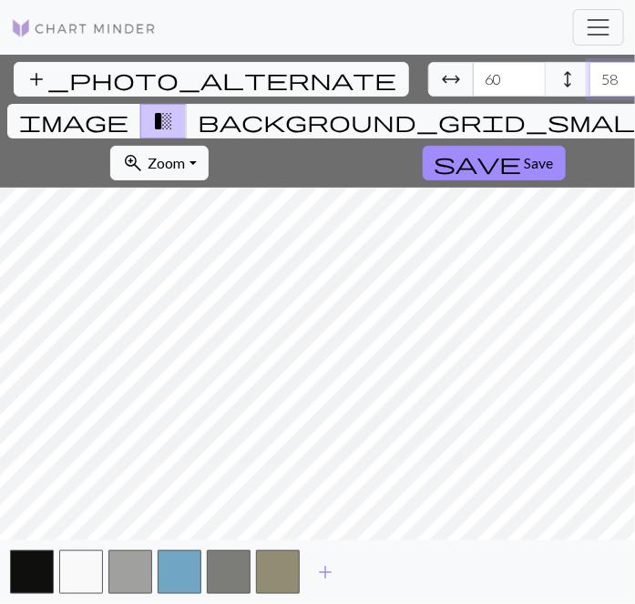
click at [590, 73] on input "58" at bounding box center [626, 79] width 73 height 35
click at [590, 73] on input "59" at bounding box center [626, 79] width 73 height 35
click at [590, 73] on input "60" at bounding box center [626, 79] width 73 height 35
click at [590, 73] on input "61" at bounding box center [626, 79] width 73 height 35
type input "60"
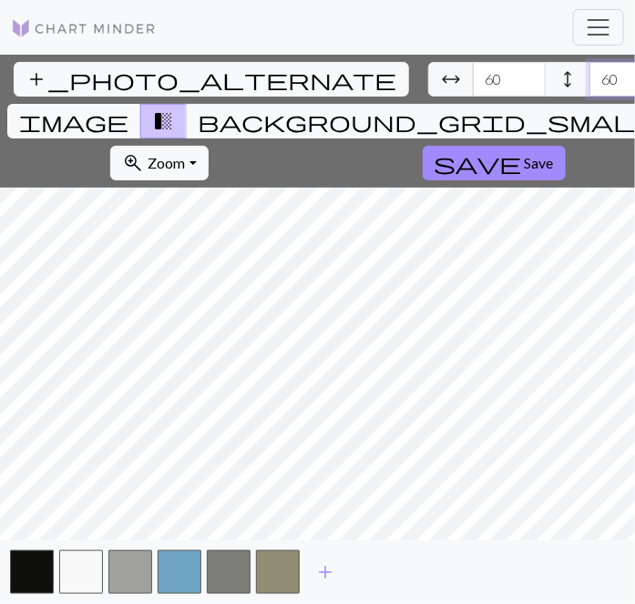
click at [590, 84] on input "60" at bounding box center [626, 79] width 73 height 35
click at [473, 76] on input "61" at bounding box center [509, 79] width 73 height 35
click at [473, 76] on input "62" at bounding box center [509, 79] width 73 height 35
click at [473, 76] on input "63" at bounding box center [509, 79] width 73 height 35
click at [473, 76] on input "64" at bounding box center [509, 79] width 73 height 35
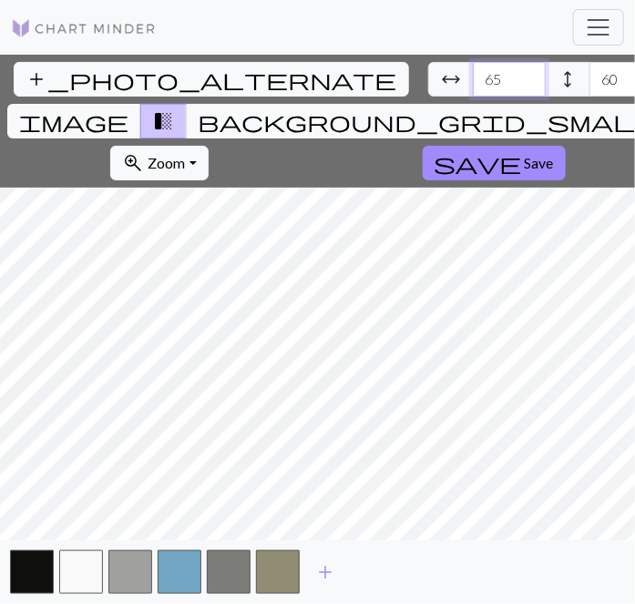
click at [473, 76] on input "65" at bounding box center [509, 79] width 73 height 35
click at [473, 76] on input "66" at bounding box center [509, 79] width 73 height 35
click at [473, 76] on input "67" at bounding box center [509, 79] width 73 height 35
click at [473, 76] on input "68" at bounding box center [509, 79] width 73 height 35
click at [473, 76] on input "69" at bounding box center [509, 79] width 73 height 35
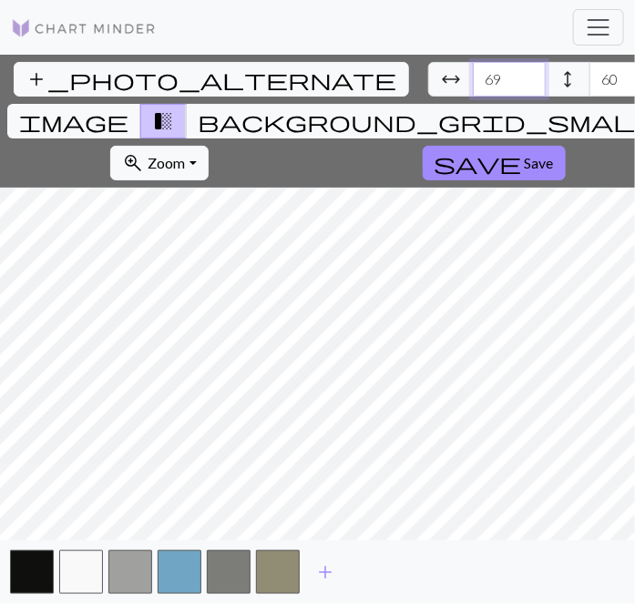
click at [473, 76] on input "70" at bounding box center [509, 79] width 73 height 35
click at [473, 76] on input "71" at bounding box center [509, 79] width 73 height 35
click at [473, 73] on input "72" at bounding box center [509, 79] width 73 height 35
click at [473, 73] on input "73" at bounding box center [509, 79] width 73 height 35
click at [473, 73] on input "74" at bounding box center [509, 79] width 73 height 35
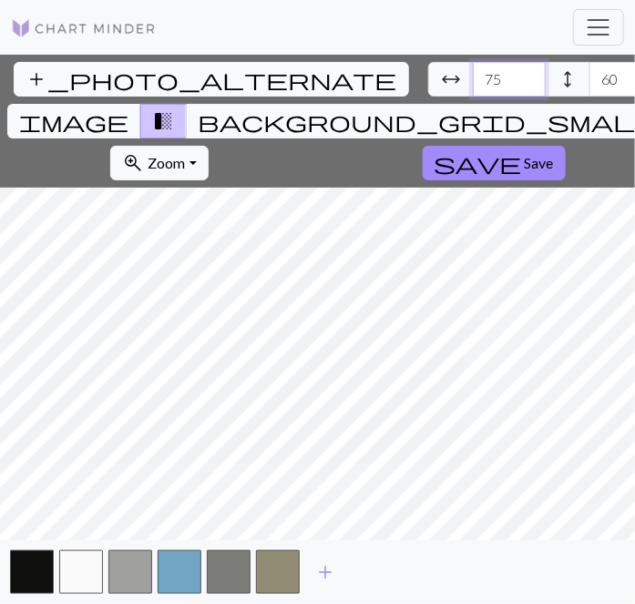
click at [473, 73] on input "75" at bounding box center [509, 79] width 73 height 35
click at [473, 73] on input "76" at bounding box center [509, 79] width 73 height 35
click at [473, 73] on input "77" at bounding box center [509, 79] width 73 height 35
click at [473, 73] on input "78" at bounding box center [509, 79] width 73 height 35
click at [473, 73] on input "79" at bounding box center [509, 79] width 73 height 35
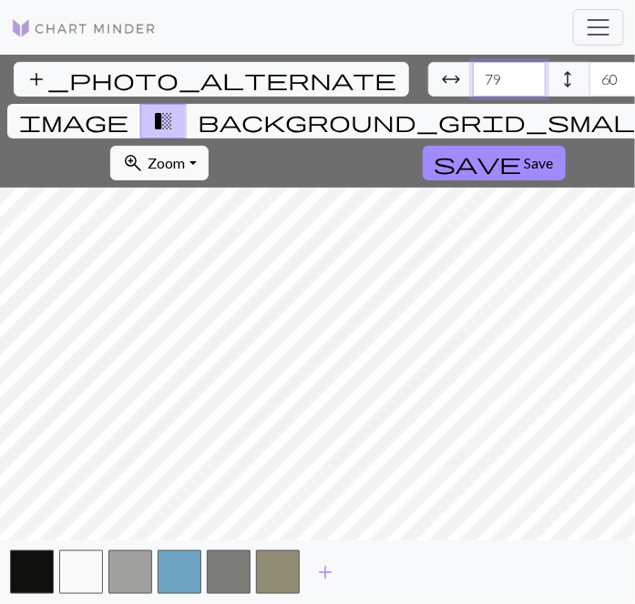
type input "80"
click at [473, 73] on input "80" at bounding box center [509, 79] width 73 height 35
click at [333, 571] on span "add" at bounding box center [325, 573] width 22 height 26
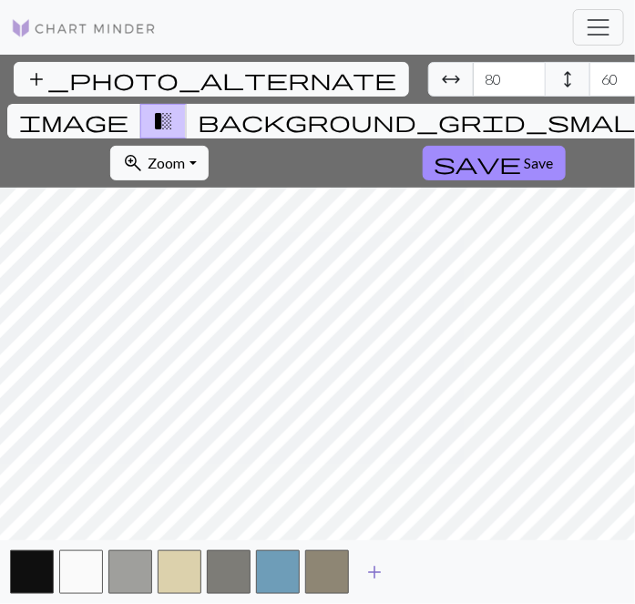
click at [376, 569] on span "add" at bounding box center [375, 573] width 22 height 26
click at [422, 568] on span "add" at bounding box center [424, 573] width 22 height 26
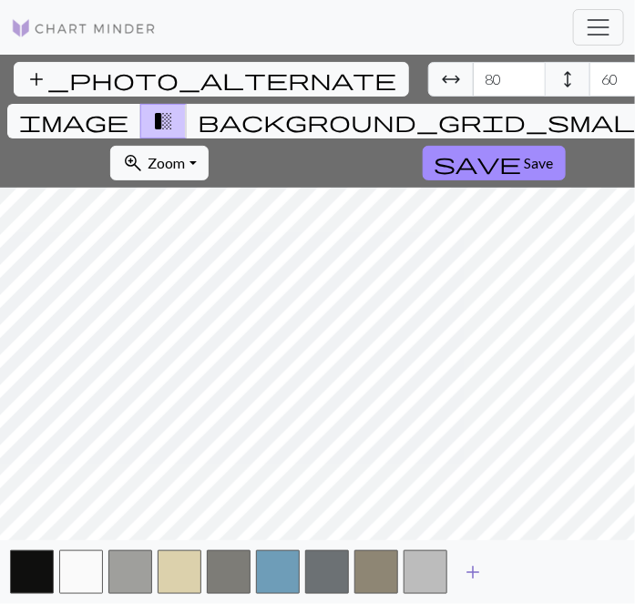
click at [467, 571] on span "add" at bounding box center [473, 573] width 22 height 26
click at [520, 569] on span "add" at bounding box center [522, 573] width 22 height 26
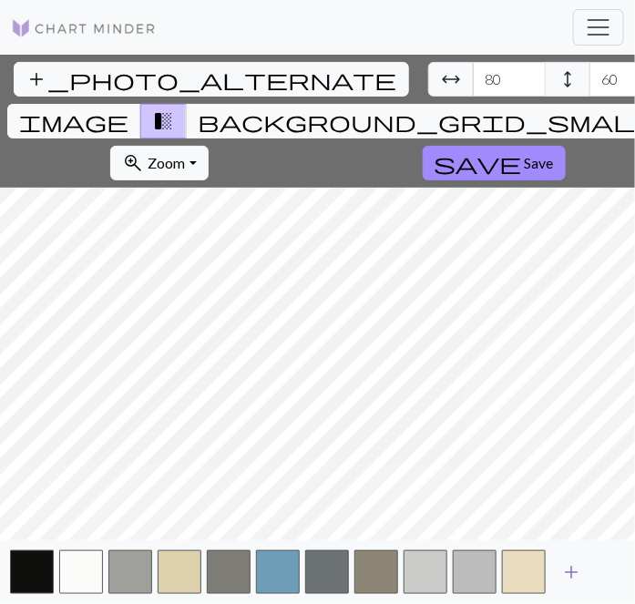
click at [562, 569] on span "add" at bounding box center [572, 573] width 22 height 26
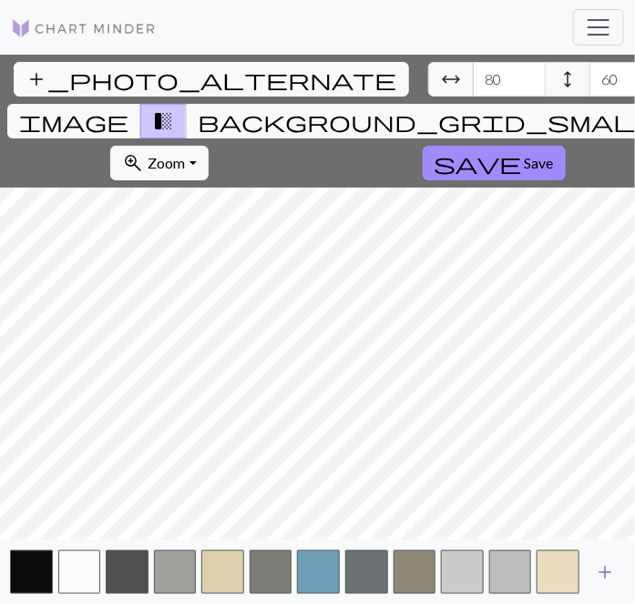
click at [607, 567] on span "add" at bounding box center [605, 573] width 22 height 26
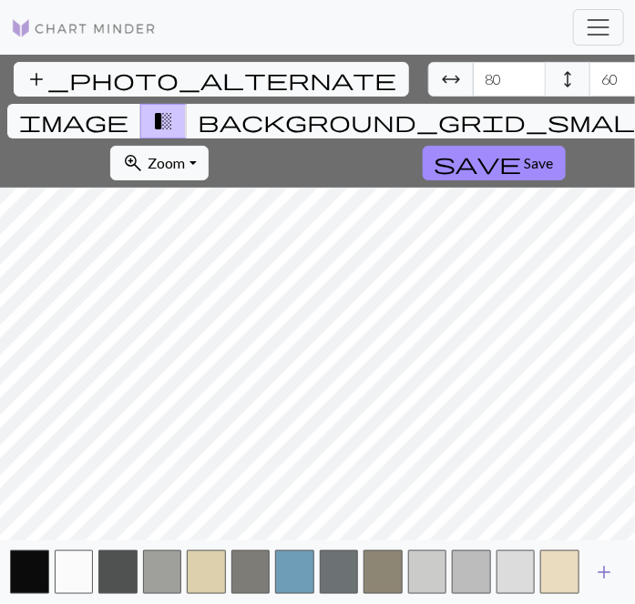
click at [608, 567] on span "add" at bounding box center [605, 573] width 22 height 26
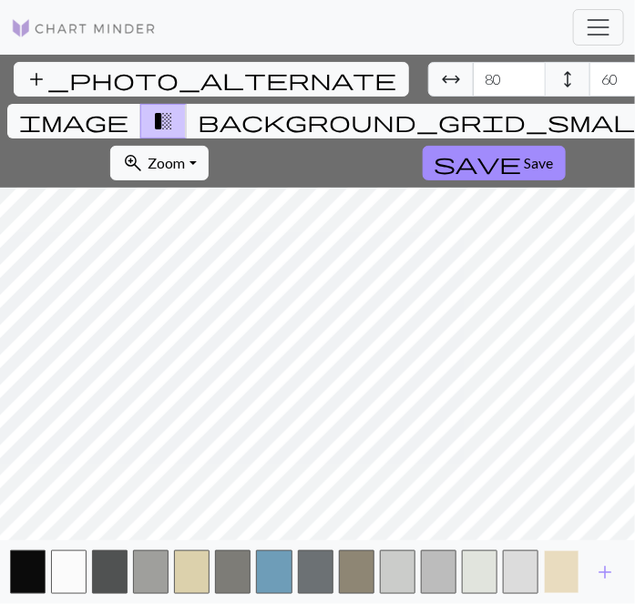
click at [557, 572] on button "button" at bounding box center [562, 572] width 36 height 44
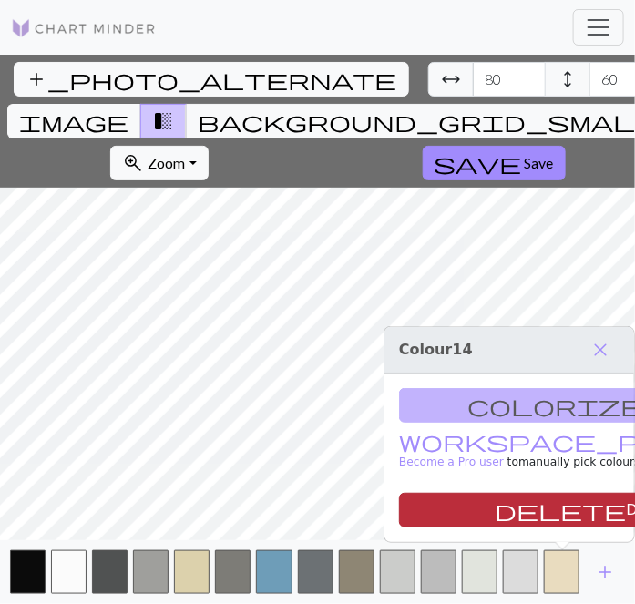
click at [540, 510] on button "delete Delete" at bounding box center [585, 510] width 372 height 35
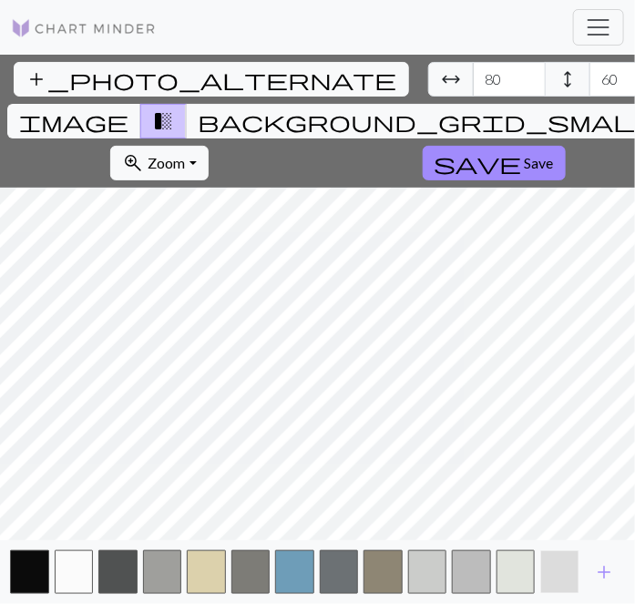
click at [555, 571] on button "button" at bounding box center [559, 572] width 39 height 44
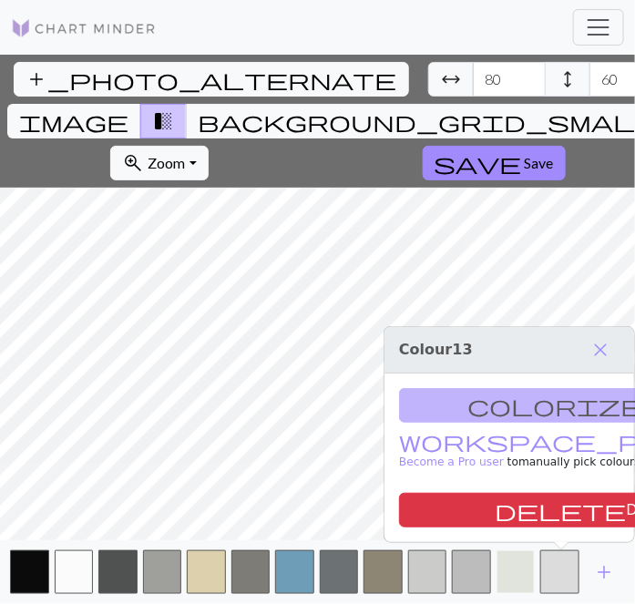
click at [524, 574] on button "button" at bounding box center [516, 572] width 39 height 44
click at [566, 576] on button "button" at bounding box center [559, 572] width 39 height 44
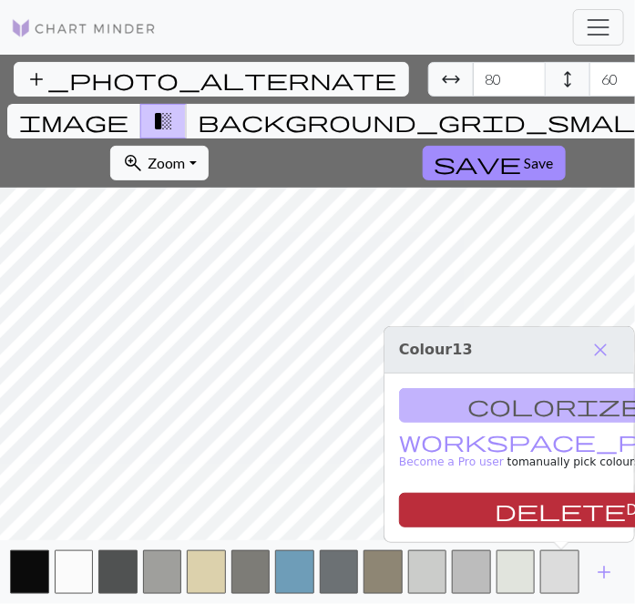
click at [544, 512] on button "delete Delete" at bounding box center [585, 510] width 372 height 35
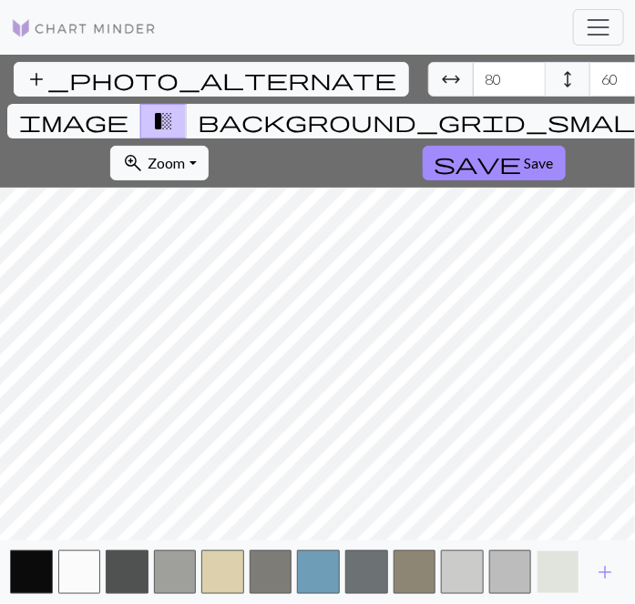
click at [567, 581] on button "button" at bounding box center [558, 572] width 43 height 44
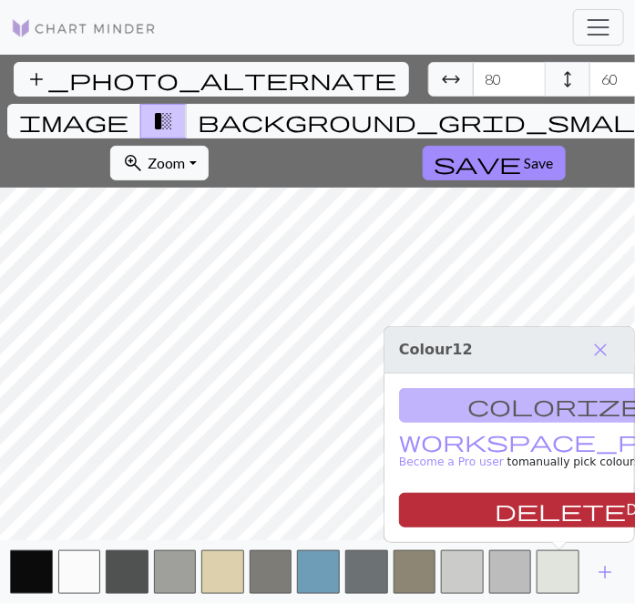
click at [551, 512] on button "delete Delete" at bounding box center [585, 510] width 372 height 35
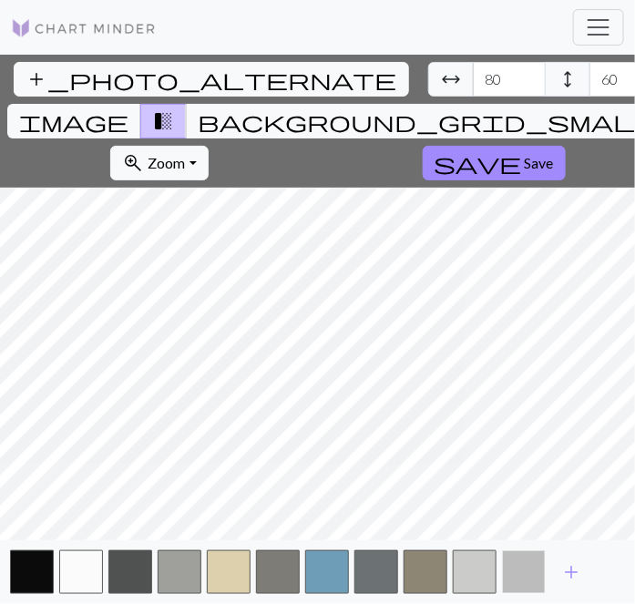
click at [532, 560] on button "button" at bounding box center [524, 572] width 44 height 44
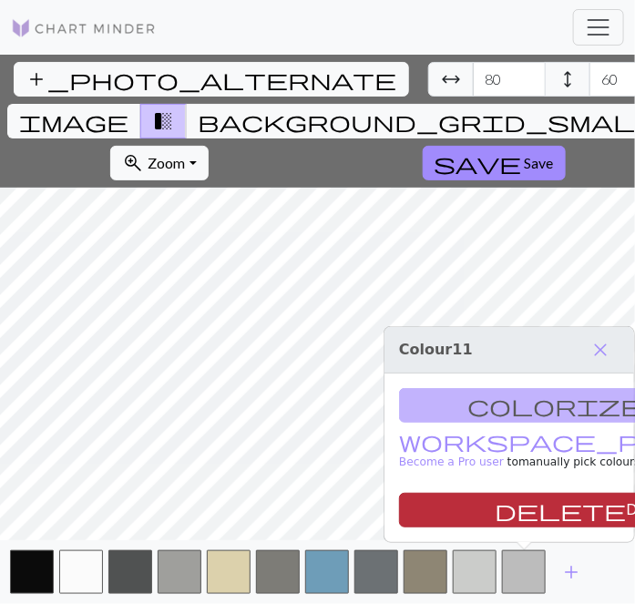
click at [539, 510] on button "delete Delete" at bounding box center [585, 510] width 372 height 35
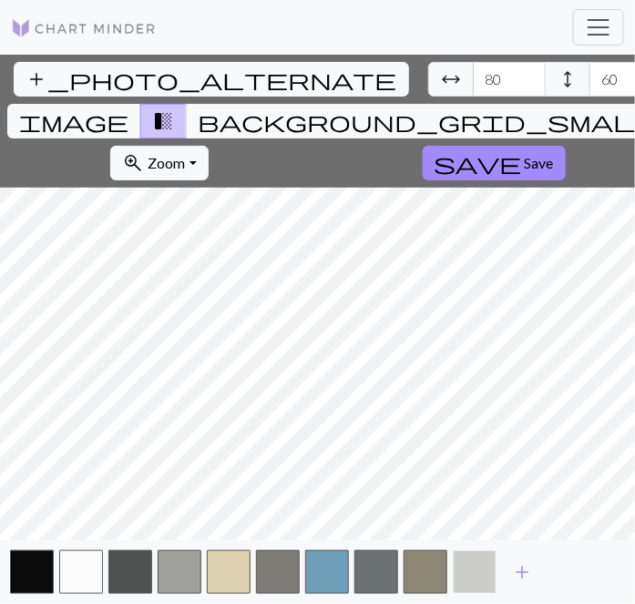
click at [487, 568] on button "button" at bounding box center [475, 572] width 44 height 44
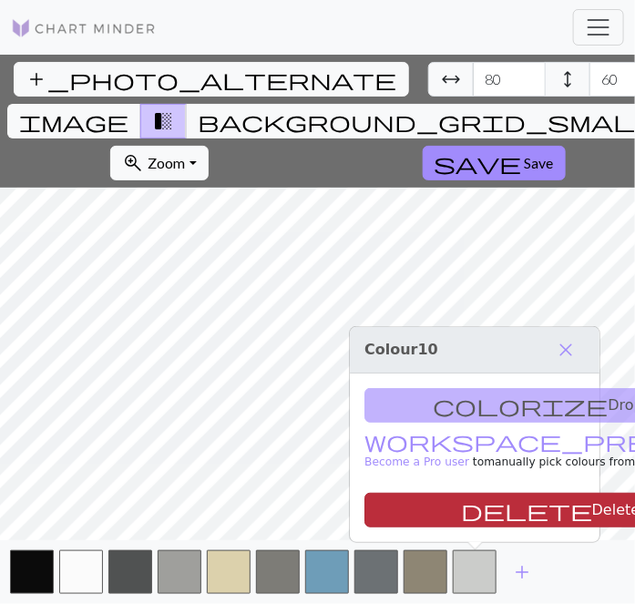
click at [525, 518] on button "delete Delete" at bounding box center [551, 510] width 372 height 35
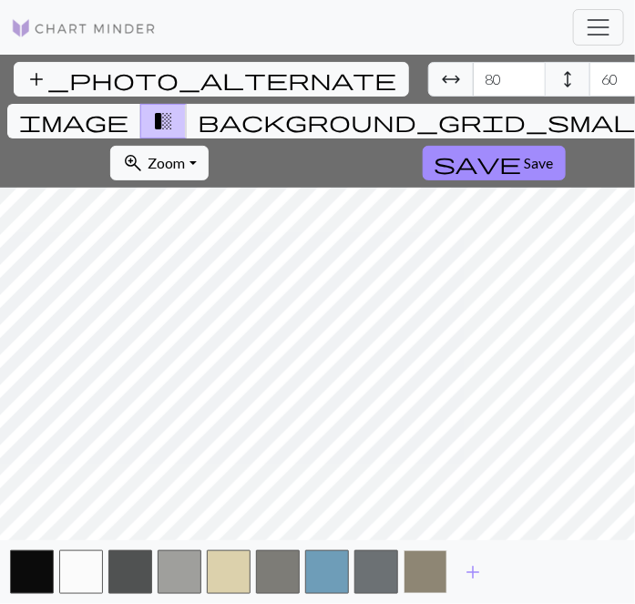
click at [434, 579] on button "button" at bounding box center [426, 572] width 44 height 44
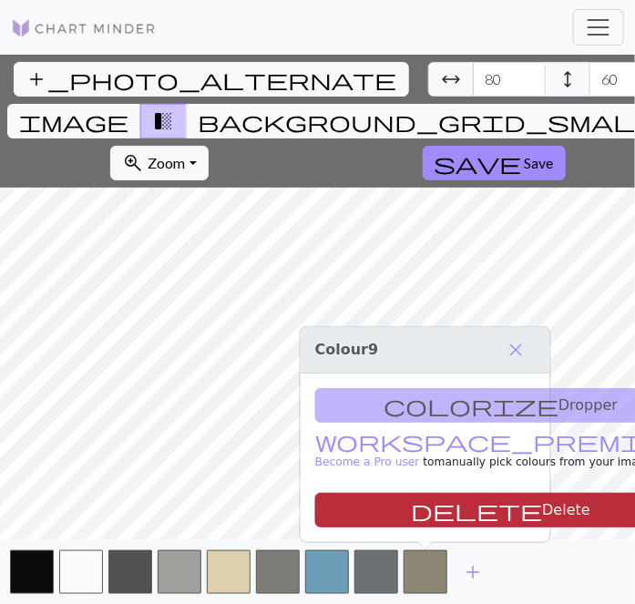
click at [496, 509] on button "delete Delete" at bounding box center [501, 510] width 372 height 35
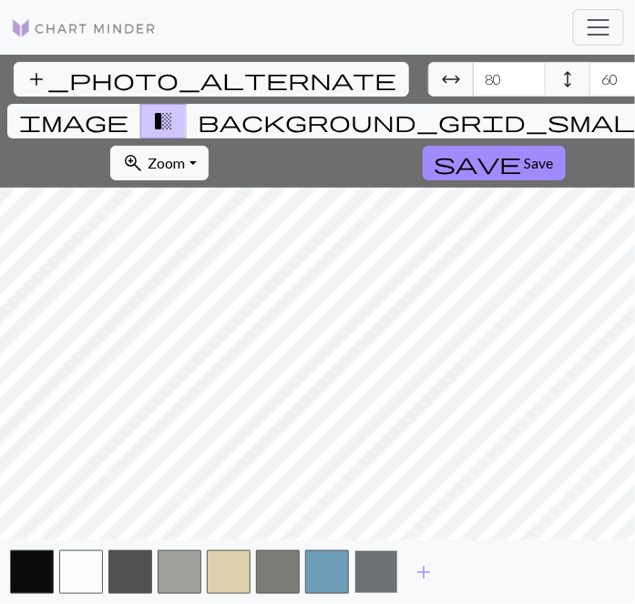
click at [381, 569] on button "button" at bounding box center [377, 572] width 44 height 44
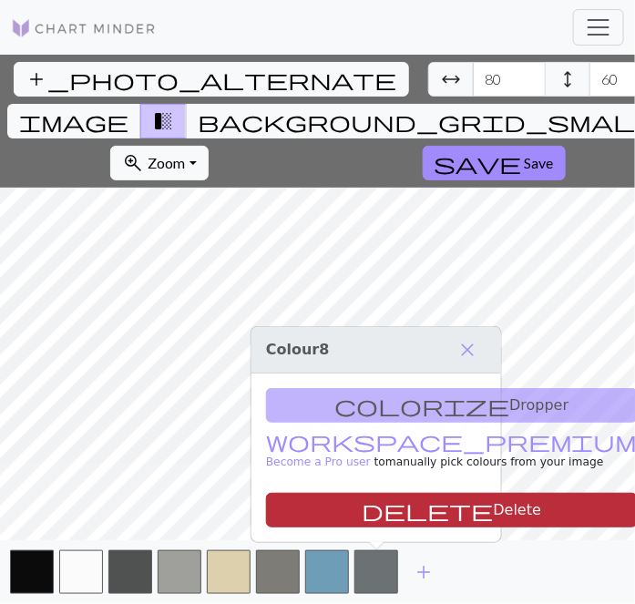
click at [458, 511] on button "delete Delete" at bounding box center [452, 510] width 372 height 35
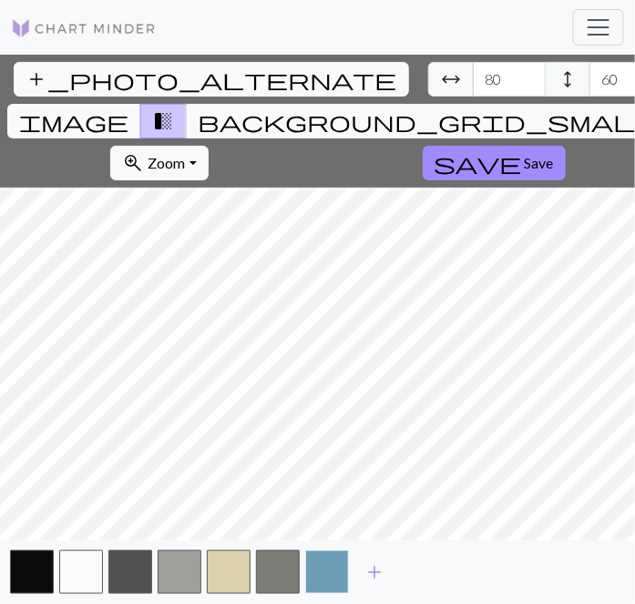
click at [335, 577] on button "button" at bounding box center [327, 572] width 44 height 44
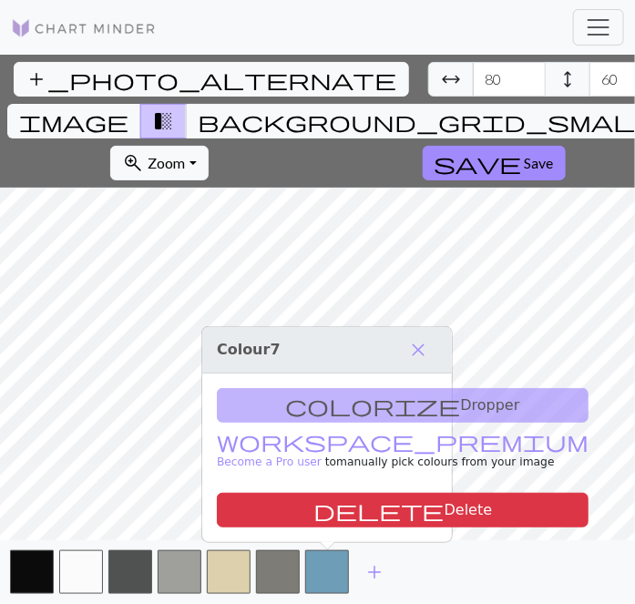
click at [524, 585] on div "add" at bounding box center [317, 572] width 635 height 64
click at [417, 344] on span "close" at bounding box center [418, 350] width 22 height 26
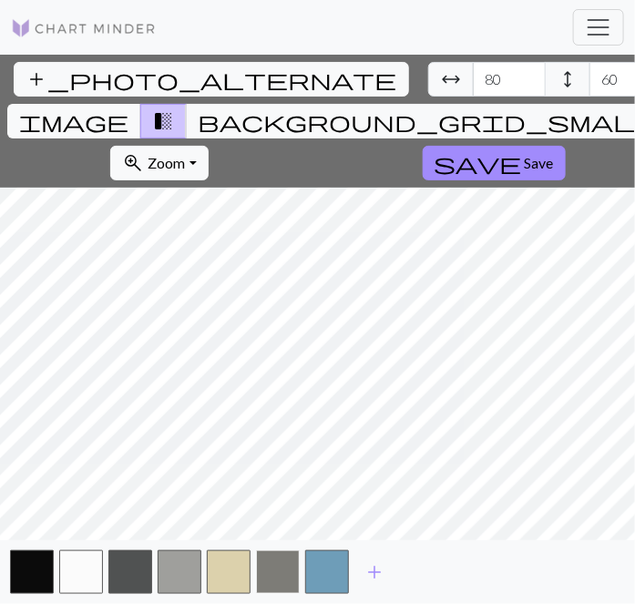
click at [269, 571] on button "button" at bounding box center [278, 572] width 44 height 44
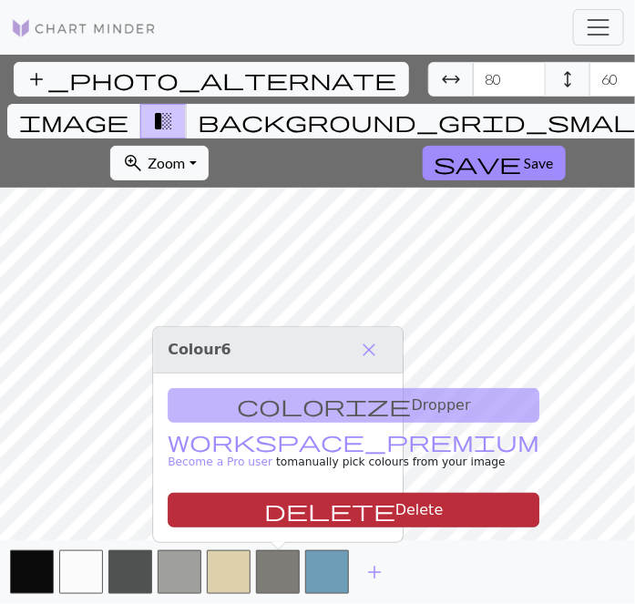
click at [334, 510] on button "delete Delete" at bounding box center [354, 510] width 372 height 35
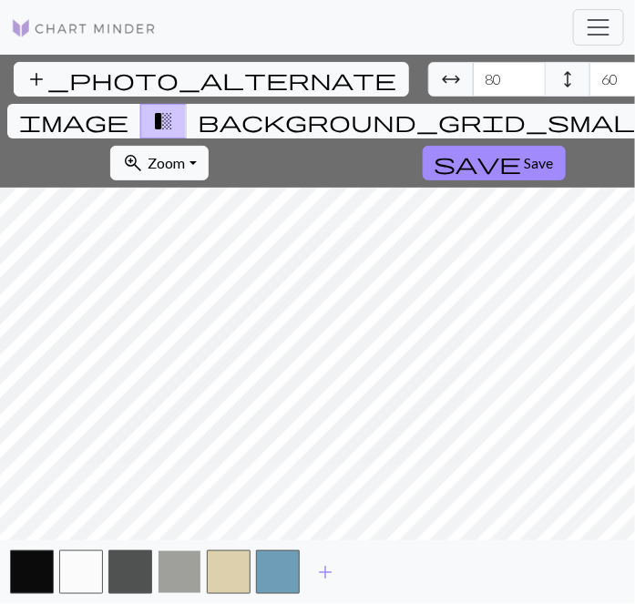
click at [172, 575] on button "button" at bounding box center [180, 572] width 44 height 44
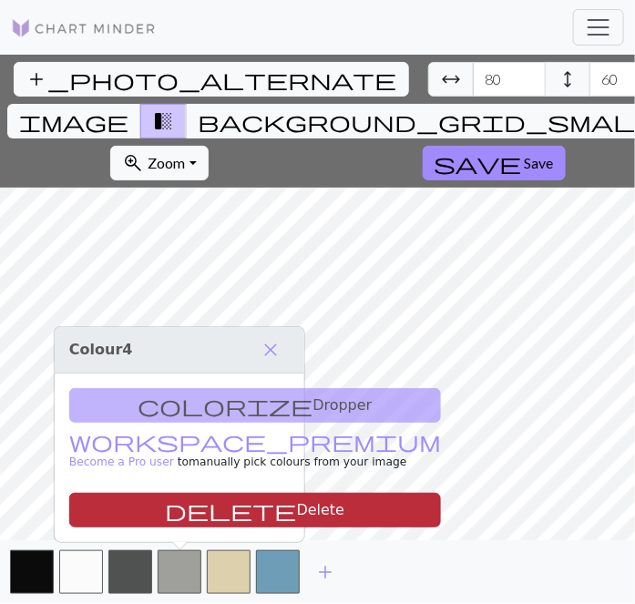
click at [242, 510] on button "delete Delete" at bounding box center [255, 510] width 372 height 35
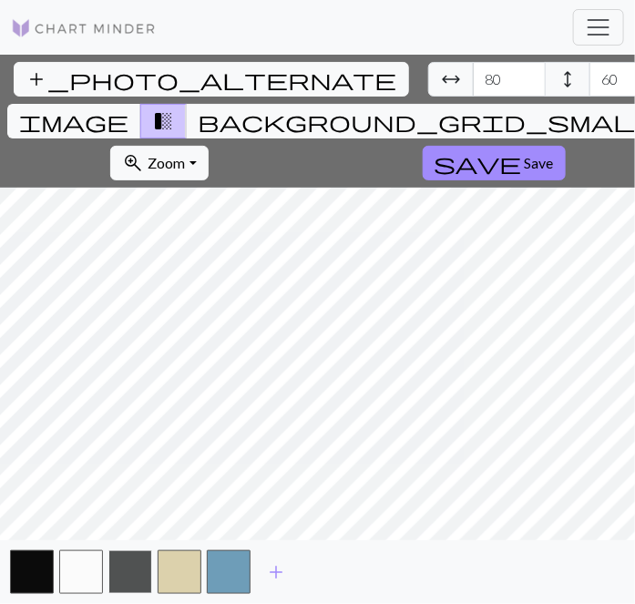
click at [133, 576] on button "button" at bounding box center [130, 572] width 44 height 44
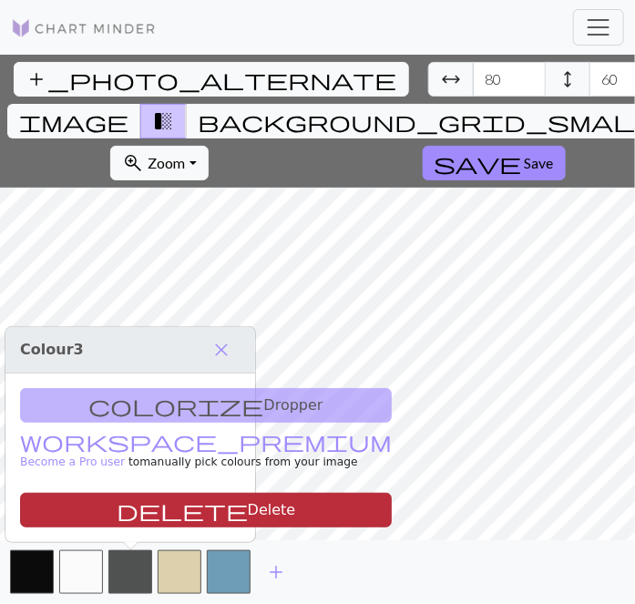
click at [196, 513] on button "delete Delete" at bounding box center [206, 510] width 372 height 35
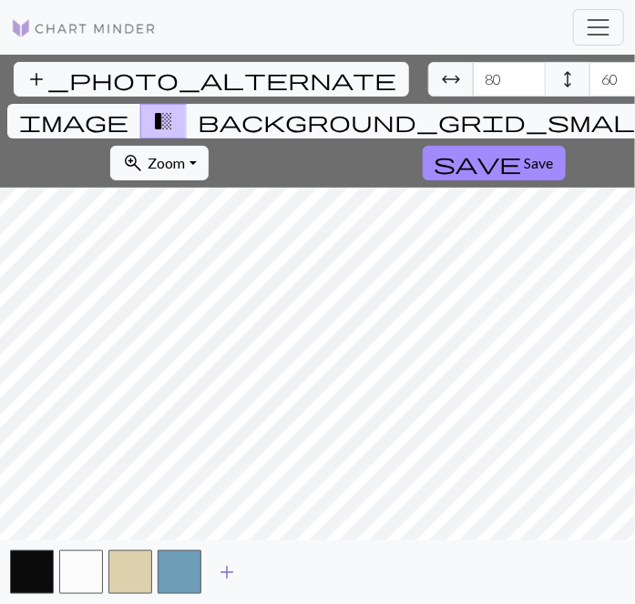
click at [230, 576] on span "add" at bounding box center [227, 573] width 22 height 26
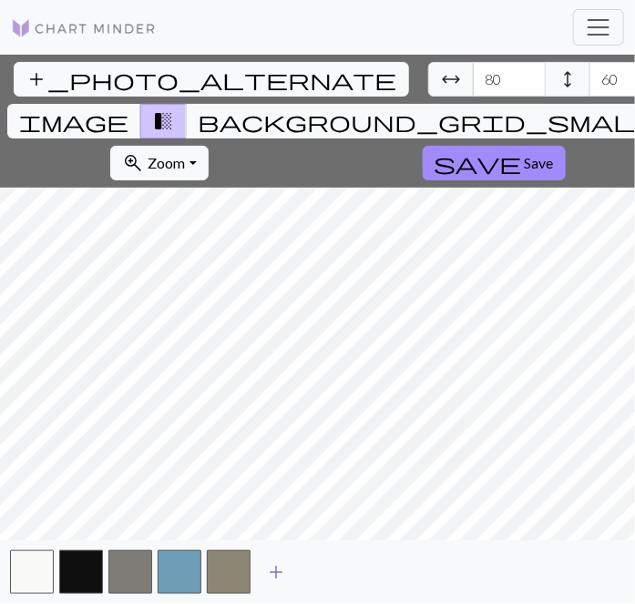
click at [281, 571] on span "add" at bounding box center [276, 573] width 22 height 26
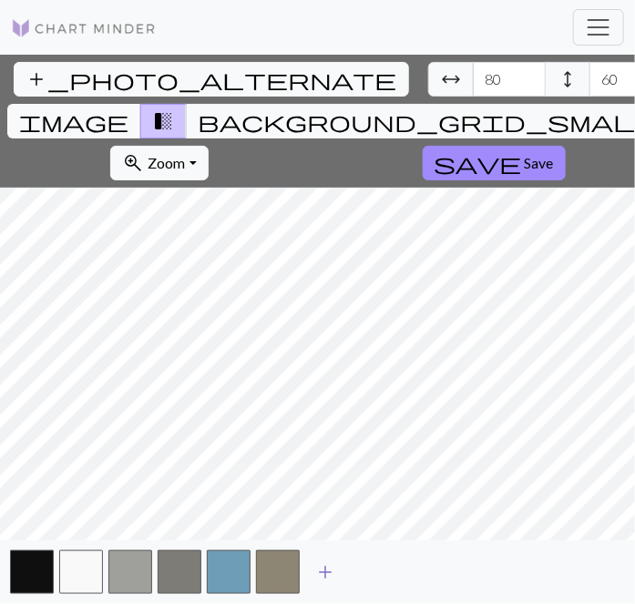
click at [325, 571] on span "add" at bounding box center [325, 573] width 22 height 26
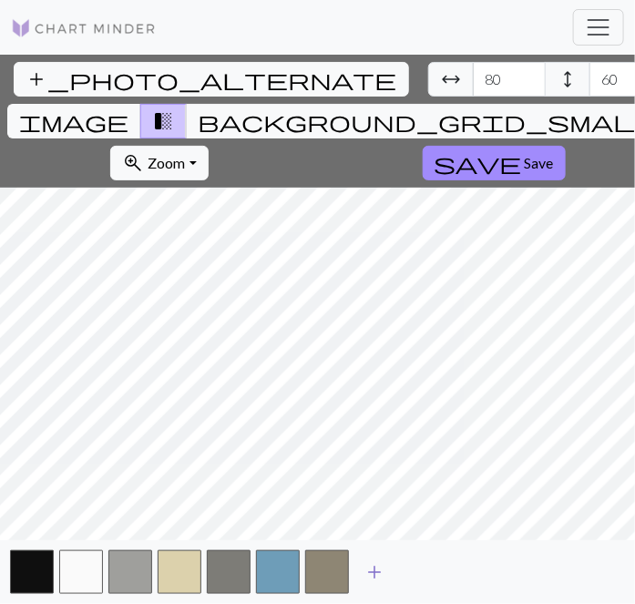
click at [374, 571] on span "add" at bounding box center [375, 573] width 22 height 26
click at [429, 571] on span "add" at bounding box center [424, 573] width 22 height 26
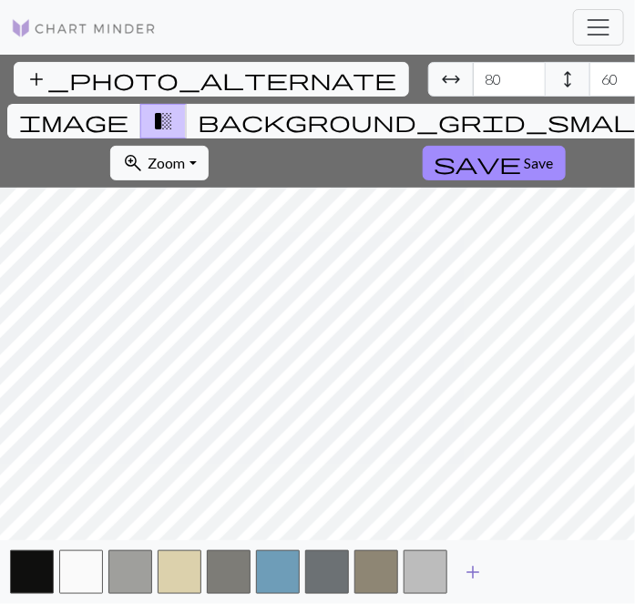
click at [470, 570] on span "add" at bounding box center [473, 573] width 22 height 26
click at [527, 570] on span "add" at bounding box center [522, 573] width 22 height 26
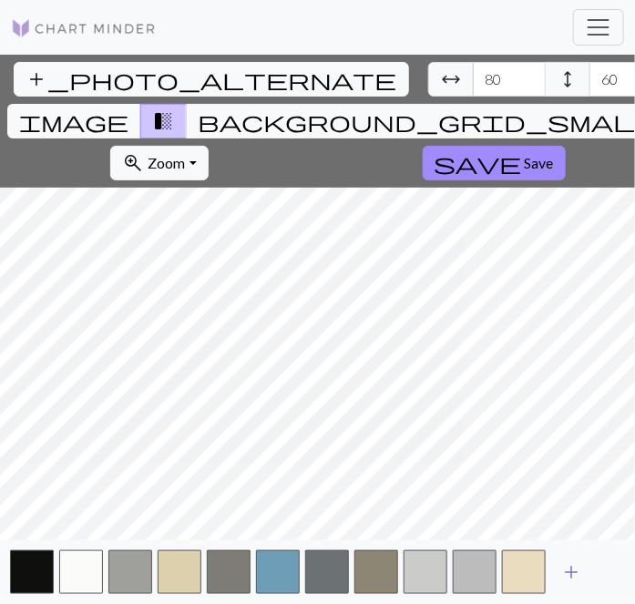
click at [588, 575] on button "add" at bounding box center [572, 572] width 46 height 35
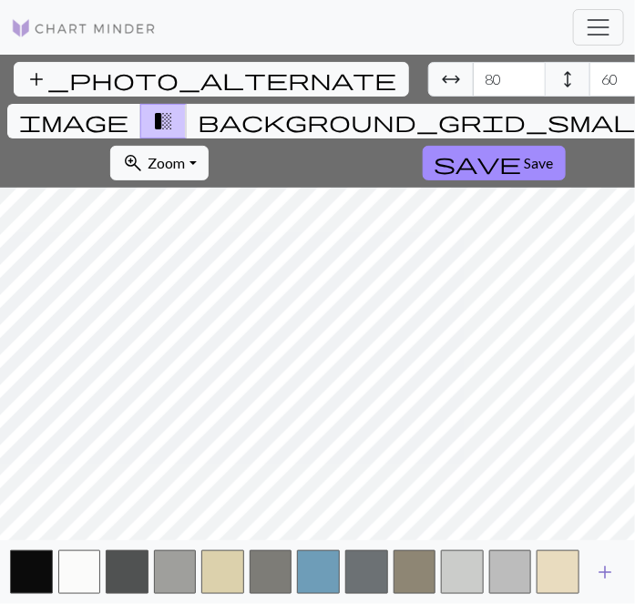
click at [608, 569] on span "add" at bounding box center [605, 573] width 22 height 26
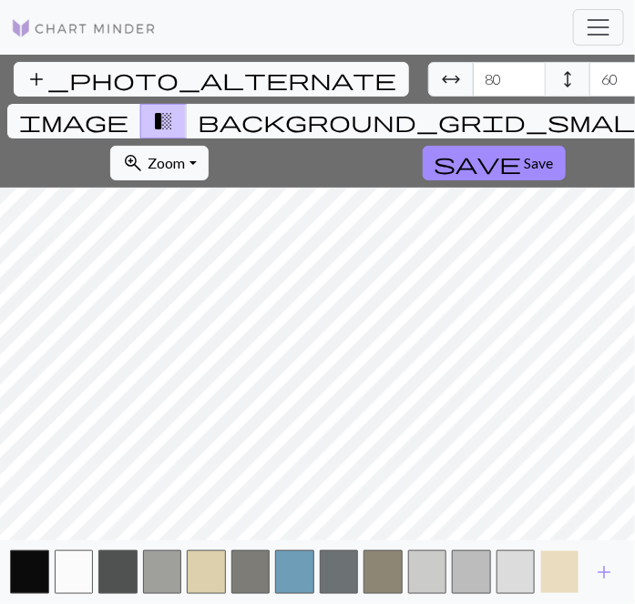
click at [556, 581] on button "button" at bounding box center [559, 572] width 39 height 44
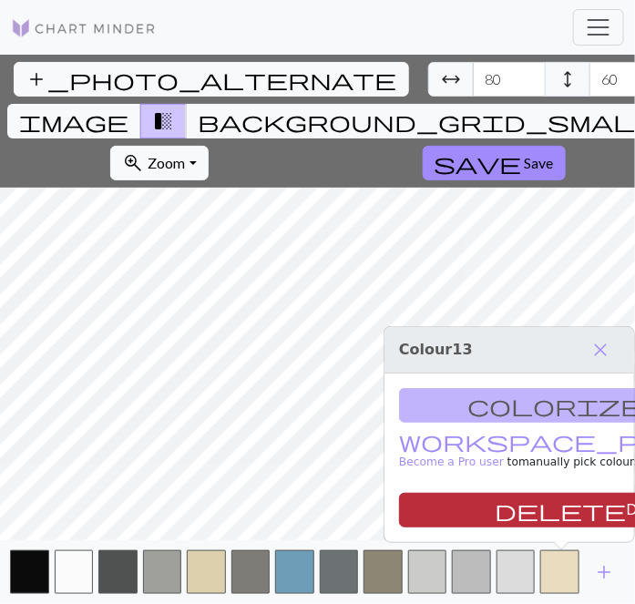
click at [512, 502] on button "delete Delete" at bounding box center [585, 510] width 372 height 35
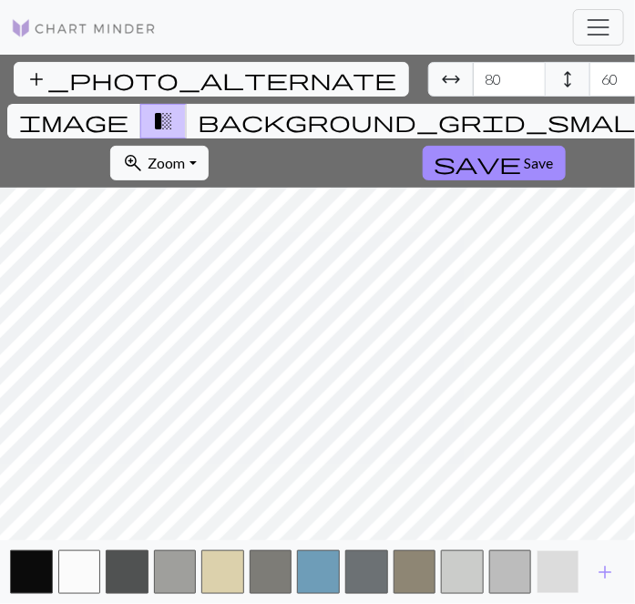
click at [554, 571] on button "button" at bounding box center [558, 572] width 43 height 44
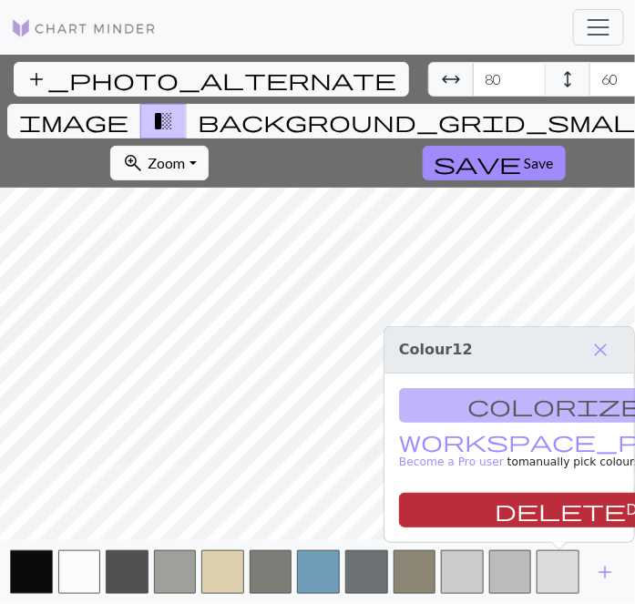
click at [550, 518] on button "delete Delete" at bounding box center [585, 510] width 372 height 35
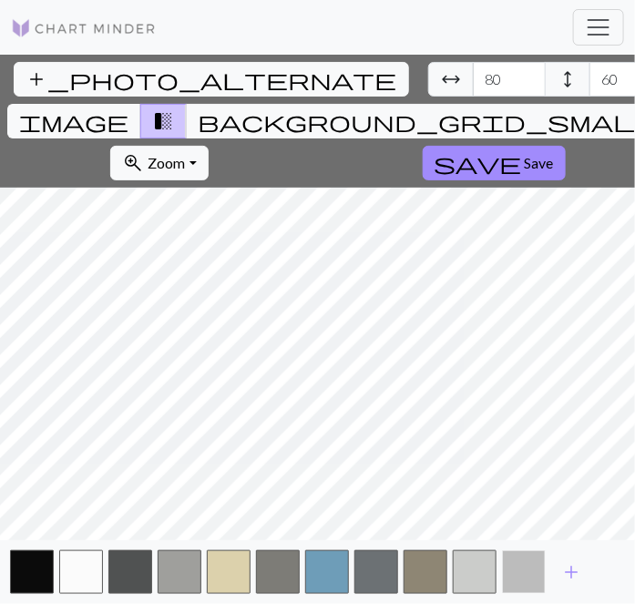
click at [525, 573] on button "button" at bounding box center [524, 572] width 44 height 44
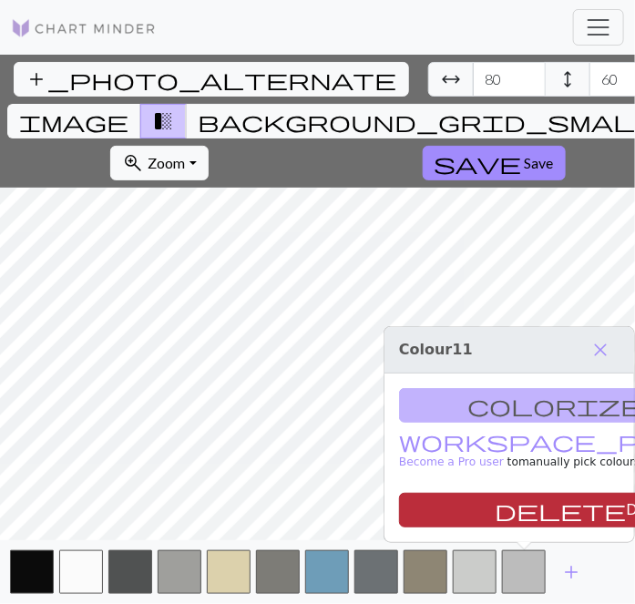
click at [529, 506] on button "delete Delete" at bounding box center [585, 510] width 372 height 35
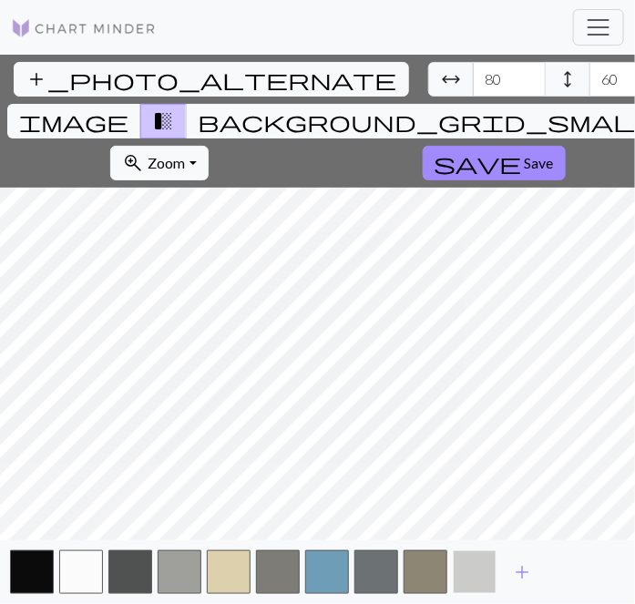
click at [481, 590] on button "button" at bounding box center [475, 572] width 44 height 44
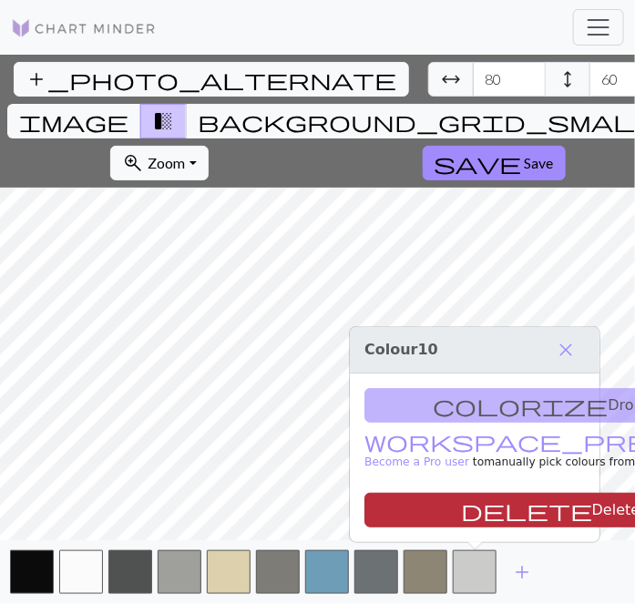
click at [494, 506] on button "delete Delete" at bounding box center [551, 510] width 372 height 35
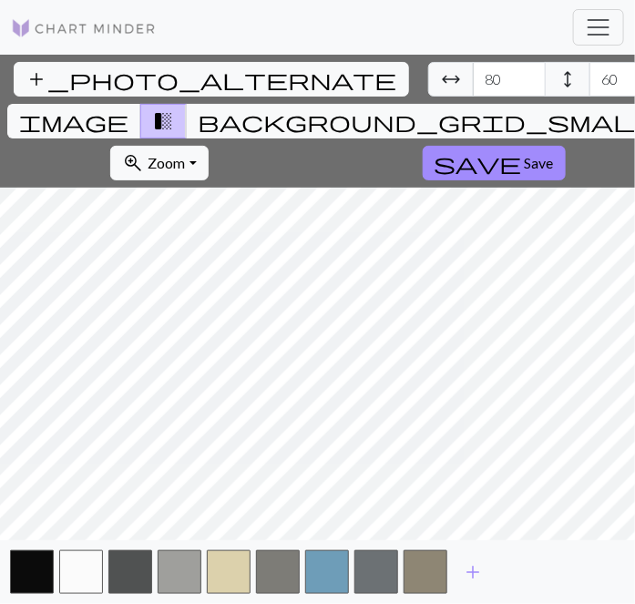
click at [219, 144] on div "add_photo_alternate Change image arrow_range Width 80 height Height 60 image tr…" at bounding box center [317, 330] width 635 height 550
click at [635, 604] on html "This website uses cookies to ensure you get the best experience on our website.…" at bounding box center [317, 302] width 635 height 604
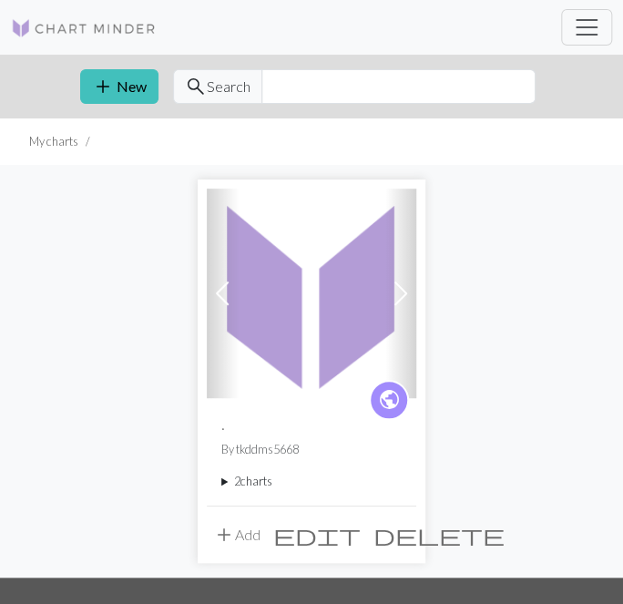
click at [251, 534] on button "add Add" at bounding box center [237, 535] width 60 height 35
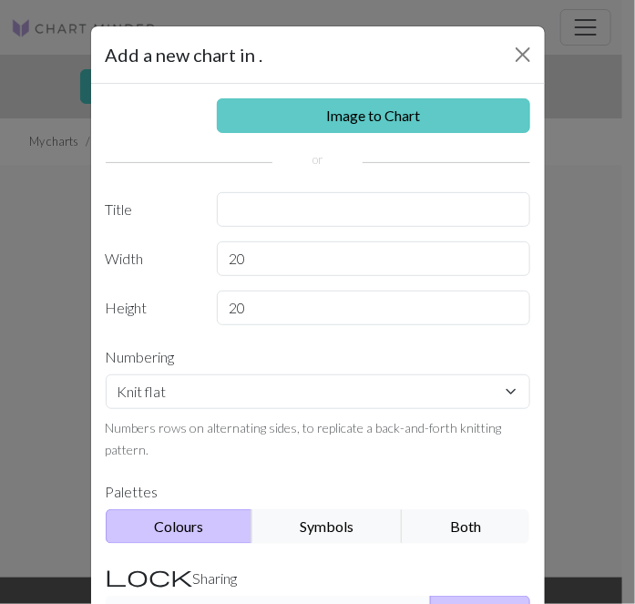
click at [459, 111] on link "Image to Chart" at bounding box center [374, 115] width 314 height 35
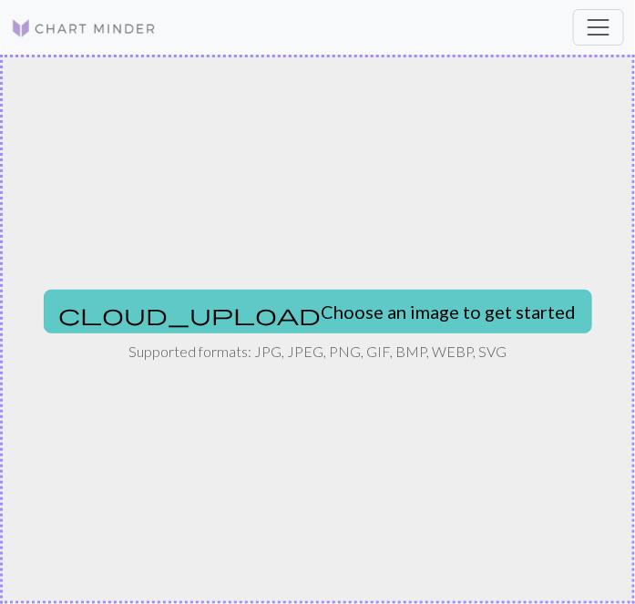
click at [351, 309] on button "cloud_upload Choose an image to get started" at bounding box center [318, 312] width 549 height 44
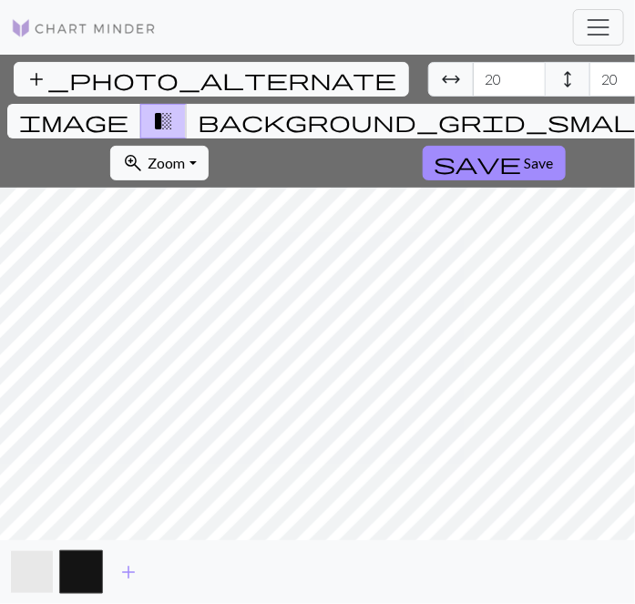
click at [27, 562] on button "button" at bounding box center [32, 572] width 44 height 44
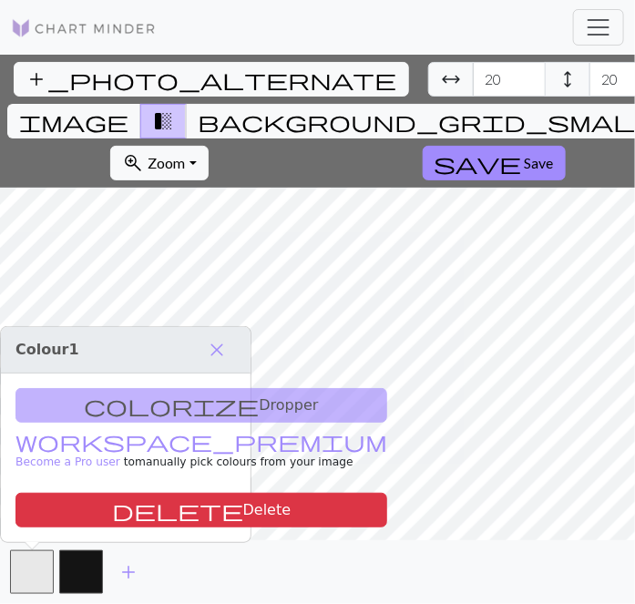
click at [137, 405] on div "colorize Dropper workspace_premium Become a Pro user to manually pick colours f…" at bounding box center [126, 458] width 250 height 169
click at [372, 559] on div "add" at bounding box center [317, 572] width 635 height 64
click at [557, 81] on span "height" at bounding box center [568, 80] width 22 height 26
click at [219, 355] on span "close" at bounding box center [217, 350] width 22 height 26
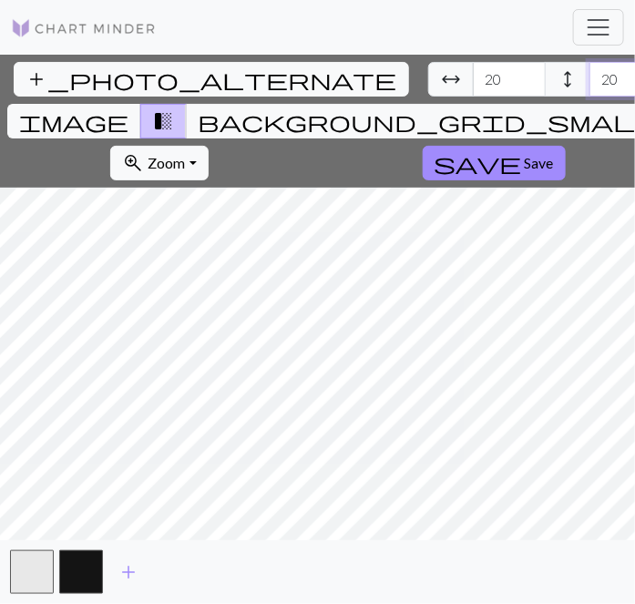
click at [590, 80] on input "20" at bounding box center [626, 79] width 73 height 35
click at [590, 76] on input "21" at bounding box center [626, 79] width 73 height 35
click at [590, 76] on input "22" at bounding box center [626, 79] width 73 height 35
click at [590, 76] on input "23" at bounding box center [626, 79] width 73 height 35
click at [590, 76] on input "24" at bounding box center [626, 79] width 73 height 35
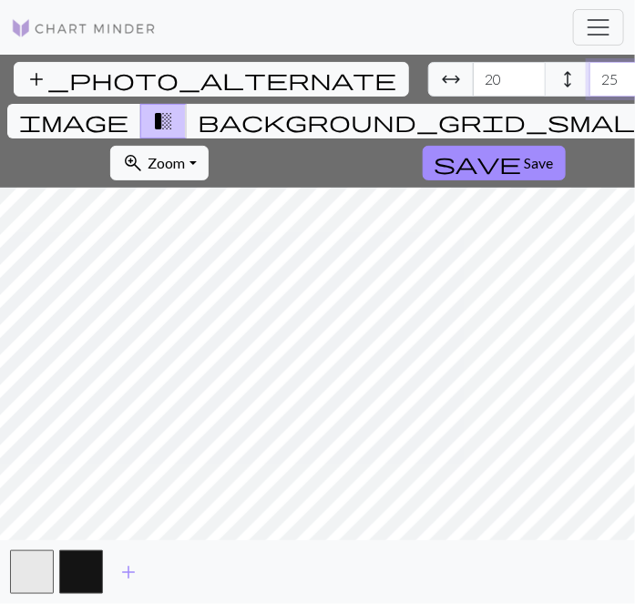
click at [590, 75] on input "25" at bounding box center [626, 79] width 73 height 35
click at [590, 75] on input "26" at bounding box center [626, 79] width 73 height 35
click at [590, 74] on input "27" at bounding box center [626, 79] width 73 height 35
click at [590, 73] on input "28" at bounding box center [626, 79] width 73 height 35
click at [590, 73] on input "29" at bounding box center [626, 79] width 73 height 35
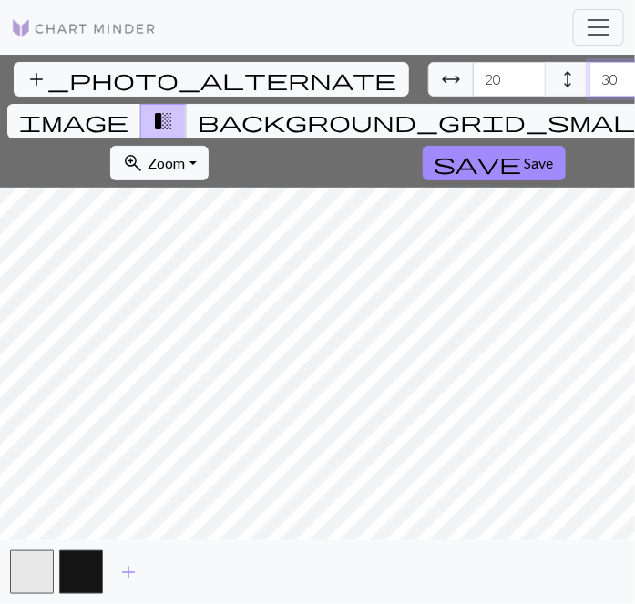
click at [590, 73] on input "30" at bounding box center [626, 79] width 73 height 35
click at [590, 73] on input "31" at bounding box center [626, 79] width 73 height 35
click at [590, 73] on input "32" at bounding box center [626, 79] width 73 height 35
click at [590, 73] on input "33" at bounding box center [626, 79] width 73 height 35
click at [590, 73] on input "34" at bounding box center [626, 79] width 73 height 35
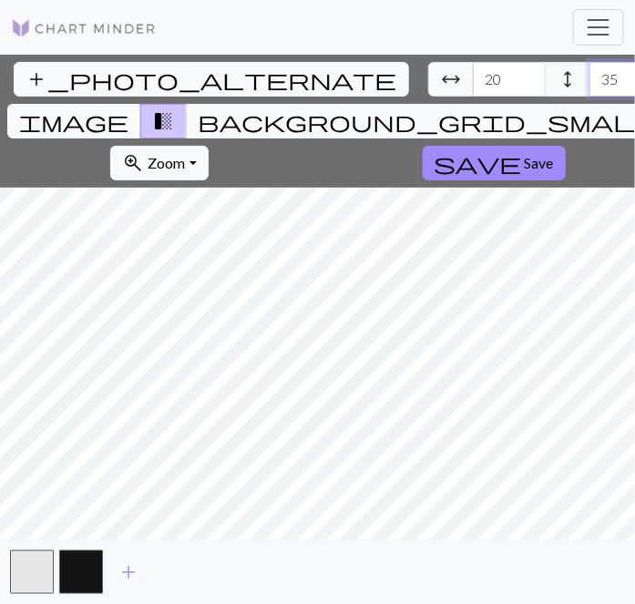
click at [590, 73] on input "35" at bounding box center [626, 79] width 73 height 35
click at [590, 73] on input "36" at bounding box center [626, 79] width 73 height 35
click at [590, 73] on input "37" at bounding box center [626, 79] width 73 height 35
click at [590, 76] on input "38" at bounding box center [626, 79] width 73 height 35
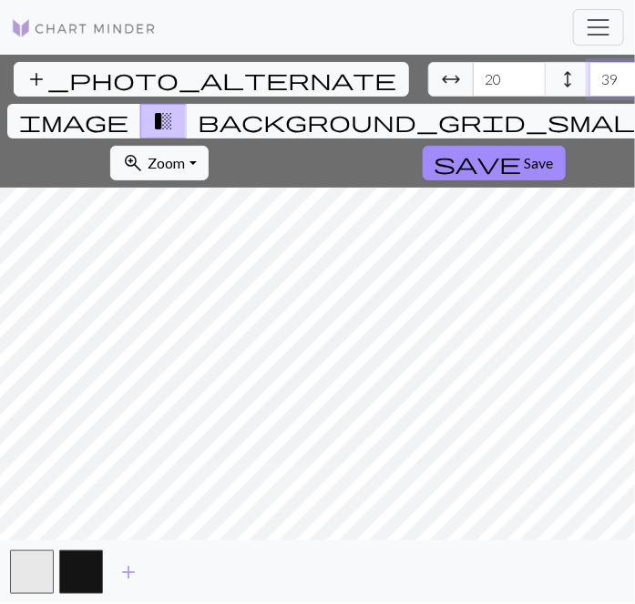
click at [590, 76] on input "39" at bounding box center [626, 79] width 73 height 35
type input "40"
click at [590, 76] on input "40" at bounding box center [626, 79] width 73 height 35
click at [473, 76] on input "21" at bounding box center [509, 79] width 73 height 35
click at [473, 76] on input "22" at bounding box center [509, 79] width 73 height 35
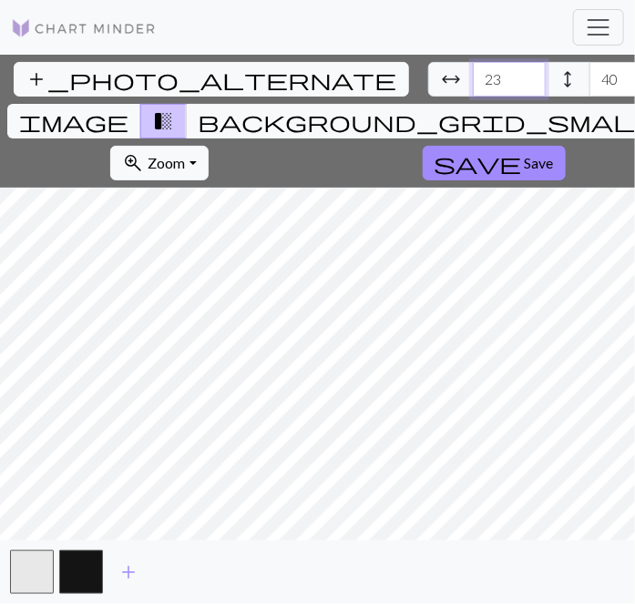
click at [473, 76] on input "23" at bounding box center [509, 79] width 73 height 35
click at [473, 76] on input "24" at bounding box center [509, 79] width 73 height 35
click at [473, 76] on input "25" at bounding box center [509, 79] width 73 height 35
click at [473, 76] on input "26" at bounding box center [509, 79] width 73 height 35
click at [473, 76] on input "27" at bounding box center [509, 79] width 73 height 35
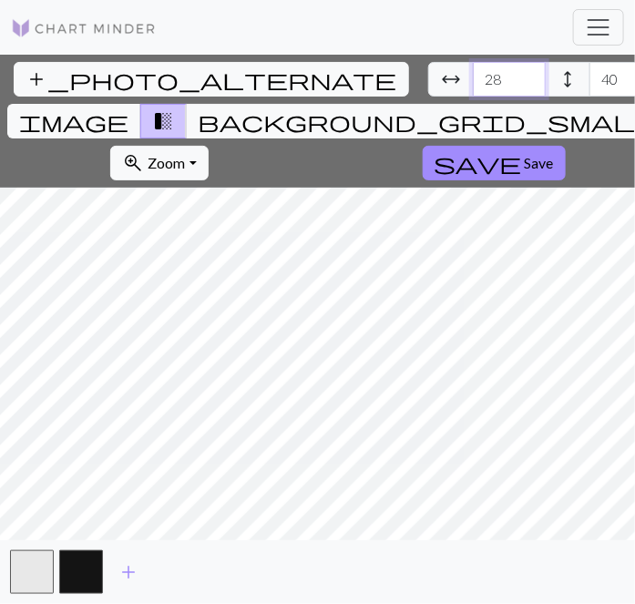
click at [473, 76] on input "28" at bounding box center [509, 79] width 73 height 35
click at [473, 76] on input "29" at bounding box center [509, 79] width 73 height 35
click at [473, 76] on input "30" at bounding box center [509, 79] width 73 height 35
click at [473, 76] on input "31" at bounding box center [509, 79] width 73 height 35
click at [473, 76] on input "32" at bounding box center [509, 79] width 73 height 35
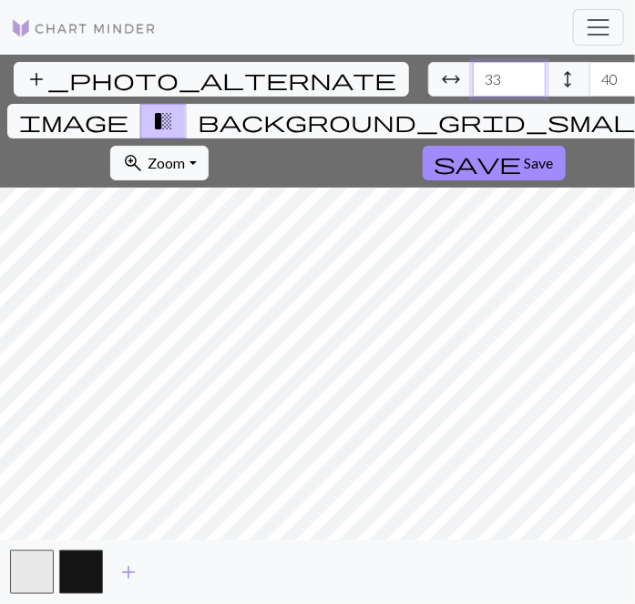
click at [473, 76] on input "33" at bounding box center [509, 79] width 73 height 35
click at [473, 76] on input "34" at bounding box center [509, 79] width 73 height 35
click at [473, 76] on input "35" at bounding box center [509, 79] width 73 height 35
click at [473, 76] on input "36" at bounding box center [509, 79] width 73 height 35
click at [473, 74] on input "37" at bounding box center [509, 79] width 73 height 35
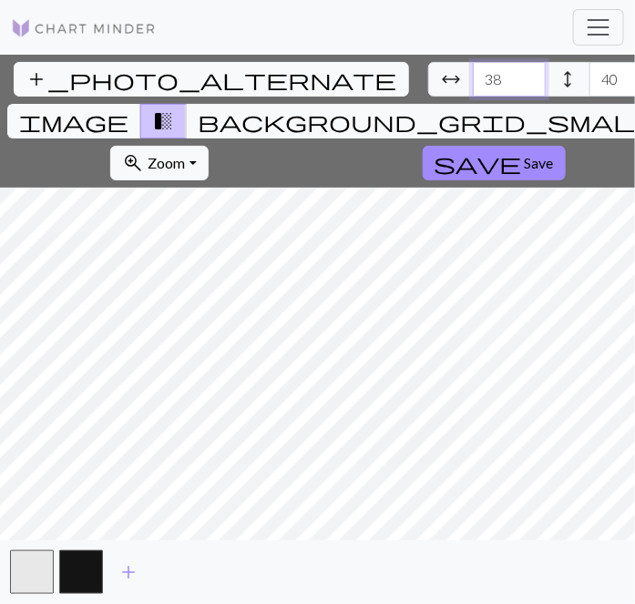
click at [473, 73] on input "38" at bounding box center [509, 79] width 73 height 35
click at [473, 73] on input "39" at bounding box center [509, 79] width 73 height 35
click at [473, 73] on input "40" at bounding box center [509, 79] width 73 height 35
click at [473, 75] on input "41" at bounding box center [509, 79] width 73 height 35
click at [473, 73] on input "42" at bounding box center [509, 79] width 73 height 35
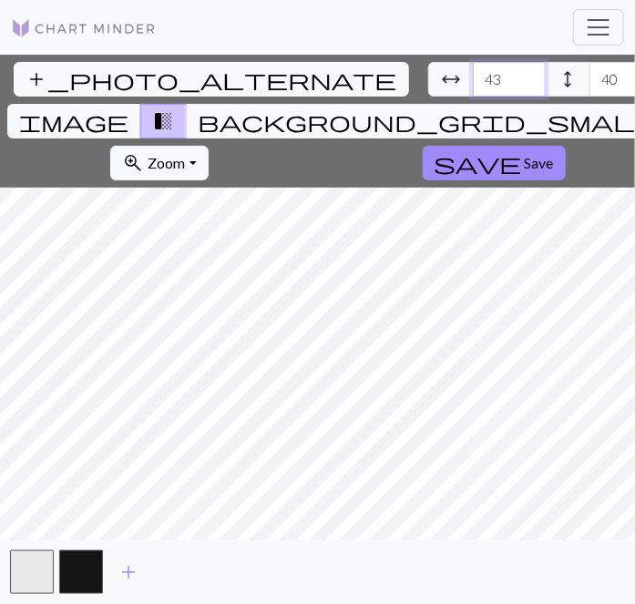
click at [473, 73] on input "43" at bounding box center [509, 79] width 73 height 35
click at [473, 73] on input "44" at bounding box center [509, 79] width 73 height 35
click at [473, 73] on input "45" at bounding box center [509, 79] width 73 height 35
click at [473, 73] on input "46" at bounding box center [509, 79] width 73 height 35
click at [473, 73] on input "47" at bounding box center [509, 79] width 73 height 35
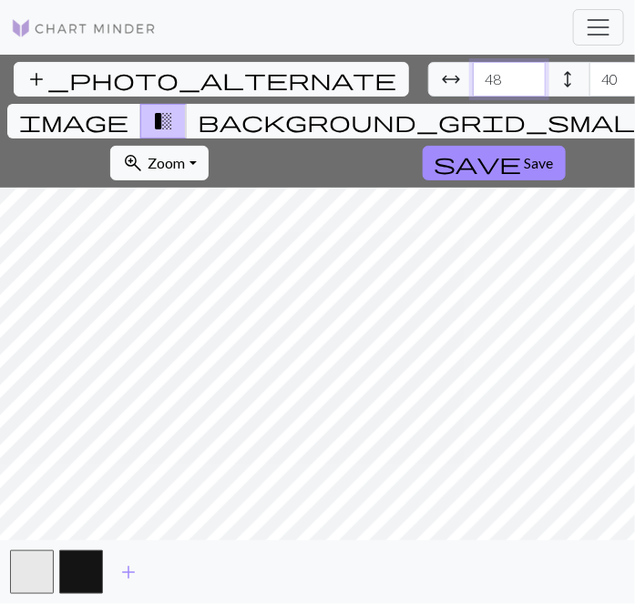
click at [473, 73] on input "48" at bounding box center [509, 79] width 73 height 35
click at [473, 73] on input "49" at bounding box center [509, 79] width 73 height 35
click at [473, 73] on input "50" at bounding box center [509, 79] width 73 height 35
click at [473, 73] on input "51" at bounding box center [509, 79] width 73 height 35
click at [473, 73] on input "52" at bounding box center [509, 79] width 73 height 35
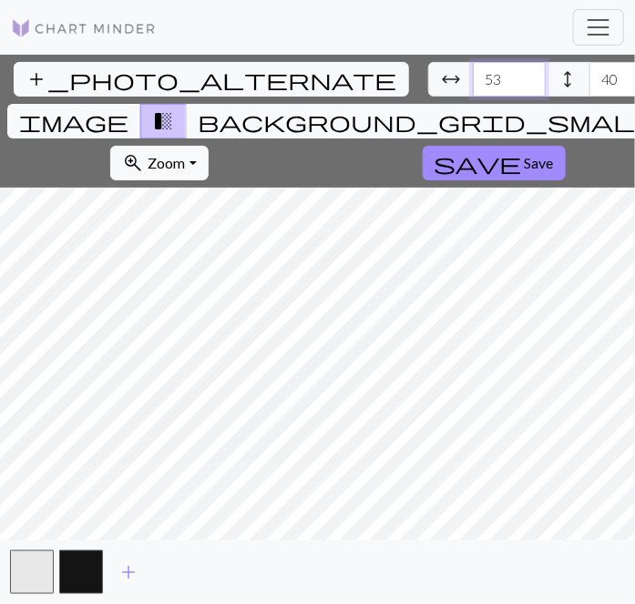
click at [473, 73] on input "53" at bounding box center [509, 79] width 73 height 35
click at [473, 73] on input "54" at bounding box center [509, 79] width 73 height 35
click at [473, 73] on input "55" at bounding box center [509, 79] width 73 height 35
click at [473, 73] on input "56" at bounding box center [509, 79] width 73 height 35
click at [473, 73] on input "57" at bounding box center [509, 79] width 73 height 35
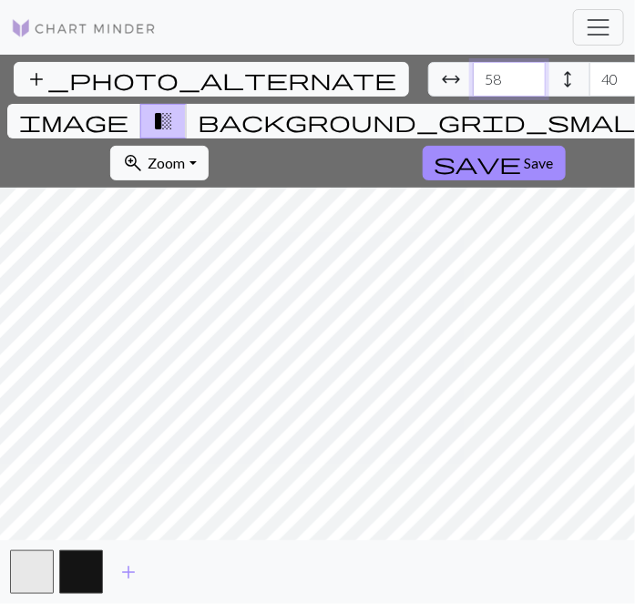
click at [473, 73] on input "58" at bounding box center [509, 79] width 73 height 35
click at [473, 73] on input "59" at bounding box center [509, 79] width 73 height 35
click at [473, 73] on input "60" at bounding box center [509, 79] width 73 height 35
click at [473, 73] on input "61" at bounding box center [509, 79] width 73 height 35
click at [473, 73] on input "62" at bounding box center [509, 79] width 73 height 35
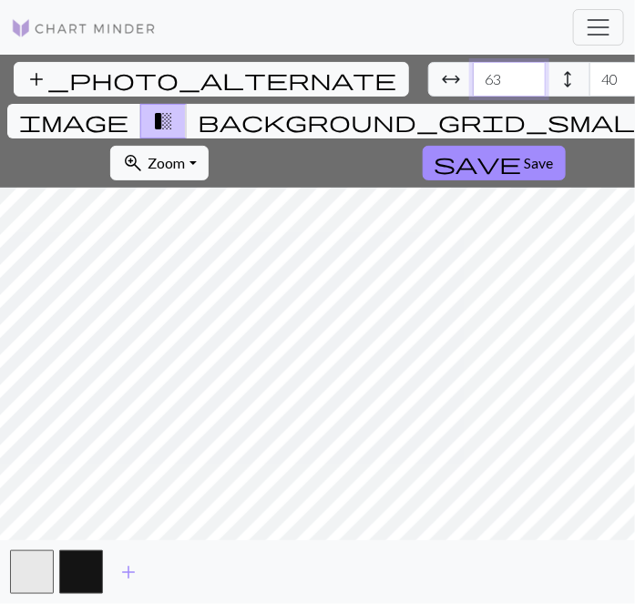
click at [473, 73] on input "63" at bounding box center [509, 79] width 73 height 35
click at [473, 73] on input "64" at bounding box center [509, 79] width 73 height 35
click at [473, 73] on input "65" at bounding box center [509, 79] width 73 height 35
click at [473, 73] on input "66" at bounding box center [509, 79] width 73 height 35
click at [473, 73] on input "67" at bounding box center [509, 79] width 73 height 35
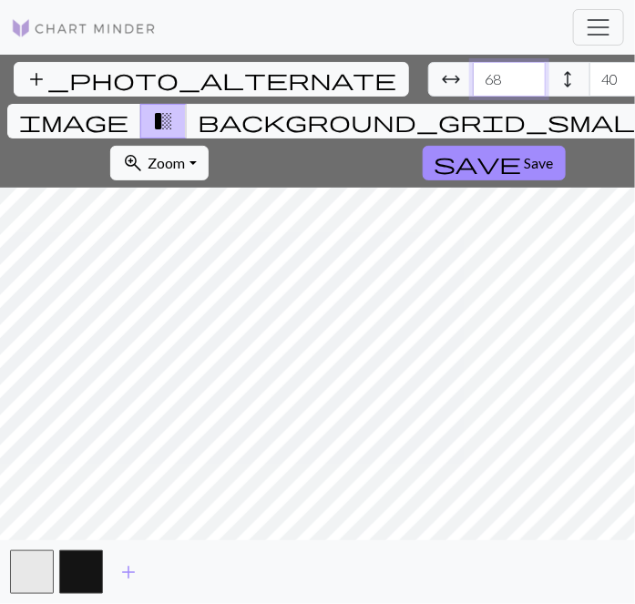
click at [473, 73] on input "68" at bounding box center [509, 79] width 73 height 35
click at [473, 73] on input "69" at bounding box center [509, 79] width 73 height 35
click at [473, 73] on input "70" at bounding box center [509, 79] width 73 height 35
click at [473, 73] on input "71" at bounding box center [509, 79] width 73 height 35
click at [473, 73] on input "72" at bounding box center [509, 79] width 73 height 35
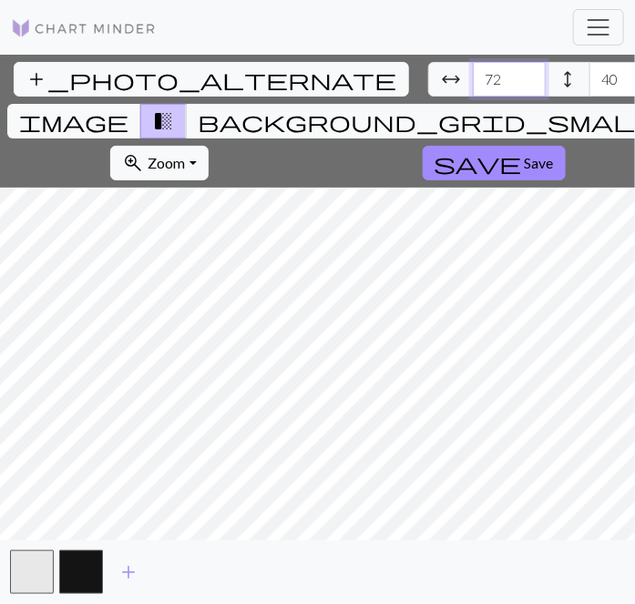
click at [473, 73] on input "73" at bounding box center [509, 79] width 73 height 35
click at [473, 73] on input "74" at bounding box center [509, 79] width 73 height 35
click at [473, 72] on input "75" at bounding box center [509, 79] width 73 height 35
click at [473, 72] on input "76" at bounding box center [509, 79] width 73 height 35
click at [473, 71] on input "77" at bounding box center [509, 79] width 73 height 35
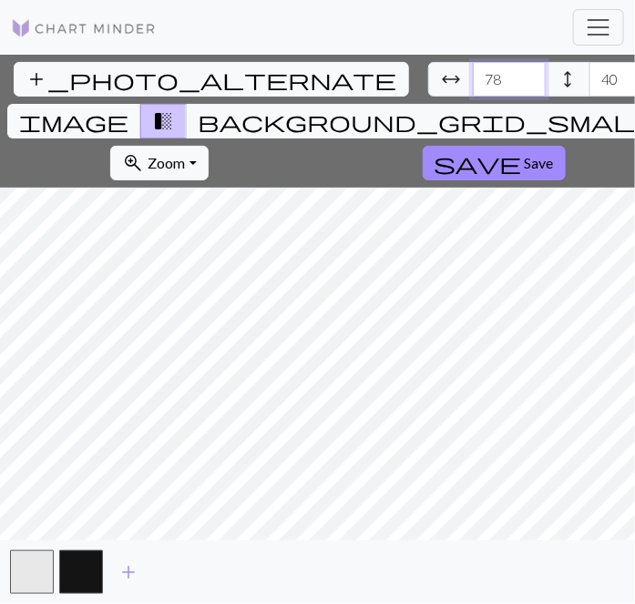
click at [473, 71] on input "78" at bounding box center [509, 79] width 73 height 35
click at [473, 71] on input "79" at bounding box center [509, 79] width 73 height 35
click at [473, 71] on input "80" at bounding box center [509, 79] width 73 height 35
click at [473, 87] on input "79" at bounding box center [509, 79] width 73 height 35
click at [473, 87] on input "78" at bounding box center [509, 79] width 73 height 35
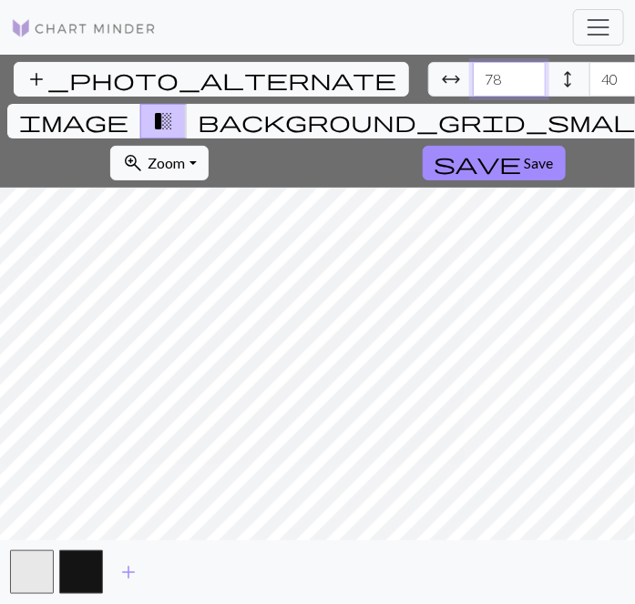
click at [473, 87] on input "77" at bounding box center [509, 79] width 73 height 35
click at [473, 87] on input "76" at bounding box center [509, 79] width 73 height 35
click at [473, 87] on input "75" at bounding box center [509, 79] width 73 height 35
click at [473, 87] on input "74" at bounding box center [509, 79] width 73 height 35
click at [473, 87] on input "73" at bounding box center [509, 79] width 73 height 35
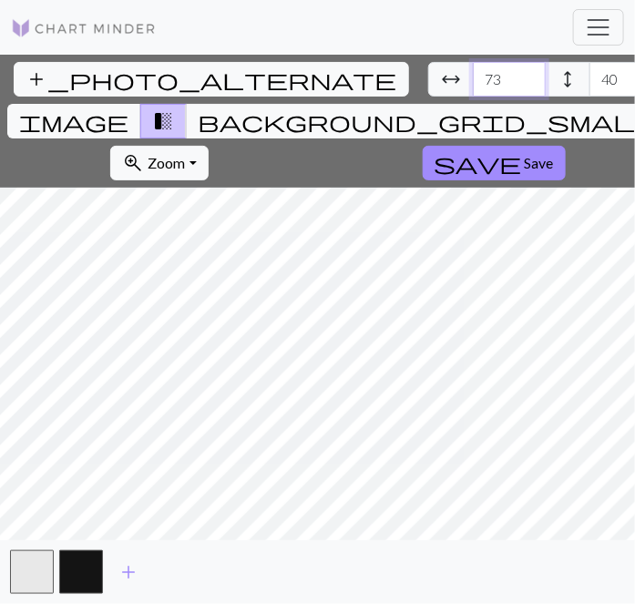
click at [473, 87] on input "72" at bounding box center [509, 79] width 73 height 35
click at [473, 87] on input "71" at bounding box center [509, 79] width 73 height 35
click at [473, 87] on input "70" at bounding box center [509, 79] width 73 height 35
click at [473, 87] on input "69" at bounding box center [509, 79] width 73 height 35
click at [473, 87] on input "68" at bounding box center [509, 79] width 73 height 35
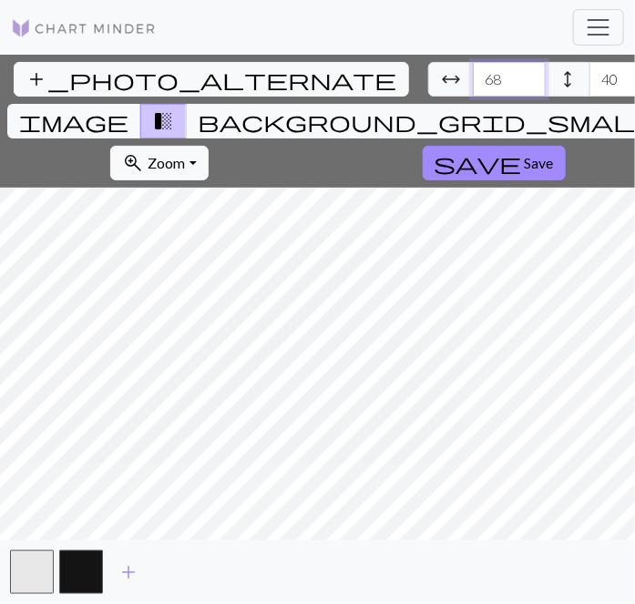
click at [473, 87] on input "67" at bounding box center [509, 79] width 73 height 35
click at [473, 87] on input "66" at bounding box center [509, 79] width 73 height 35
click at [473, 87] on input "65" at bounding box center [509, 79] width 73 height 35
click at [473, 87] on input "64" at bounding box center [509, 79] width 73 height 35
click at [473, 87] on input "63" at bounding box center [509, 79] width 73 height 35
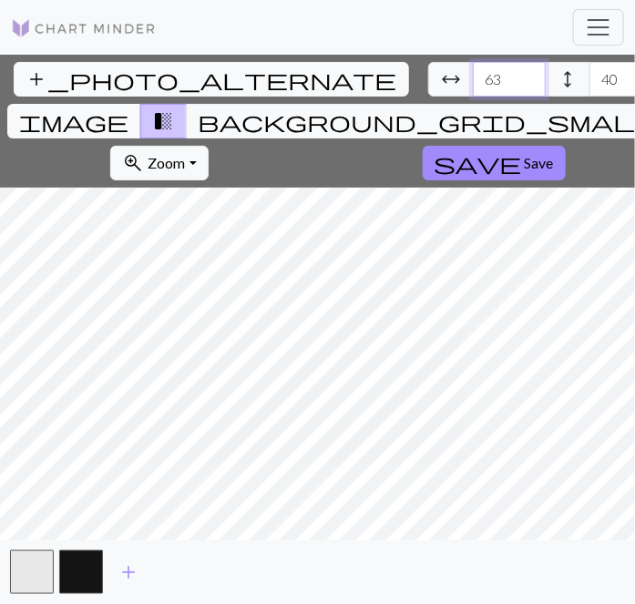
click at [473, 87] on input "62" at bounding box center [509, 79] width 73 height 35
click at [473, 87] on input "61" at bounding box center [509, 79] width 73 height 35
click at [473, 87] on input "60" at bounding box center [509, 79] width 73 height 35
click at [473, 87] on input "59" at bounding box center [509, 79] width 73 height 35
click at [473, 87] on input "58" at bounding box center [509, 79] width 73 height 35
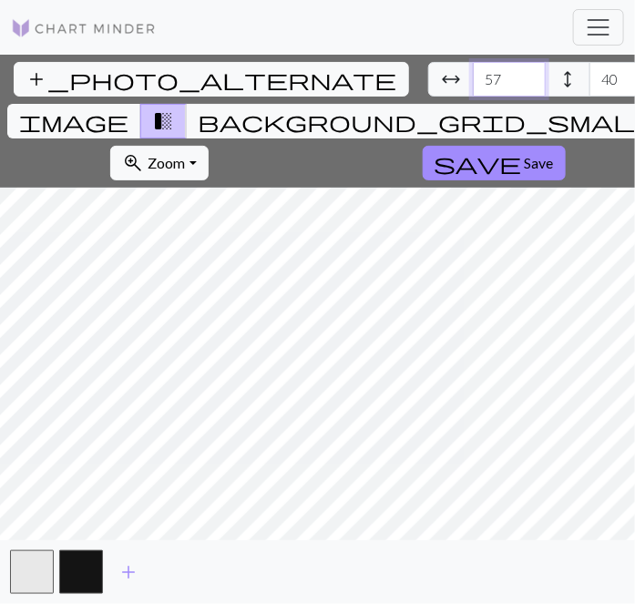
click at [473, 87] on input "57" at bounding box center [509, 79] width 73 height 35
click at [473, 87] on input "56" at bounding box center [509, 79] width 73 height 35
click at [473, 87] on input "55" at bounding box center [509, 79] width 73 height 35
click at [473, 87] on input "54" at bounding box center [509, 79] width 73 height 35
click at [473, 87] on input "53" at bounding box center [509, 79] width 73 height 35
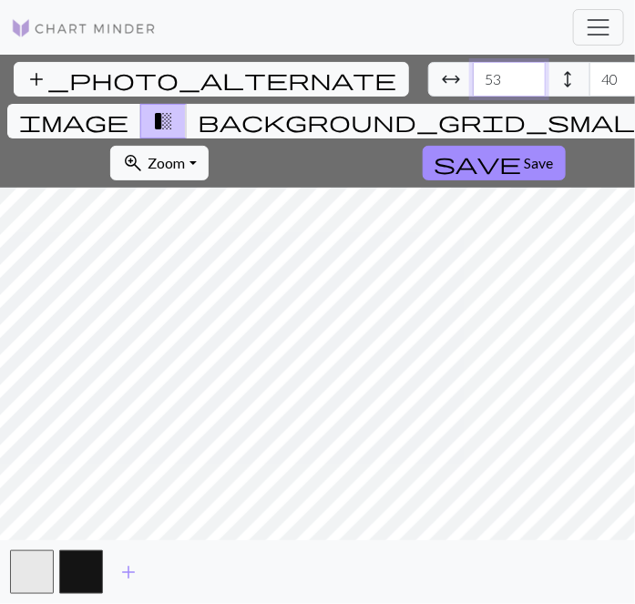
click at [473, 87] on input "52" at bounding box center [509, 79] width 73 height 35
click at [473, 87] on input "51" at bounding box center [509, 79] width 73 height 35
click at [473, 87] on input "50" at bounding box center [509, 79] width 73 height 35
click at [473, 87] on input "49" at bounding box center [509, 79] width 73 height 35
click at [473, 87] on input "48" at bounding box center [509, 79] width 73 height 35
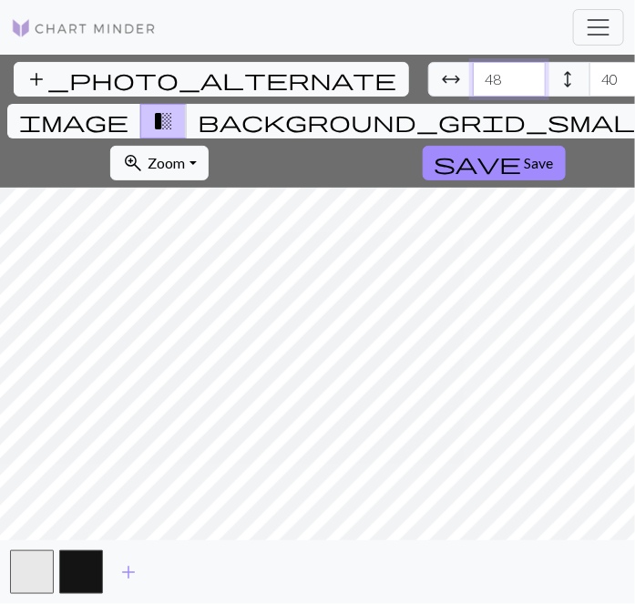
click at [473, 87] on input "47" at bounding box center [509, 79] width 73 height 35
click at [473, 87] on input "46" at bounding box center [509, 79] width 73 height 35
click at [473, 87] on input "45" at bounding box center [509, 79] width 73 height 35
click at [473, 87] on input "44" at bounding box center [509, 79] width 73 height 35
click at [473, 87] on input "43" at bounding box center [509, 79] width 73 height 35
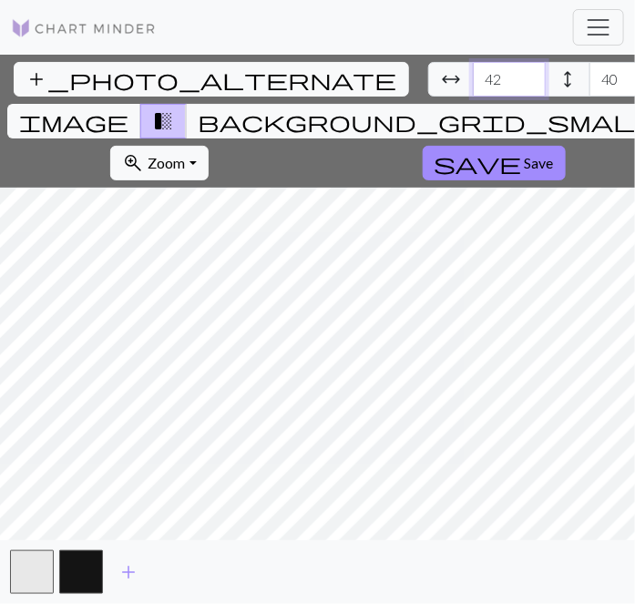
click at [473, 87] on input "42" at bounding box center [509, 79] width 73 height 35
click at [473, 87] on input "41" at bounding box center [509, 79] width 73 height 35
click at [473, 87] on input "40" at bounding box center [509, 79] width 73 height 35
click at [473, 87] on input "39" at bounding box center [509, 79] width 73 height 35
click at [473, 87] on input "38" at bounding box center [509, 79] width 73 height 35
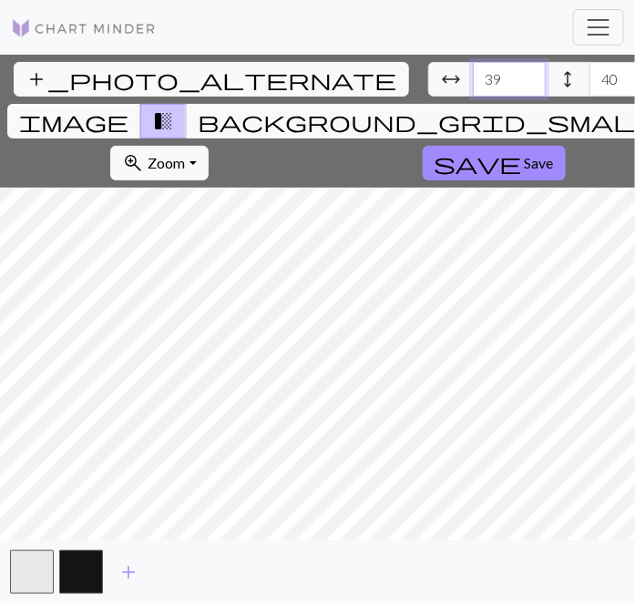
click at [473, 75] on input "39" at bounding box center [509, 79] width 73 height 35
type input "40"
click at [473, 75] on input "40" at bounding box center [509, 79] width 73 height 35
click at [590, 73] on input "41" at bounding box center [626, 79] width 73 height 35
click at [590, 73] on input "42" at bounding box center [626, 79] width 73 height 35
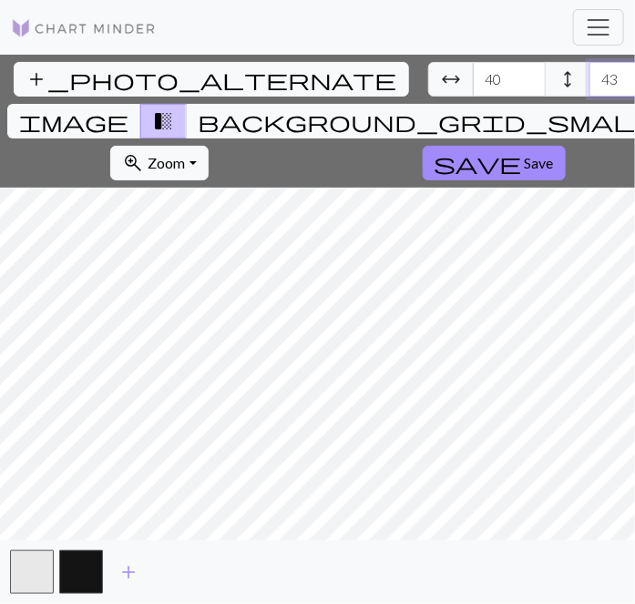
click at [590, 73] on input "43" at bounding box center [626, 79] width 73 height 35
click at [590, 73] on input "44" at bounding box center [626, 79] width 73 height 35
click at [590, 73] on input "45" at bounding box center [626, 79] width 73 height 35
click at [590, 73] on input "46" at bounding box center [626, 79] width 73 height 35
click at [590, 73] on input "47" at bounding box center [626, 79] width 73 height 35
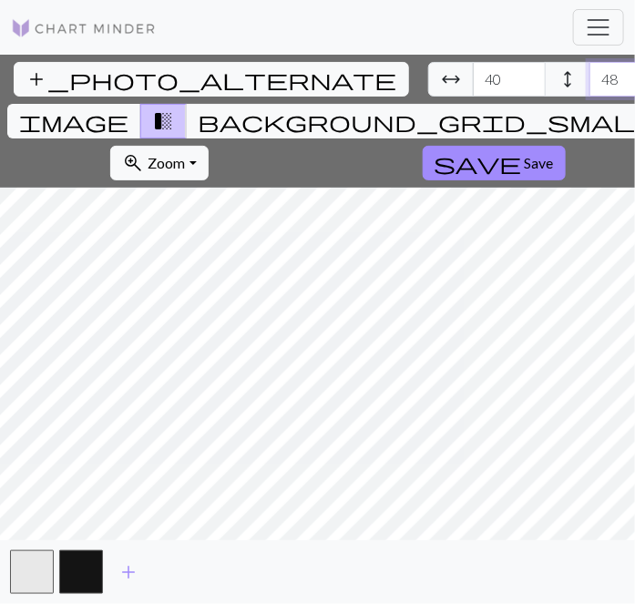
click at [590, 73] on input "48" at bounding box center [626, 79] width 73 height 35
click at [590, 73] on input "49" at bounding box center [626, 79] width 73 height 35
click at [590, 73] on input "50" at bounding box center [626, 79] width 73 height 35
click at [590, 73] on input "51" at bounding box center [626, 79] width 73 height 35
click at [590, 73] on input "52" at bounding box center [626, 79] width 73 height 35
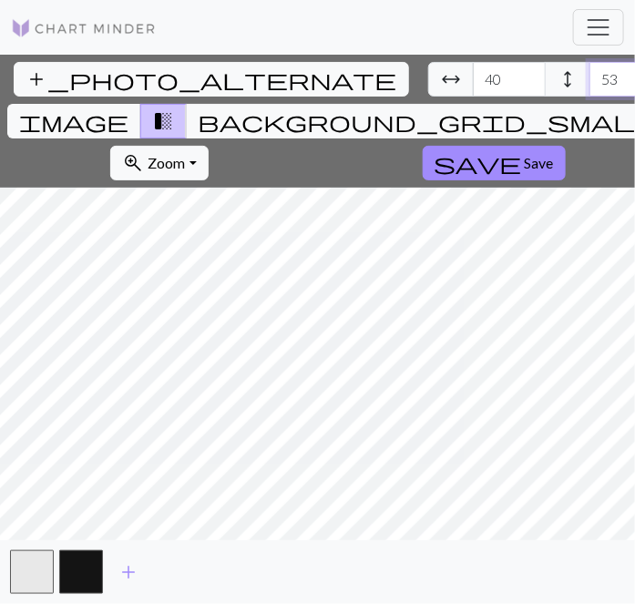
click at [590, 73] on input "53" at bounding box center [626, 79] width 73 height 35
click at [590, 73] on input "54" at bounding box center [626, 79] width 73 height 35
click at [590, 73] on input "55" at bounding box center [626, 79] width 73 height 35
click at [590, 73] on input "56" at bounding box center [626, 79] width 73 height 35
click at [590, 73] on input "57" at bounding box center [626, 79] width 73 height 35
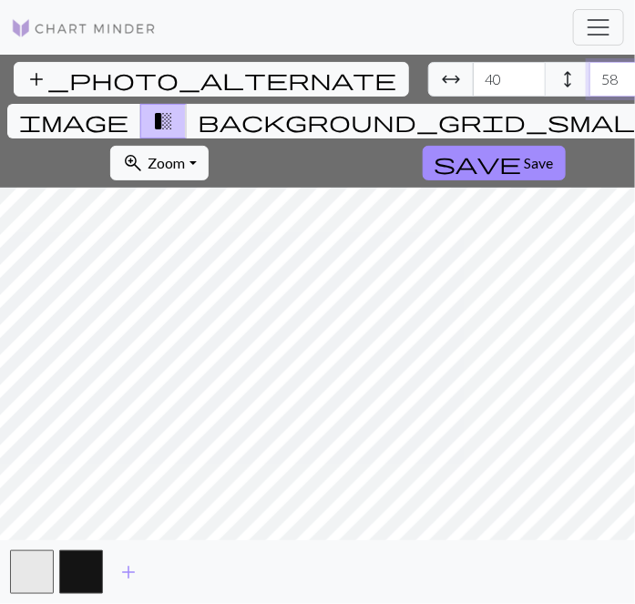
click at [590, 73] on input "58" at bounding box center [626, 79] width 73 height 35
click at [590, 73] on input "59" at bounding box center [626, 79] width 73 height 35
type input "60"
click at [590, 73] on input "60" at bounding box center [626, 79] width 73 height 35
click at [131, 564] on span "add" at bounding box center [129, 573] width 22 height 26
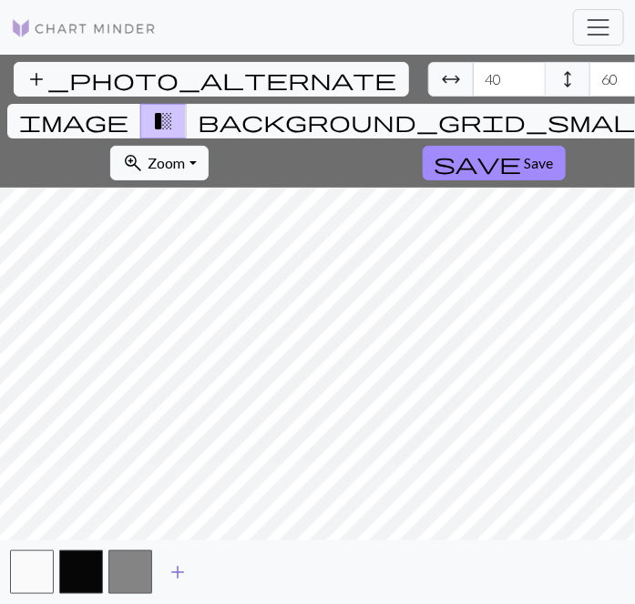
click at [177, 570] on span "add" at bounding box center [178, 573] width 22 height 26
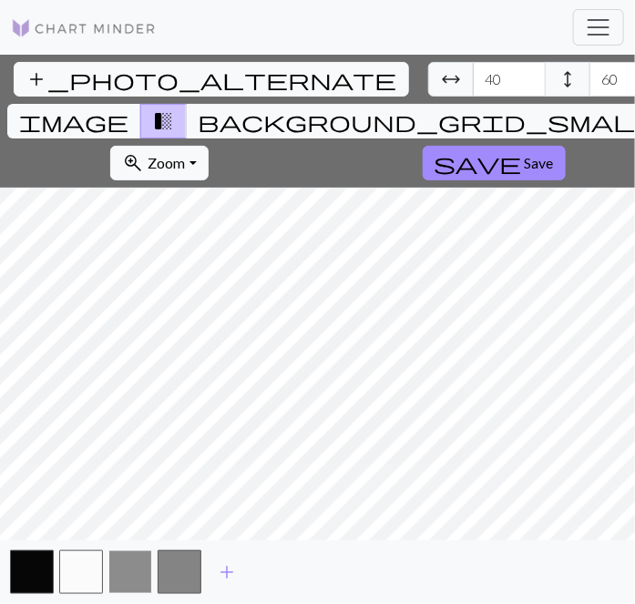
click at [132, 579] on button "button" at bounding box center [130, 572] width 44 height 44
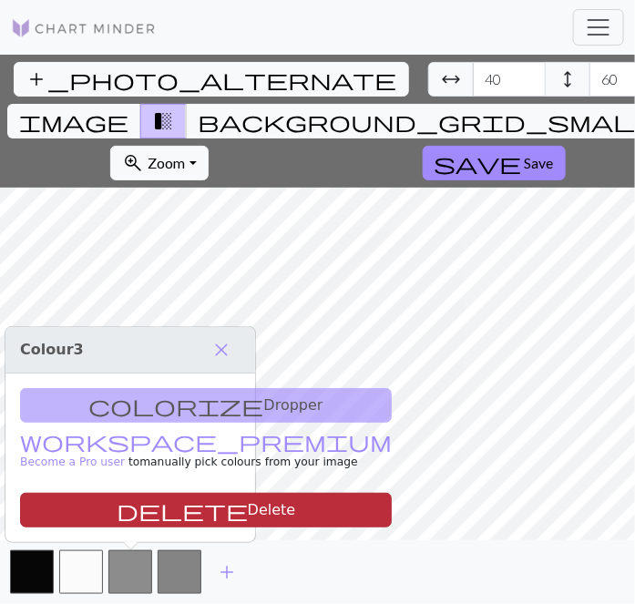
click at [139, 509] on button "delete Delete" at bounding box center [206, 510] width 372 height 35
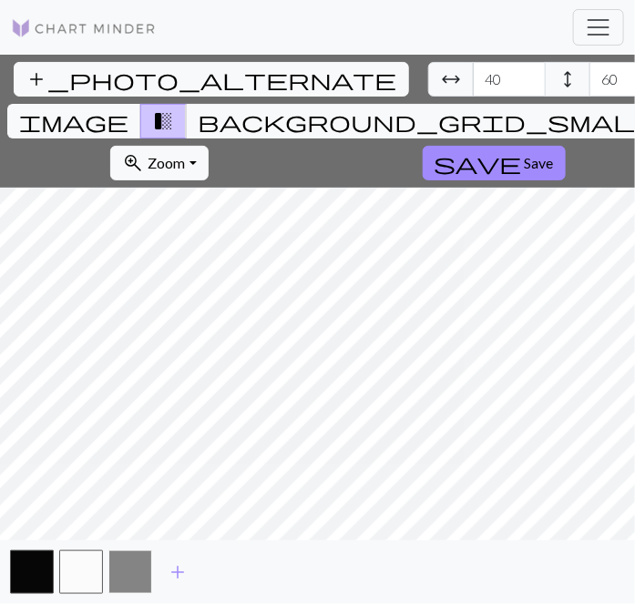
click at [125, 579] on button "button" at bounding box center [130, 572] width 44 height 44
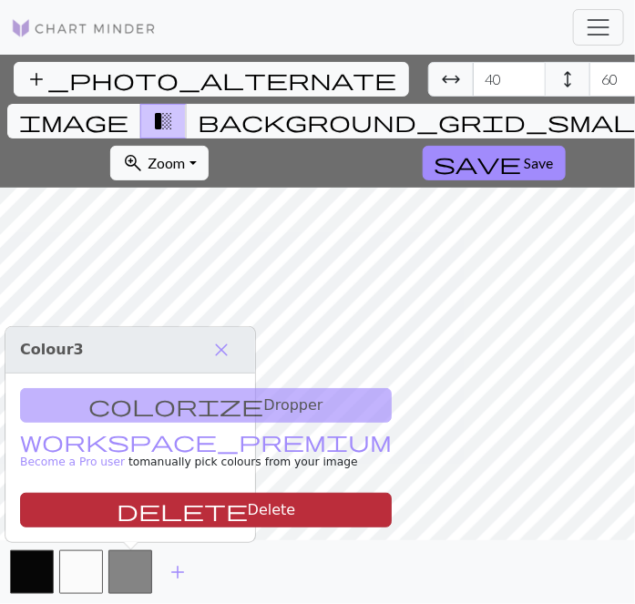
click at [148, 512] on button "delete Delete" at bounding box center [206, 510] width 372 height 35
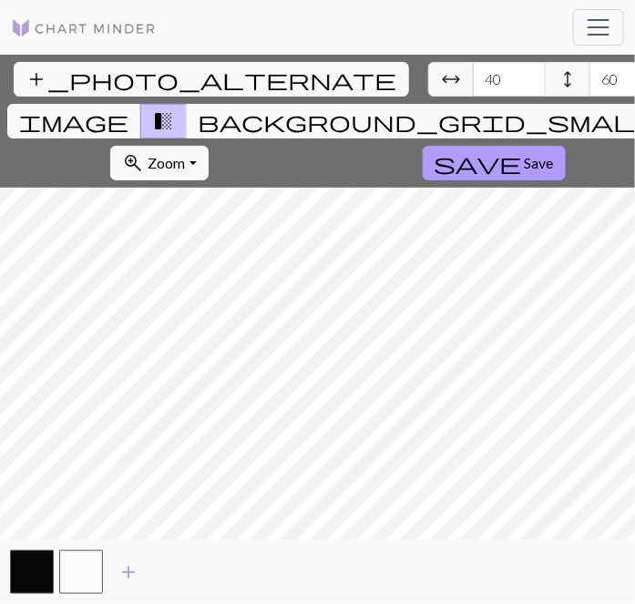
click at [435, 150] on span "save" at bounding box center [478, 163] width 87 height 26
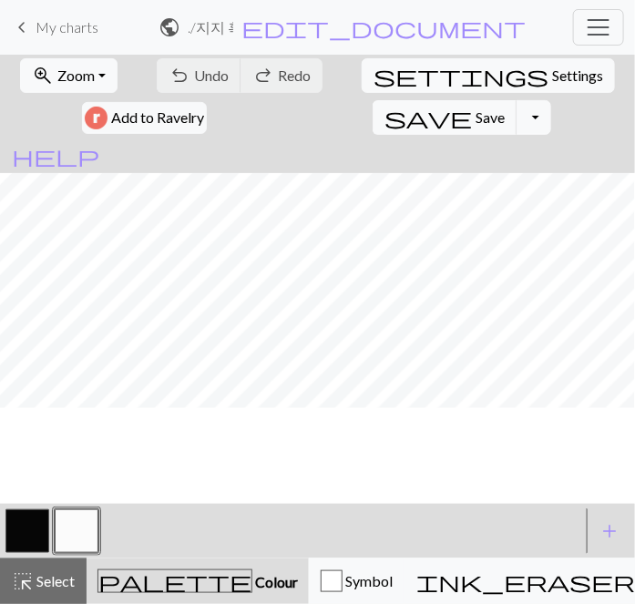
scroll to position [83, 0]
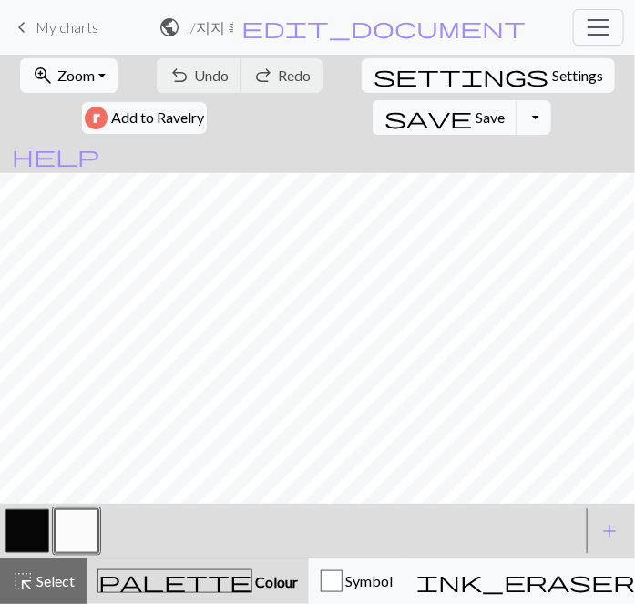
click at [73, 532] on button "button" at bounding box center [77, 531] width 44 height 44
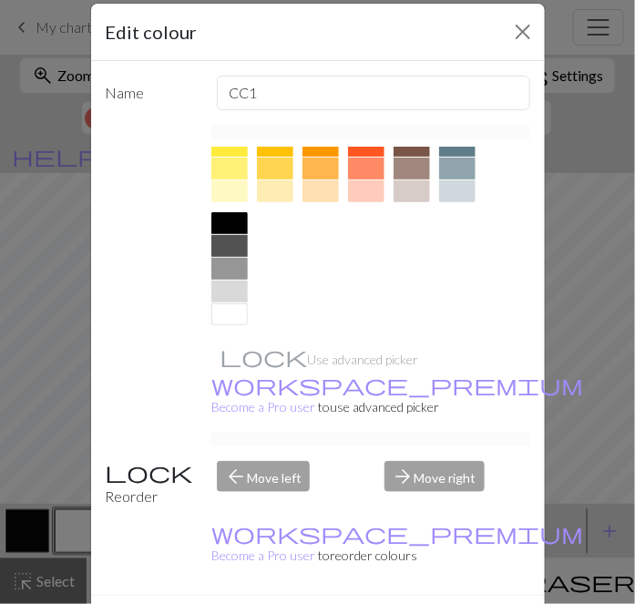
scroll to position [44, 0]
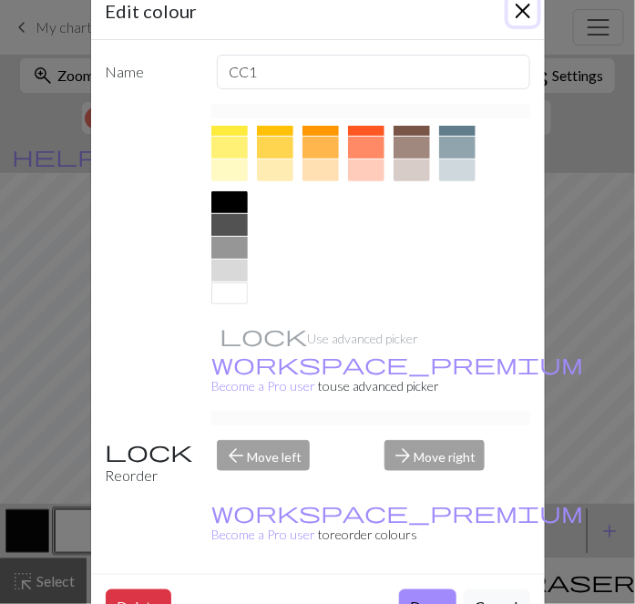
click at [522, 7] on button "Close" at bounding box center [523, 10] width 29 height 29
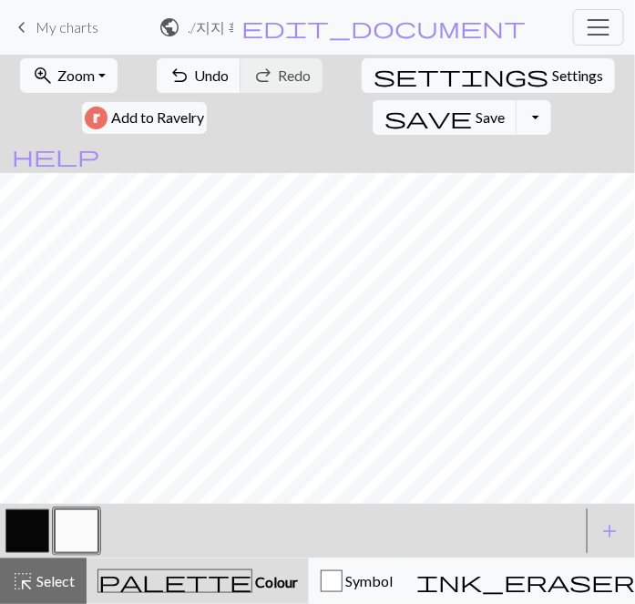
click at [29, 535] on button "button" at bounding box center [27, 531] width 44 height 44
click at [77, 528] on button "button" at bounding box center [77, 531] width 44 height 44
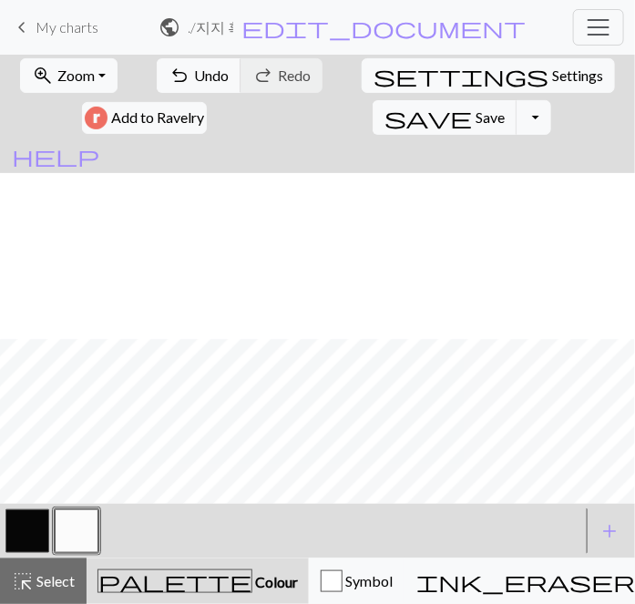
scroll to position [166, 0]
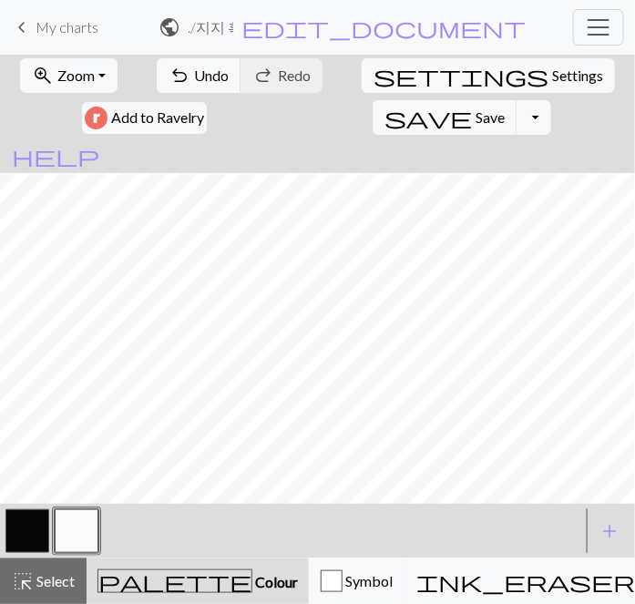
click at [35, 530] on button "button" at bounding box center [27, 531] width 44 height 44
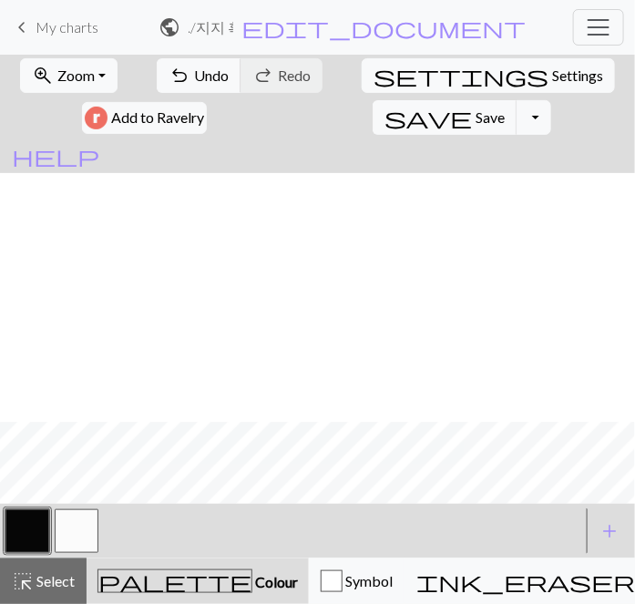
scroll to position [249, 0]
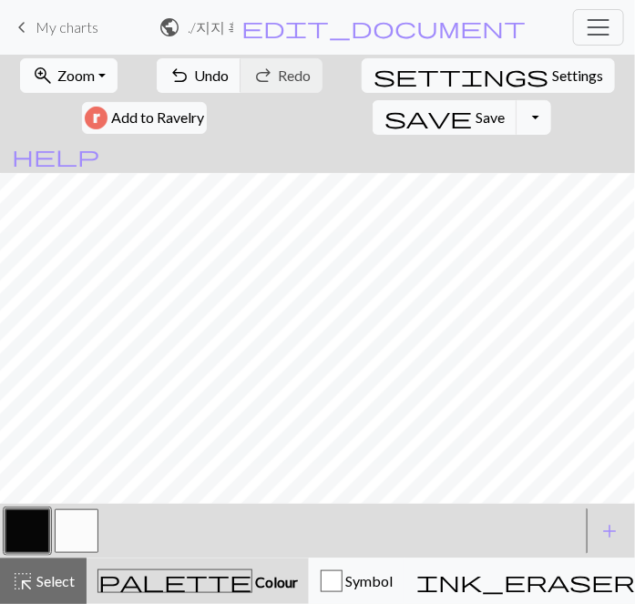
click at [75, 72] on span "Zoom" at bounding box center [75, 75] width 37 height 17
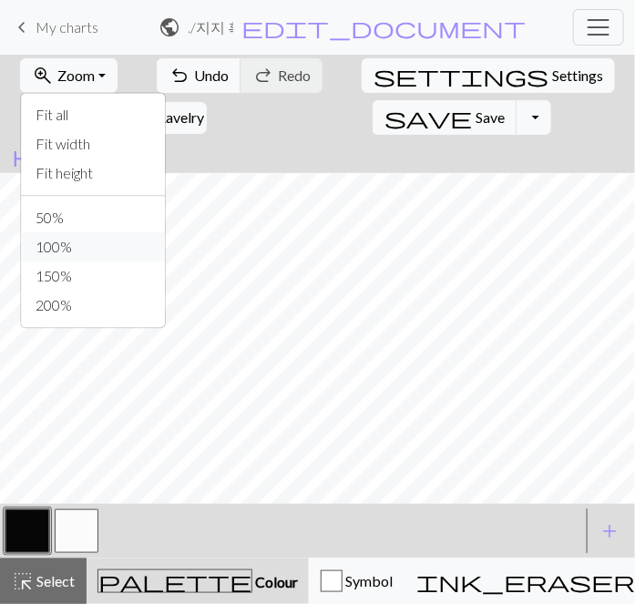
click at [45, 242] on button "100%" at bounding box center [93, 246] width 144 height 29
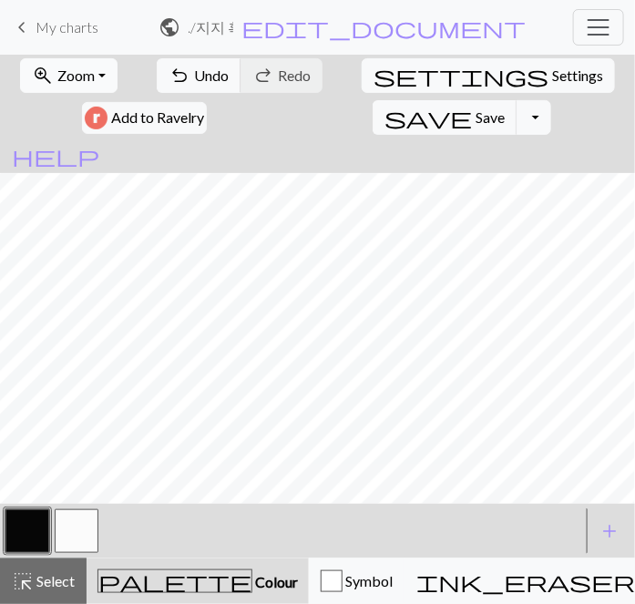
click at [77, 73] on button "zoom_in Zoom Zoom" at bounding box center [69, 75] width 98 height 35
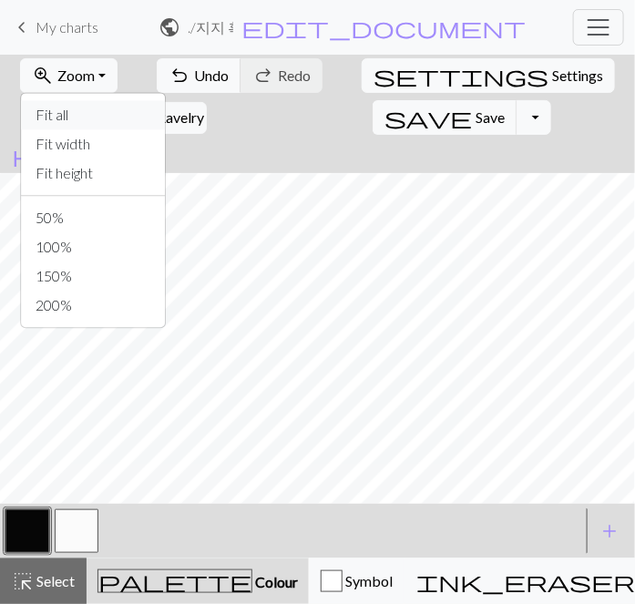
click at [61, 123] on button "Fit all" at bounding box center [93, 114] width 144 height 29
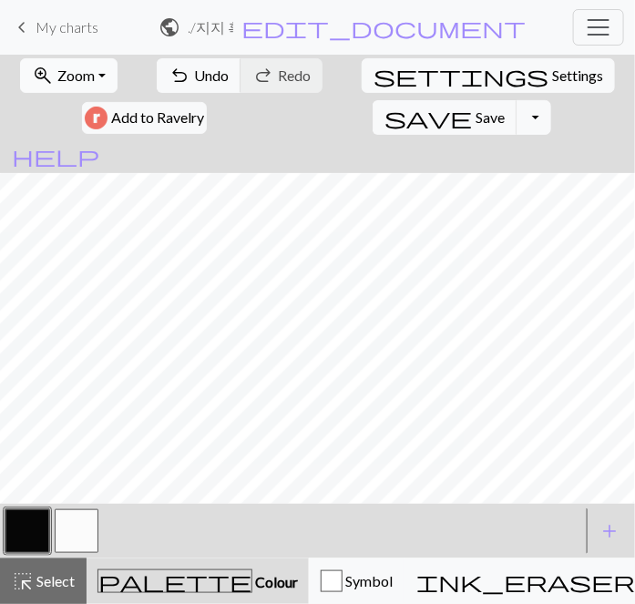
click at [66, 80] on span "Zoom" at bounding box center [75, 75] width 37 height 17
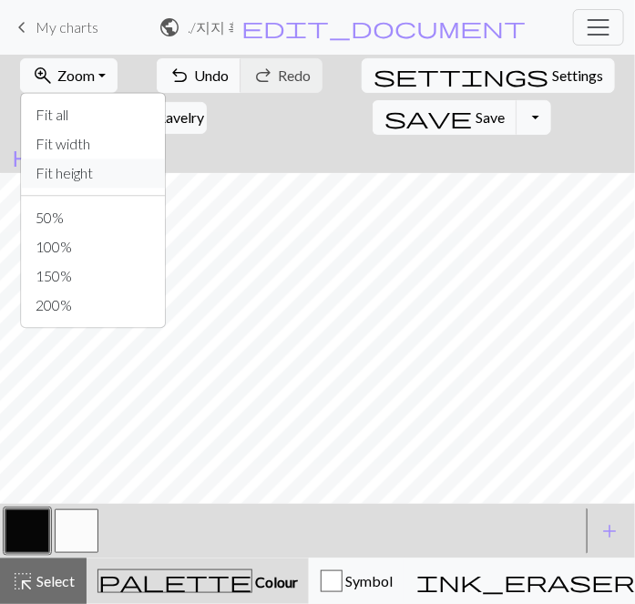
click at [80, 170] on button "Fit height" at bounding box center [93, 173] width 144 height 29
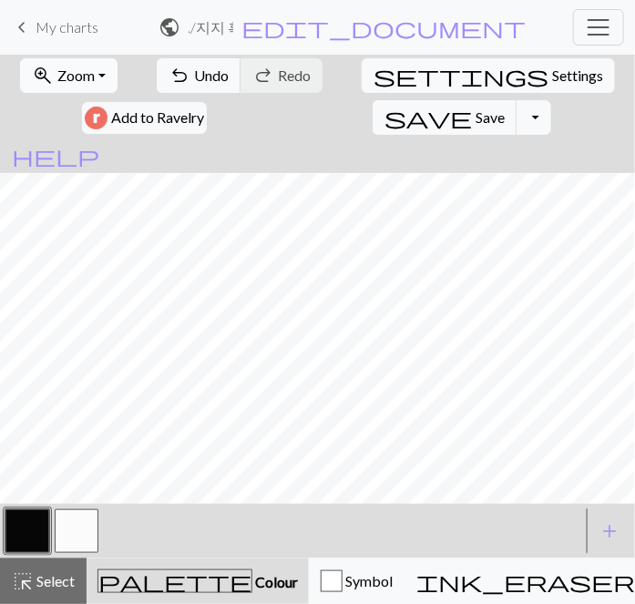
click at [75, 64] on button "zoom_in Zoom Zoom" at bounding box center [69, 75] width 98 height 35
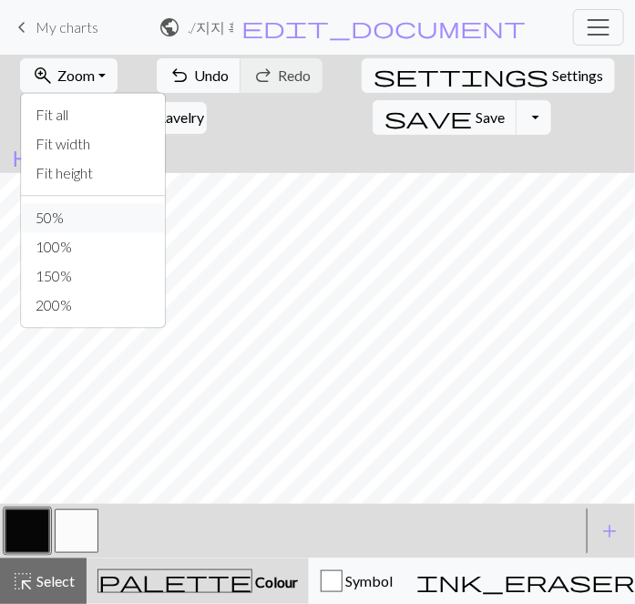
click at [60, 217] on button "50%" at bounding box center [93, 217] width 144 height 29
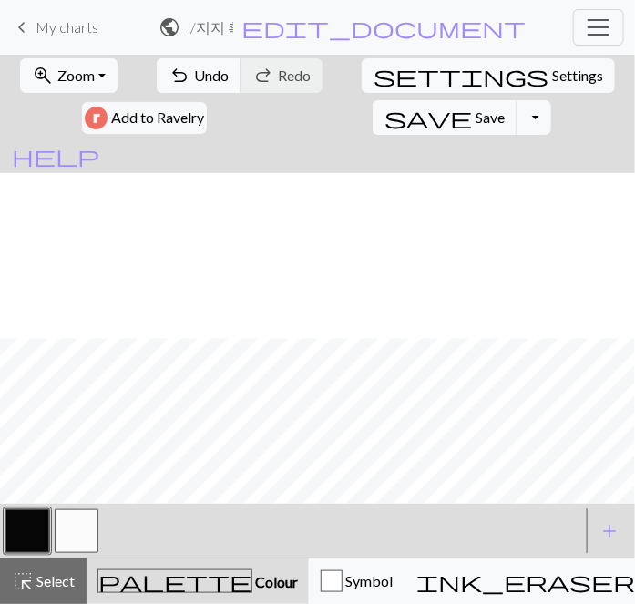
scroll to position [165, 0]
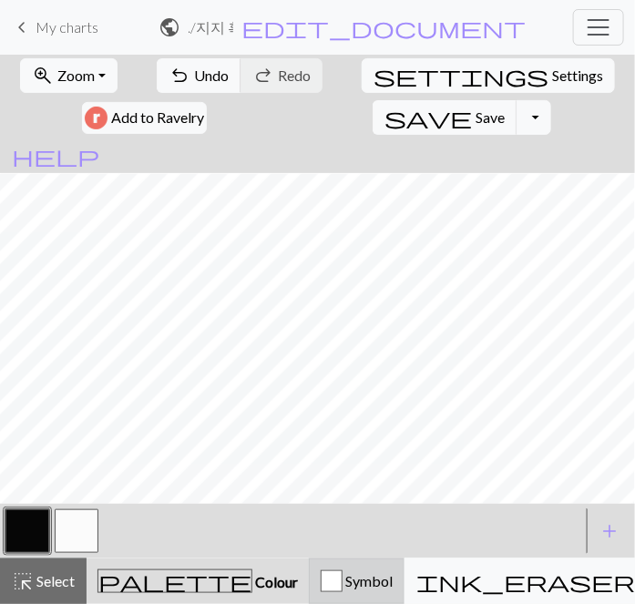
click at [343, 577] on span "Symbol" at bounding box center [368, 580] width 50 height 17
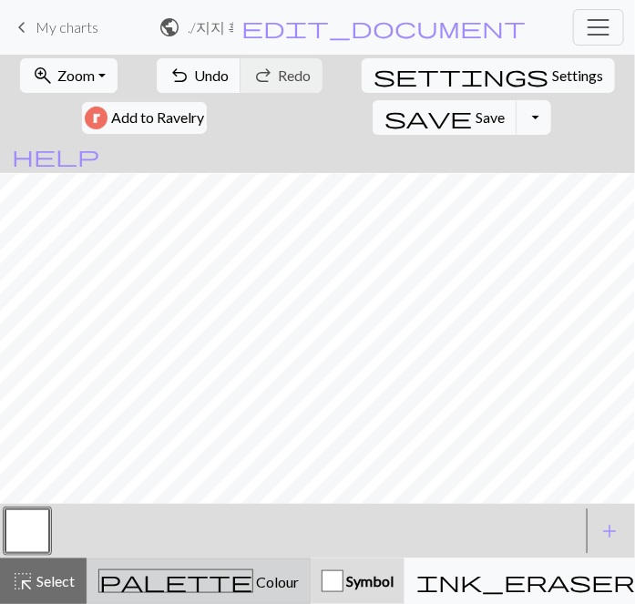
click at [182, 571] on div "palette Colour Colour" at bounding box center [198, 582] width 201 height 24
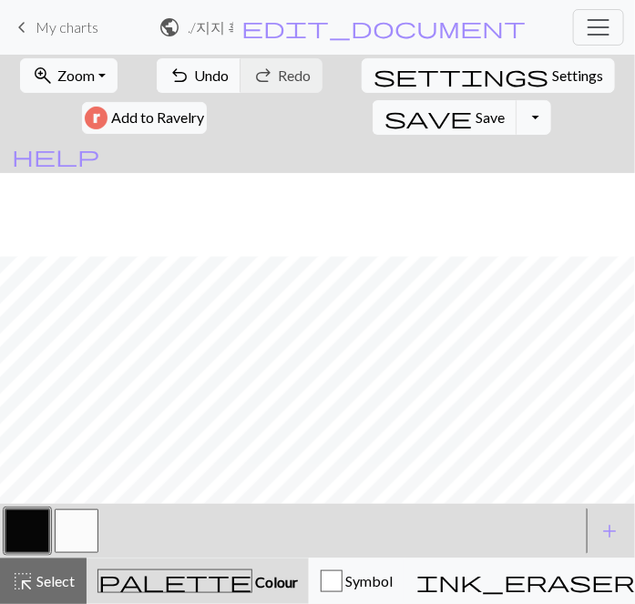
scroll to position [248, 0]
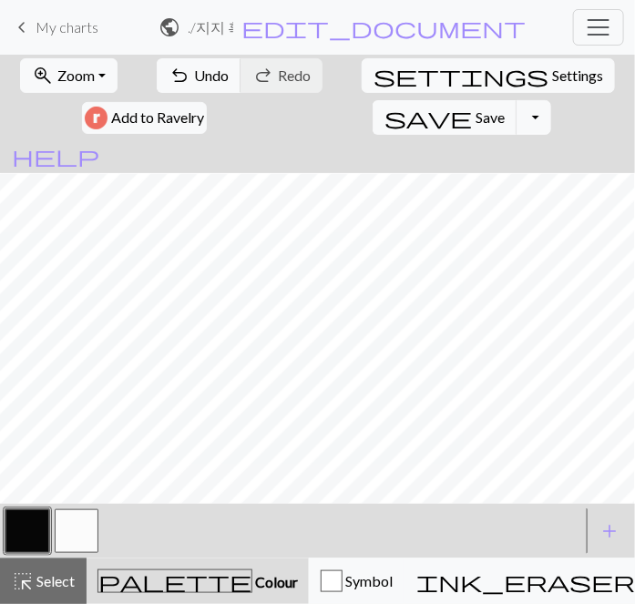
click at [252, 586] on span "Colour" at bounding box center [275, 581] width 46 height 17
click at [593, 531] on button "add Add a colour" at bounding box center [610, 532] width 46 height 46
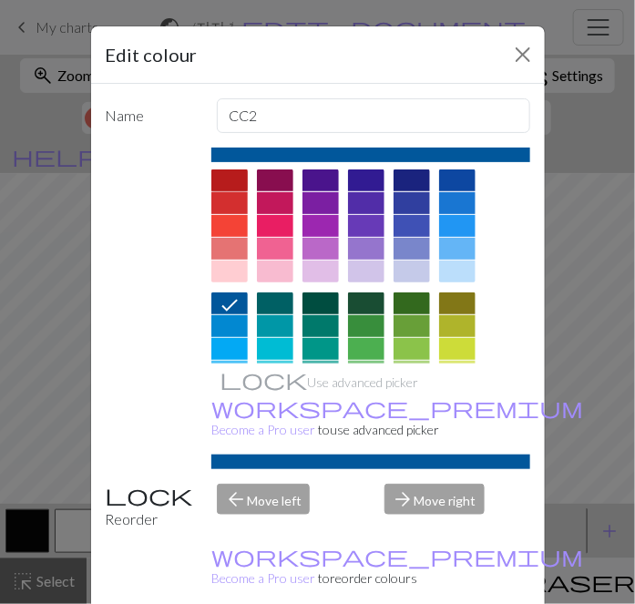
click at [231, 180] on div at bounding box center [229, 181] width 36 height 22
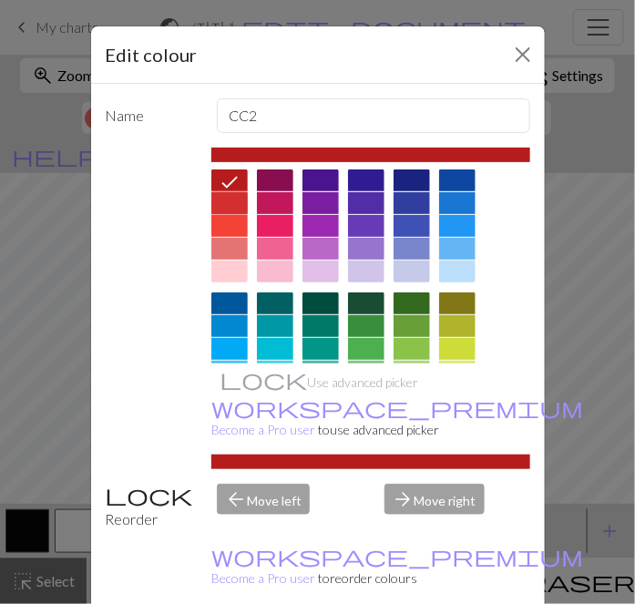
click at [231, 205] on div at bounding box center [229, 203] width 36 height 22
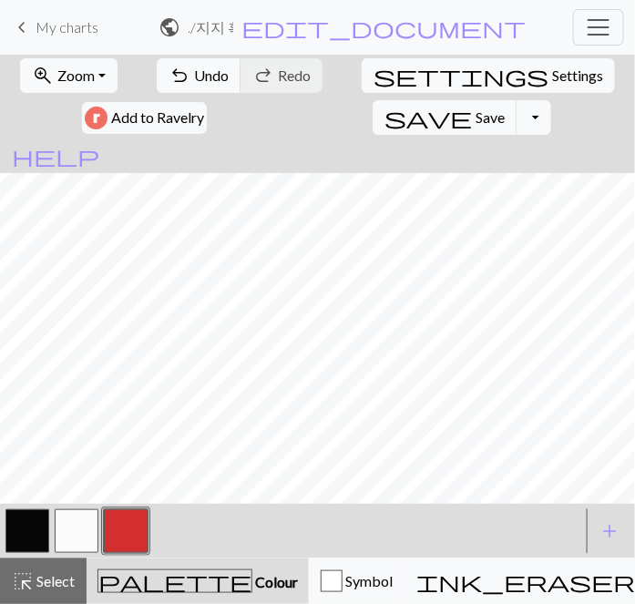
scroll to position [109, 0]
click at [26, 530] on button "button" at bounding box center [27, 531] width 44 height 44
click at [31, 530] on button "button" at bounding box center [27, 531] width 44 height 44
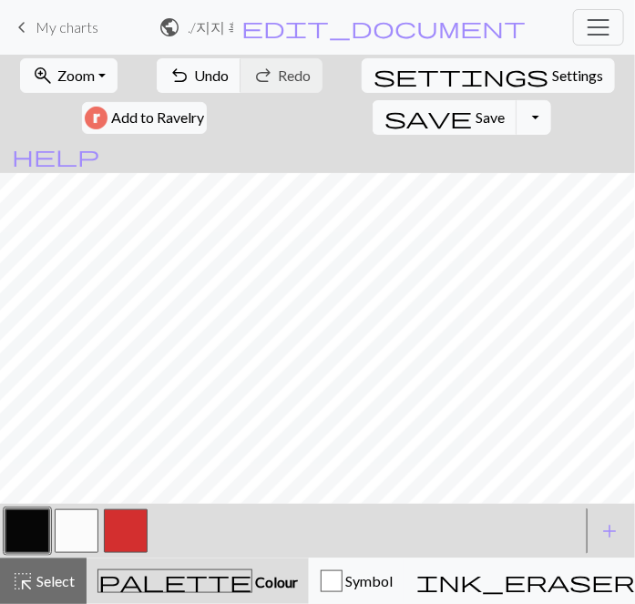
click at [82, 530] on button "button" at bounding box center [77, 531] width 44 height 44
click at [35, 535] on button "button" at bounding box center [27, 531] width 44 height 44
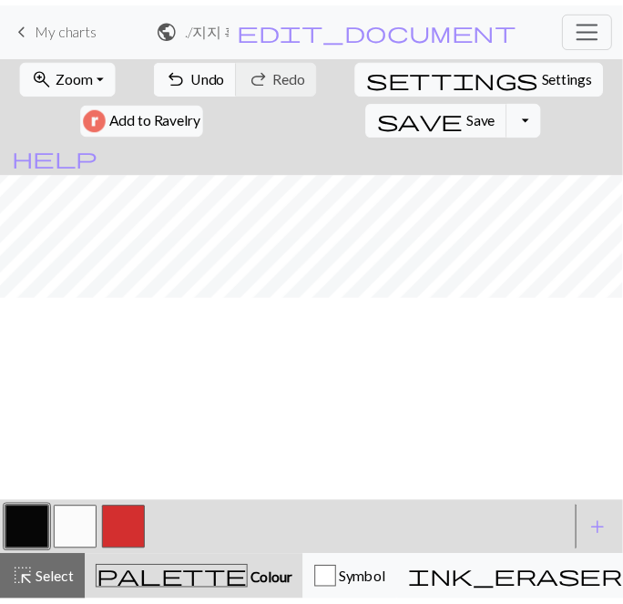
scroll to position [0, 0]
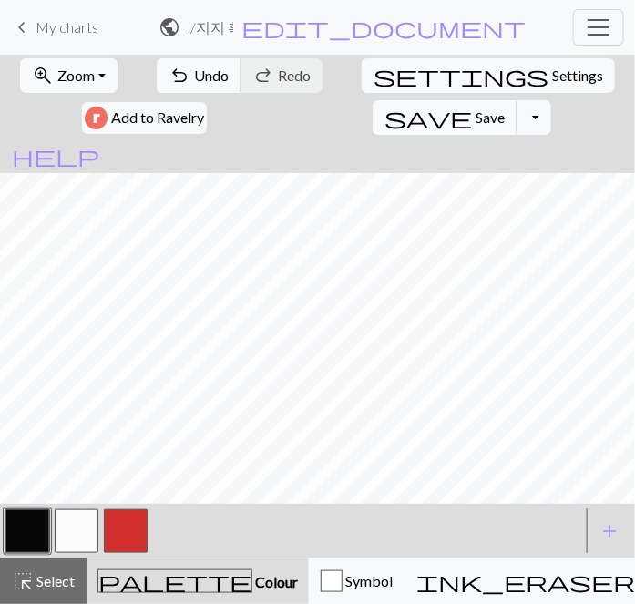
click at [505, 108] on span "Save" at bounding box center [490, 116] width 29 height 17
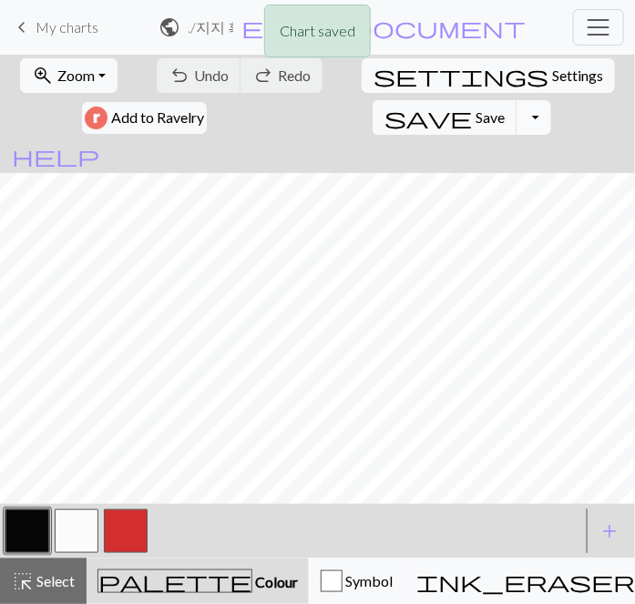
click at [551, 100] on button "Toggle Dropdown" at bounding box center [534, 117] width 35 height 35
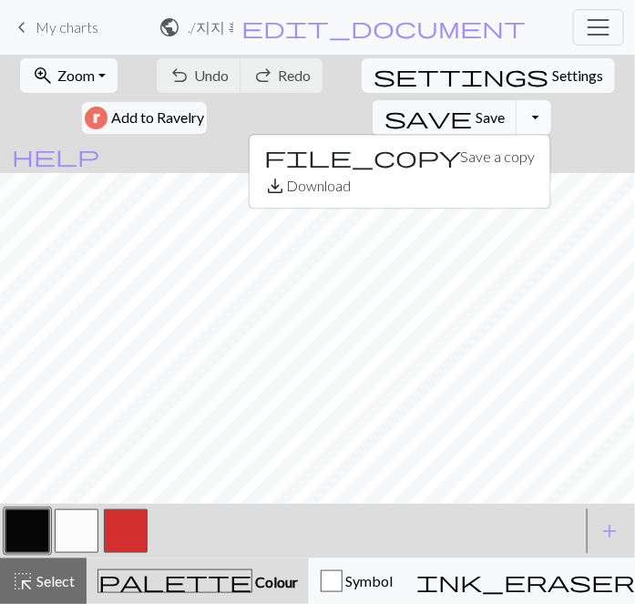
click at [551, 100] on button "Toggle Dropdown" at bounding box center [534, 117] width 35 height 35
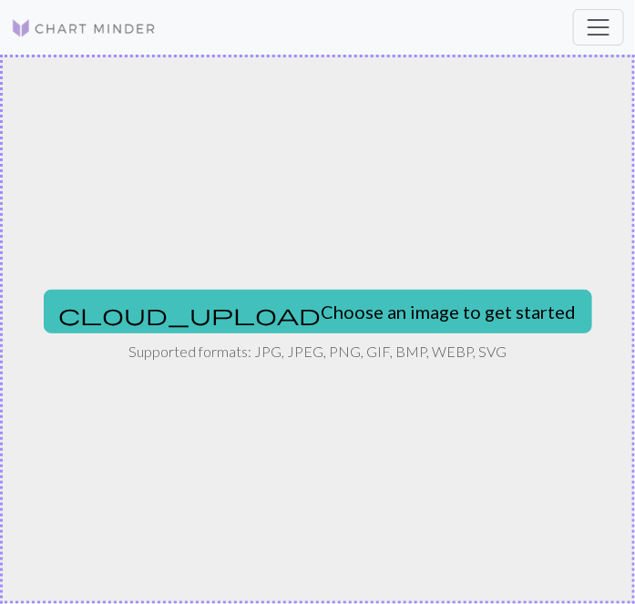
click at [62, 33] on img at bounding box center [84, 28] width 146 height 22
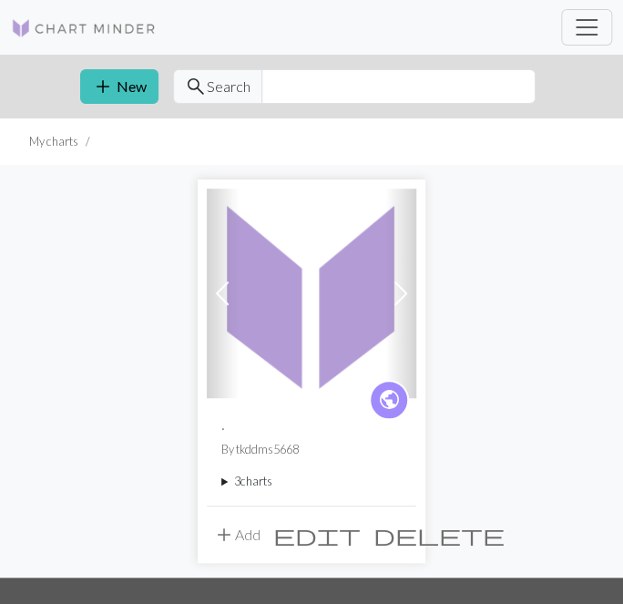
click at [262, 480] on summary "3 charts" at bounding box center [311, 481] width 180 height 17
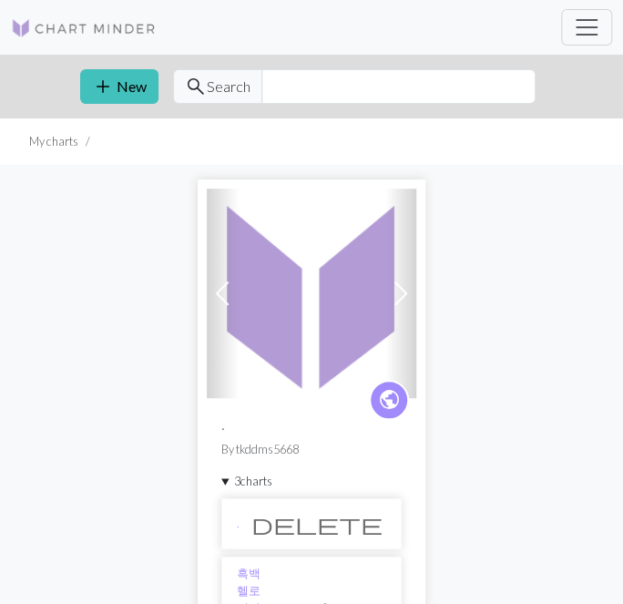
scroll to position [165, 0]
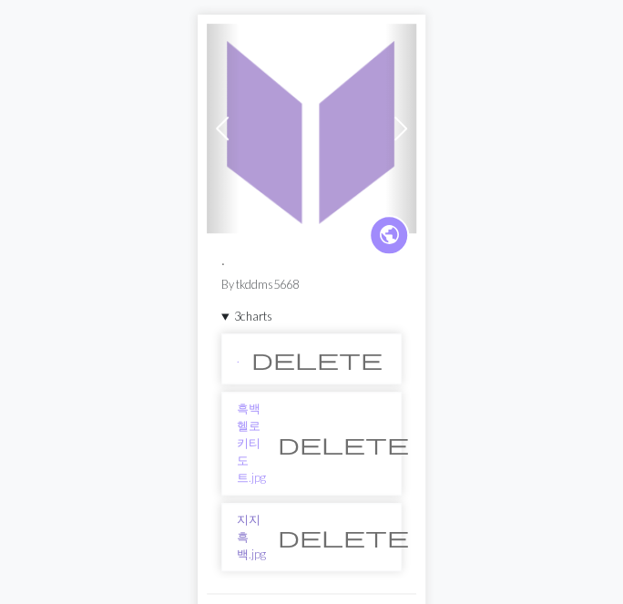
click at [266, 511] on link "지지 흑백.jpg" at bounding box center [251, 537] width 29 height 53
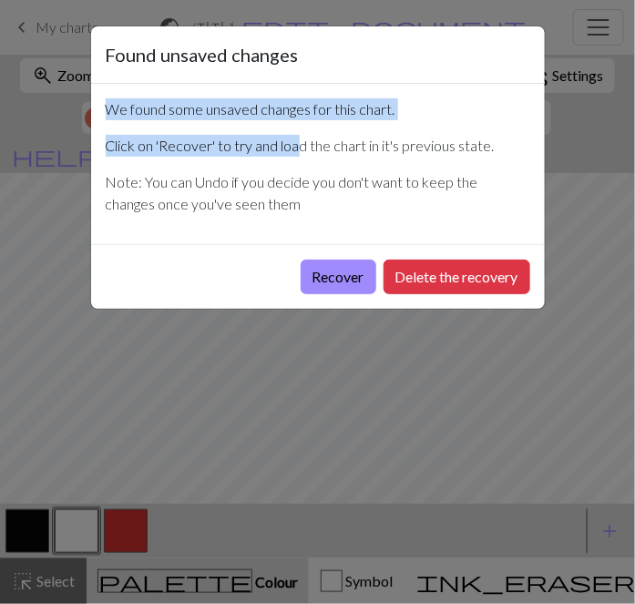
drag, startPoint x: 92, startPoint y: 102, endPoint x: 320, endPoint y: 130, distance: 229.6
click at [311, 121] on div "We found some unsaved changes for this chart. Click on 'Recover' to try and loa…" at bounding box center [318, 164] width 454 height 160
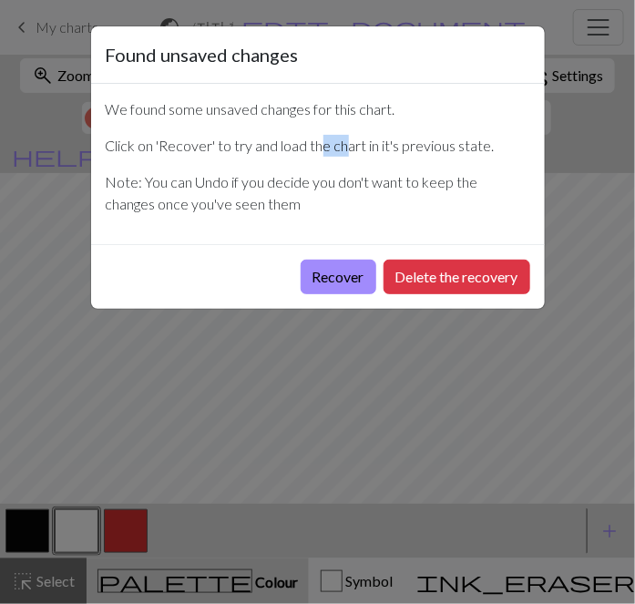
drag, startPoint x: 320, startPoint y: 130, endPoint x: 352, endPoint y: 155, distance: 40.3
click at [352, 155] on div "We found some unsaved changes for this chart. Click on 'Recover' to try and loa…" at bounding box center [318, 164] width 454 height 160
click at [335, 273] on button "Recover" at bounding box center [339, 277] width 76 height 35
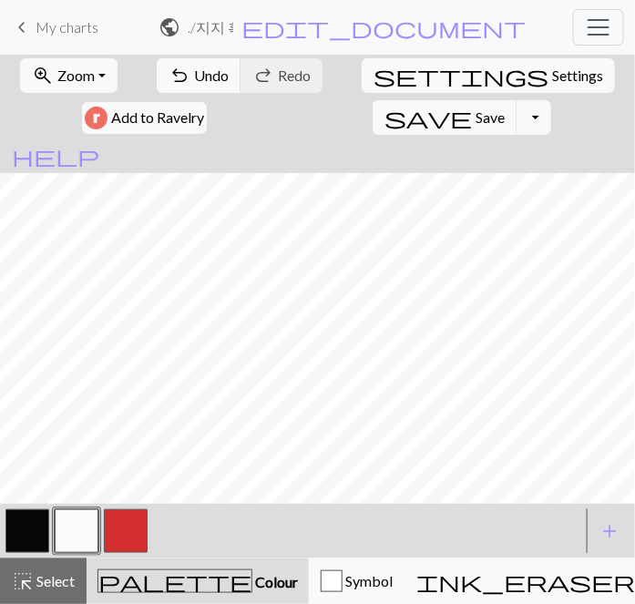
click at [142, 538] on button "button" at bounding box center [126, 531] width 44 height 44
drag, startPoint x: 132, startPoint y: 532, endPoint x: 213, endPoint y: 552, distance: 83.6
click at [221, 550] on div at bounding box center [292, 531] width 579 height 49
click at [129, 534] on button "button" at bounding box center [126, 531] width 44 height 44
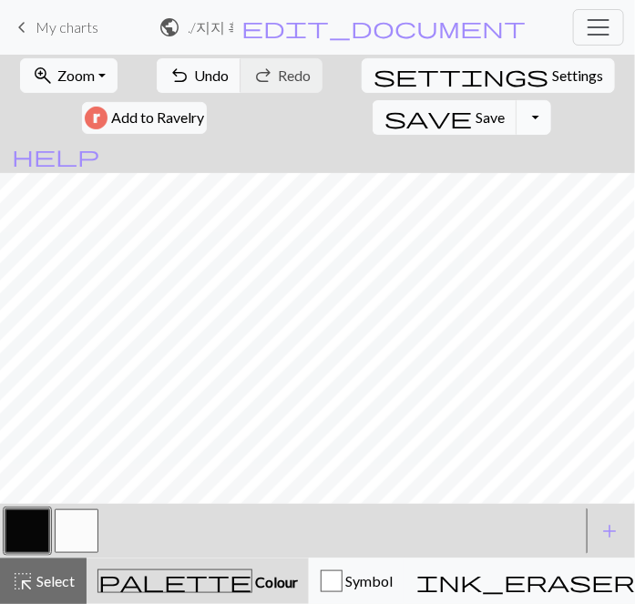
click at [551, 100] on button "Toggle Dropdown" at bounding box center [534, 117] width 35 height 35
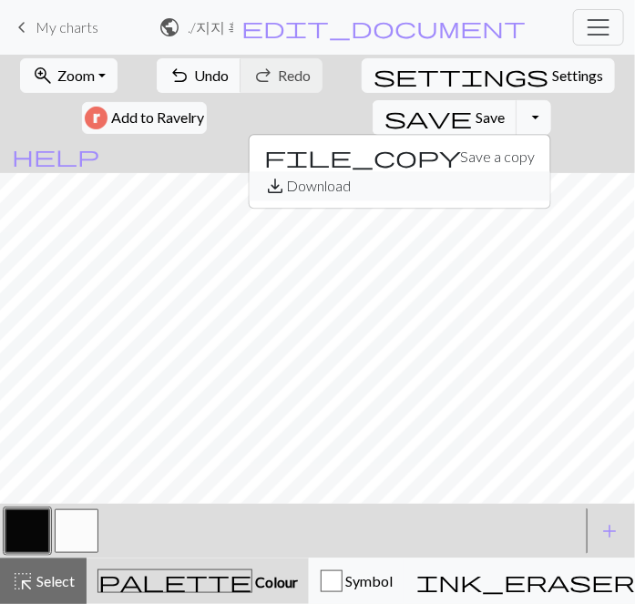
click at [550, 171] on button "save_alt Download" at bounding box center [400, 185] width 301 height 29
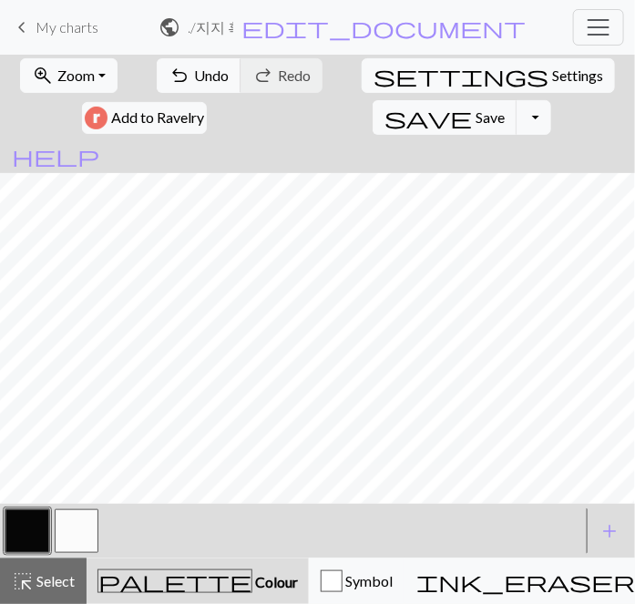
click at [234, 29] on h2 ". / 지지 흑백.jpg" at bounding box center [212, 26] width 46 height 17
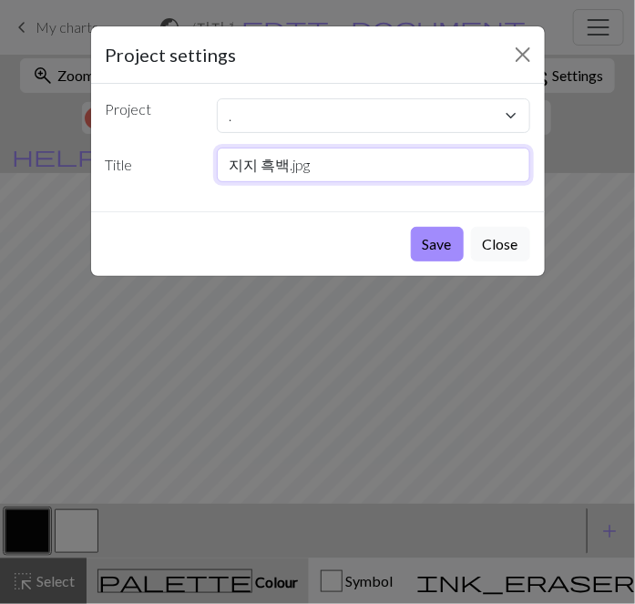
click at [323, 160] on input "지지 흑백.jpg" at bounding box center [374, 165] width 314 height 35
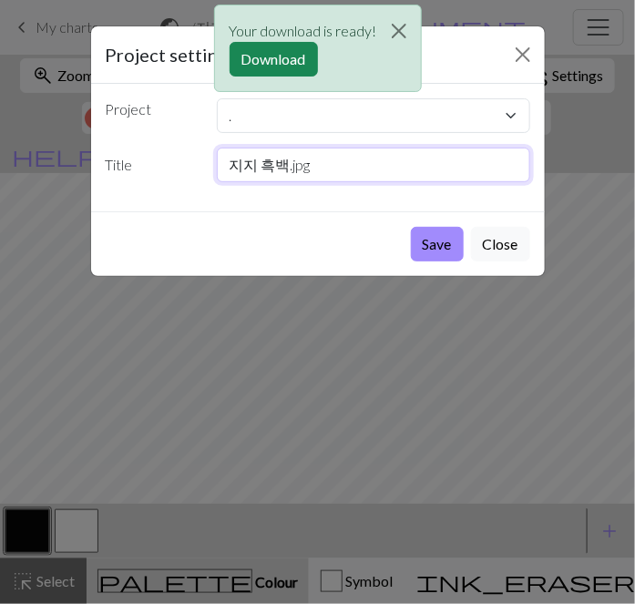
drag, startPoint x: 335, startPoint y: 167, endPoint x: 290, endPoint y: 168, distance: 45.6
click at [290, 168] on input "지지 흑백.jpg" at bounding box center [374, 165] width 314 height 35
type input "지지 흑백"
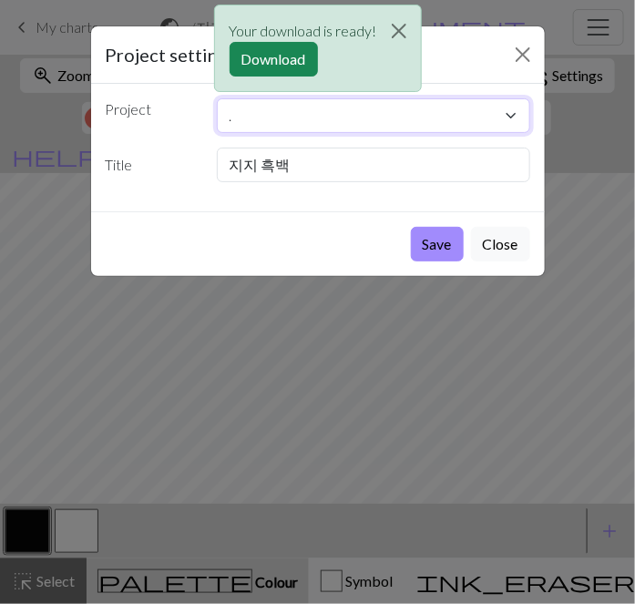
click at [495, 118] on select "." at bounding box center [374, 115] width 314 height 35
click at [473, 118] on select "." at bounding box center [374, 115] width 314 height 35
click at [472, 118] on select "." at bounding box center [374, 115] width 314 height 35
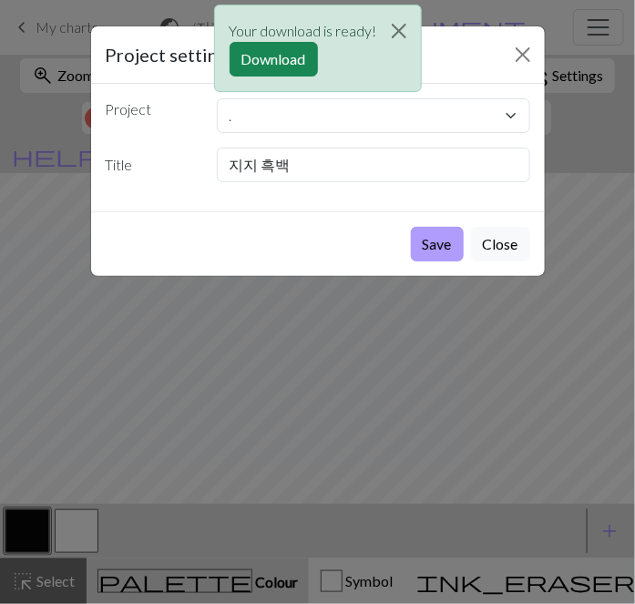
click at [448, 240] on button "Save" at bounding box center [437, 244] width 53 height 35
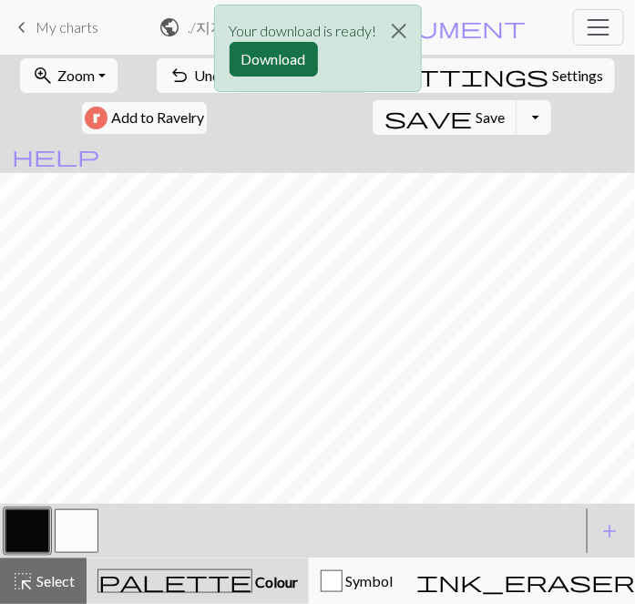
click at [291, 63] on button "Download" at bounding box center [274, 59] width 88 height 35
